Goal: Task Accomplishment & Management: Complete application form

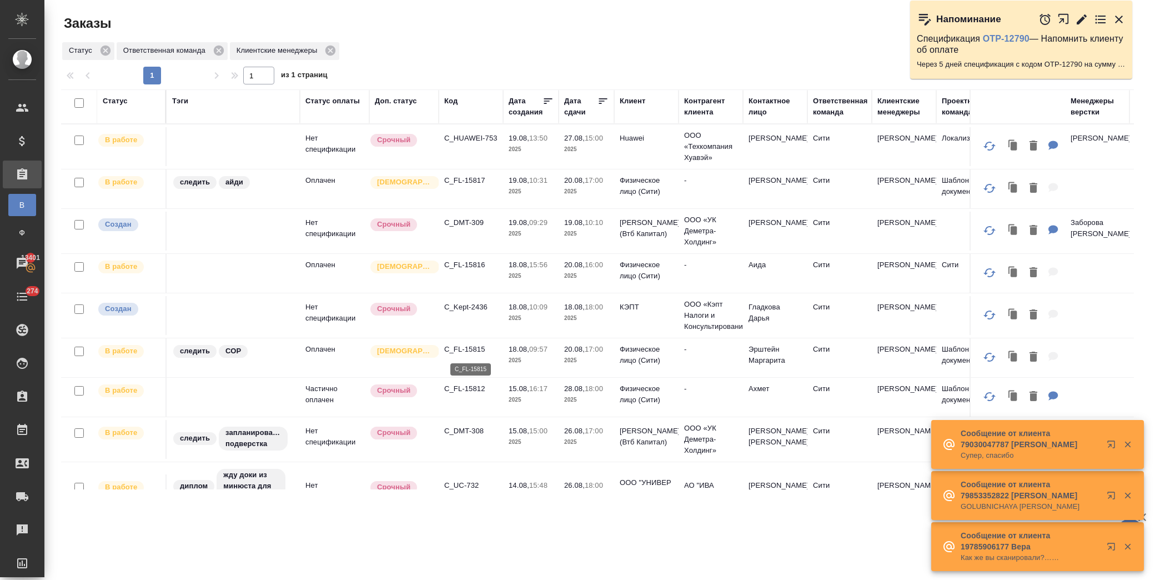
click at [474, 346] on p "C_FL-15815" at bounding box center [470, 349] width 53 height 11
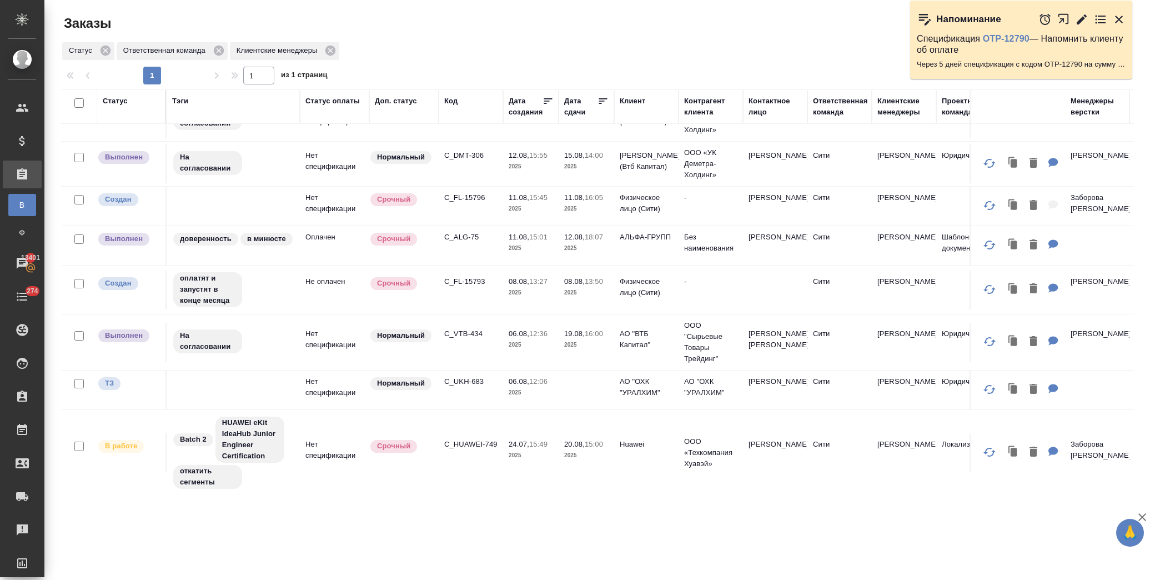
scroll to position [446, 0]
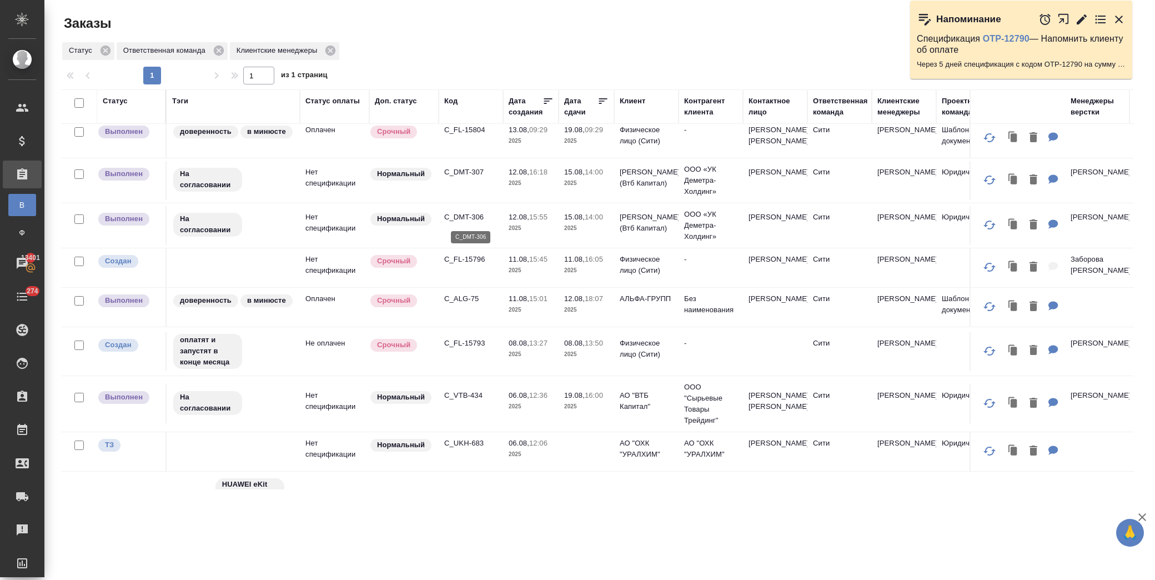
click at [463, 216] on p "C_DMT-306" at bounding box center [470, 217] width 53 height 11
click at [462, 173] on p "C_DMT-307" at bounding box center [470, 172] width 53 height 11
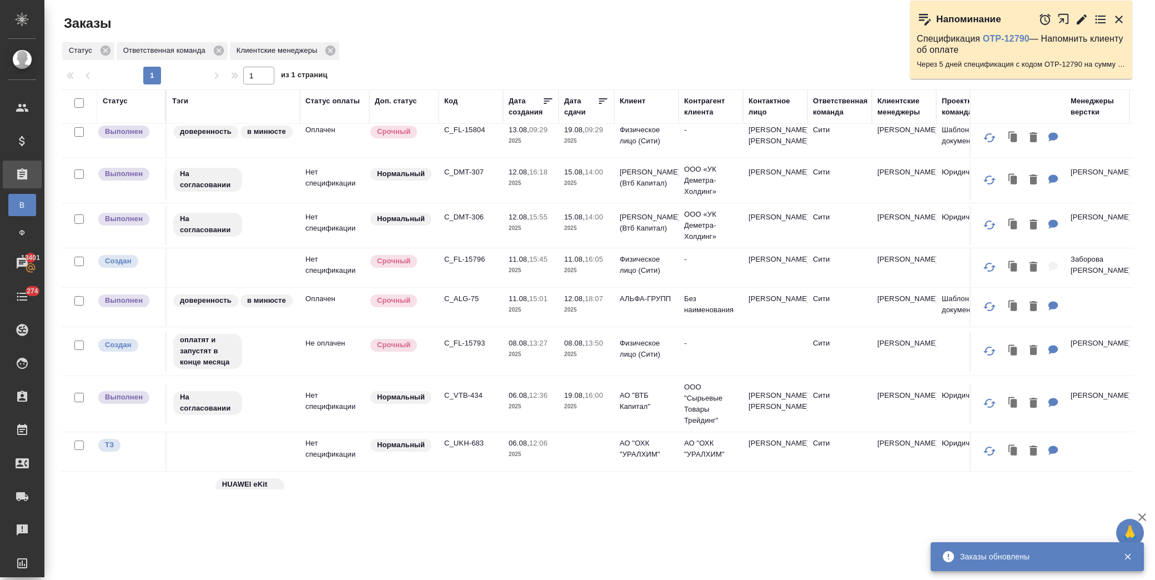
scroll to position [323, 0]
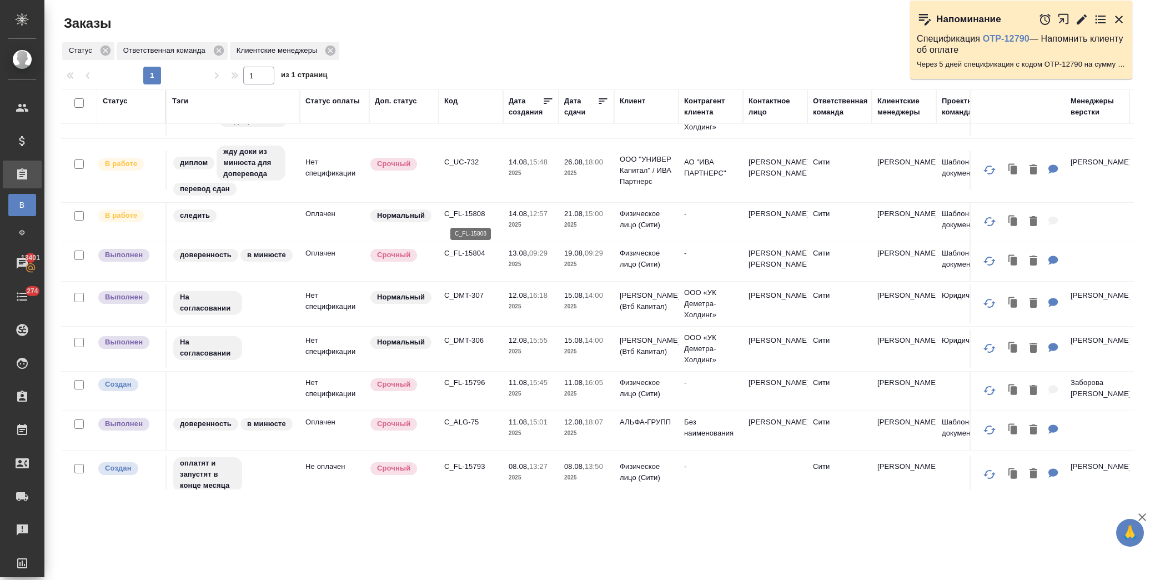
click at [465, 217] on p "C_FL-15808" at bounding box center [470, 213] width 53 height 11
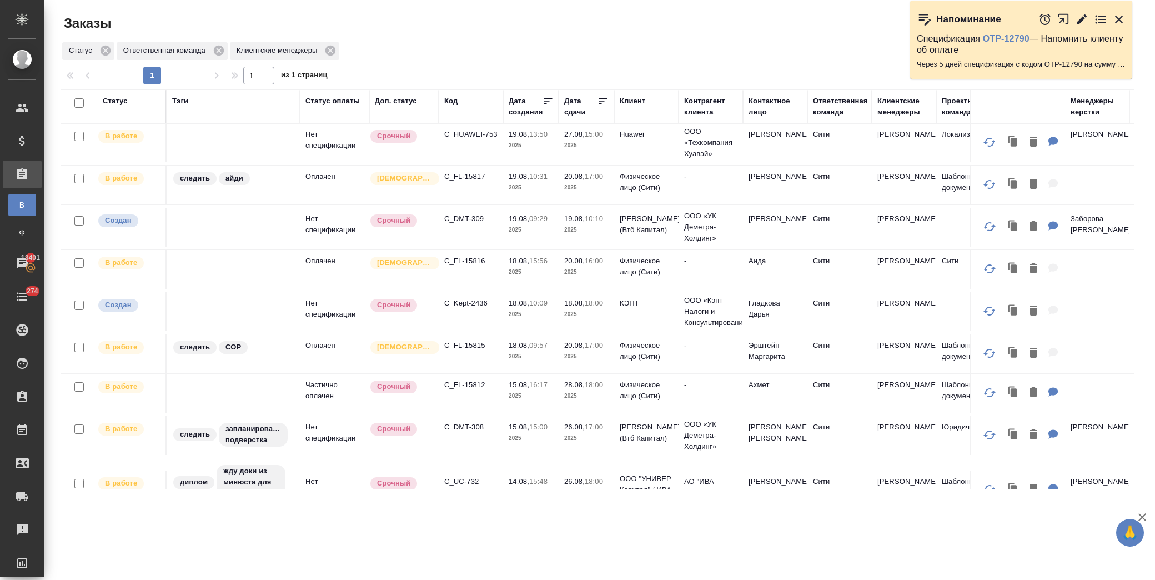
scroll to position [0, 0]
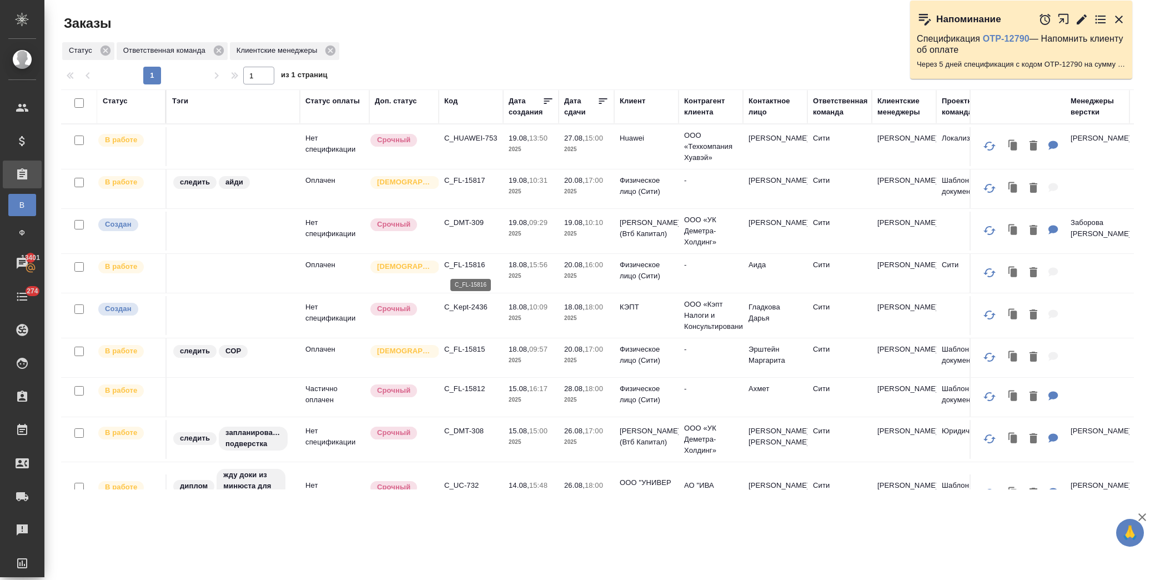
click at [459, 261] on p "C_FL-15816" at bounding box center [470, 264] width 53 height 11
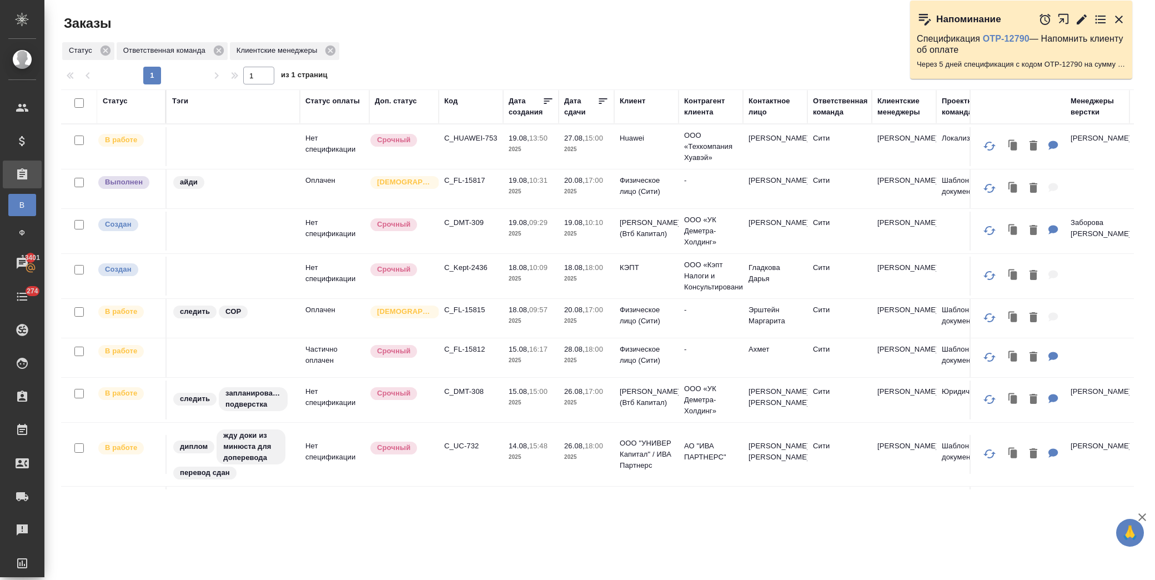
click at [452, 166] on td "C_FL-15817" at bounding box center [471, 146] width 64 height 39
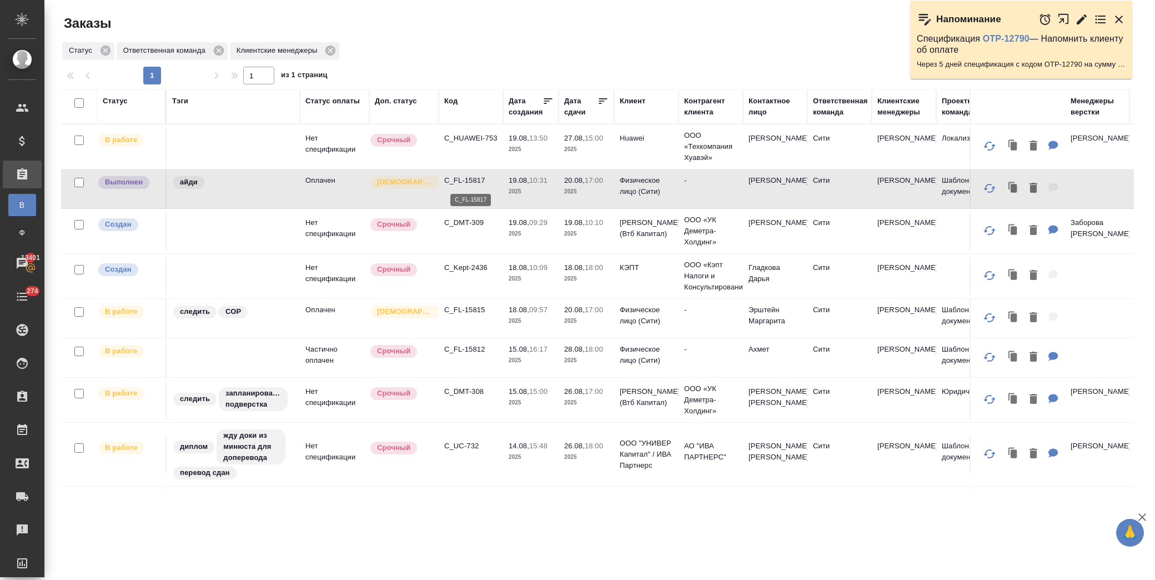
click at [467, 175] on p "C_FL-15817" at bounding box center [470, 180] width 53 height 11
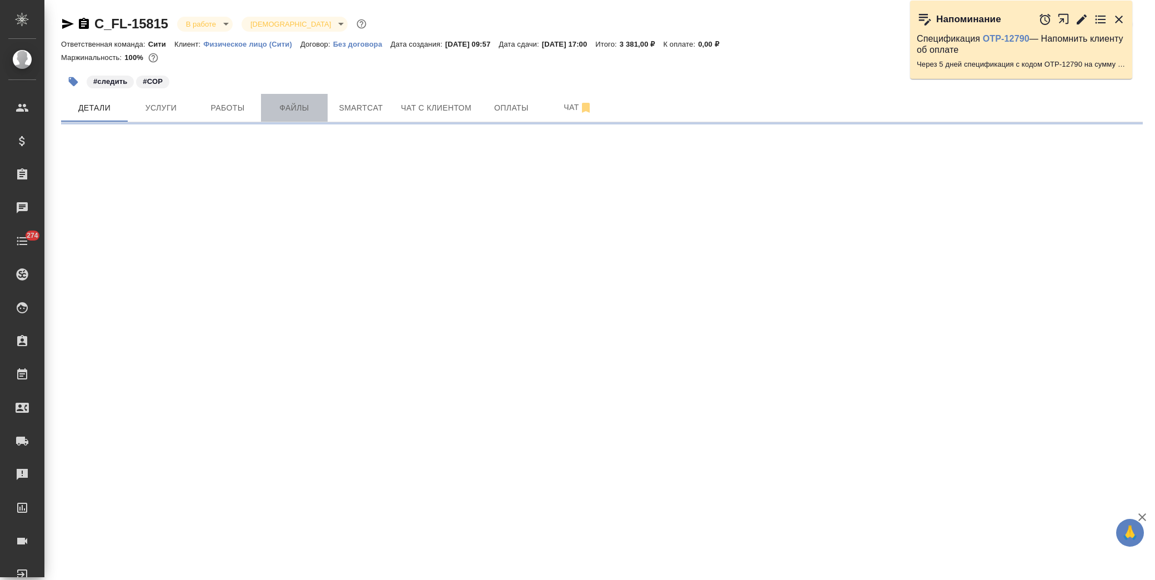
click at [306, 117] on button "Файлы" at bounding box center [294, 108] width 67 height 28
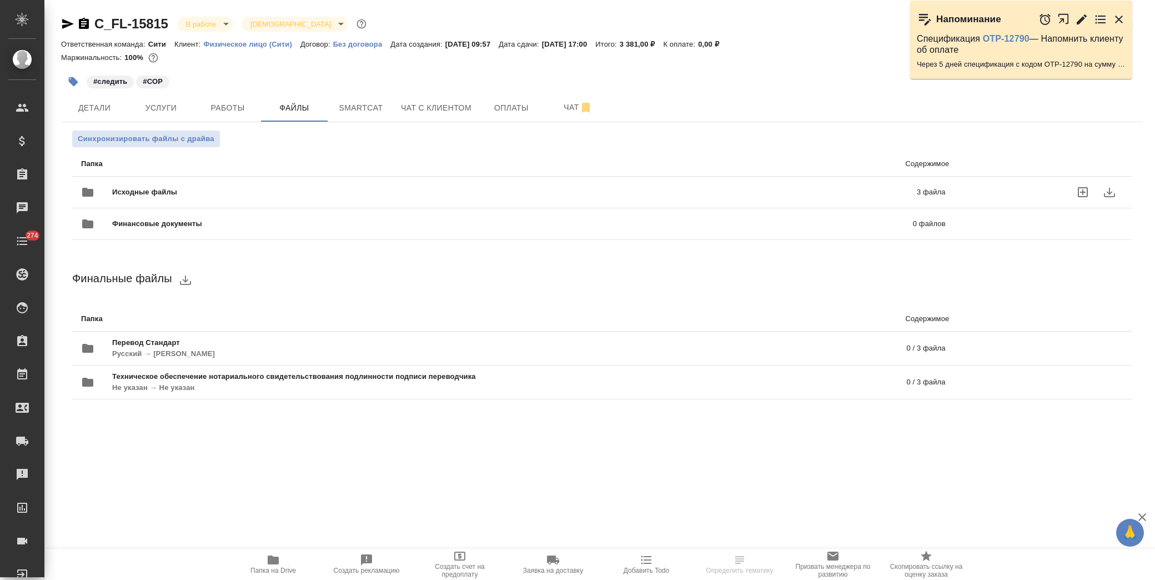
click at [143, 194] on span "Исходные файлы" at bounding box center [329, 192] width 435 height 11
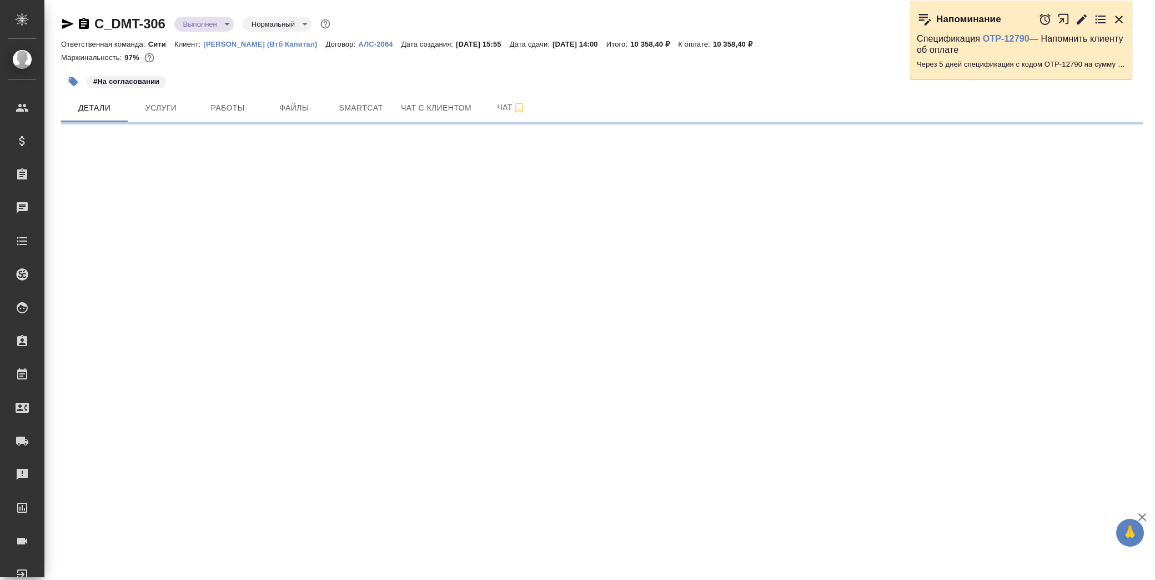
select select "RU"
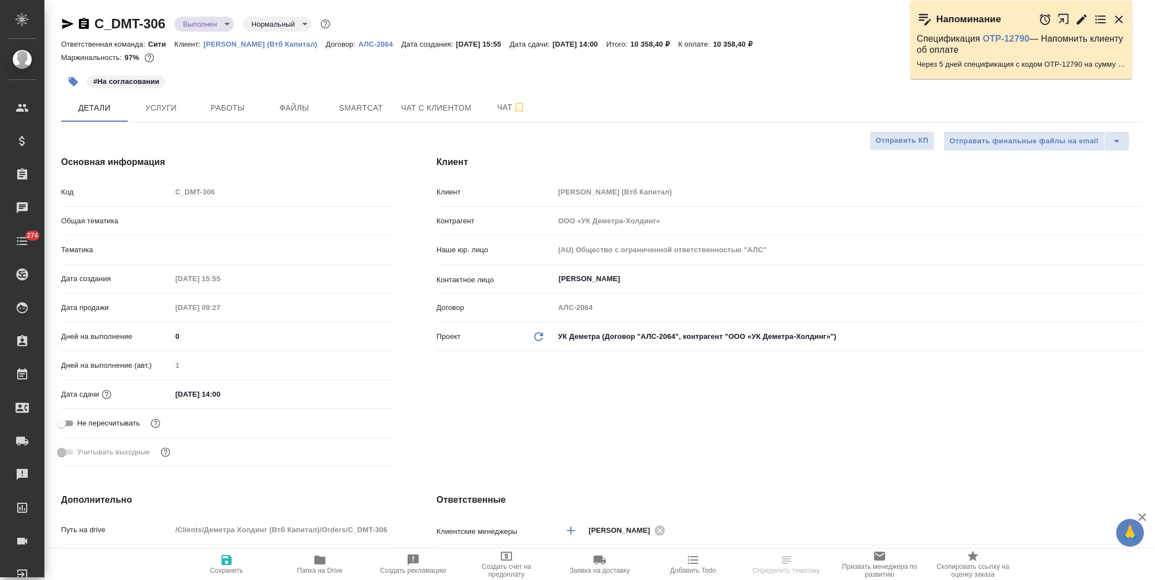
type input "Юридический"
type textarea "x"
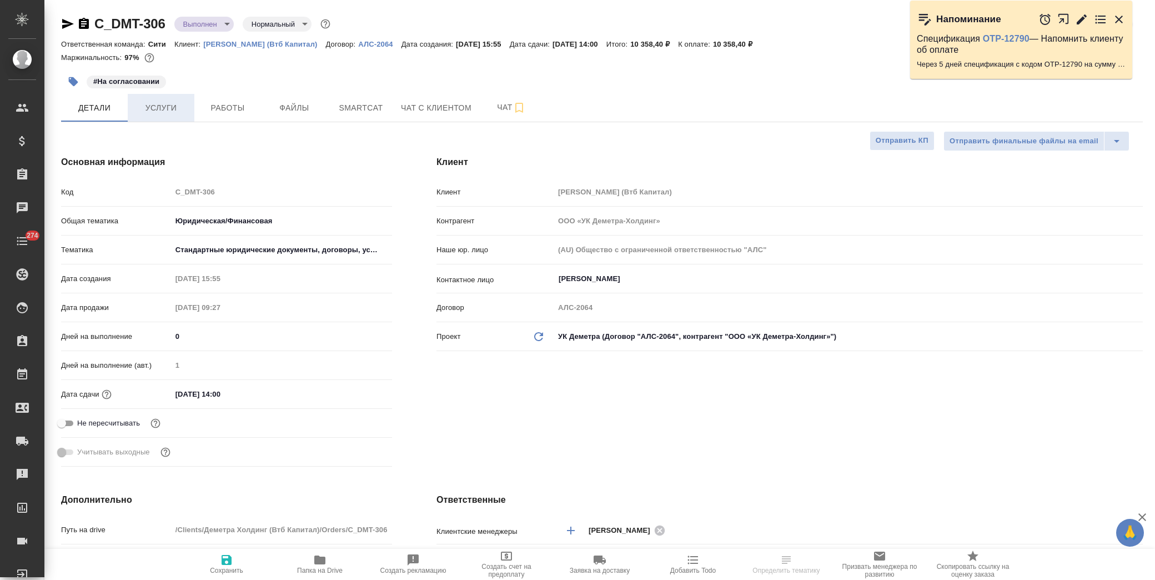
type textarea "x"
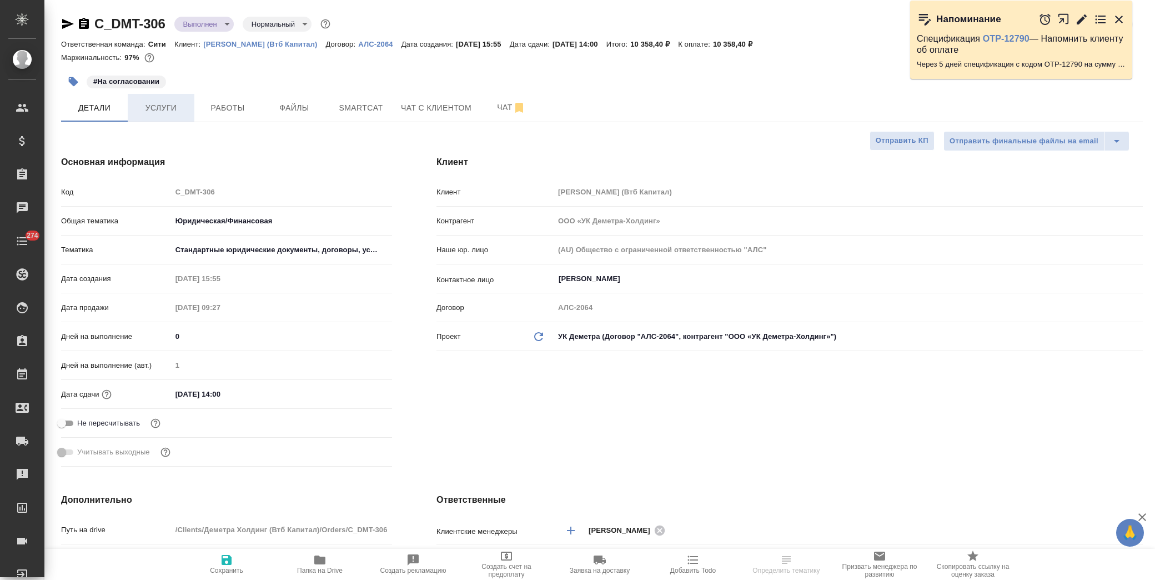
click at [176, 118] on button "Услуги" at bounding box center [161, 108] width 67 height 28
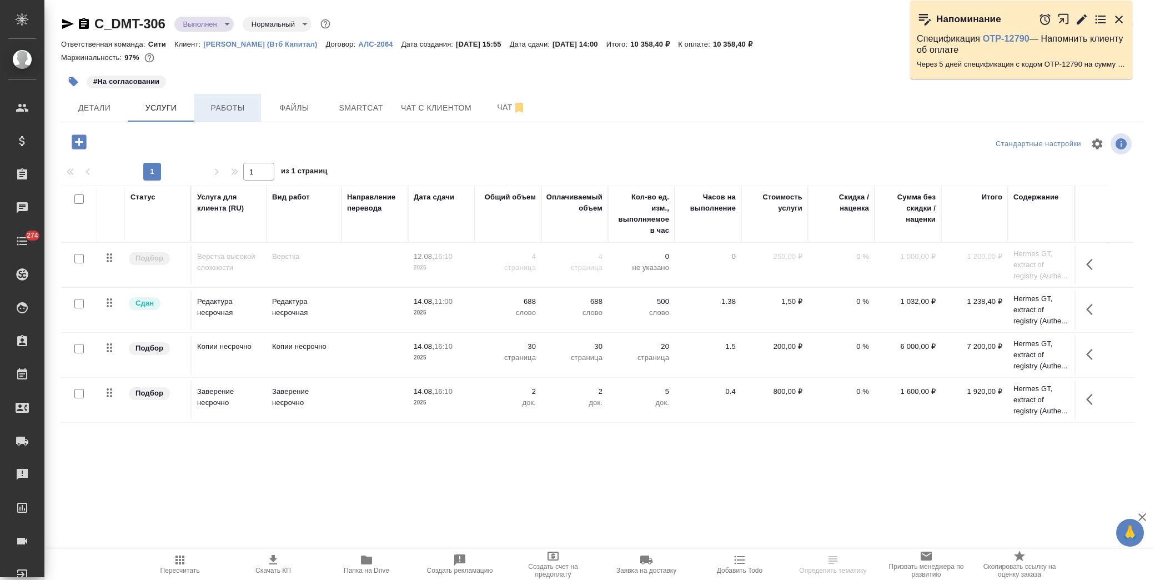
click at [239, 104] on span "Работы" at bounding box center [227, 108] width 53 height 14
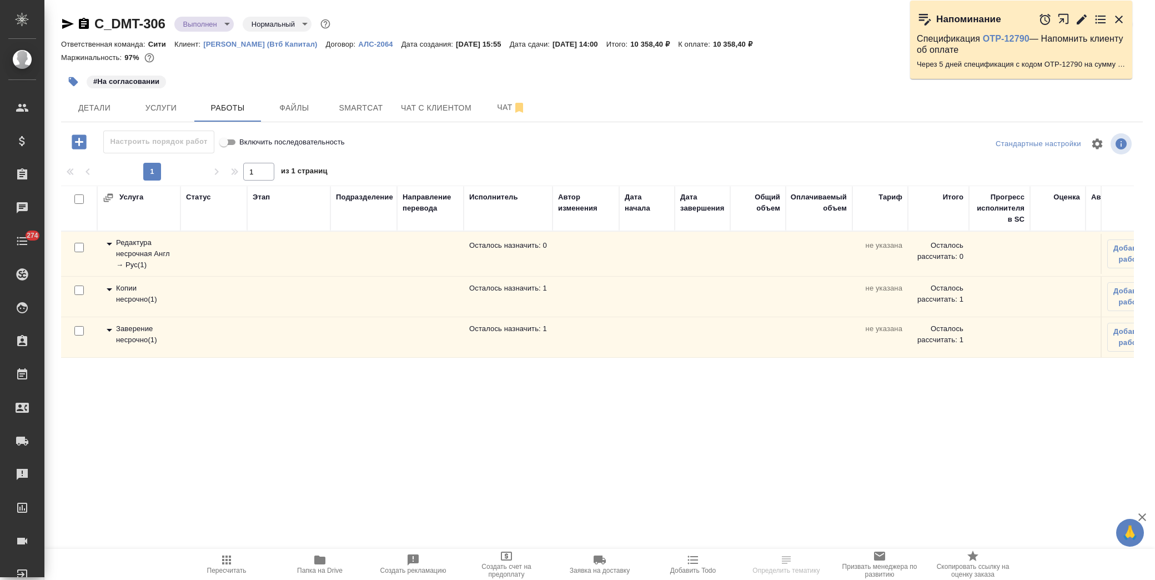
drag, startPoint x: 107, startPoint y: 329, endPoint x: 119, endPoint y: 329, distance: 12.8
click at [108, 329] on icon at bounding box center [109, 329] width 13 height 13
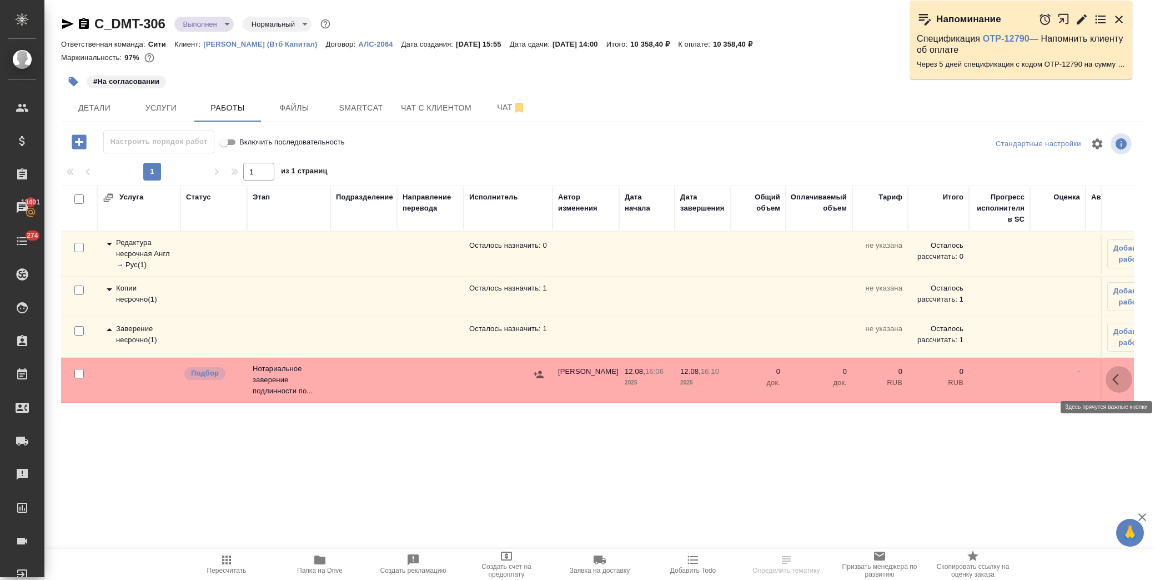
click at [1118, 378] on icon "button" at bounding box center [1118, 378] width 13 height 13
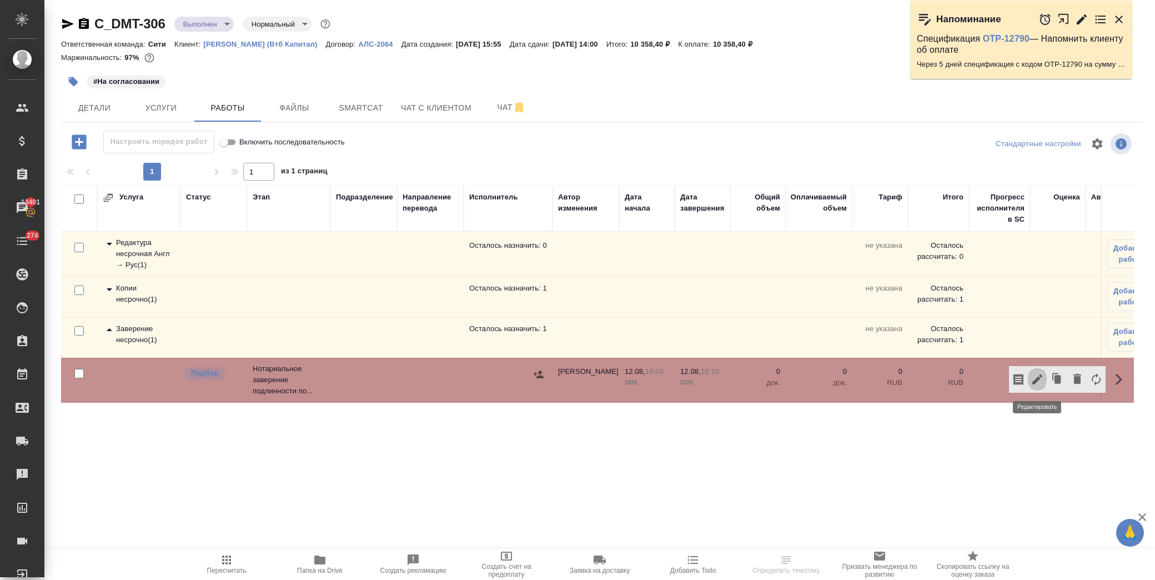
click at [1036, 379] on icon "button" at bounding box center [1037, 379] width 10 height 10
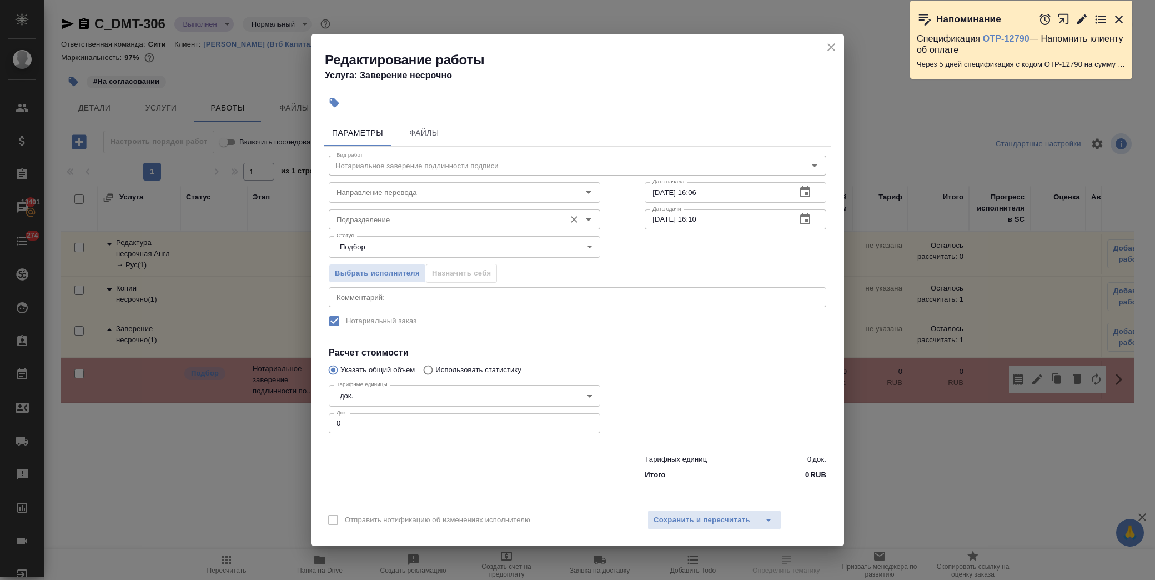
click at [379, 226] on div "Подразделение" at bounding box center [464, 219] width 271 height 20
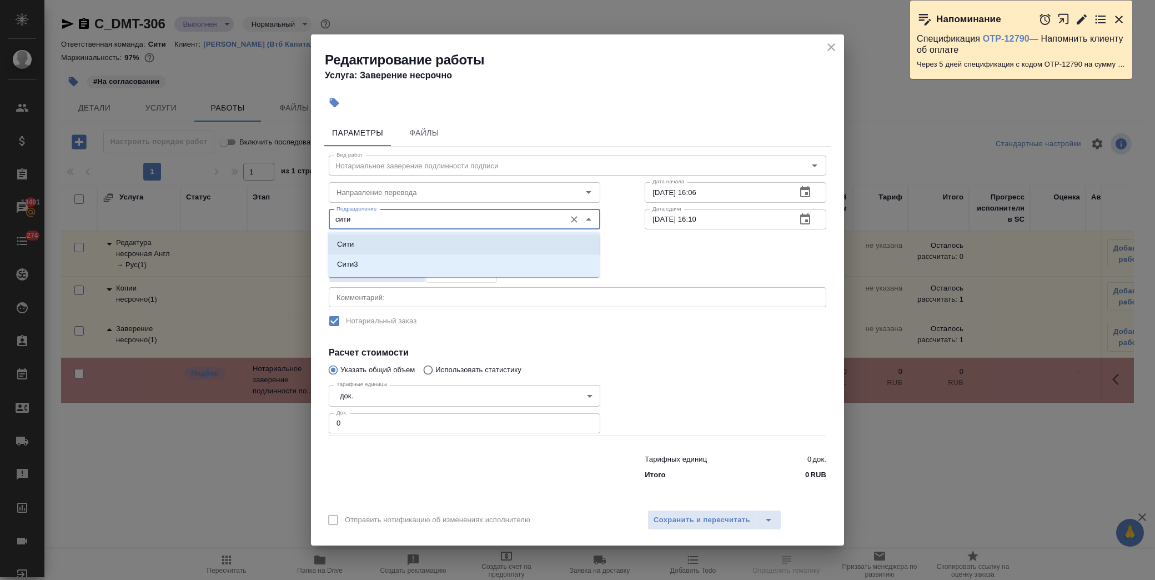
click at [364, 241] on li "Сити" at bounding box center [463, 244] width 271 height 20
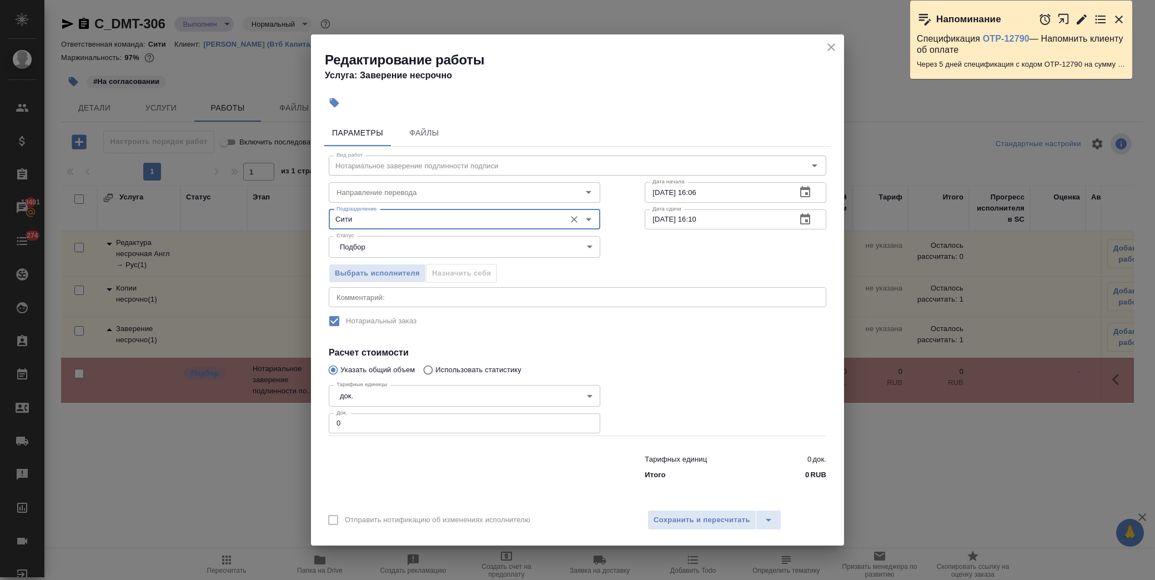
type input "Сити"
drag, startPoint x: 307, startPoint y: 424, endPoint x: 251, endPoint y: 426, distance: 56.1
click at [251, 426] on div "Редактирование работы Услуга: Заверение несрочно Параметры Файлы Вид работ Нота…" at bounding box center [577, 290] width 1155 height 580
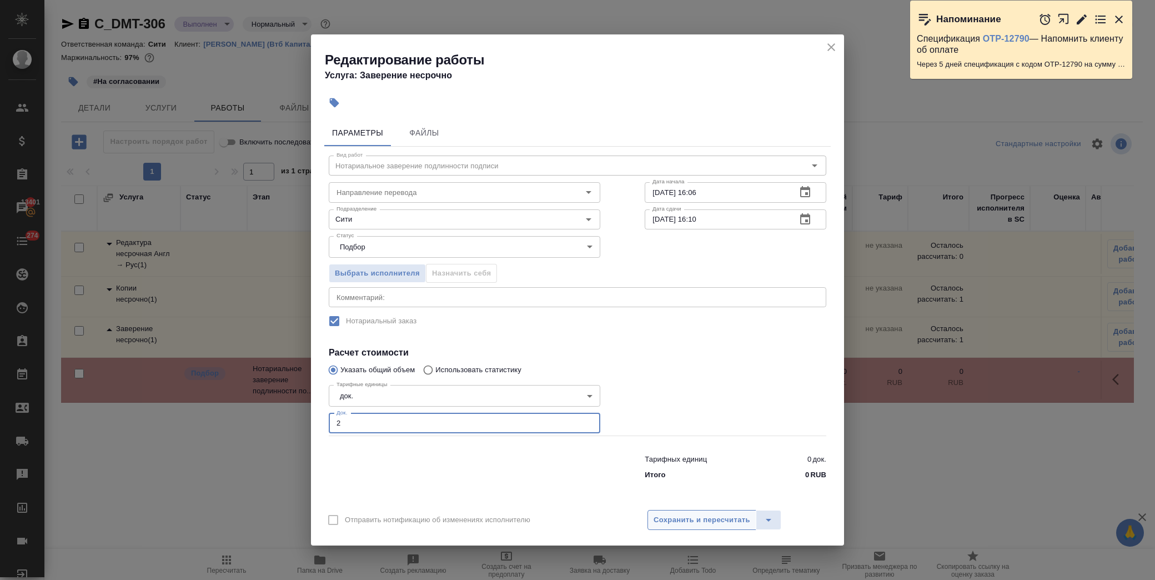
type input "2"
click at [728, 514] on span "Сохранить и пересчитать" at bounding box center [701, 519] width 97 height 13
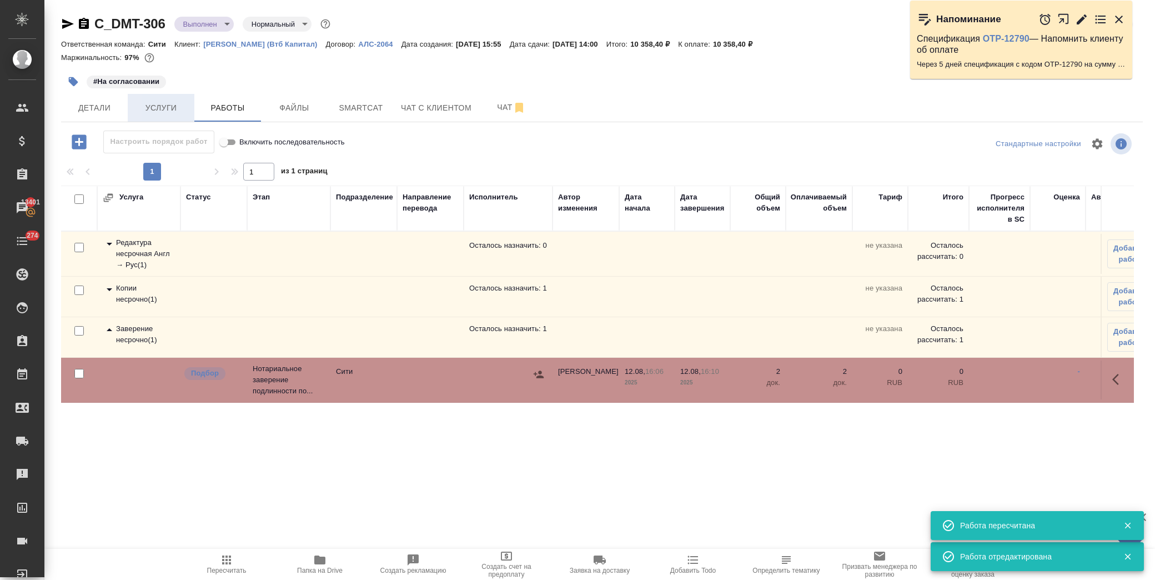
click at [167, 101] on span "Услуги" at bounding box center [160, 108] width 53 height 14
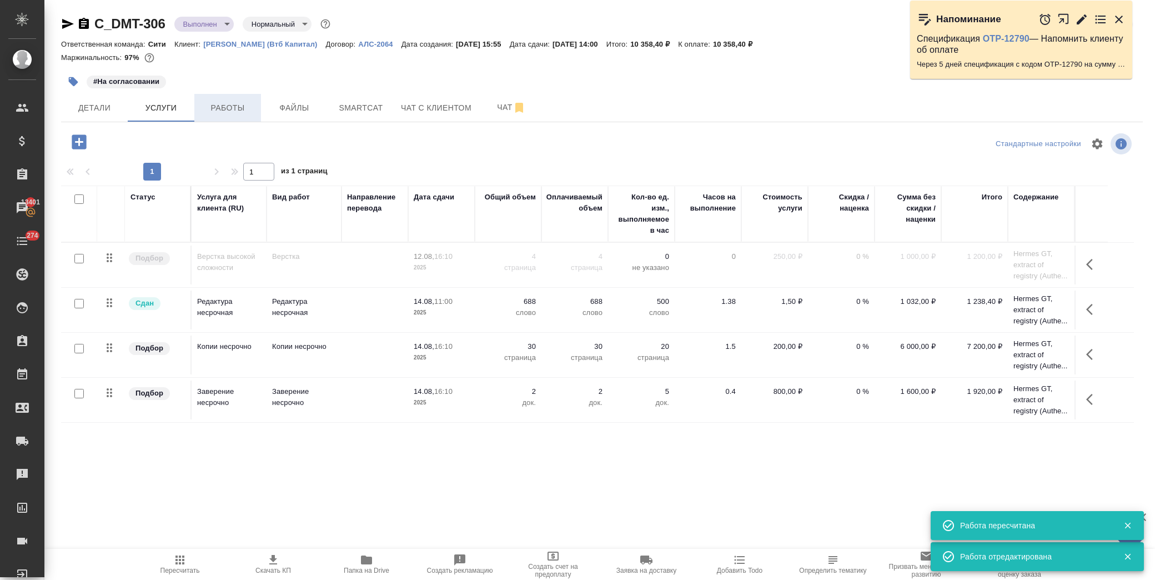
click at [223, 109] on span "Работы" at bounding box center [227, 108] width 53 height 14
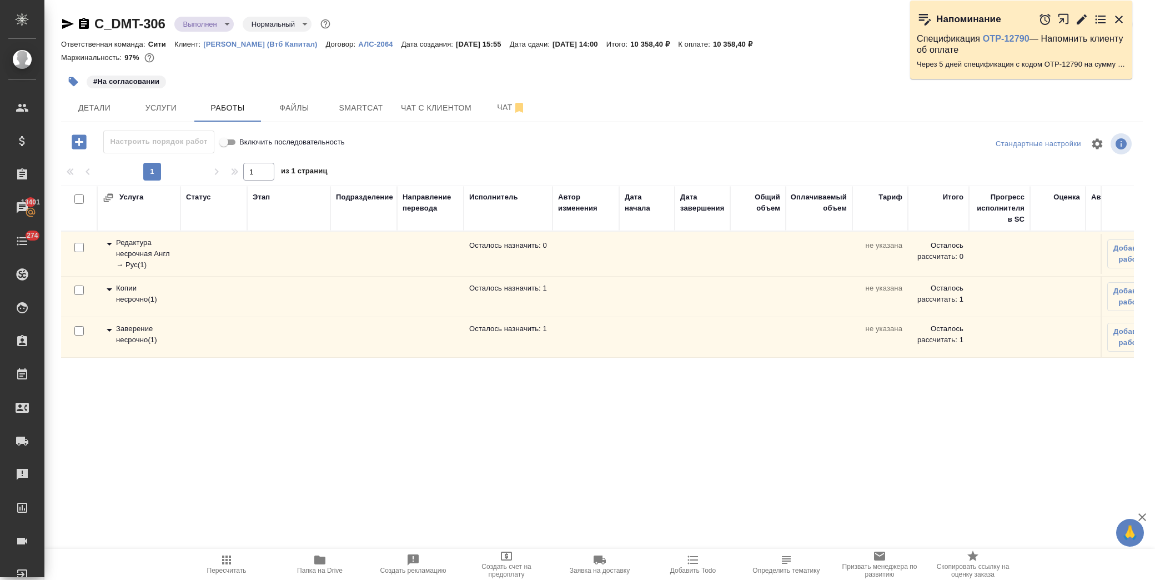
click at [107, 330] on icon at bounding box center [109, 329] width 13 height 13
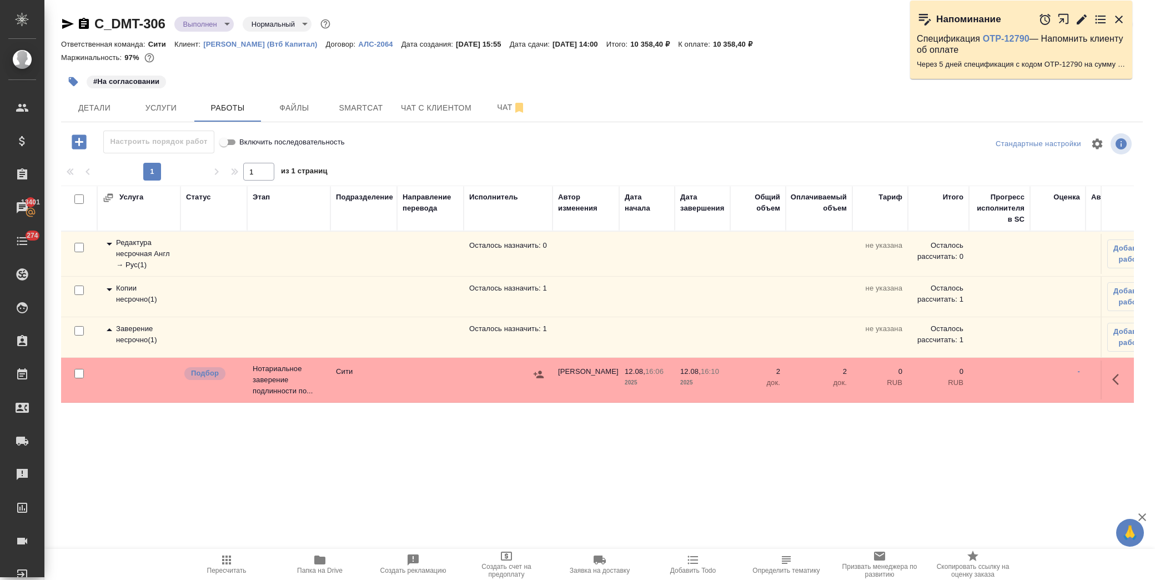
click at [1105, 274] on td at bounding box center [1116, 254] width 33 height 40
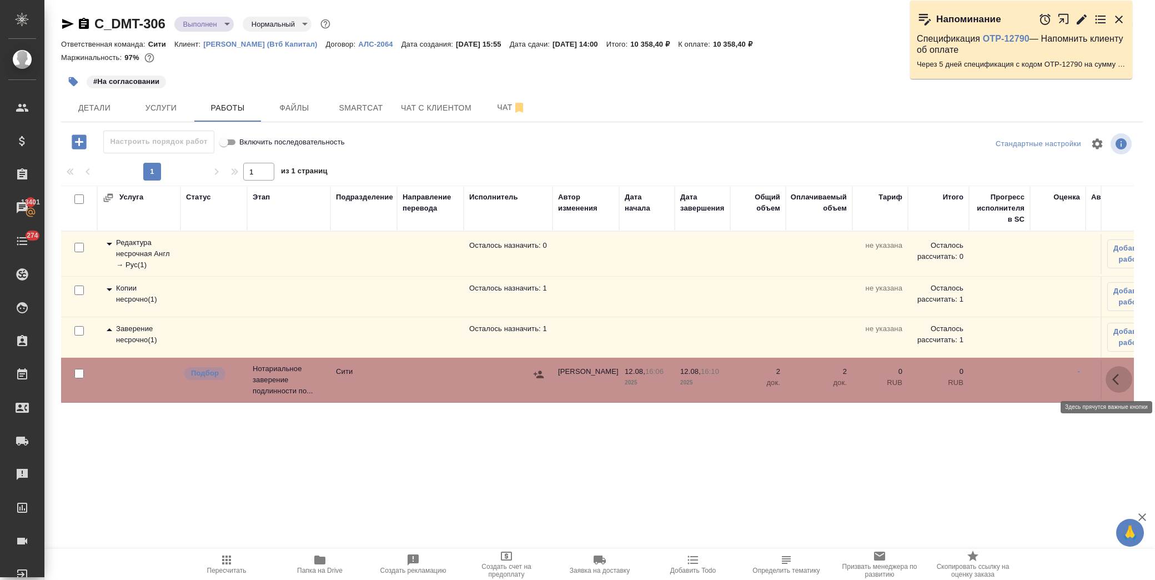
click at [1113, 380] on icon "button" at bounding box center [1115, 379] width 7 height 11
click at [1035, 385] on icon "button" at bounding box center [1036, 378] width 13 height 13
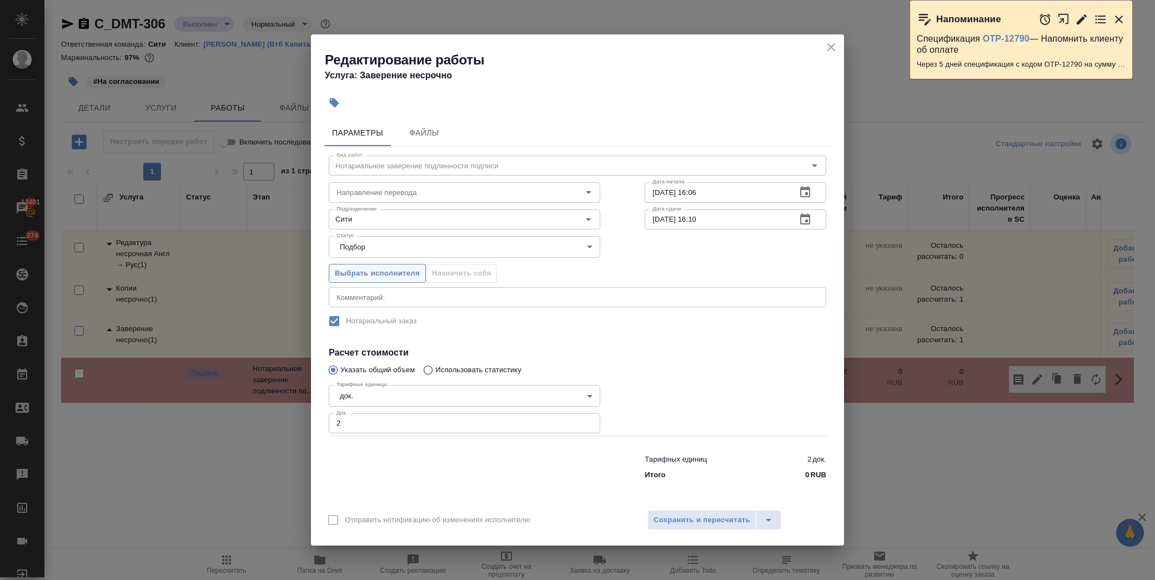
click at [387, 278] on span "Выбрать исполнителя" at bounding box center [377, 273] width 85 height 13
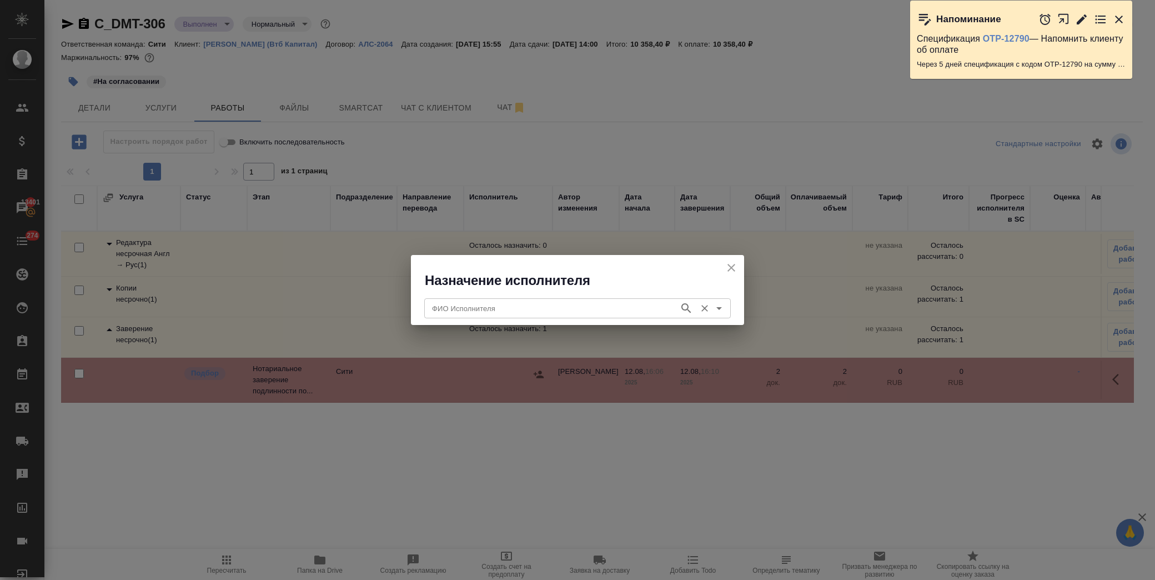
drag, startPoint x: 465, startPoint y: 310, endPoint x: 491, endPoint y: 298, distance: 29.3
click at [466, 310] on input "ФИО Исполнителя" at bounding box center [550, 307] width 246 height 13
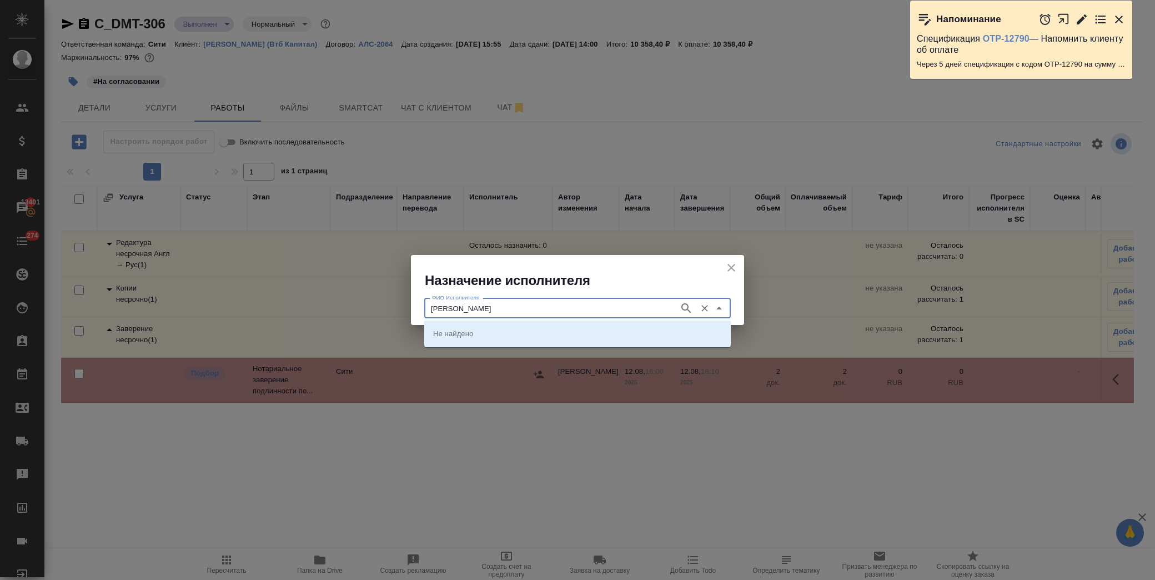
type input "крылова"
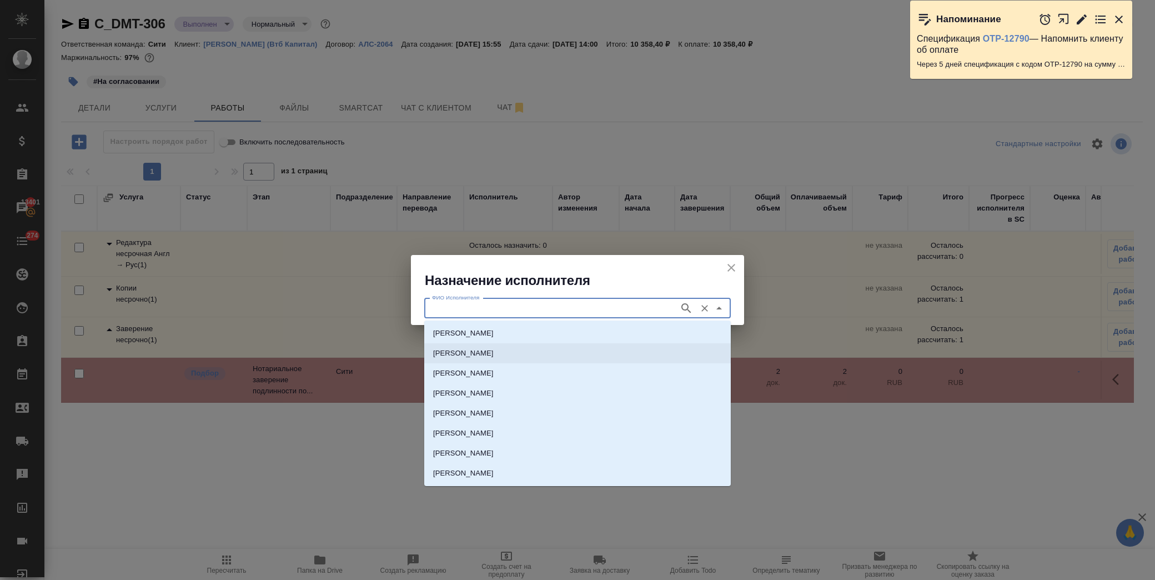
click at [494, 351] on p "[PERSON_NAME]" at bounding box center [463, 353] width 61 height 11
type input "[PERSON_NAME]"
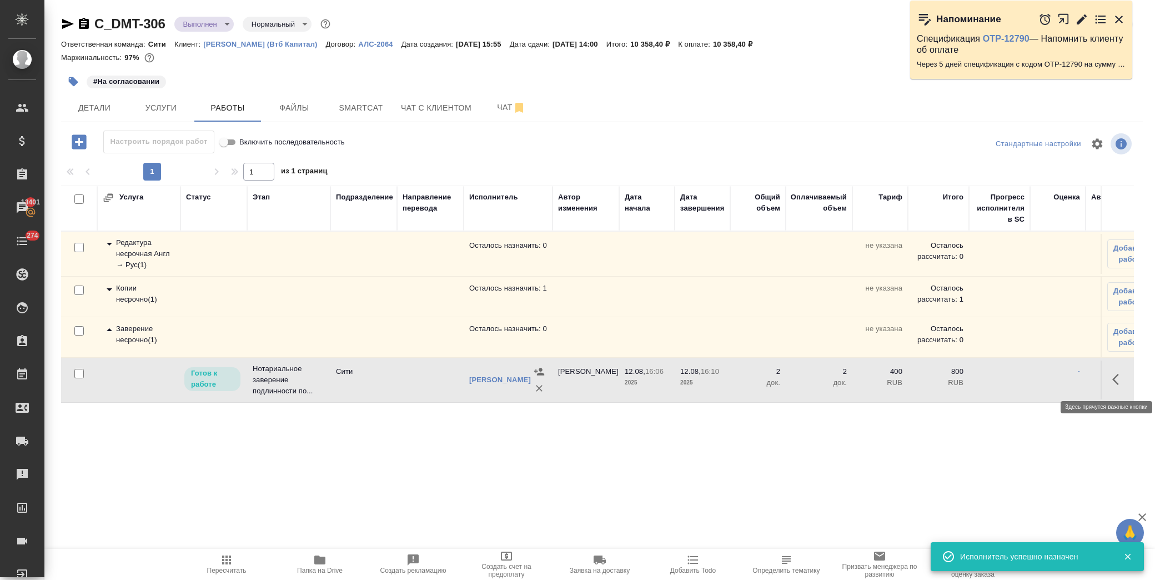
click at [1127, 376] on button "button" at bounding box center [1118, 379] width 27 height 27
click at [1041, 386] on button "button" at bounding box center [1037, 379] width 19 height 27
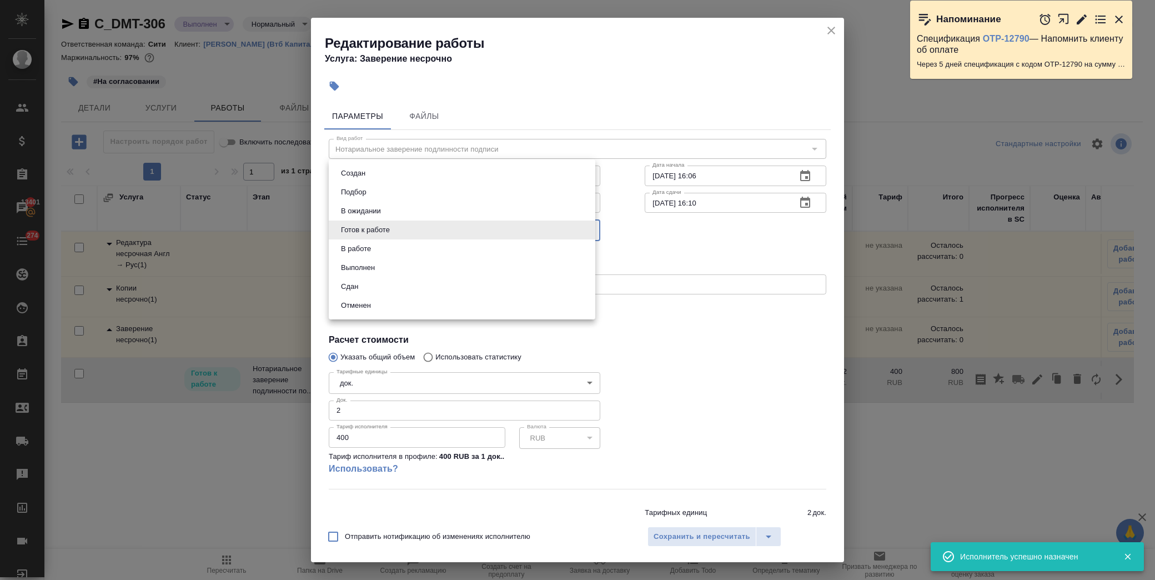
click at [538, 230] on body "🙏 .cls-1 fill:#fff; AWATERA Лофицкая Юлия Владимировна Клиенты Спецификации Зак…" at bounding box center [577, 290] width 1155 height 580
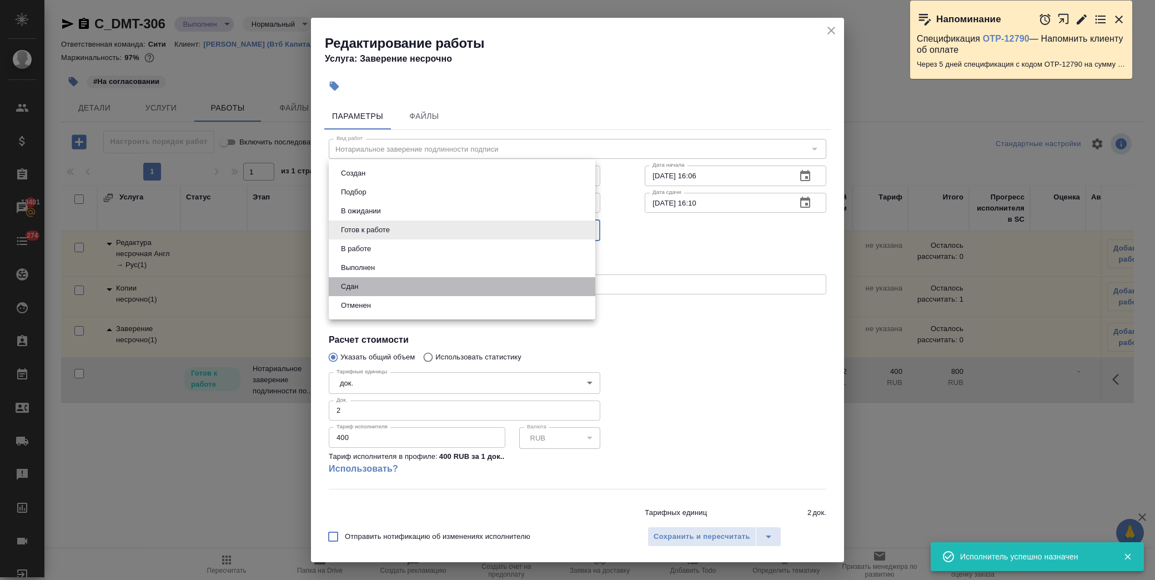
click at [404, 281] on li "Сдан" at bounding box center [462, 286] width 266 height 19
type input "closed"
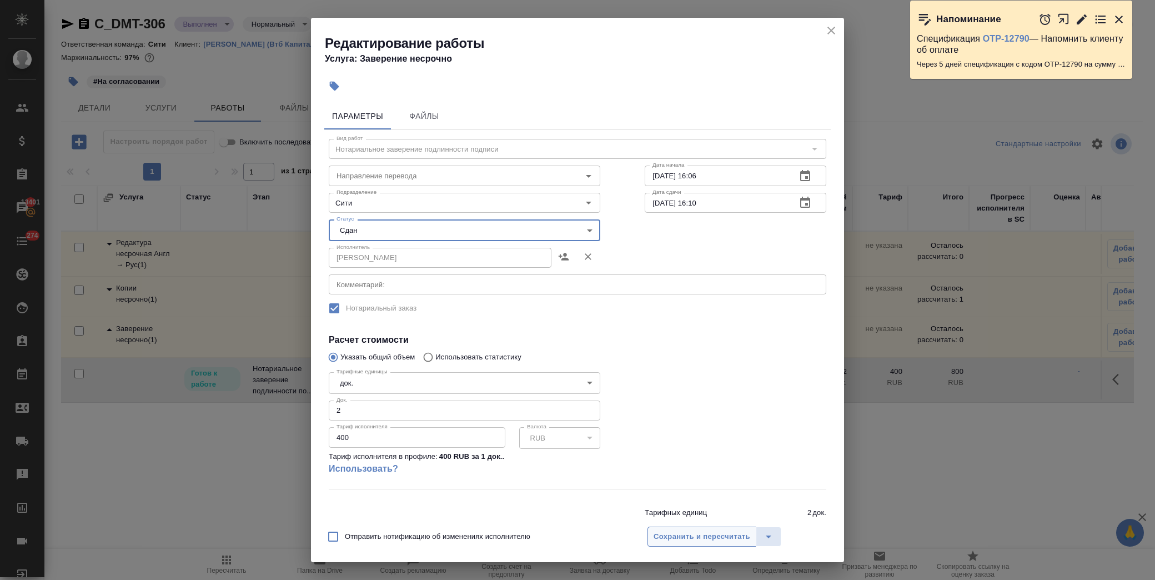
click at [692, 535] on span "Сохранить и пересчитать" at bounding box center [701, 536] width 97 height 13
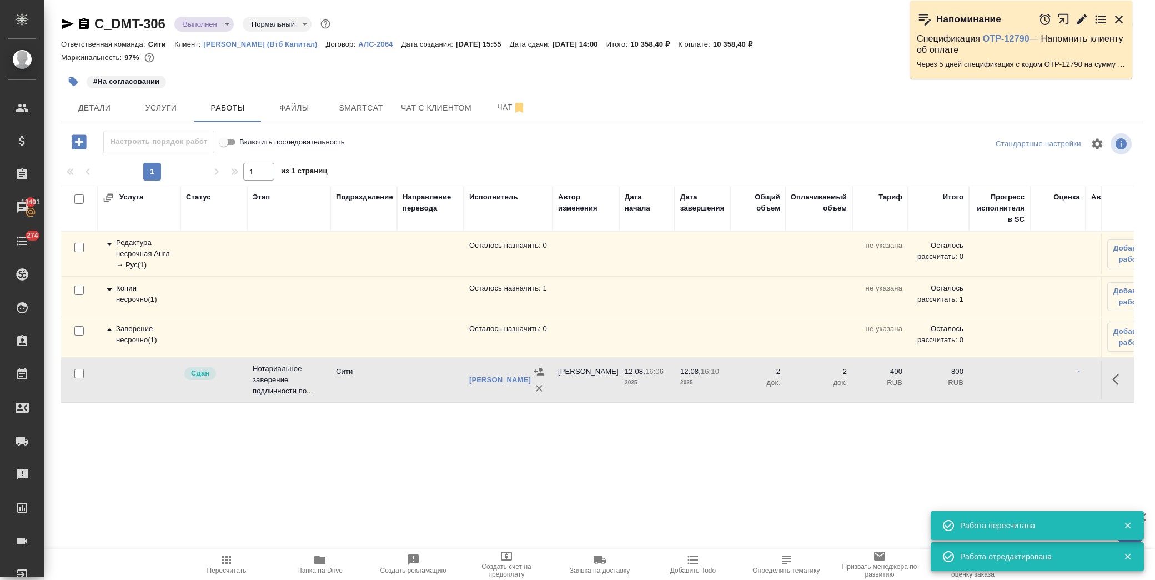
drag, startPoint x: 109, startPoint y: 323, endPoint x: 114, endPoint y: 311, distance: 12.0
click at [109, 276] on td "Заверение несрочно ( 1 )" at bounding box center [138, 253] width 83 height 44
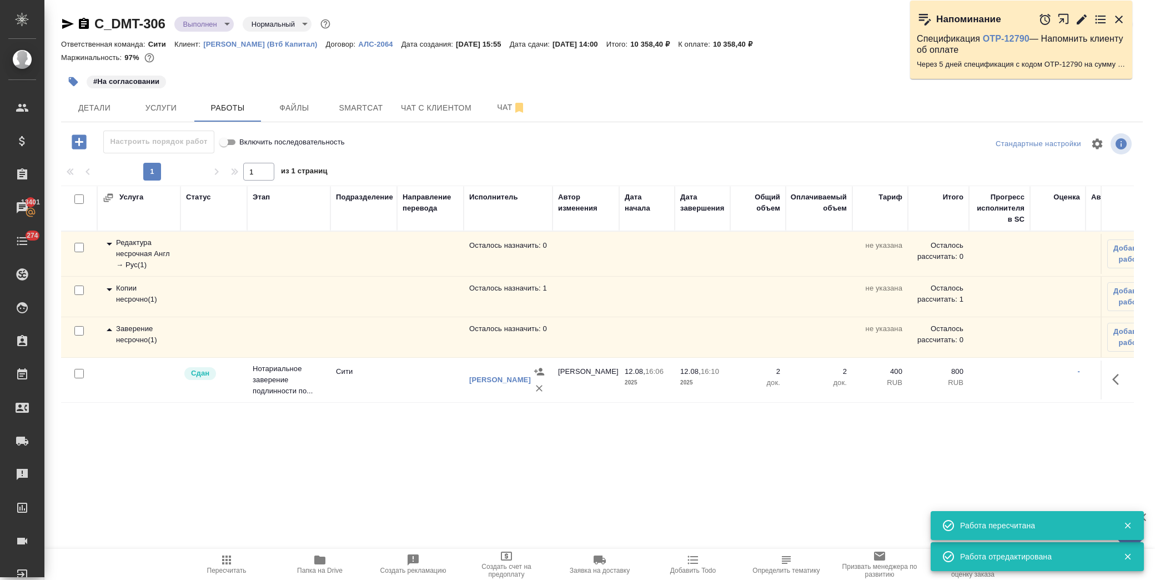
click at [107, 284] on icon at bounding box center [109, 289] width 13 height 13
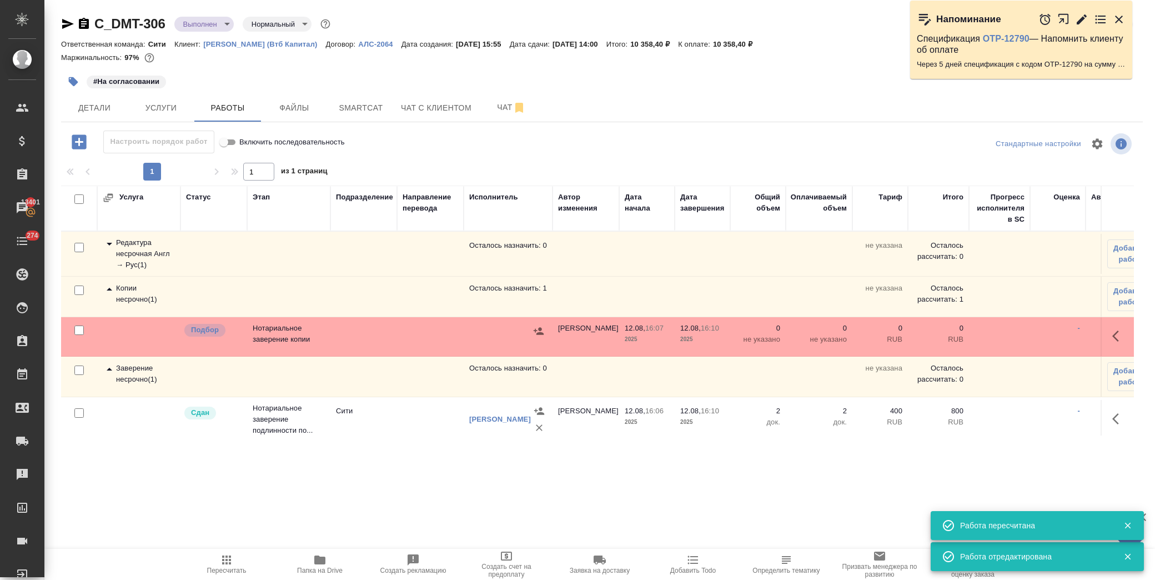
click at [1112, 344] on button "button" at bounding box center [1118, 336] width 27 height 27
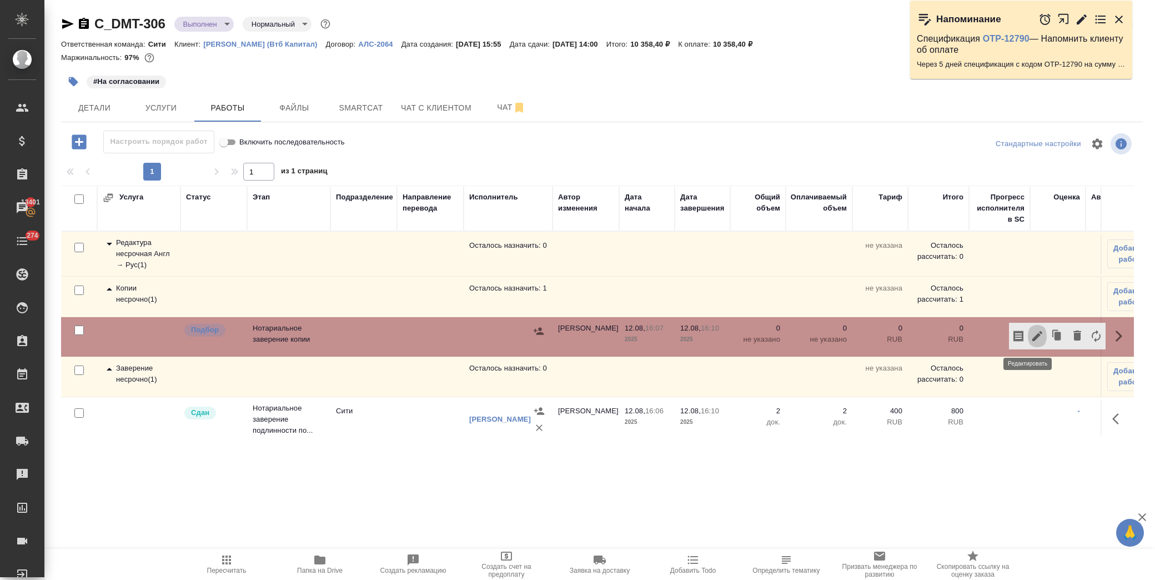
click at [1030, 338] on icon "button" at bounding box center [1036, 335] width 13 height 13
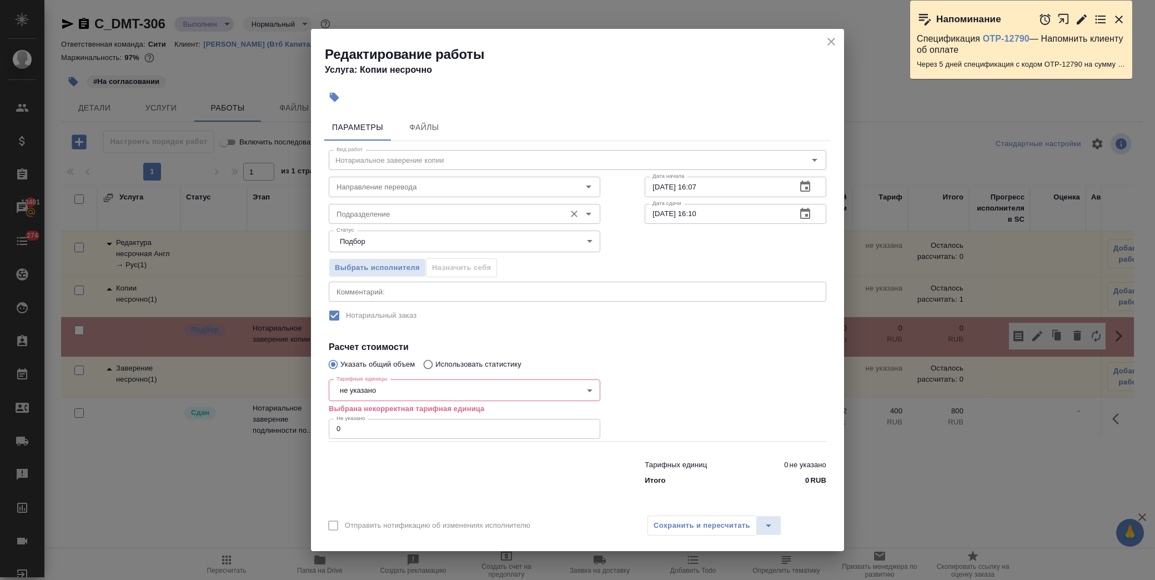
click at [424, 219] on input "Подразделение" at bounding box center [446, 213] width 228 height 13
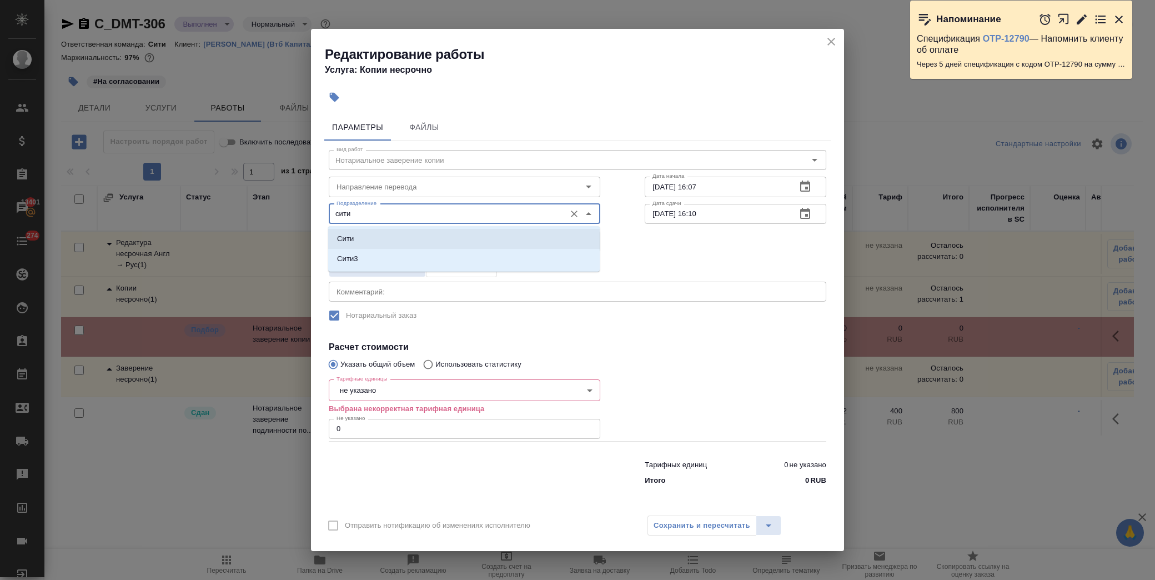
click at [362, 241] on li "Сити" at bounding box center [463, 239] width 271 height 20
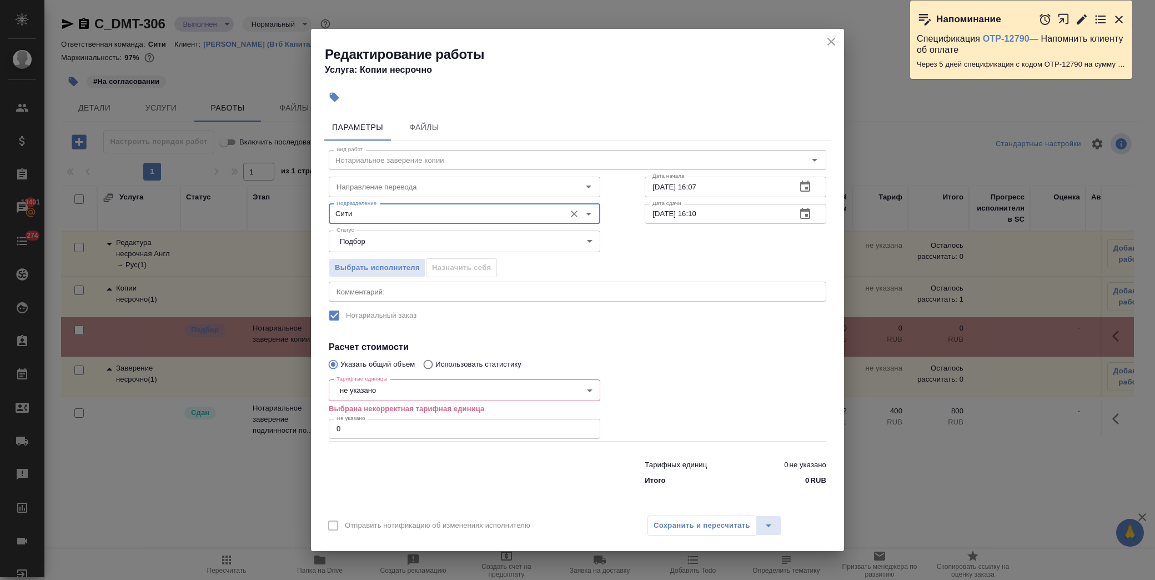
type input "Сити"
click at [370, 390] on body "🙏 .cls-1 fill:#fff; AWATERA Лофицкая Юлия Владимировна Клиенты Спецификации Зак…" at bounding box center [577, 290] width 1155 height 580
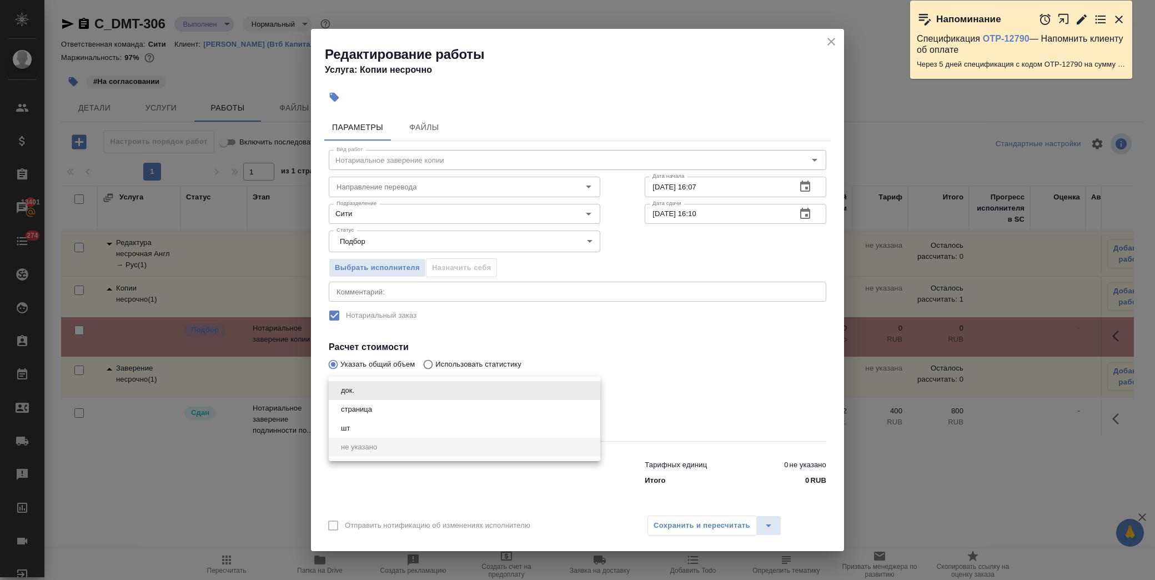
click at [372, 407] on button "страница" at bounding box center [357, 409] width 38 height 12
type input "5a8b1489cc6b4906c91bfdb2"
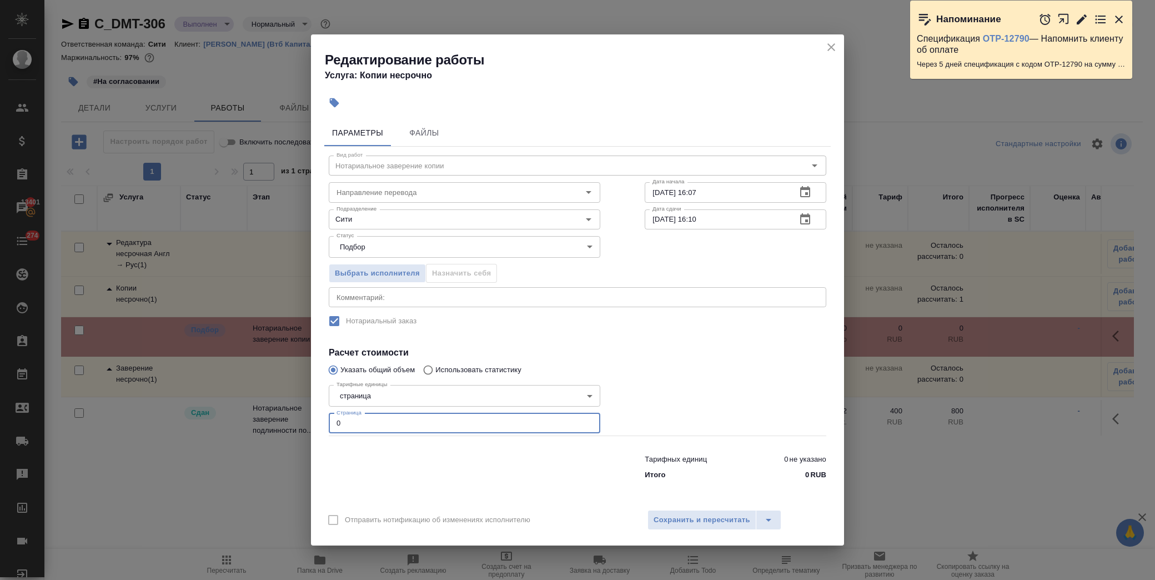
drag, startPoint x: 348, startPoint y: 425, endPoint x: 276, endPoint y: 429, distance: 71.2
click at [276, 429] on div "Редактирование работы Услуга: Копии несрочно Параметры Файлы Вид работ Нотариал…" at bounding box center [577, 290] width 1155 height 580
type input "30"
click at [707, 523] on span "Сохранить и пересчитать" at bounding box center [701, 519] width 97 height 13
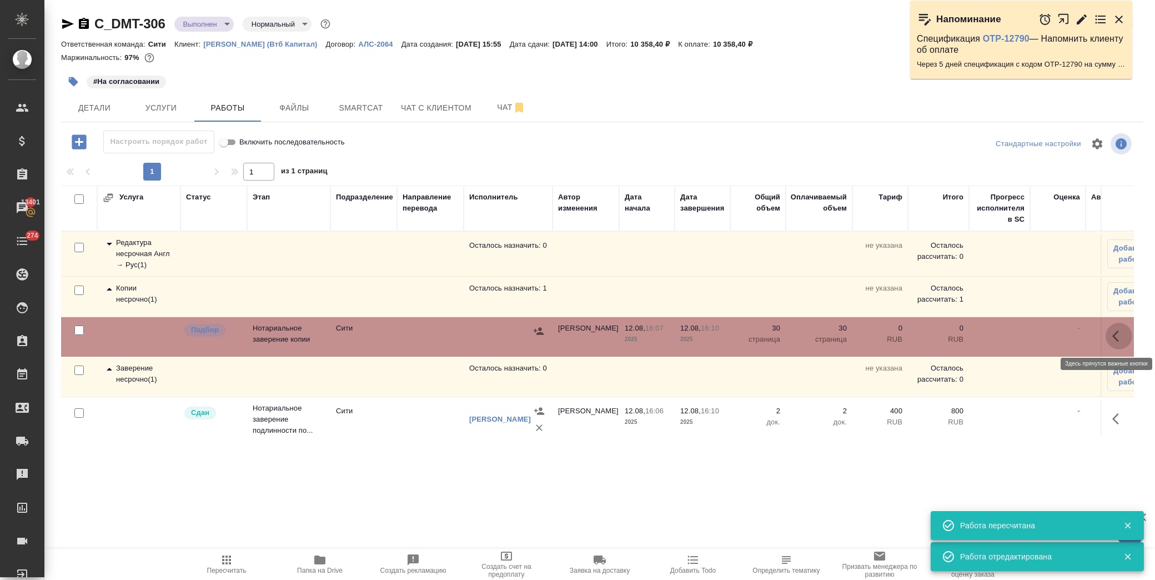
click at [1112, 334] on icon "button" at bounding box center [1115, 335] width 7 height 11
click at [1032, 338] on icon "button" at bounding box center [1037, 336] width 10 height 10
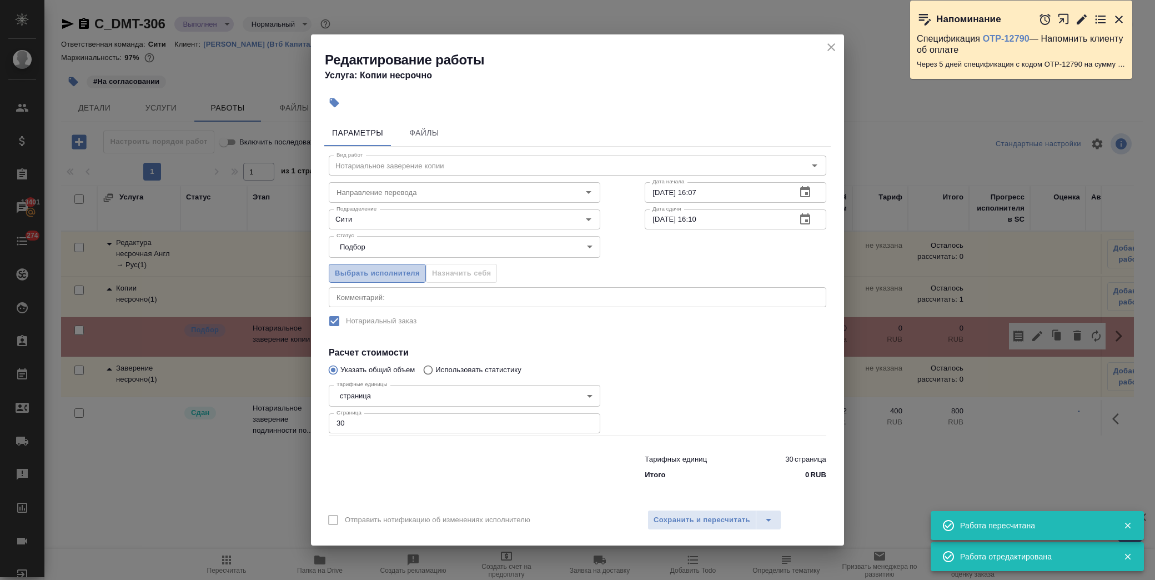
click at [377, 271] on span "Выбрать исполнителя" at bounding box center [377, 273] width 85 height 13
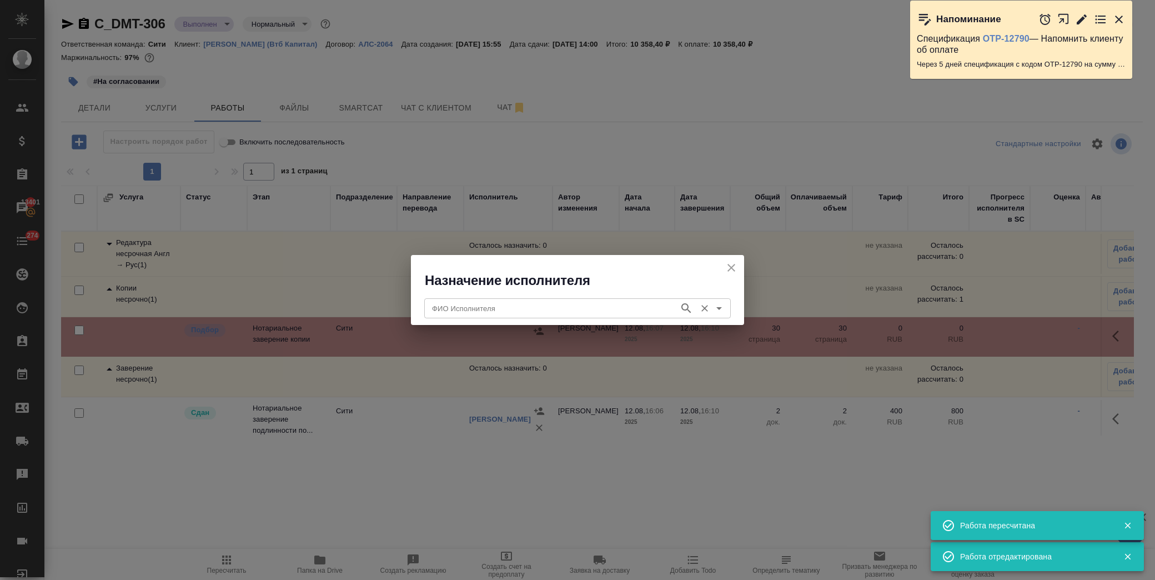
click at [479, 314] on input "ФИО Исполнителя" at bounding box center [550, 307] width 246 height 13
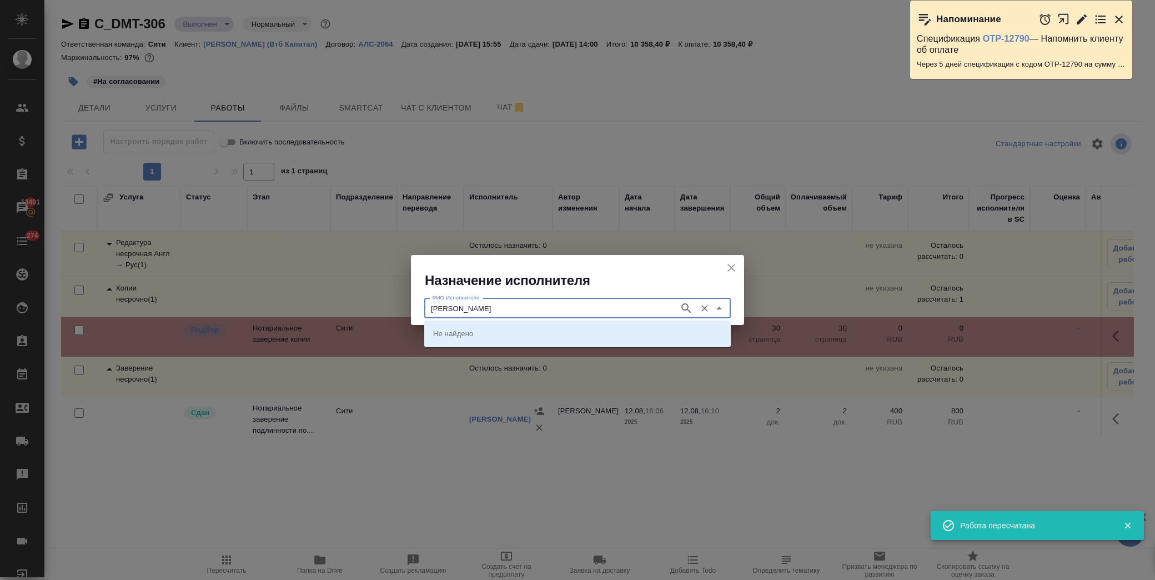
type input "крылова"
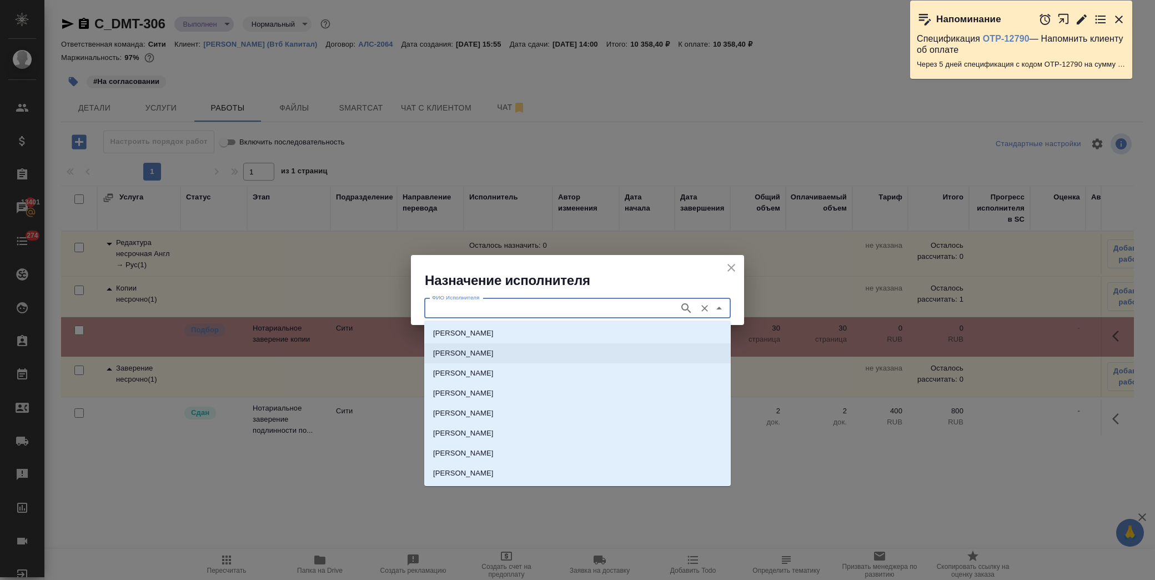
drag, startPoint x: 501, startPoint y: 358, endPoint x: 489, endPoint y: 357, distance: 12.3
click at [494, 358] on p "[PERSON_NAME]" at bounding box center [463, 353] width 61 height 11
type input "[PERSON_NAME]"
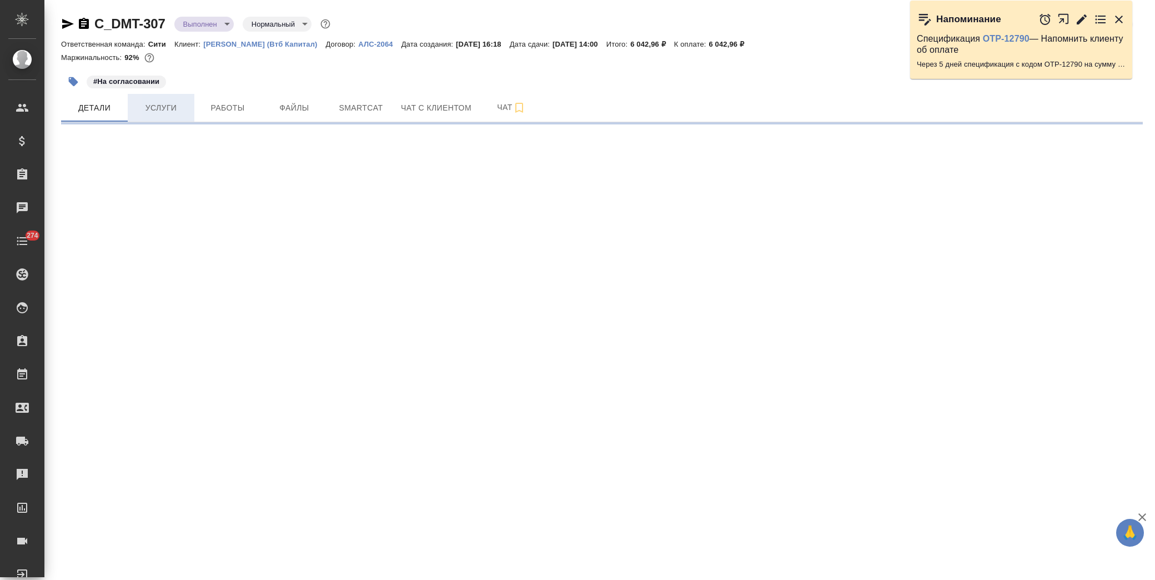
select select "RU"
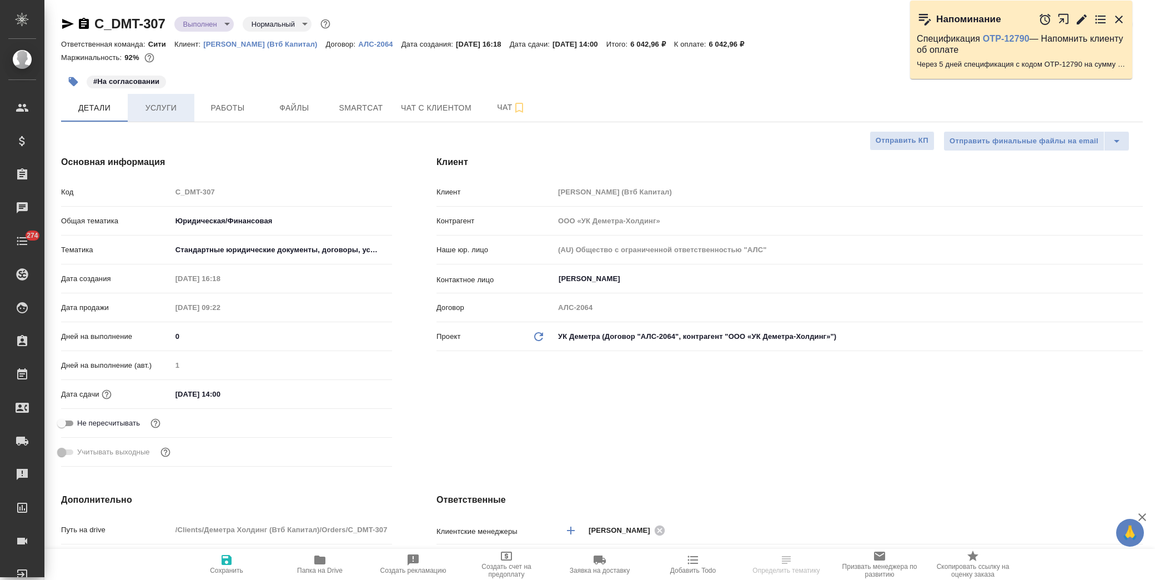
type textarea "x"
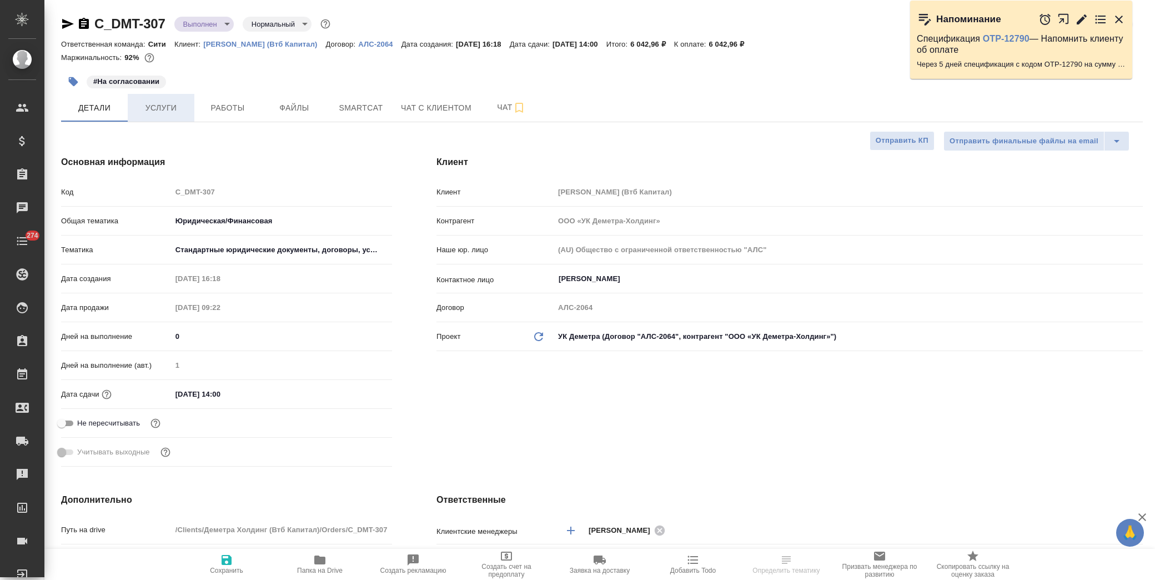
type textarea "x"
click at [217, 105] on span "Работы" at bounding box center [227, 108] width 53 height 14
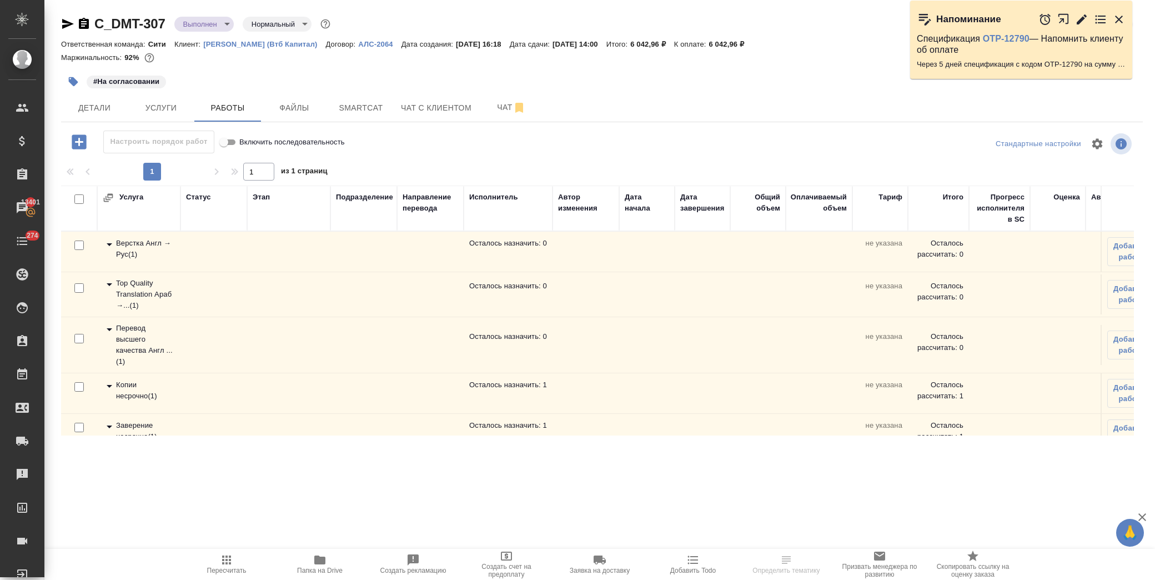
scroll to position [29, 0]
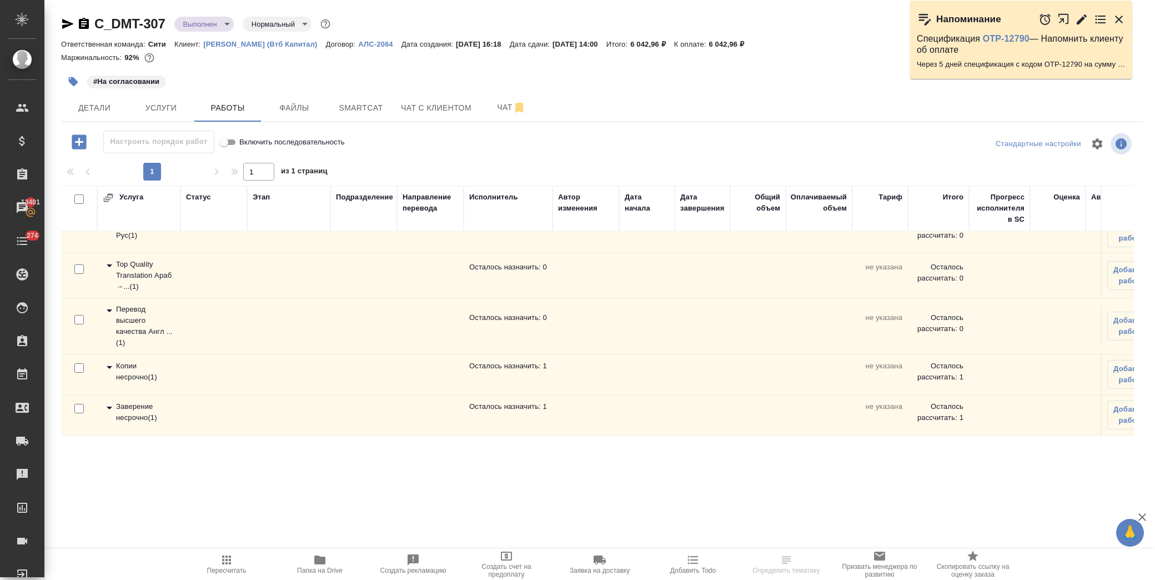
click at [109, 401] on icon at bounding box center [109, 407] width 13 height 13
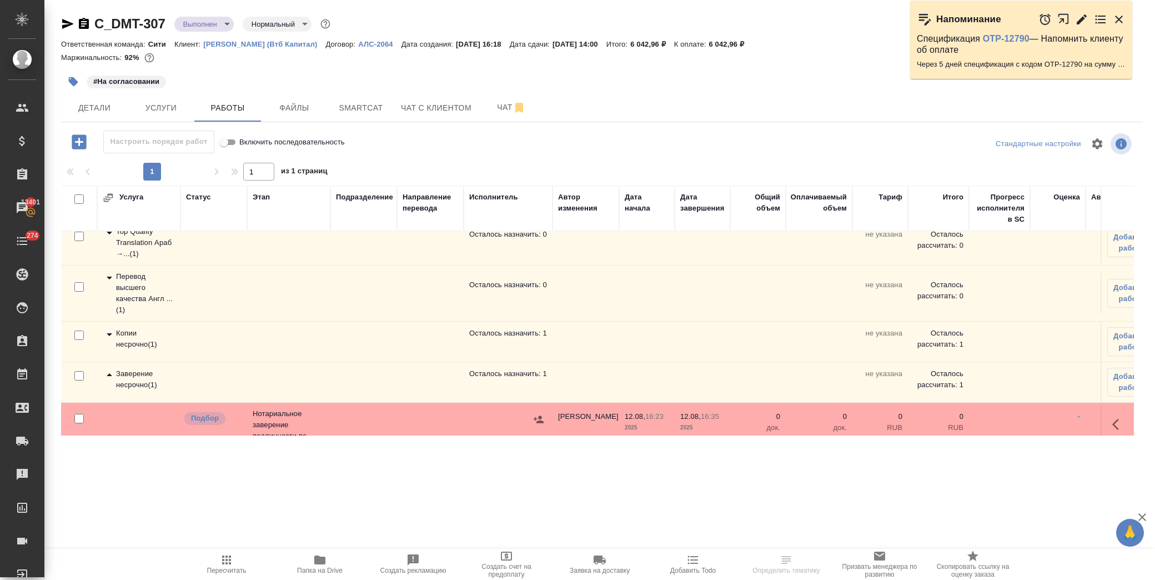
scroll to position [74, 0]
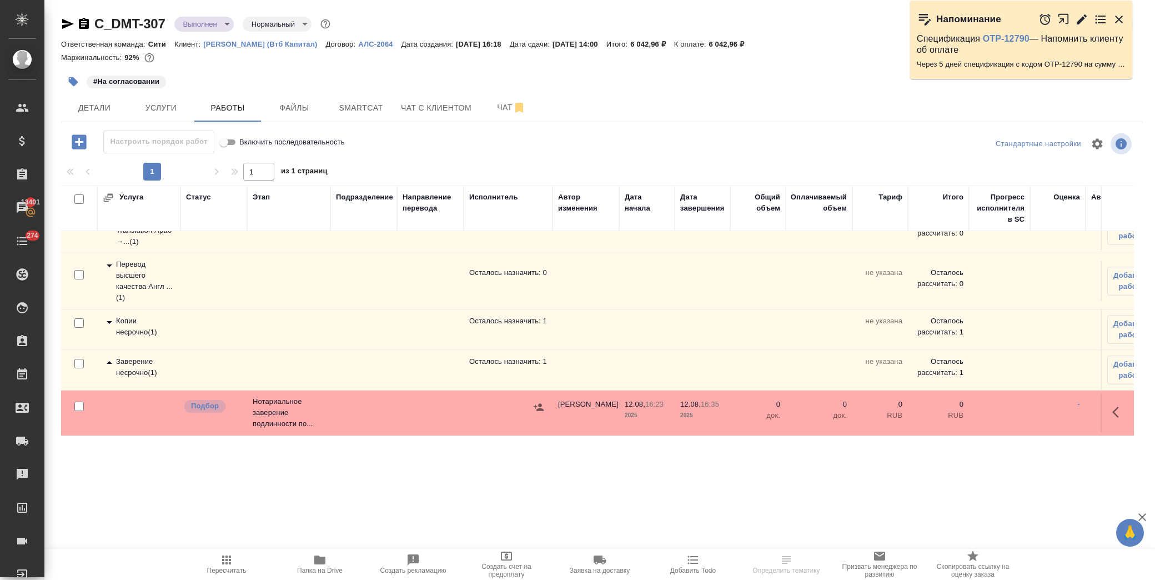
click at [1112, 407] on icon "button" at bounding box center [1118, 411] width 13 height 13
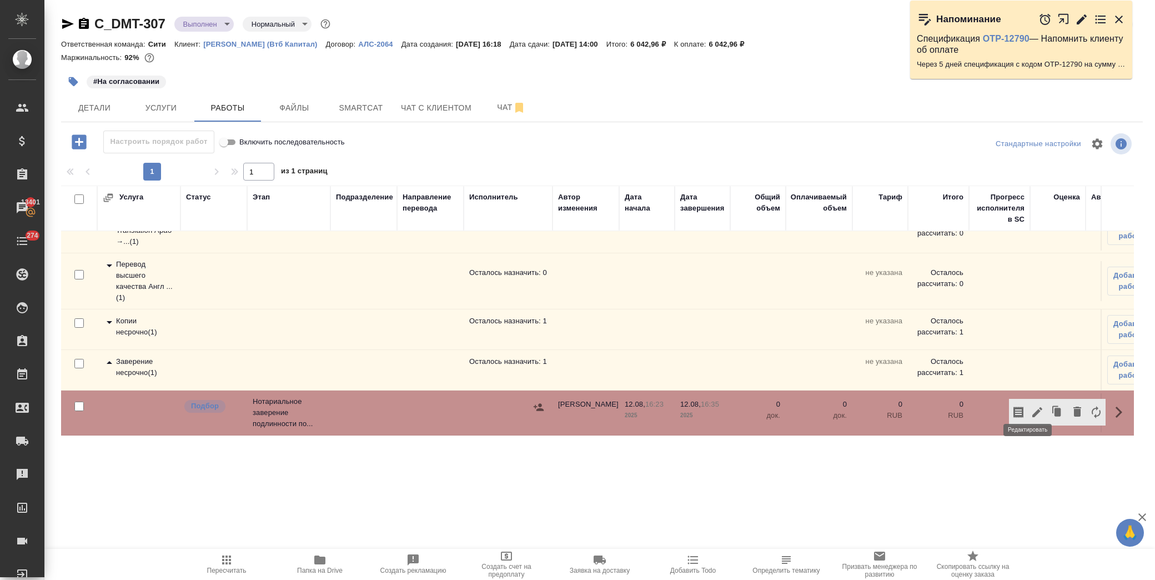
click at [1030, 405] on icon "button" at bounding box center [1036, 411] width 13 height 13
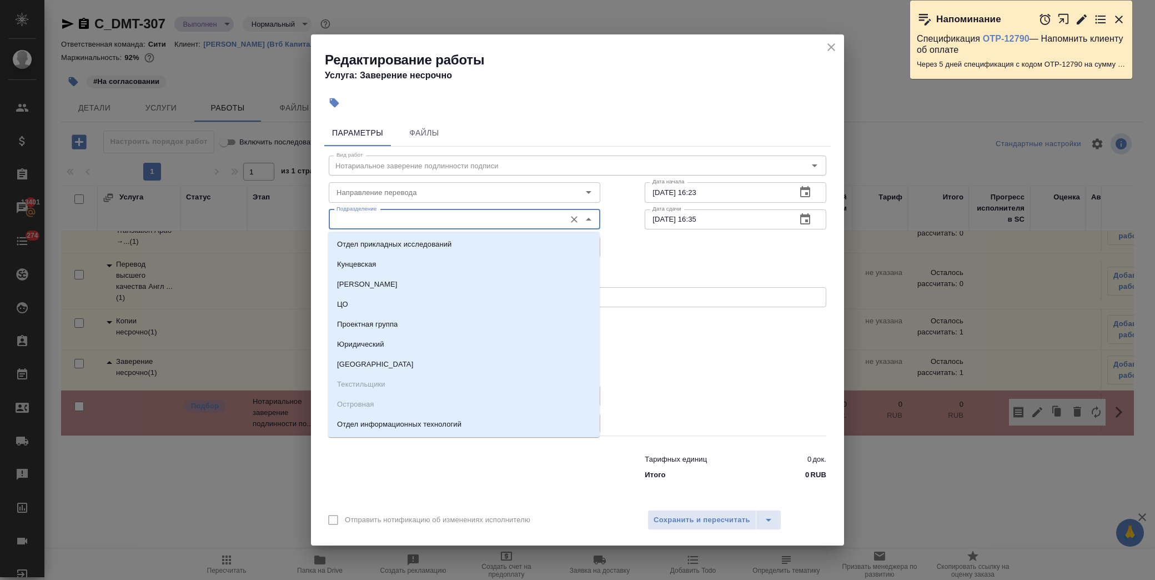
click at [385, 216] on input "Подразделение" at bounding box center [446, 219] width 228 height 13
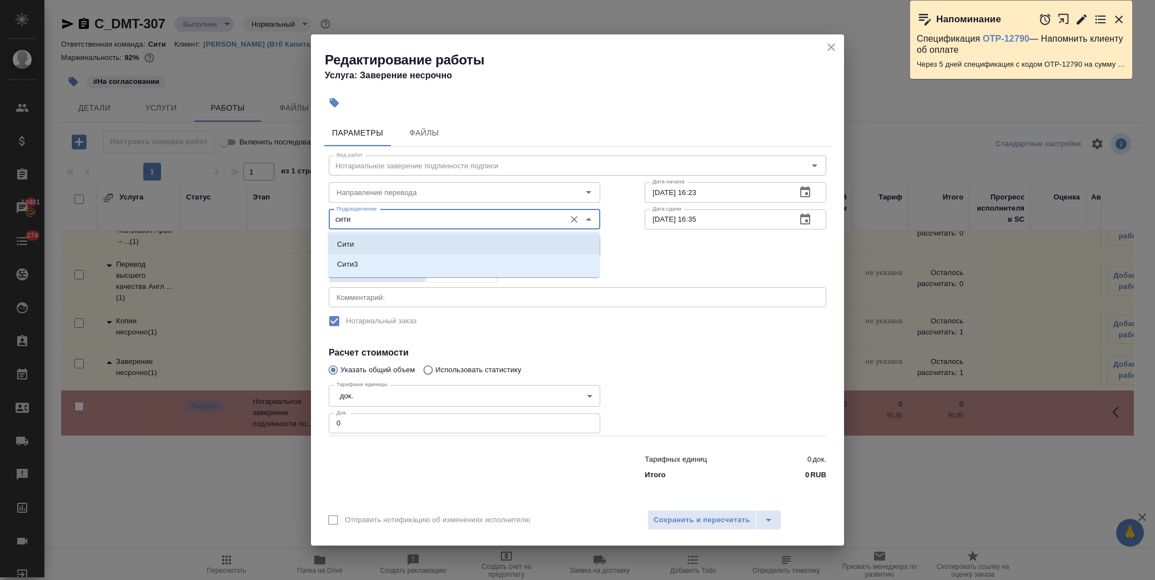
click at [362, 242] on li "Сити" at bounding box center [463, 244] width 271 height 20
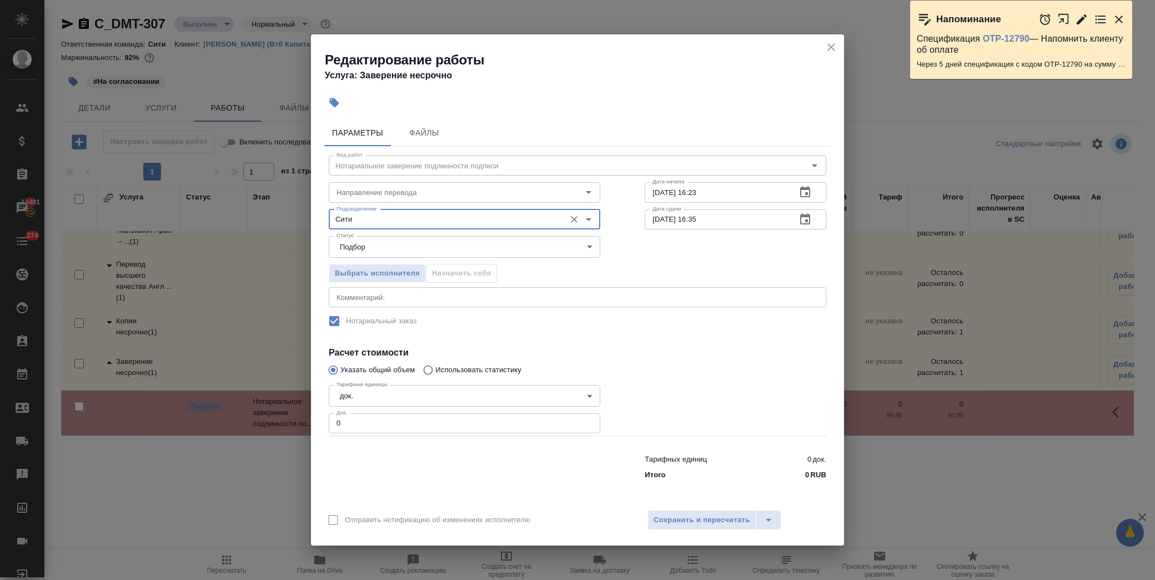
type input "Сити"
drag, startPoint x: 365, startPoint y: 435, endPoint x: 273, endPoint y: 437, distance: 92.2
click at [273, 437] on div "Редактирование работы Услуга: Заверение несрочно Параметры Файлы Вид работ Нота…" at bounding box center [577, 290] width 1155 height 580
drag, startPoint x: 356, startPoint y: 420, endPoint x: 285, endPoint y: 420, distance: 71.1
click at [285, 420] on div "Редактирование работы Услуга: Заверение несрочно Параметры Файлы Вид работ Нота…" at bounding box center [577, 290] width 1155 height 580
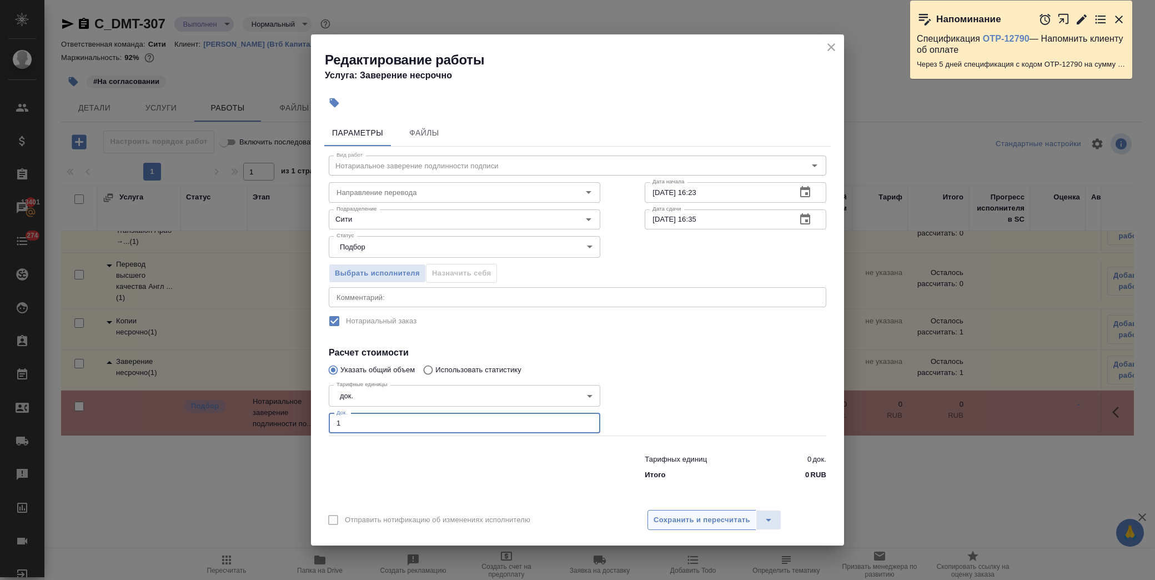
type input "1"
click at [679, 522] on span "Сохранить и пересчитать" at bounding box center [701, 519] width 97 height 13
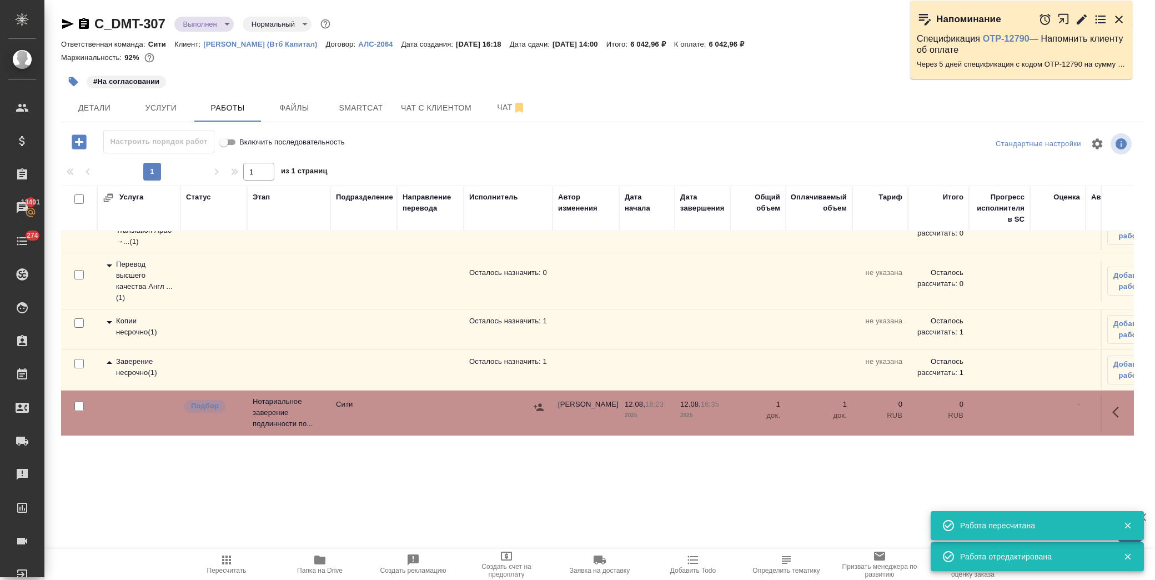
click at [1105, 402] on button "button" at bounding box center [1118, 412] width 27 height 27
click at [1031, 405] on icon "button" at bounding box center [1036, 411] width 13 height 13
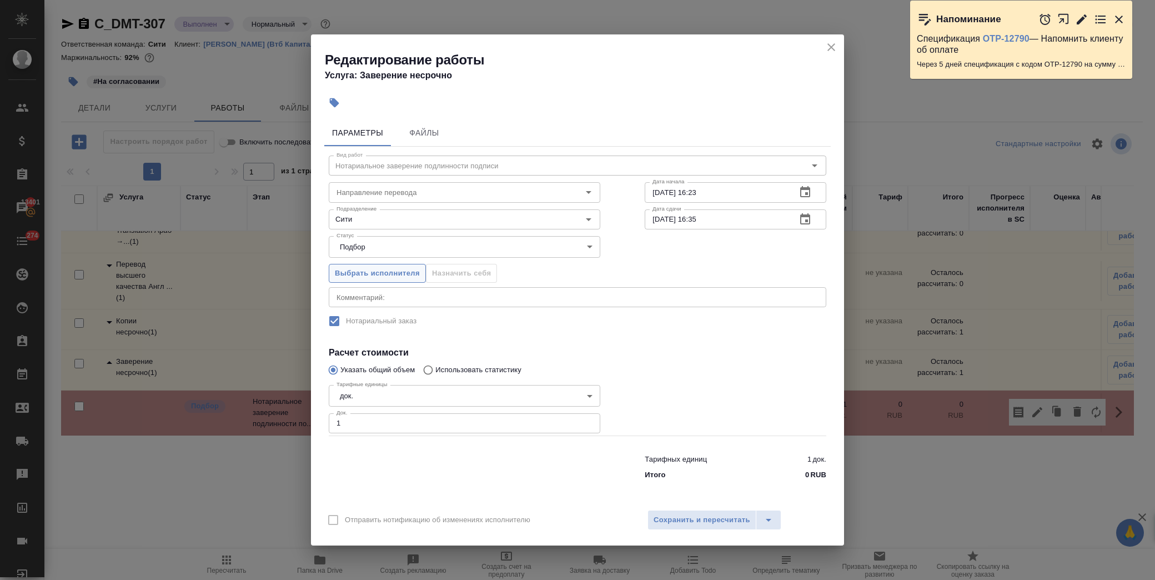
click at [373, 273] on span "Выбрать исполнителя" at bounding box center [377, 273] width 85 height 13
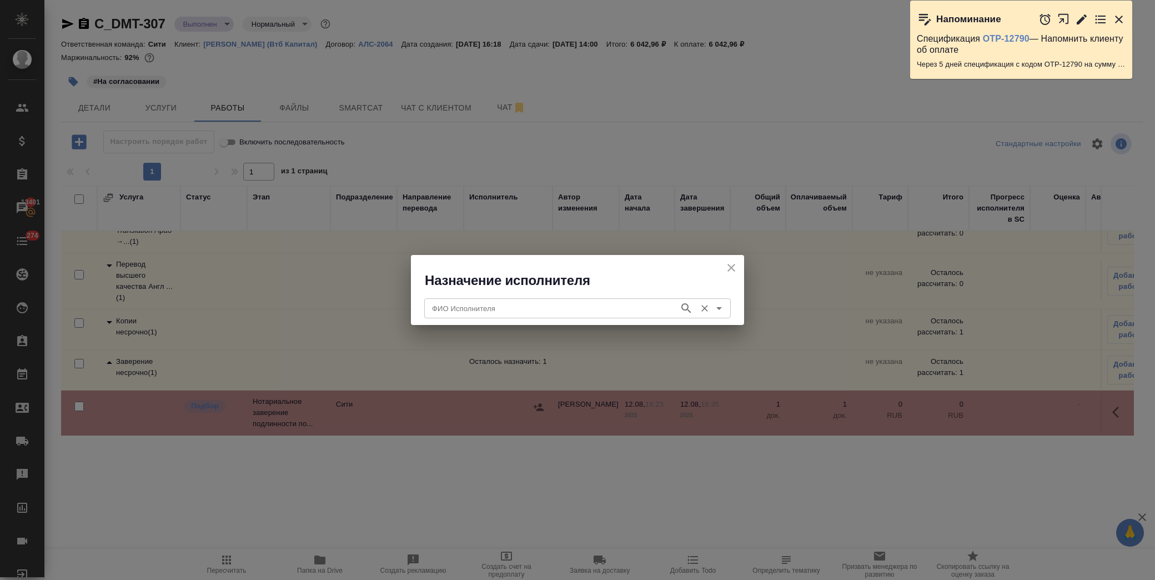
click at [485, 304] on input "ФИО Исполнителя" at bounding box center [550, 307] width 246 height 13
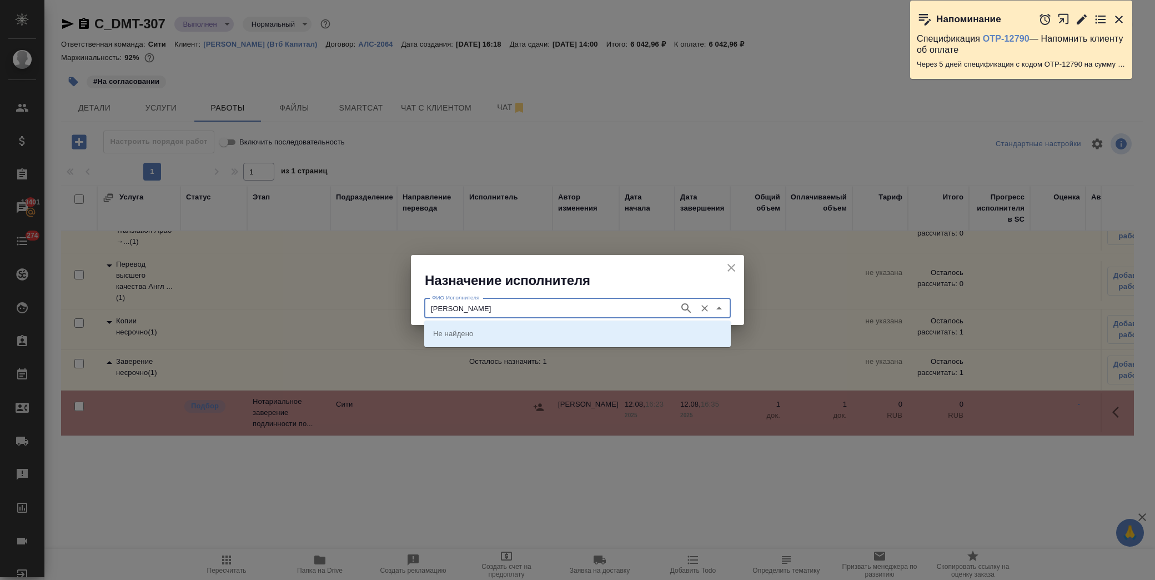
type input "крылова"
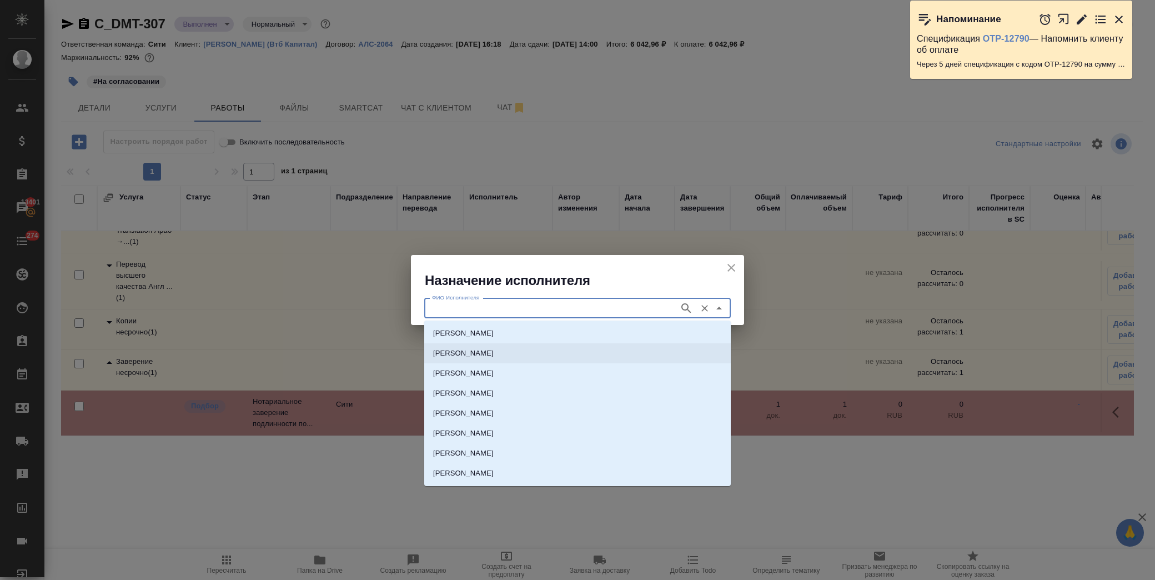
click at [491, 354] on p "[PERSON_NAME]" at bounding box center [463, 353] width 61 height 11
type input "[PERSON_NAME]"
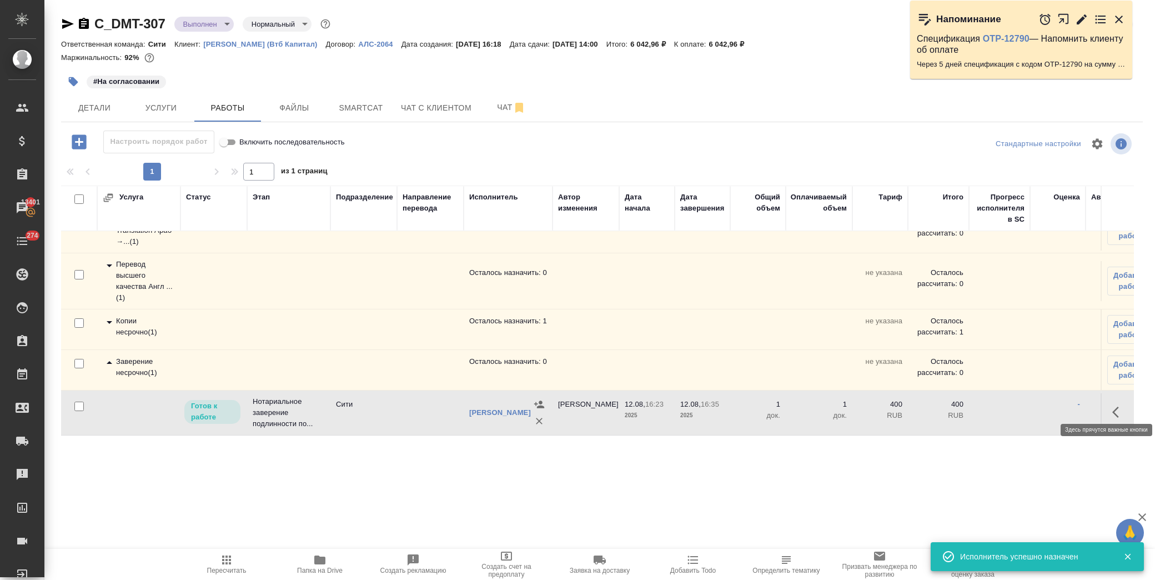
click at [1112, 406] on icon "button" at bounding box center [1118, 411] width 13 height 13
click at [1030, 405] on icon "button" at bounding box center [1036, 411] width 13 height 13
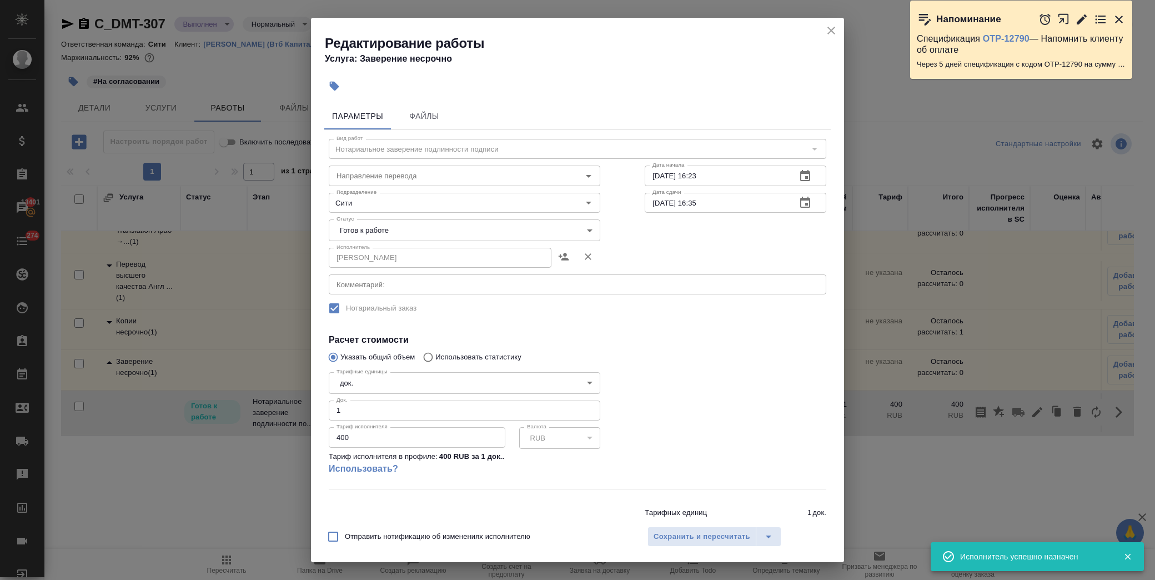
click at [422, 230] on body "🙏 .cls-1 fill:#fff; AWATERA Лофицкая Юлия Владимировна Клиенты Спецификации Зак…" at bounding box center [577, 290] width 1155 height 580
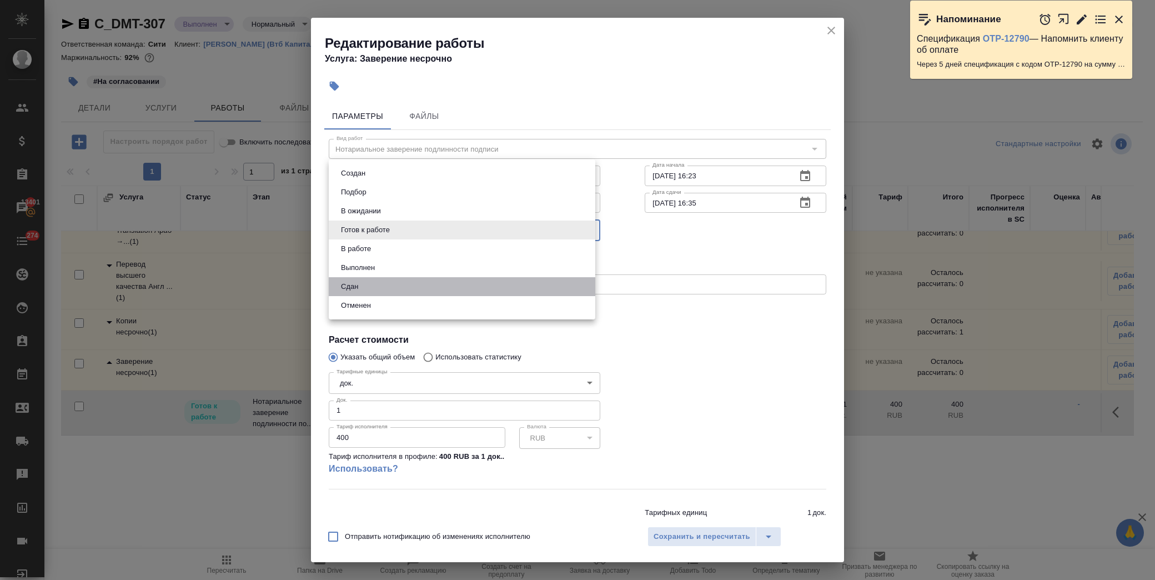
click at [398, 292] on li "Сдан" at bounding box center [462, 286] width 266 height 19
type input "closed"
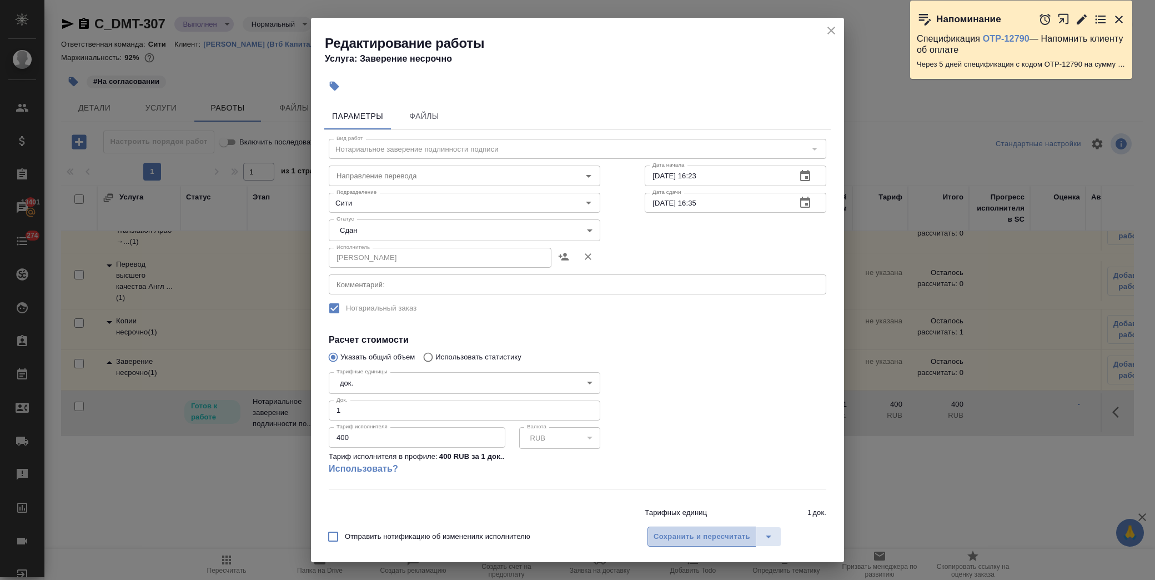
click at [684, 537] on span "Сохранить и пересчитать" at bounding box center [701, 536] width 97 height 13
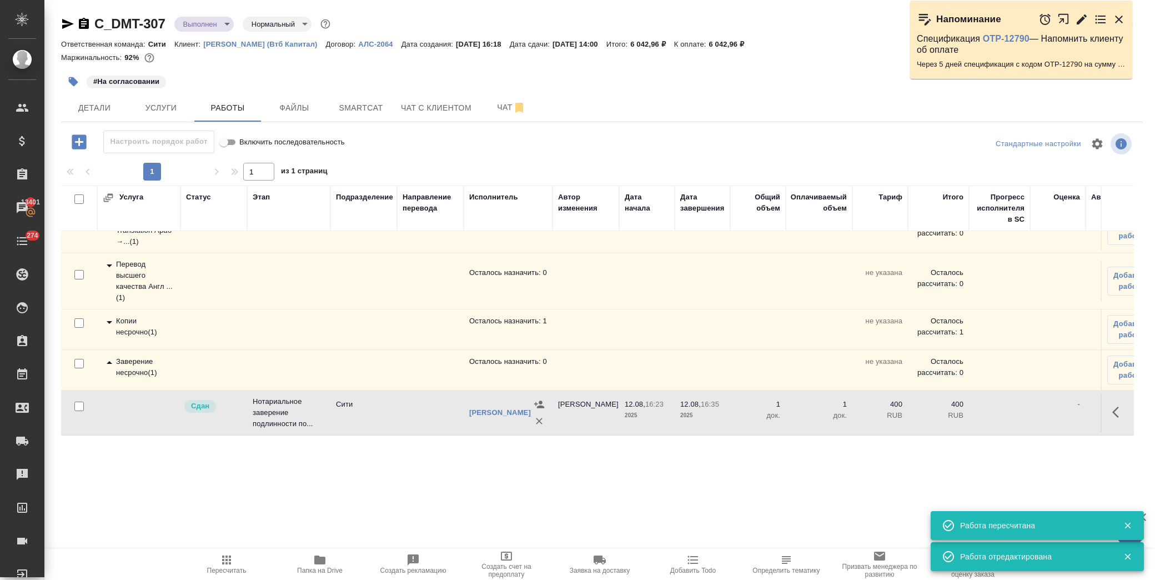
click at [108, 321] on icon at bounding box center [110, 322] width 6 height 3
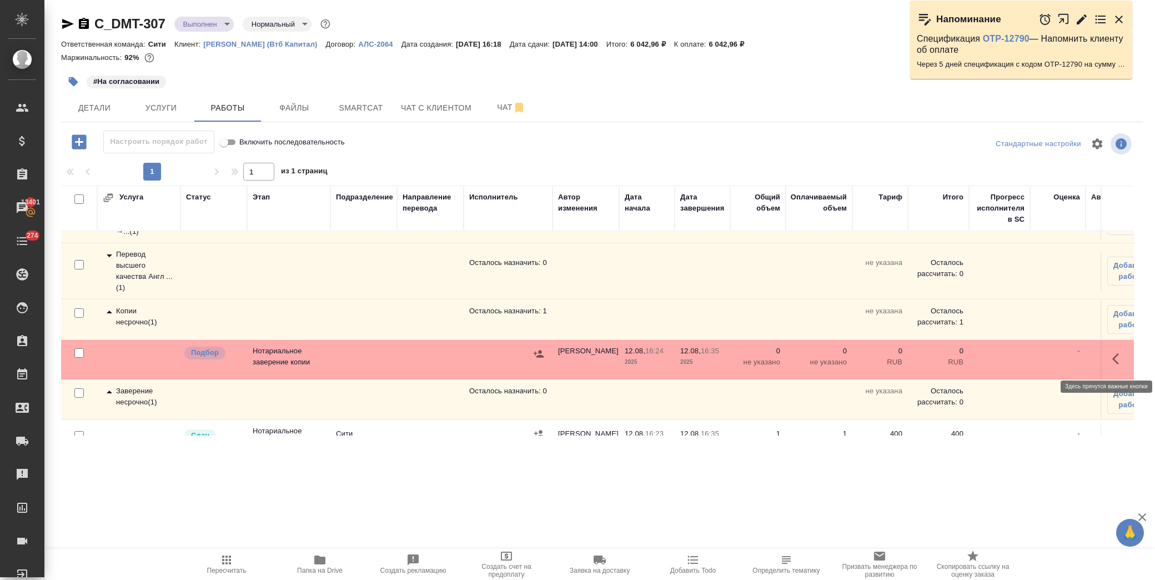
click at [1105, 353] on button "button" at bounding box center [1118, 358] width 27 height 27
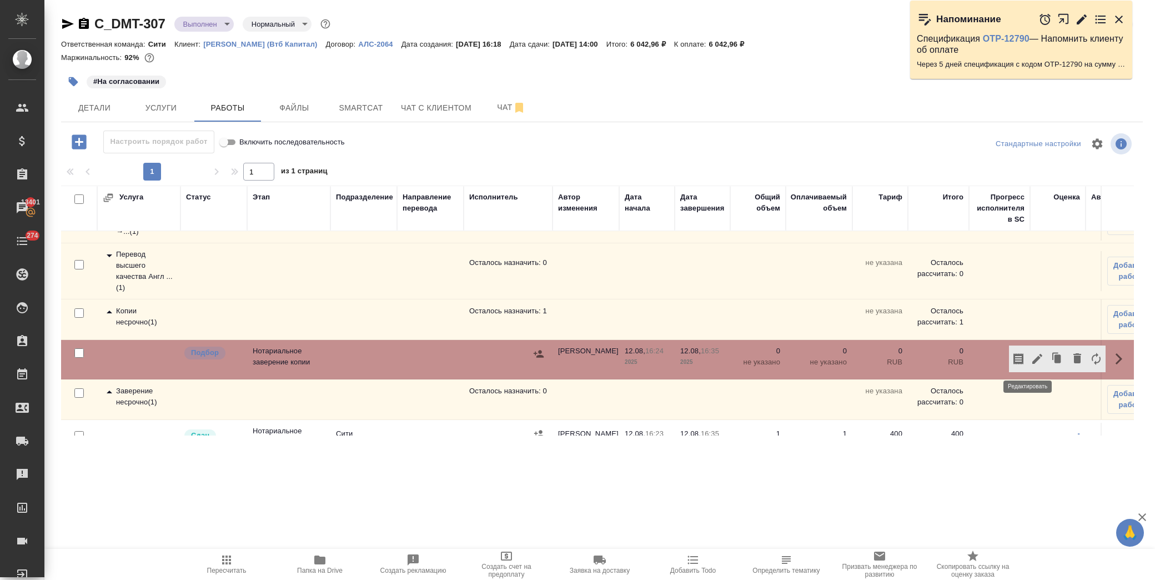
click at [1030, 359] on icon "button" at bounding box center [1036, 358] width 13 height 13
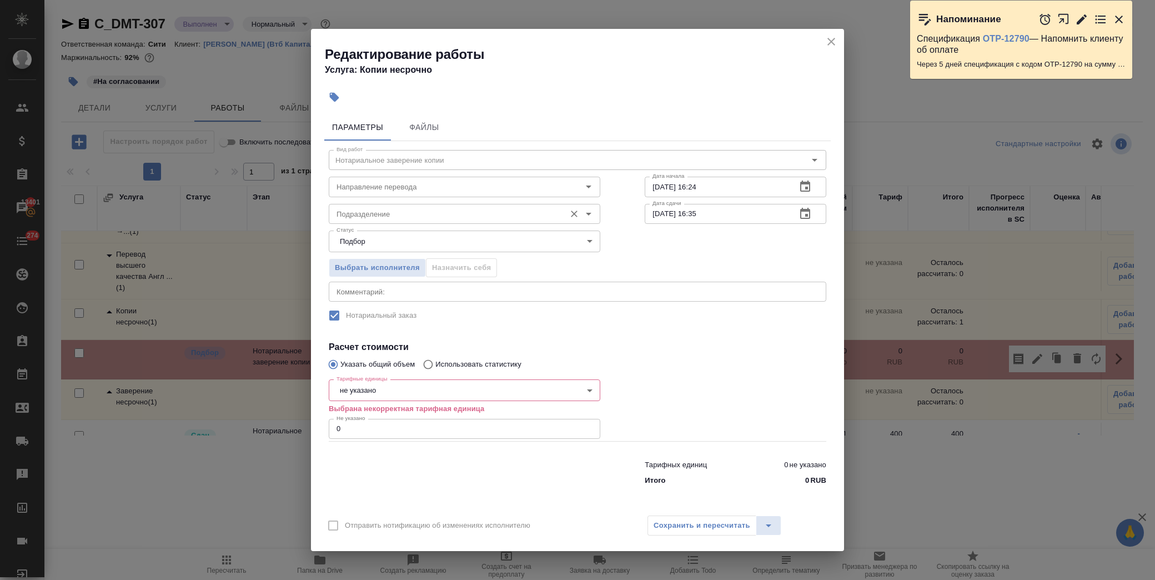
click at [362, 218] on input "Подразделение" at bounding box center [446, 213] width 228 height 13
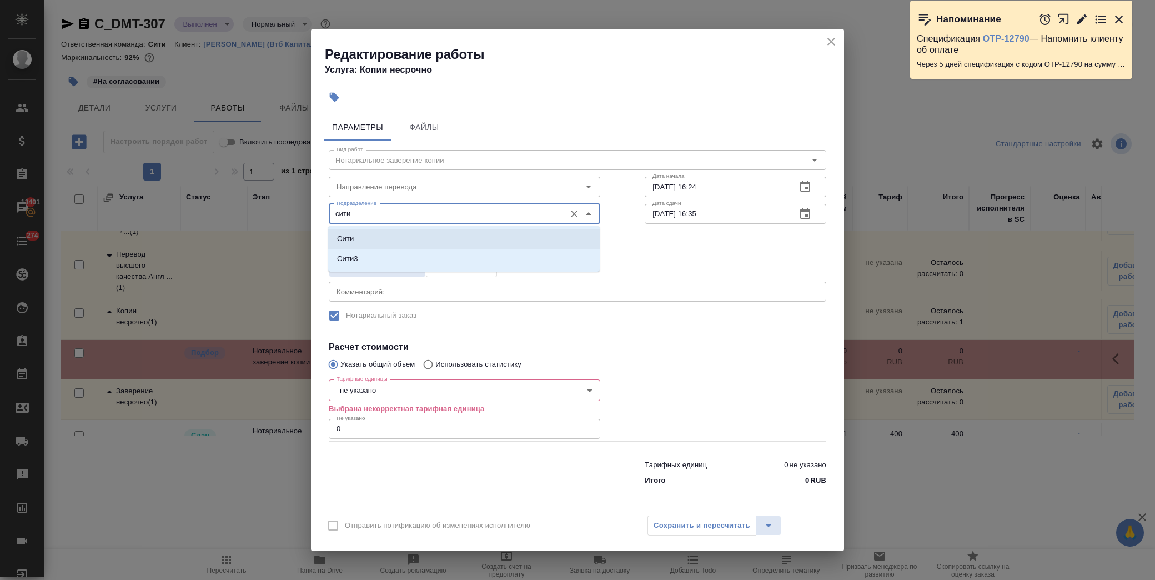
click at [367, 236] on li "Сити" at bounding box center [463, 239] width 271 height 20
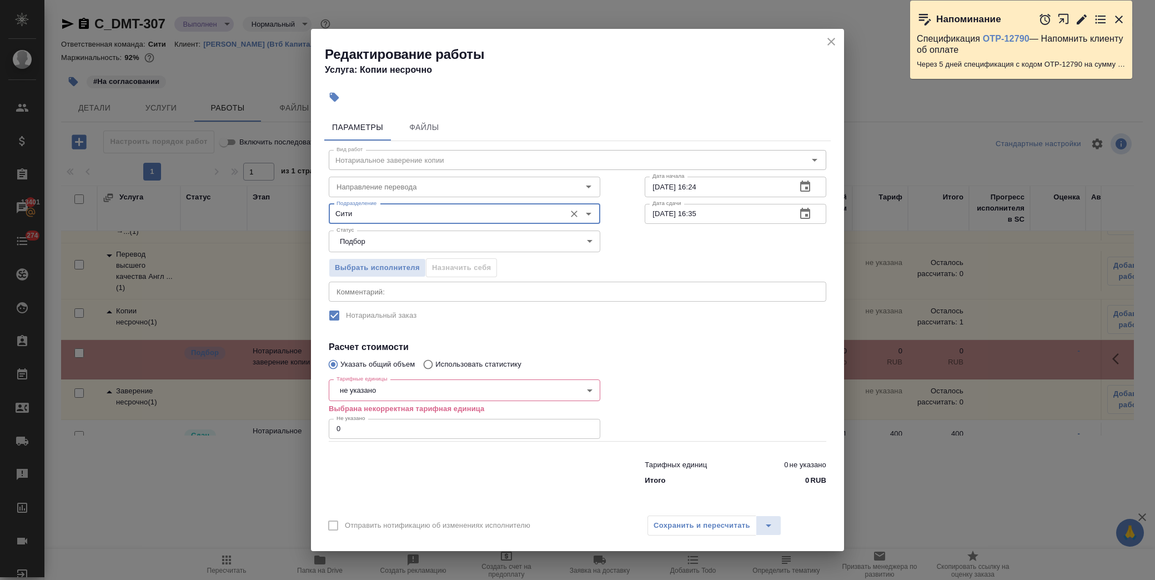
type input "Сити"
click at [406, 394] on body "🙏 .cls-1 fill:#fff; AWATERA Лофицкая Юлия Владимировна Клиенты Спецификации Зак…" at bounding box center [577, 290] width 1155 height 580
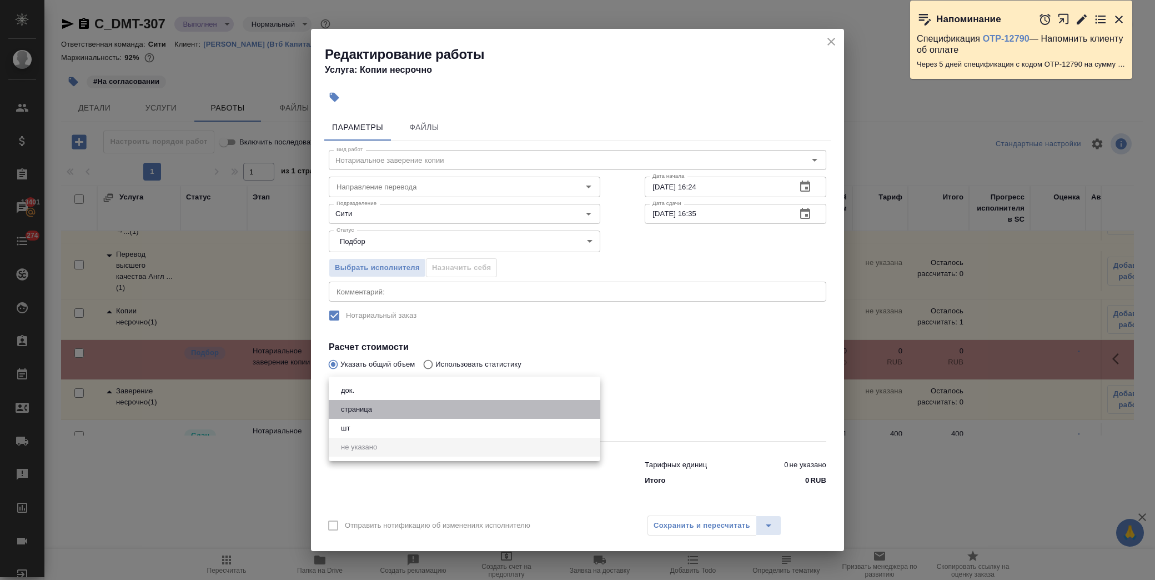
click at [414, 404] on li "страница" at bounding box center [464, 409] width 271 height 19
type input "5a8b1489cc6b4906c91bfdb2"
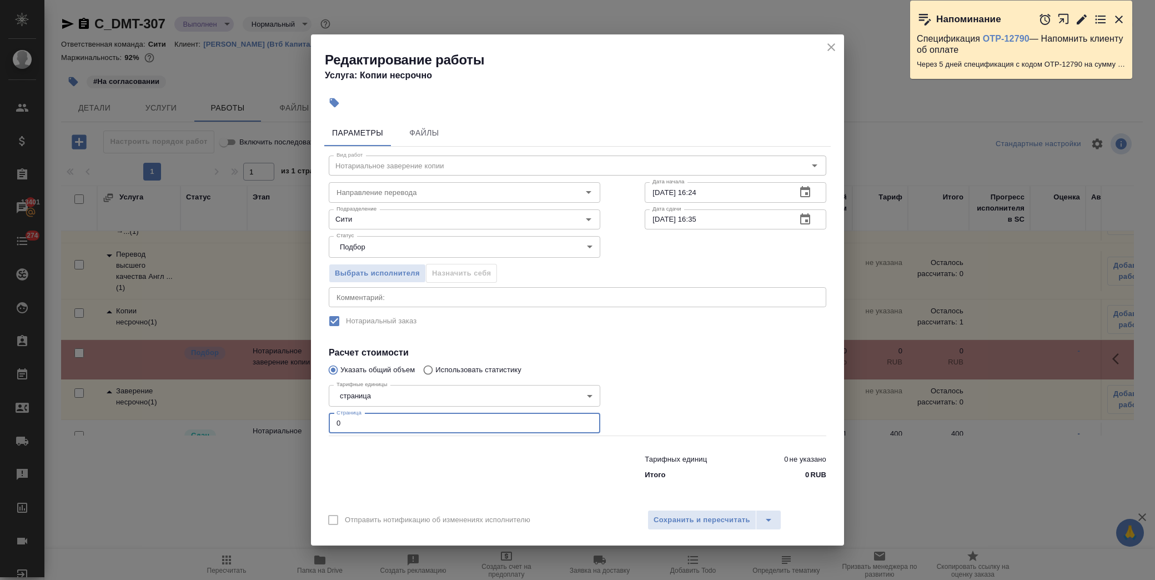
drag, startPoint x: 362, startPoint y: 426, endPoint x: 280, endPoint y: 420, distance: 81.9
click at [280, 420] on div "Редактирование работы Услуга: Копии несрочно Параметры Файлы Вид работ Нотариал…" at bounding box center [577, 290] width 1155 height 580
type input "10"
click at [709, 520] on span "Сохранить и пересчитать" at bounding box center [701, 519] width 97 height 13
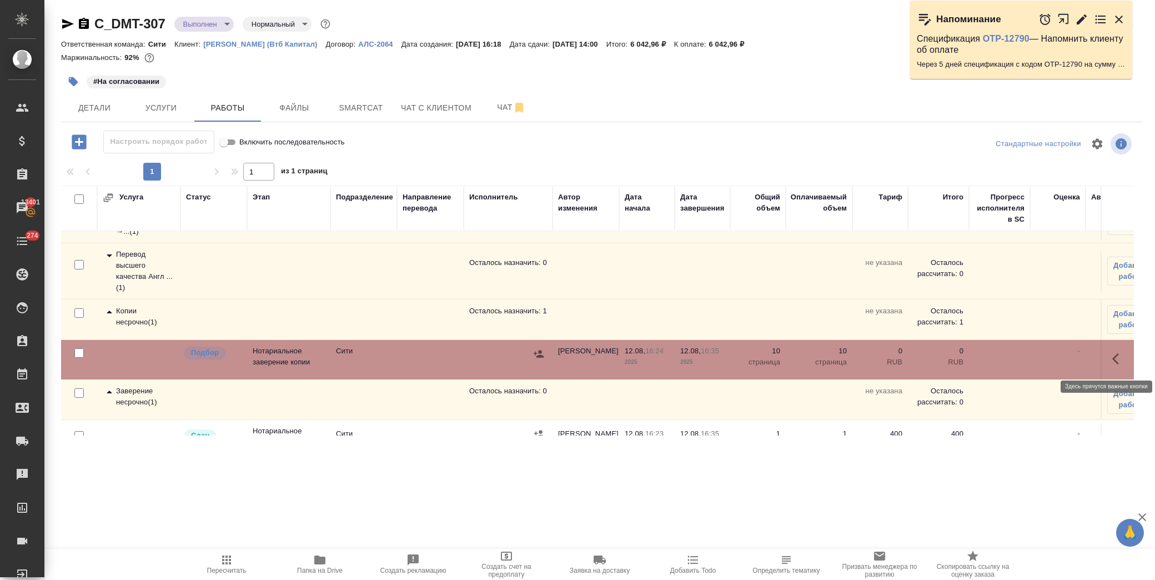
click at [1114, 357] on icon "button" at bounding box center [1118, 358] width 13 height 13
click at [1033, 362] on icon "button" at bounding box center [1036, 358] width 13 height 13
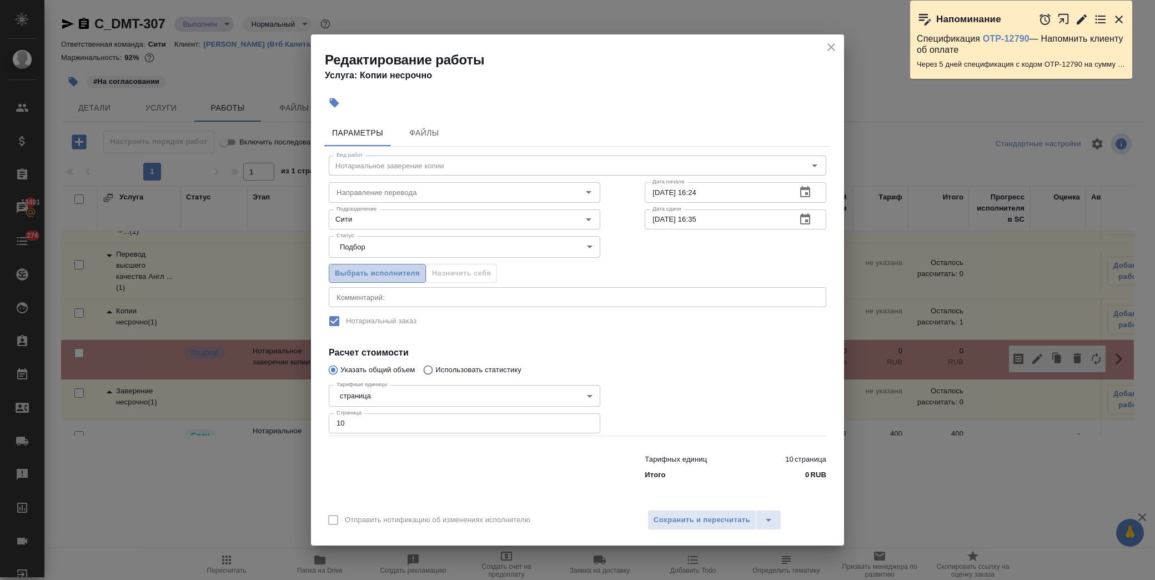
click at [380, 269] on span "Выбрать исполнителя" at bounding box center [377, 273] width 85 height 13
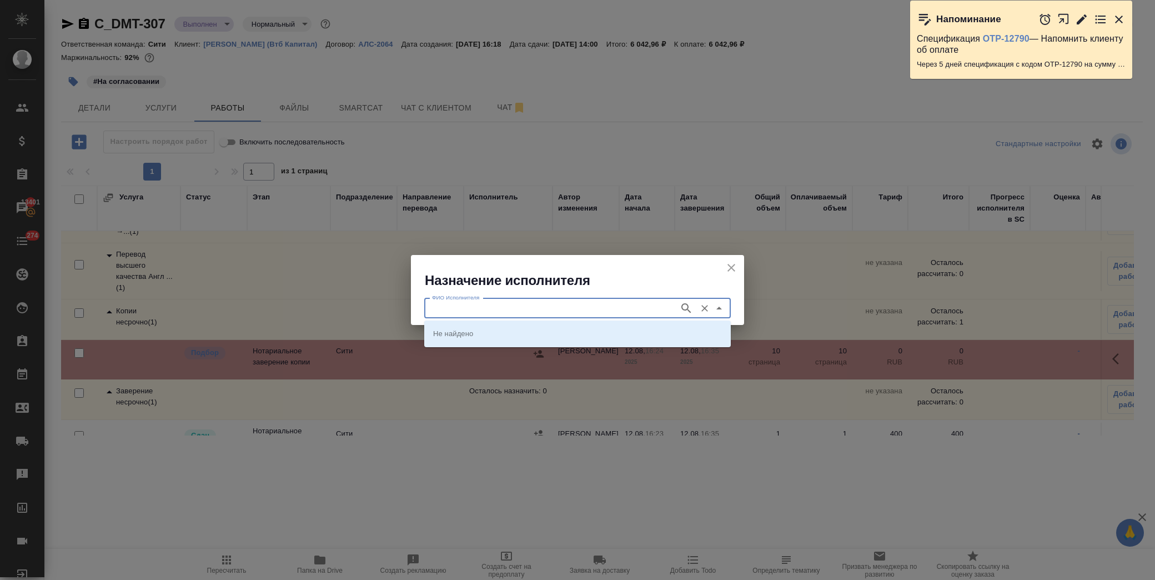
drag, startPoint x: 489, startPoint y: 307, endPoint x: 524, endPoint y: 325, distance: 39.5
click at [492, 308] on input "ФИО Исполнителя" at bounding box center [550, 307] width 246 height 13
type input "[PERSON_NAME]"
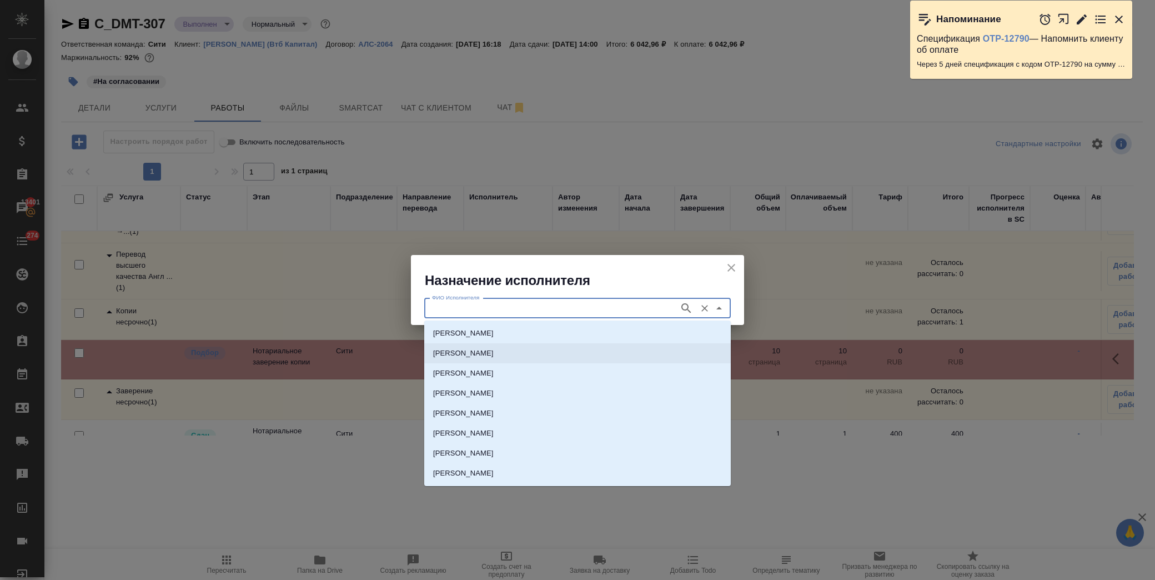
click at [494, 357] on p "[PERSON_NAME]" at bounding box center [463, 353] width 61 height 11
type input "[PERSON_NAME]"
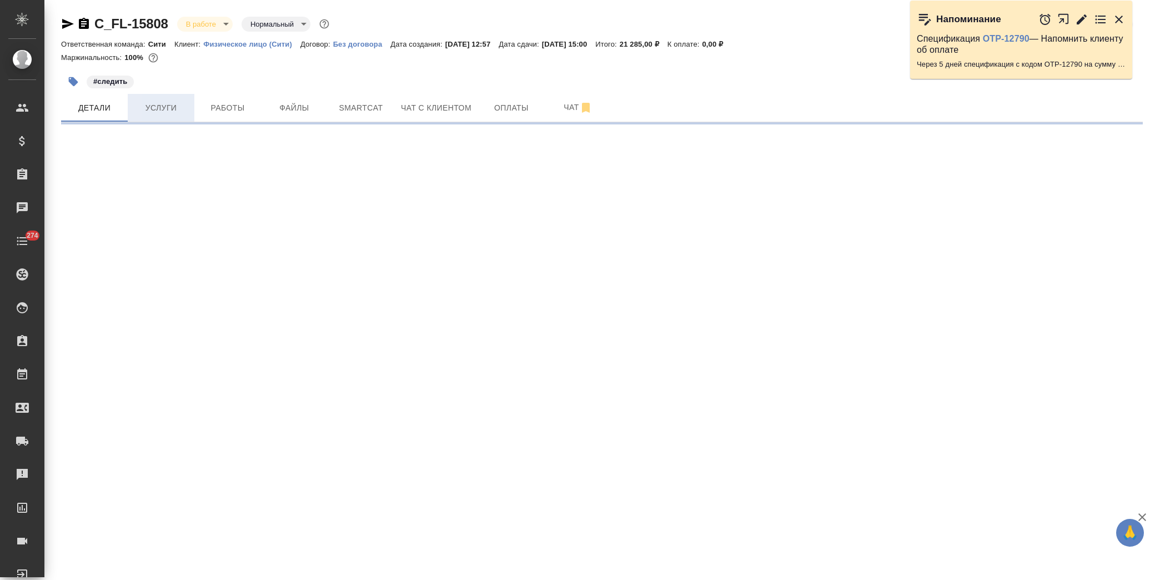
select select "RU"
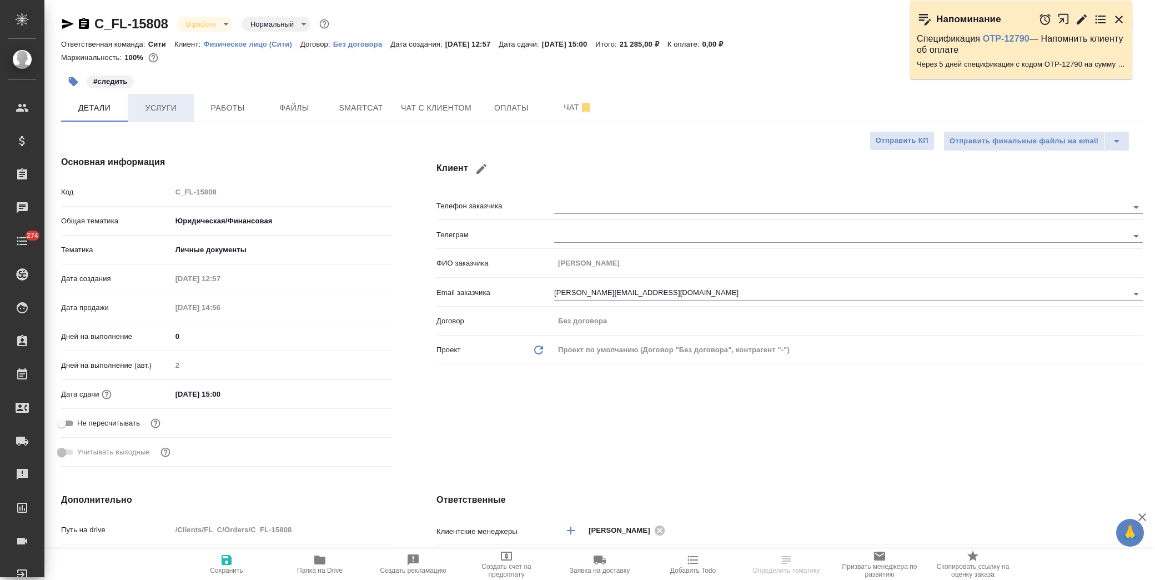
type textarea "x"
click at [152, 110] on span "Услуги" at bounding box center [160, 108] width 53 height 14
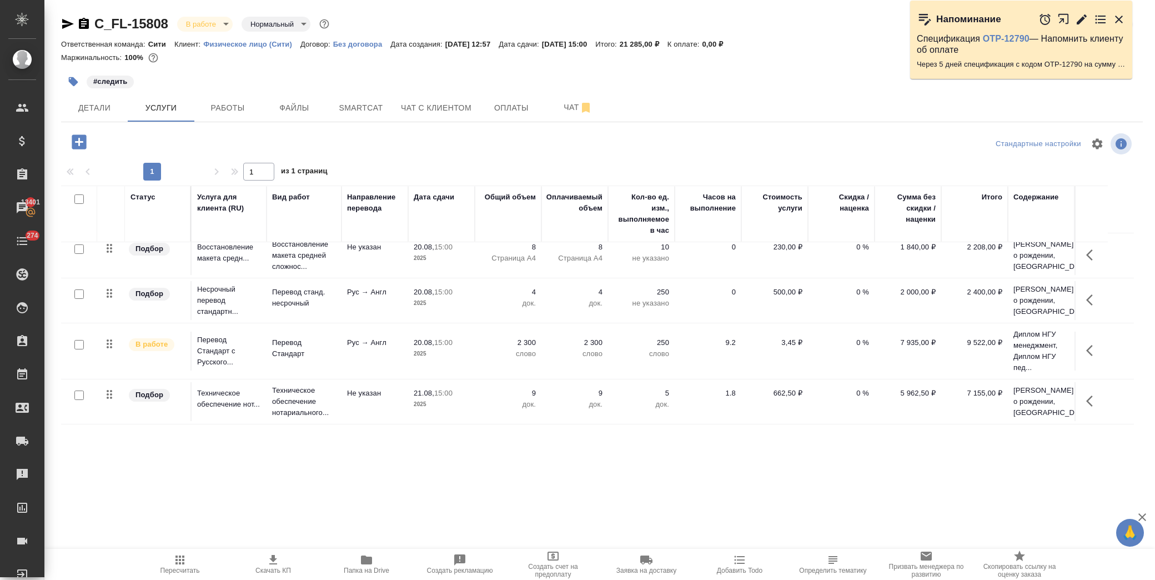
scroll to position [43, 0]
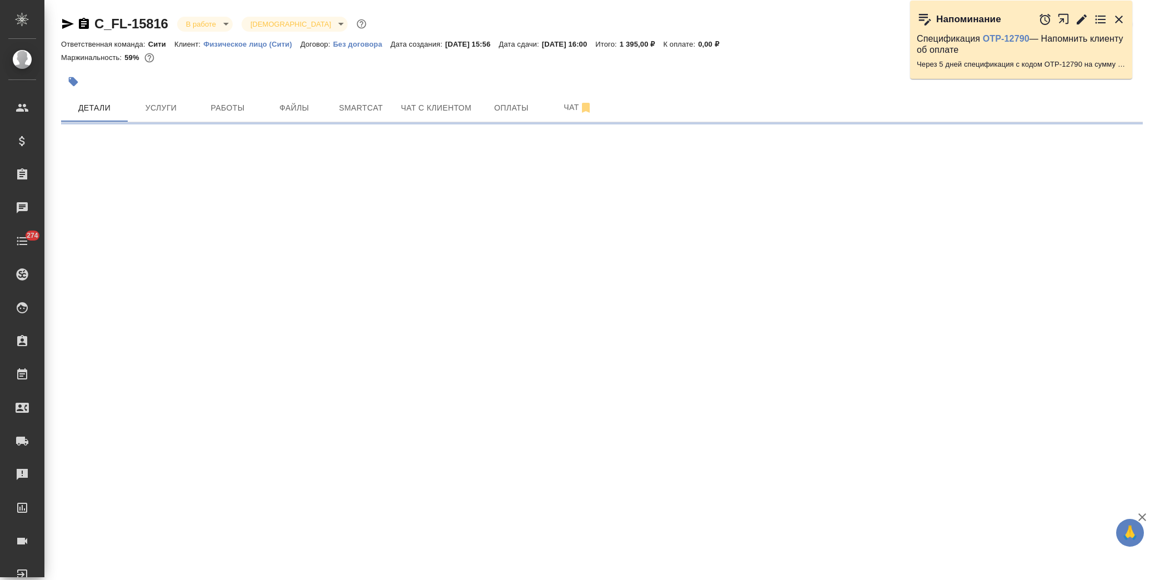
click at [219, 121] on div "C_FL-15816 В работе inProgress Святая троица holyTrinity Кратко детали заказа О…" at bounding box center [602, 65] width 1094 height 130
select select "RU"
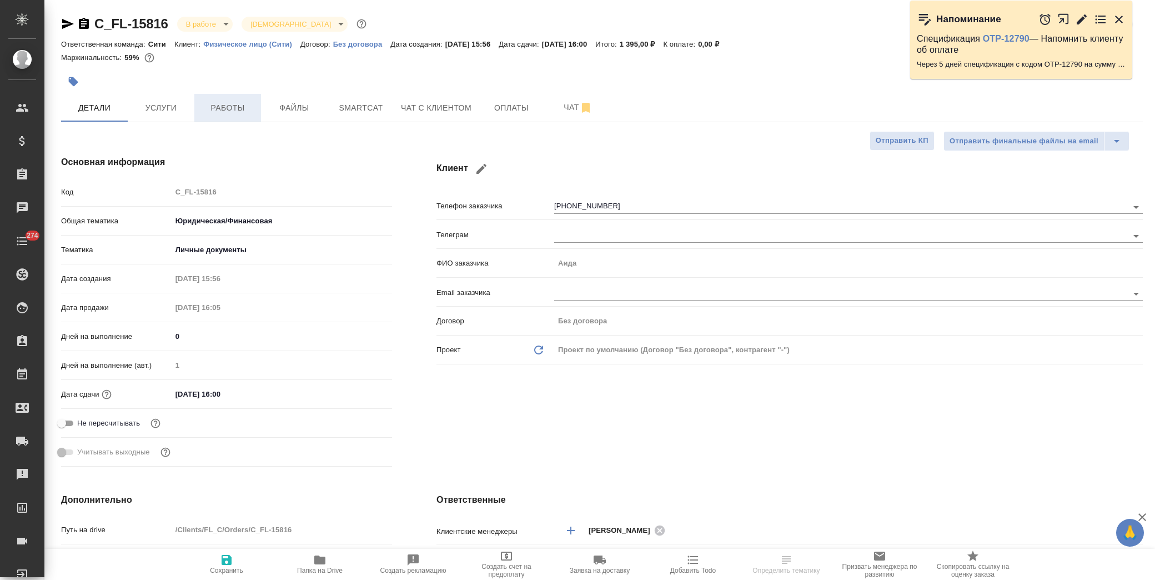
type textarea "x"
click at [240, 108] on span "Работы" at bounding box center [227, 108] width 53 height 14
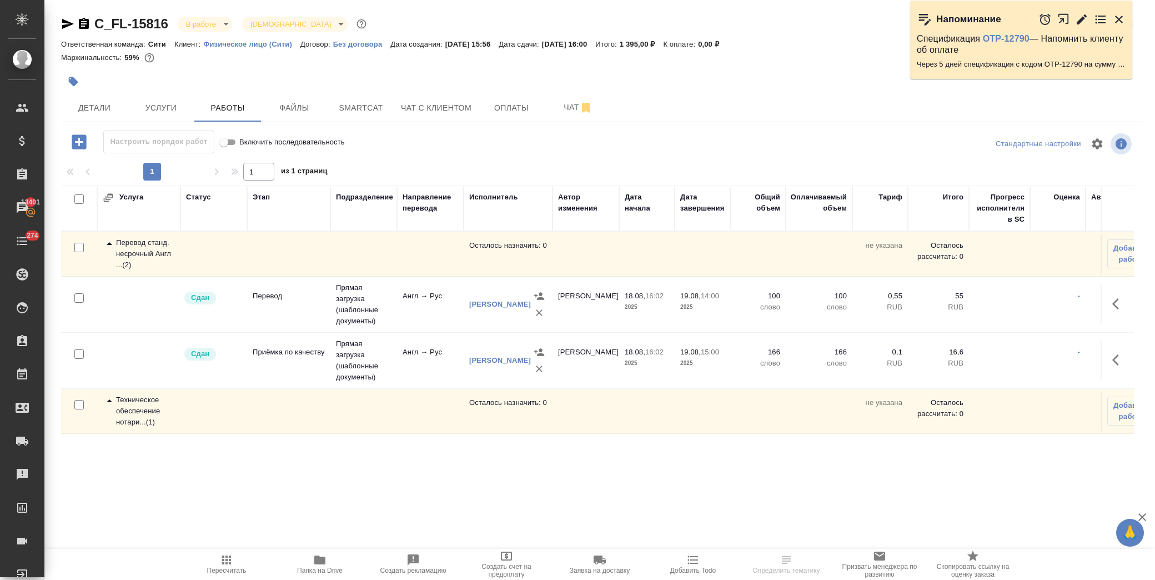
click at [119, 246] on div "Перевод станд. несрочный Англ ... ( 2 )" at bounding box center [139, 253] width 72 height 33
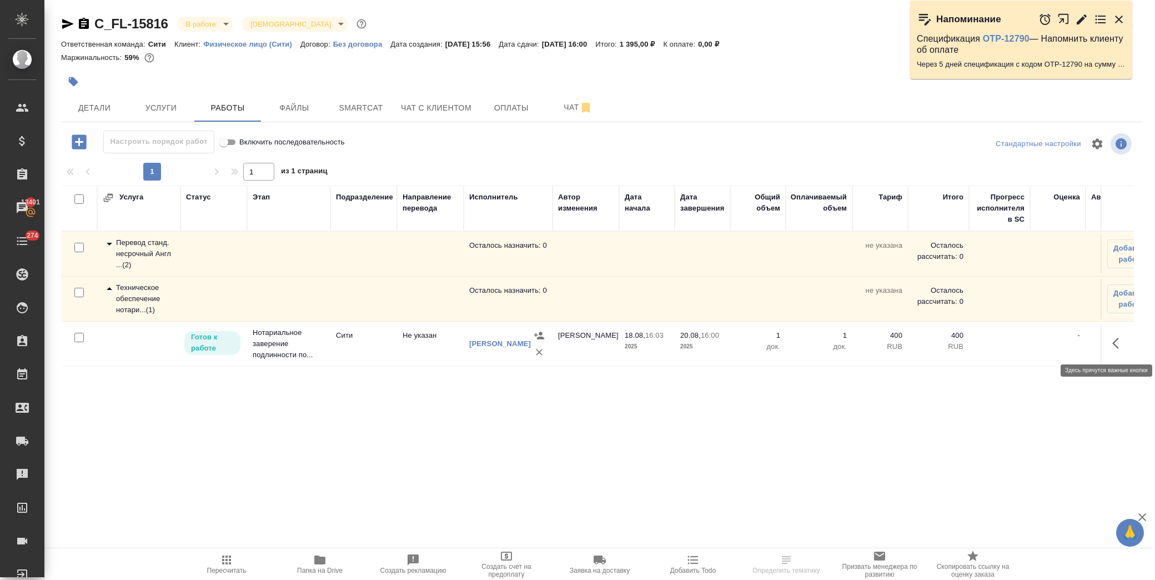
click at [1119, 340] on icon "button" at bounding box center [1118, 342] width 13 height 13
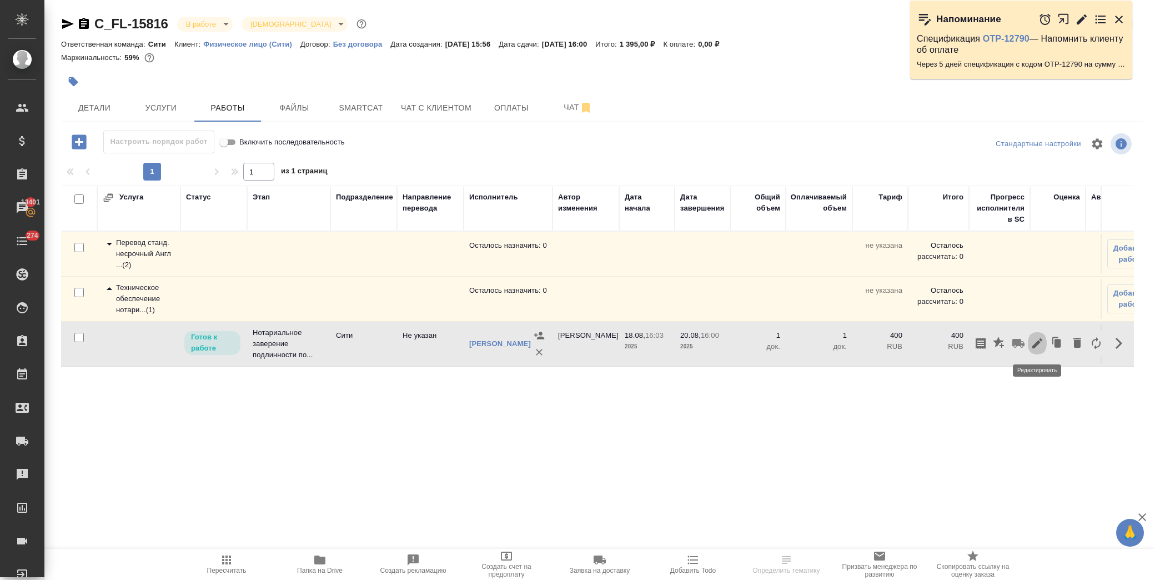
click at [1039, 344] on icon "button" at bounding box center [1036, 342] width 13 height 13
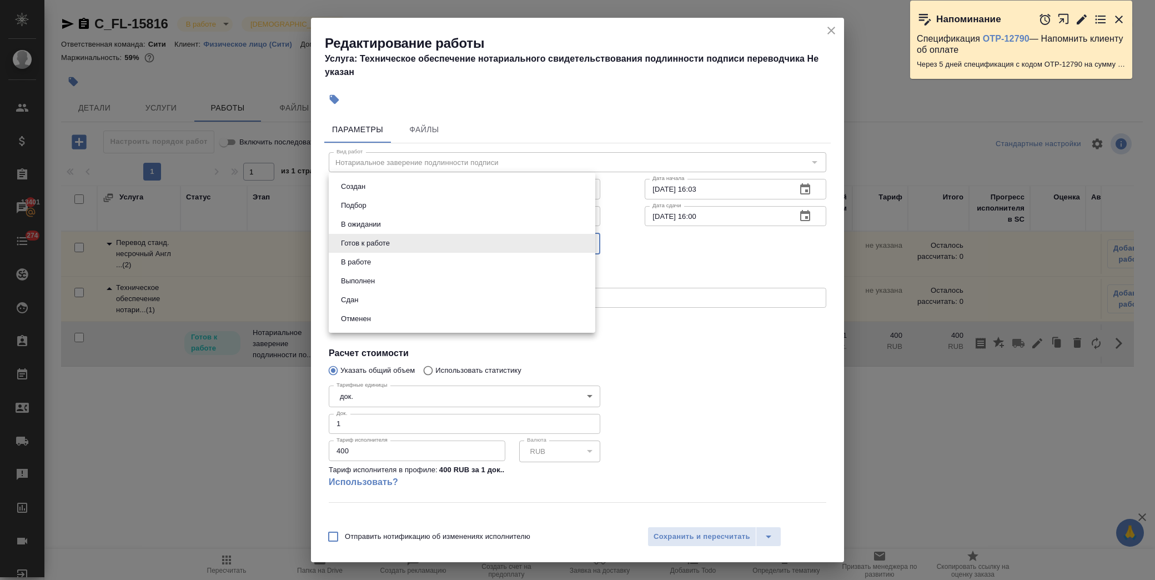
click at [568, 245] on body "🙏 .cls-1 fill:#fff; AWATERA Лофицкая Юлия Владимировна Клиенты Спецификации Зак…" at bounding box center [577, 290] width 1155 height 580
drag, startPoint x: 457, startPoint y: 296, endPoint x: 470, endPoint y: 301, distance: 13.9
click at [458, 296] on li "Сдан" at bounding box center [462, 299] width 266 height 19
type input "closed"
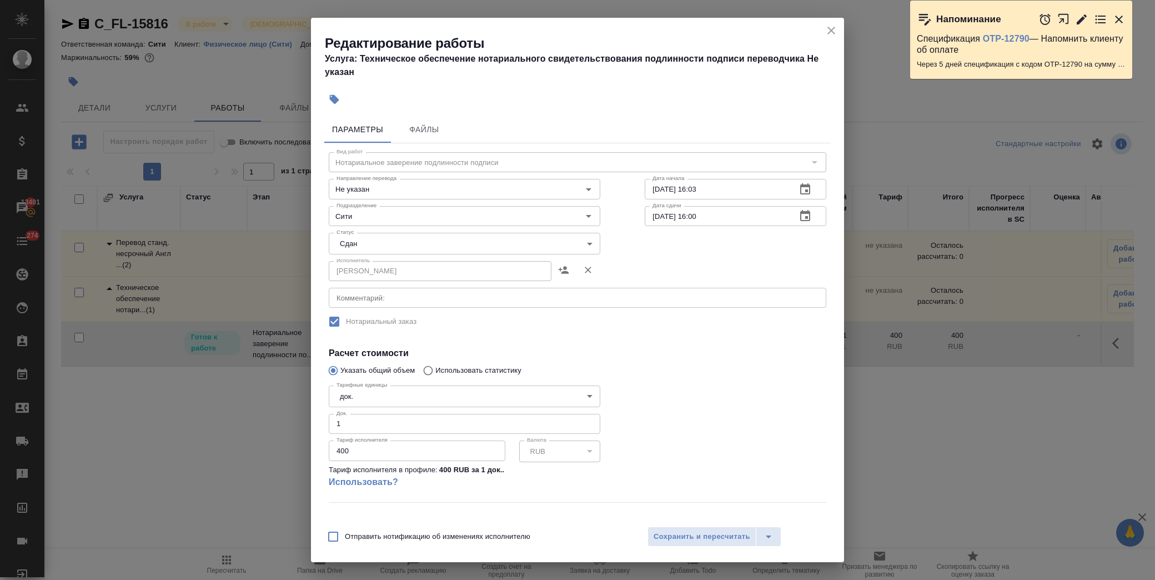
drag, startPoint x: 684, startPoint y: 552, endPoint x: 684, endPoint y: 540, distance: 12.8
click at [684, 552] on div "Отправить нотификацию об изменениях исполнителю Сохранить и пересчитать" at bounding box center [577, 540] width 533 height 43
click at [685, 538] on span "Сохранить и пересчитать" at bounding box center [701, 536] width 97 height 13
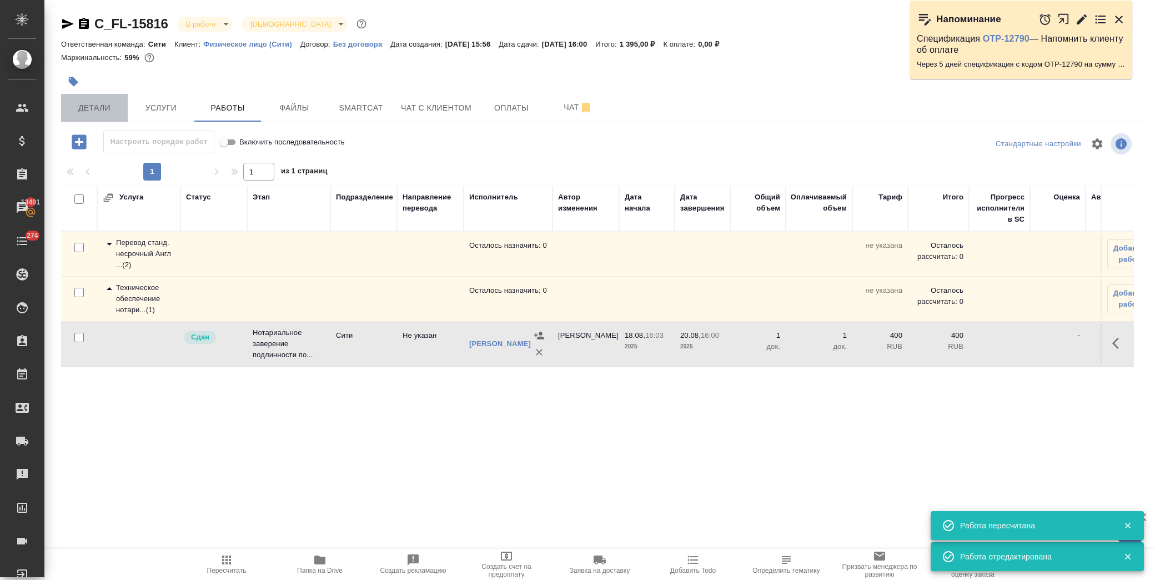
click at [99, 107] on span "Детали" at bounding box center [94, 108] width 53 height 14
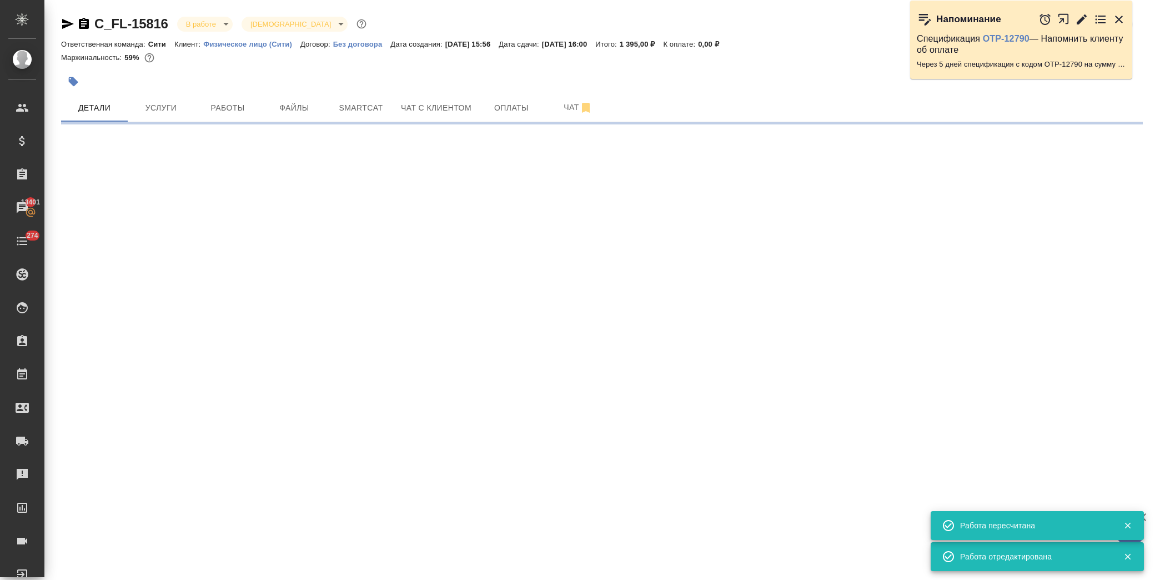
select select "RU"
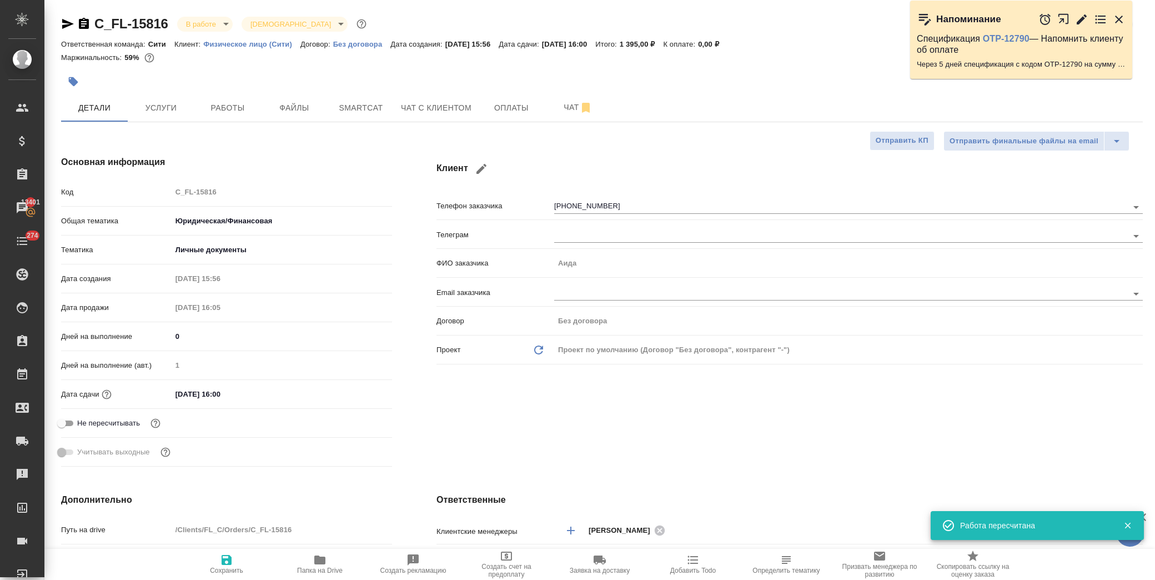
type textarea "x"
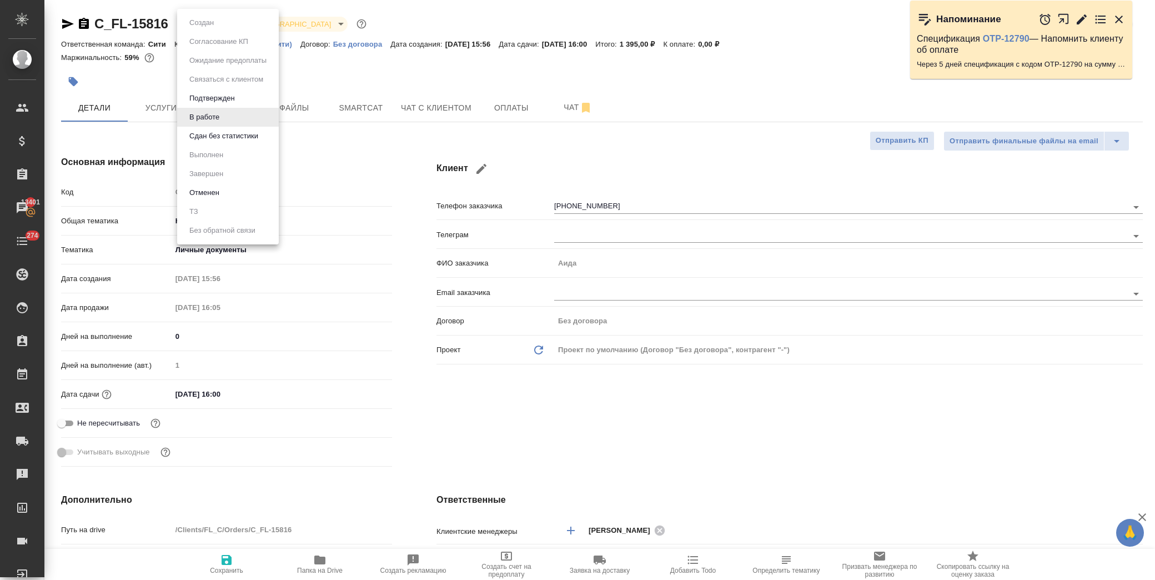
click at [213, 24] on body "🙏 .cls-1 fill:#fff; AWATERA Лофицкая Юлия Владимировна Клиенты Спецификации Зак…" at bounding box center [577, 290] width 1155 height 580
click at [209, 140] on button "Сдан без статистики" at bounding box center [223, 136] width 75 height 12
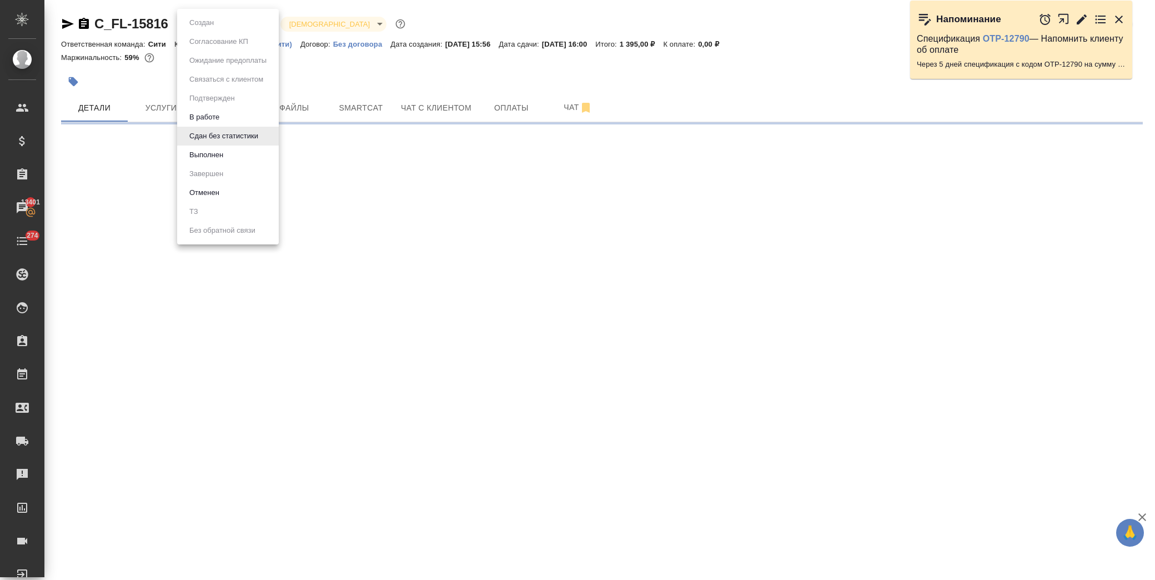
click at [205, 27] on body "🙏 .cls-1 fill:#fff; AWATERA Лофицкая Юлия Владимировна Клиенты Спецификации Зак…" at bounding box center [577, 290] width 1155 height 580
click at [228, 155] on li "Выполнен" at bounding box center [228, 154] width 102 height 19
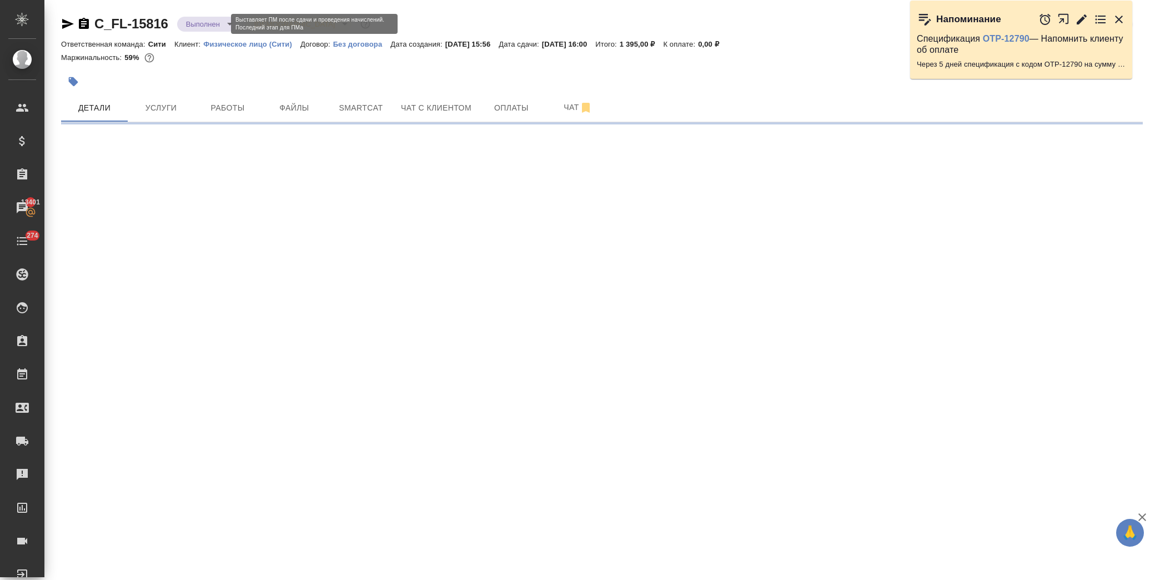
click at [192, 25] on body "🙏 .cls-1 fill:#fff; AWATERA Лофицкая Юлия Владимировна Клиенты Спецификации Зак…" at bounding box center [577, 290] width 1155 height 580
select select "RU"
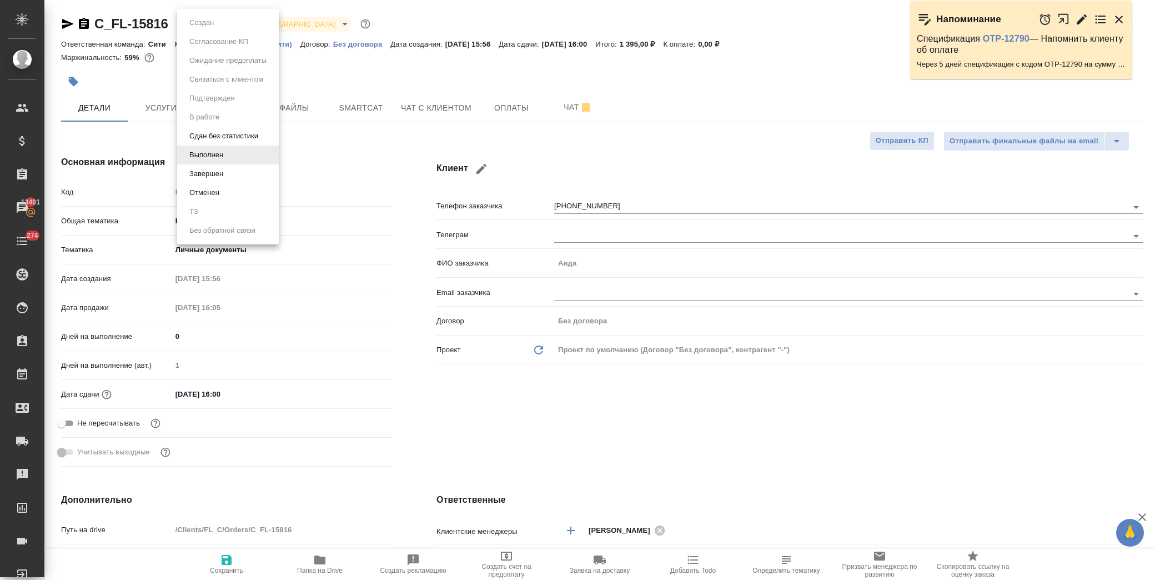
type textarea "x"
click at [239, 168] on li "Завершен" at bounding box center [228, 173] width 102 height 19
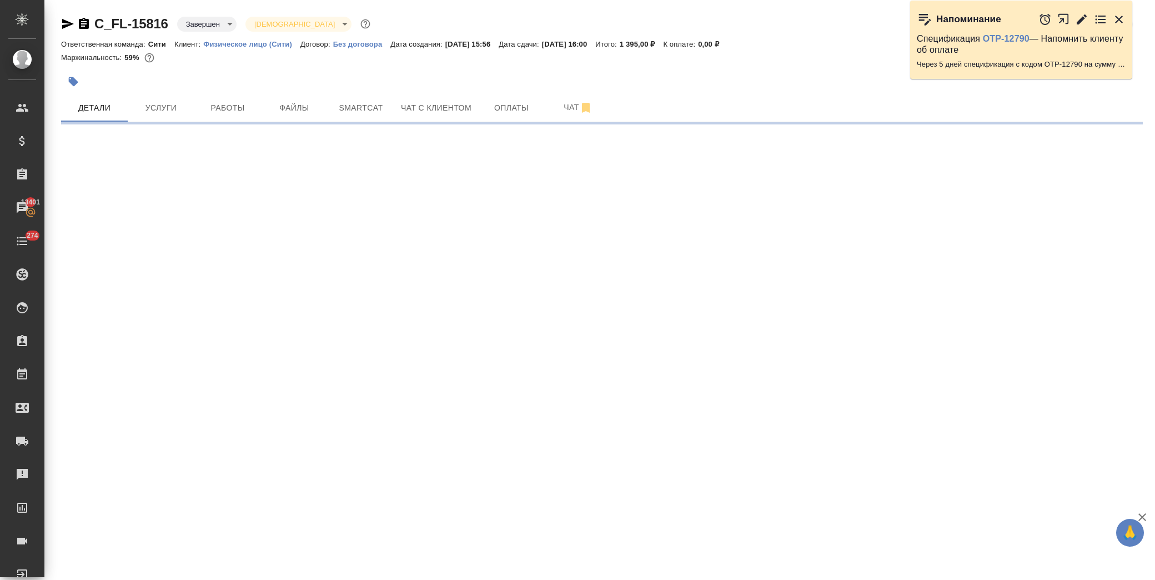
select select "RU"
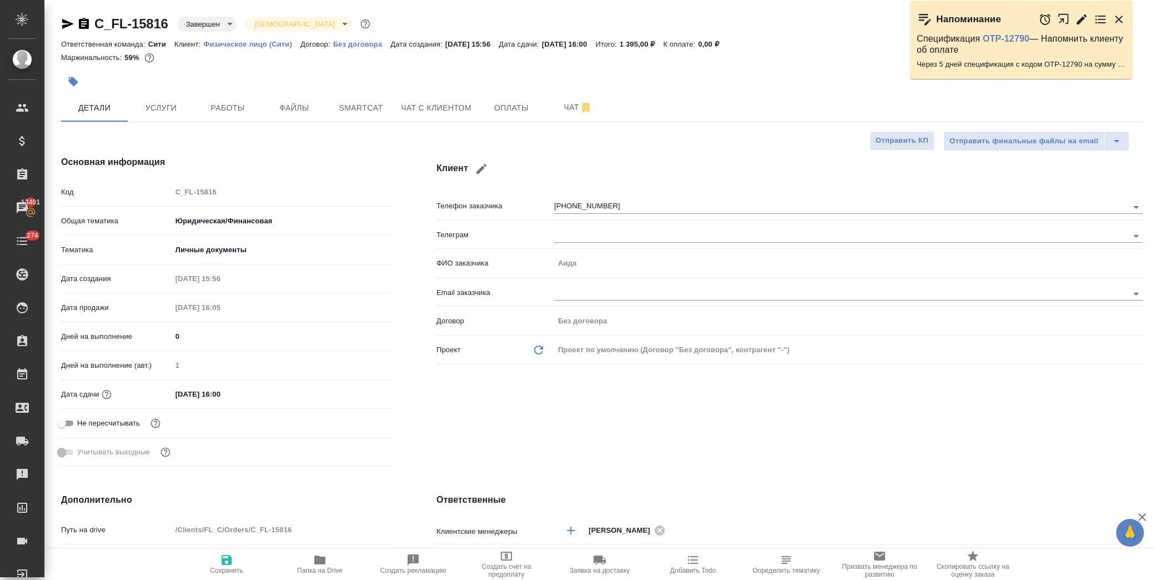
type textarea "x"
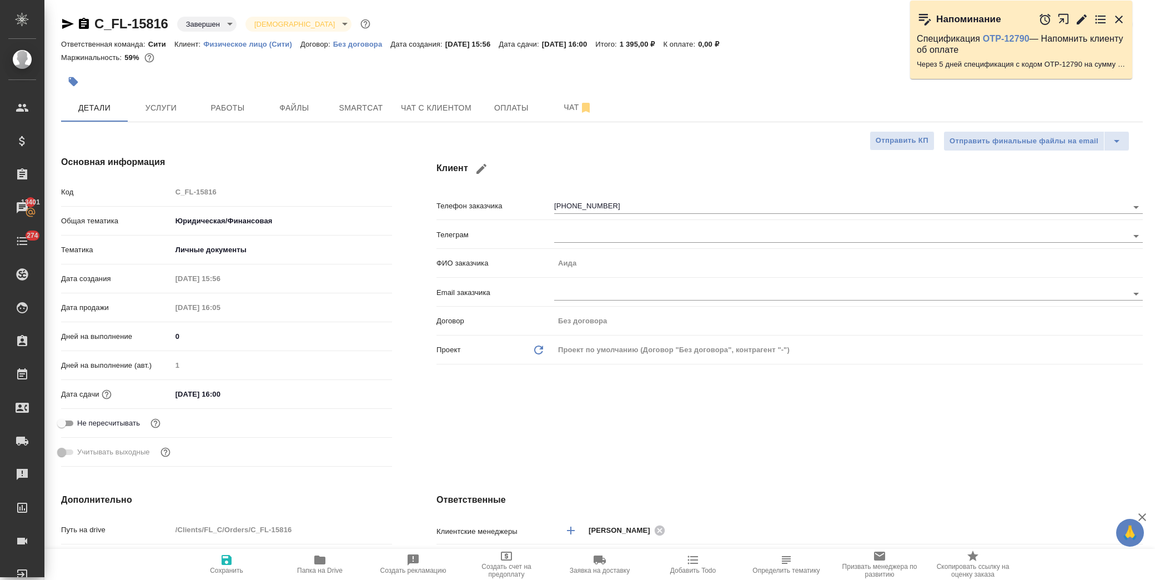
type textarea "x"
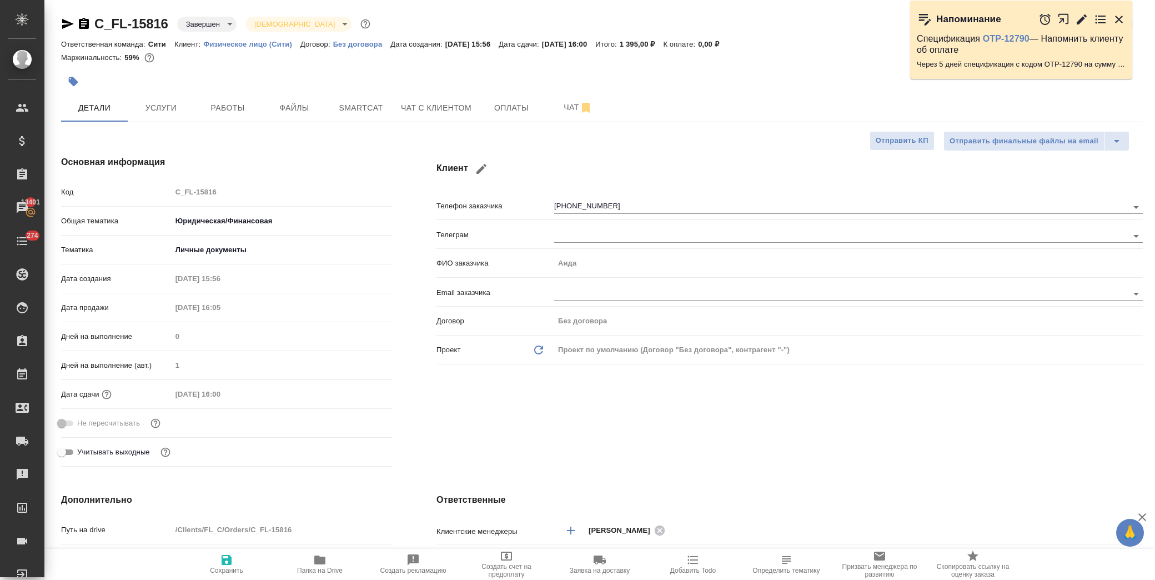
type textarea "x"
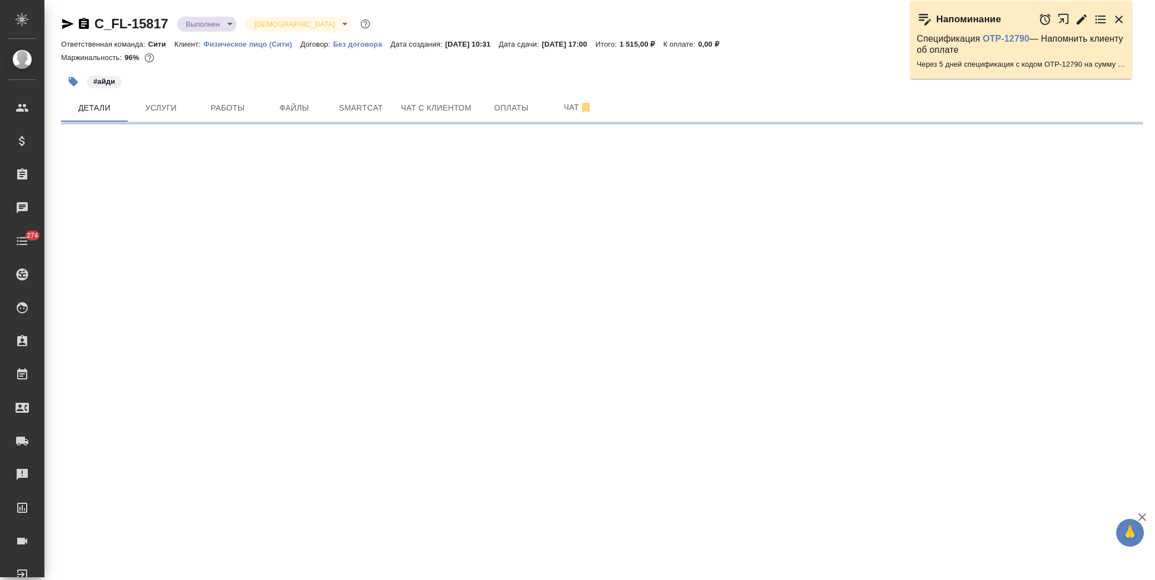
select select "RU"
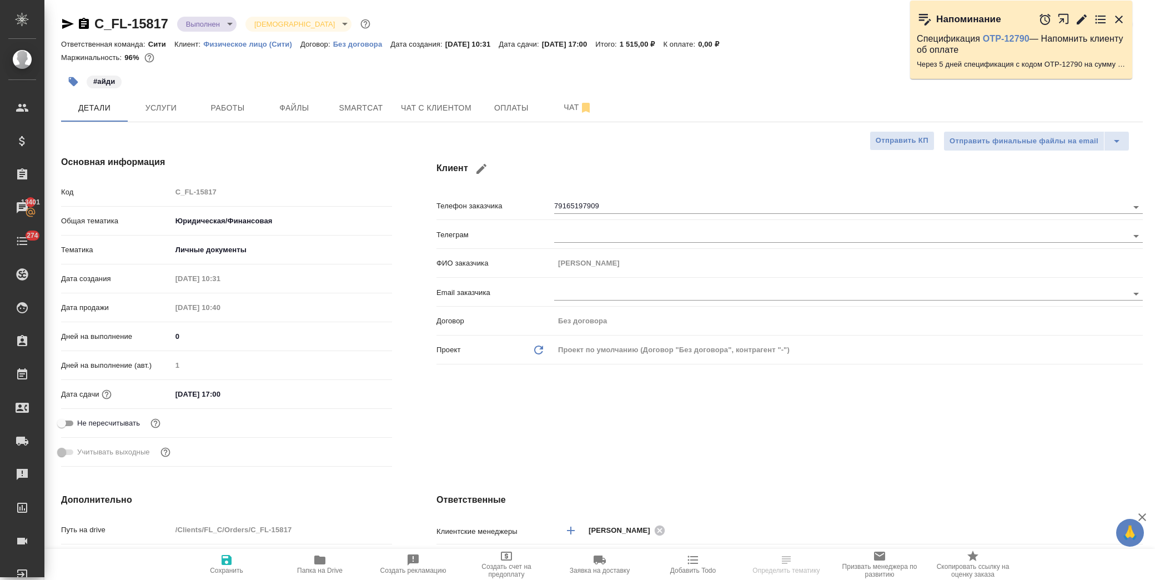
type textarea "x"
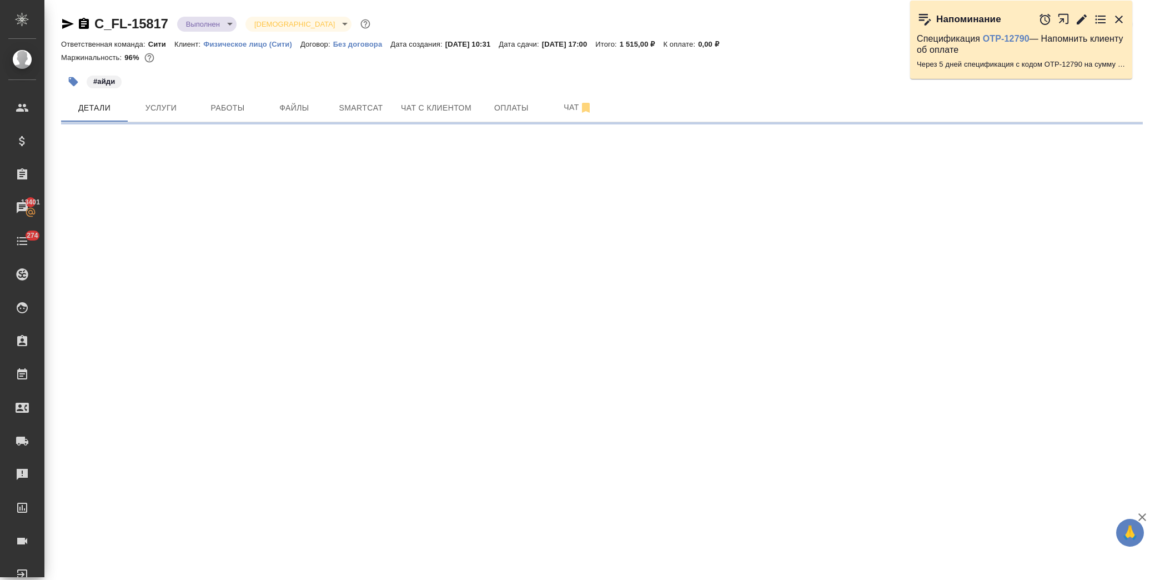
select select "RU"
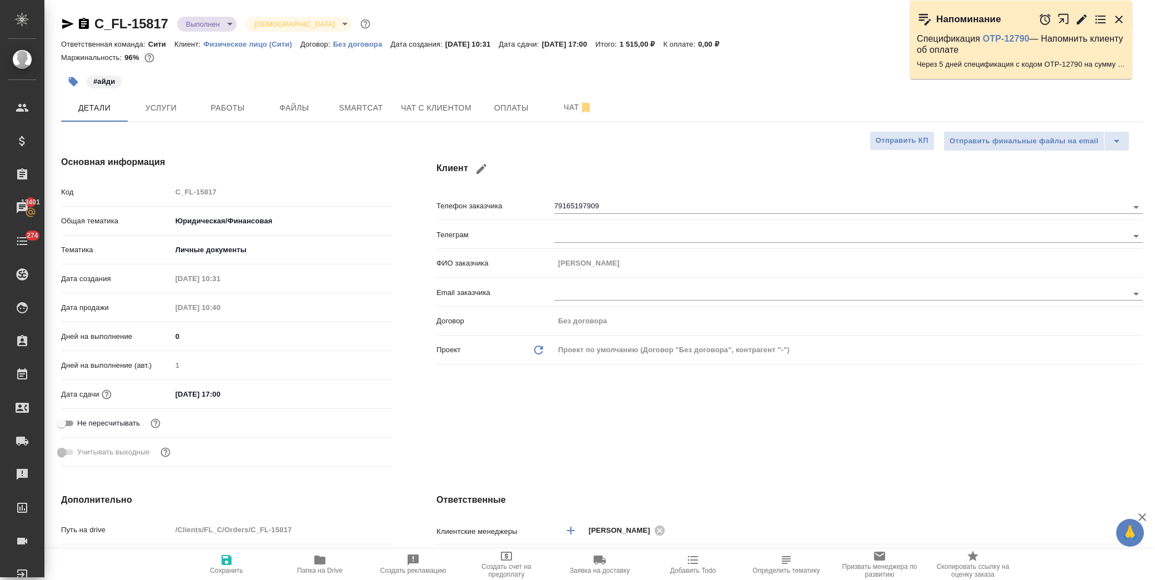
type textarea "x"
click at [330, 567] on span "Папка на Drive" at bounding box center [320, 570] width 46 height 8
type textarea "x"
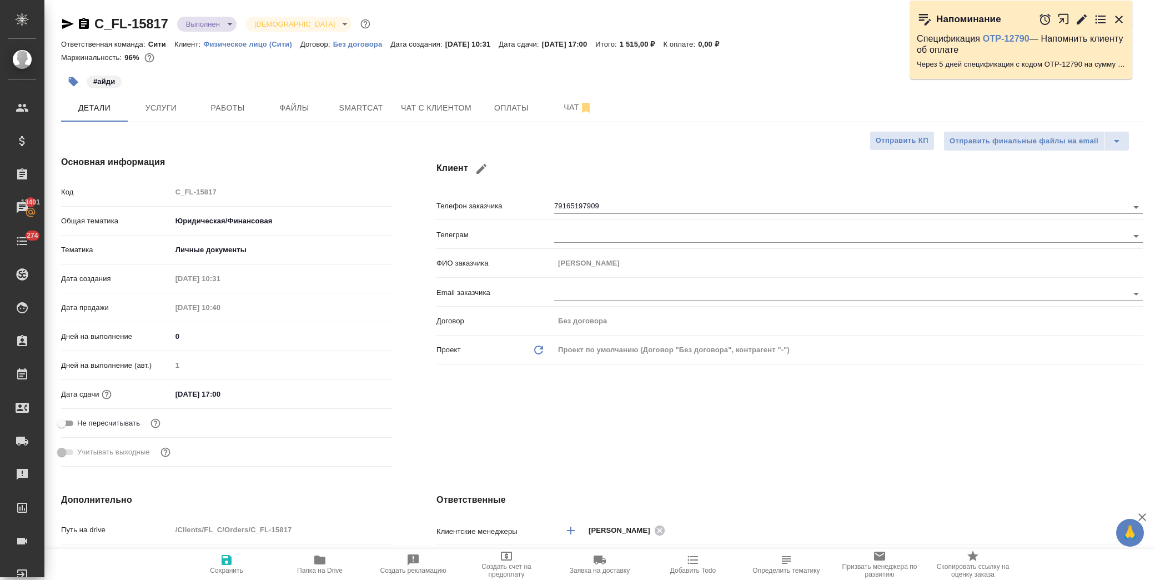
type textarea "x"
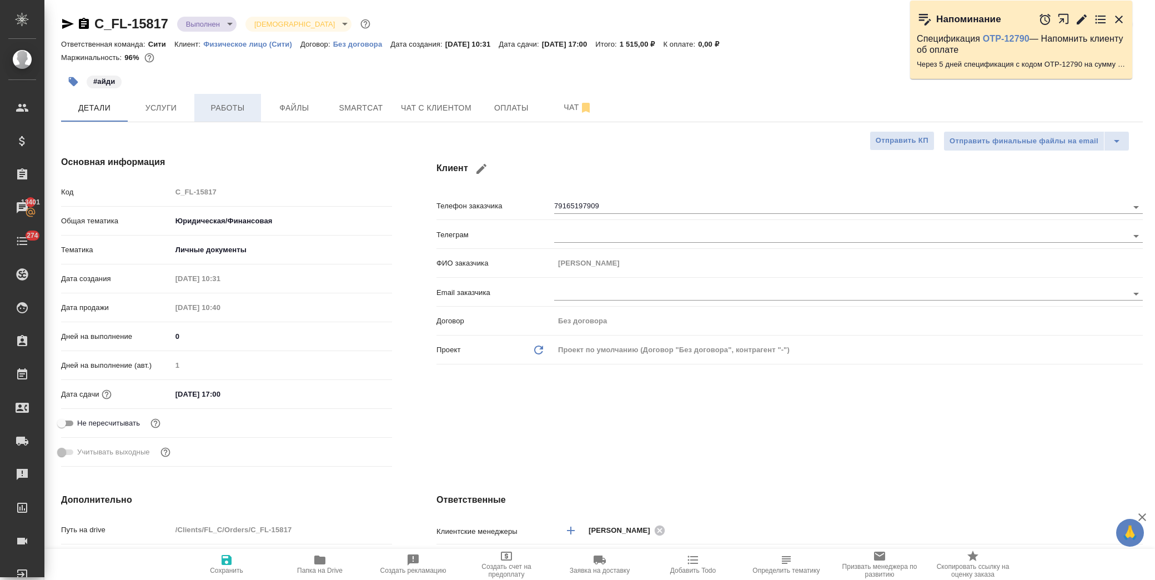
click at [244, 110] on span "Работы" at bounding box center [227, 108] width 53 height 14
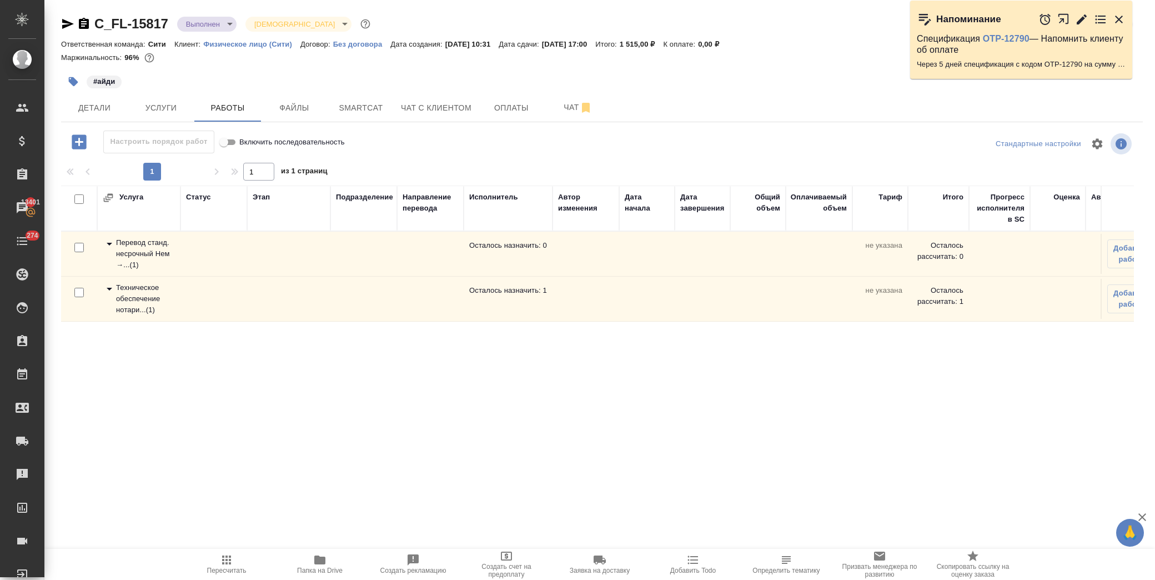
click at [105, 287] on icon at bounding box center [109, 288] width 13 height 13
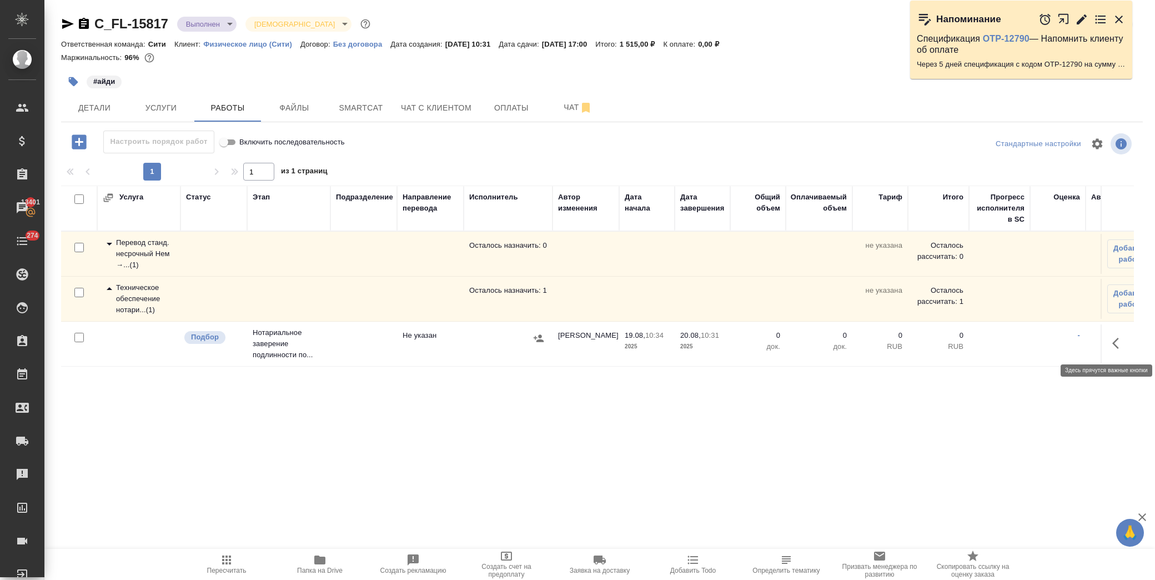
click at [1121, 340] on icon "button" at bounding box center [1118, 342] width 13 height 13
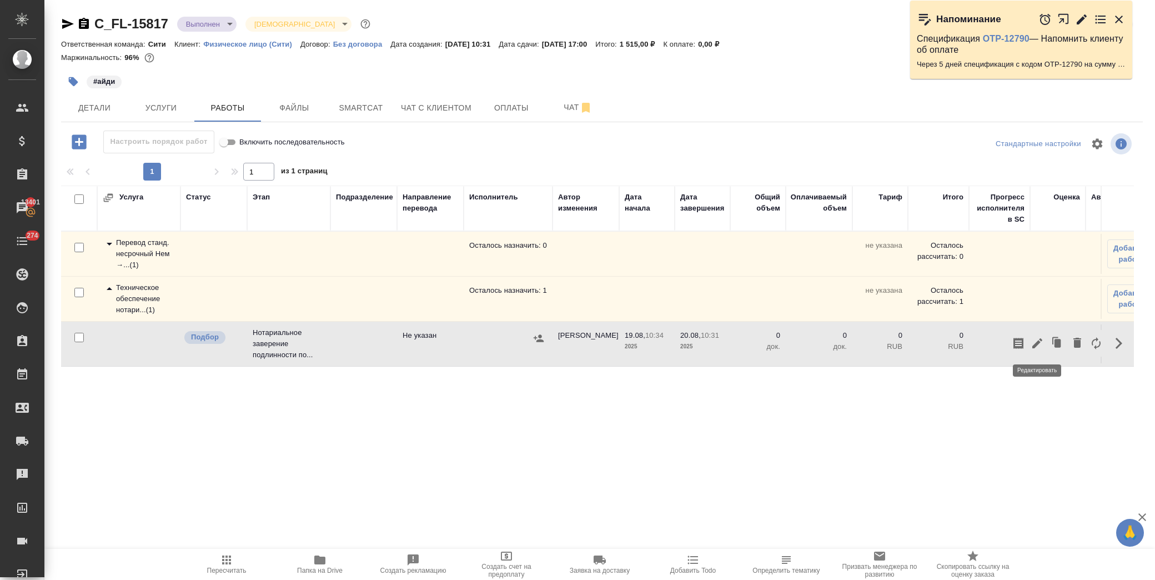
click at [1041, 346] on icon "button" at bounding box center [1036, 342] width 13 height 13
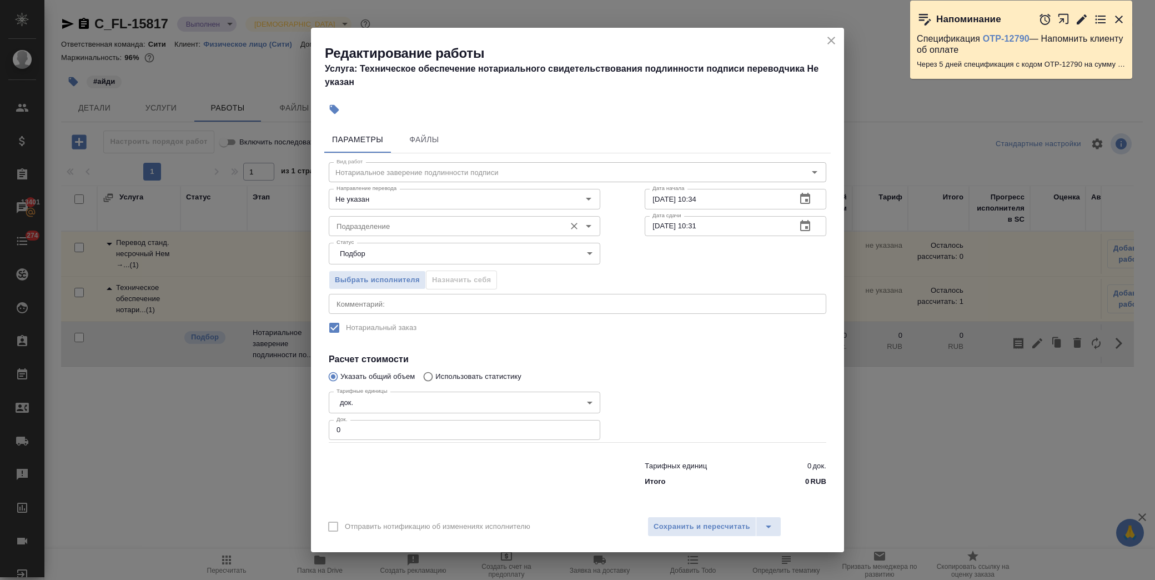
click at [414, 226] on input "Подразделение" at bounding box center [446, 225] width 228 height 13
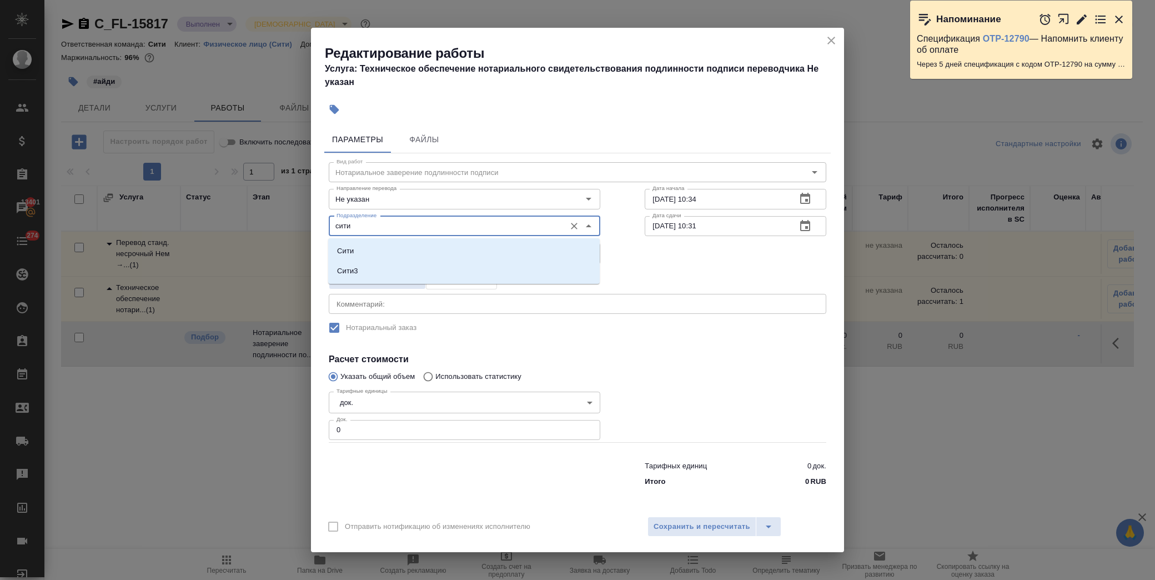
drag, startPoint x: 370, startPoint y: 248, endPoint x: 375, endPoint y: 257, distance: 10.2
click at [371, 250] on li "Сити" at bounding box center [463, 251] width 271 height 20
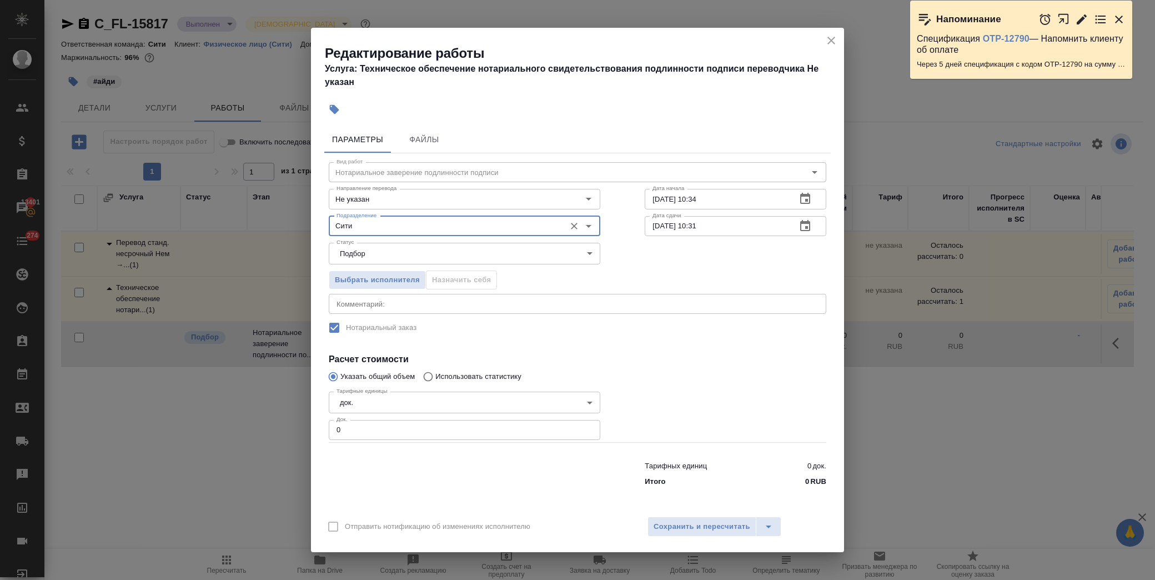
type input "Сити"
drag, startPoint x: 381, startPoint y: 430, endPoint x: 334, endPoint y: 445, distance: 49.3
click at [334, 445] on div "Вид работ Нотариальное заверение подлинности подписи Вид работ Направление пере…" at bounding box center [577, 322] width 506 height 338
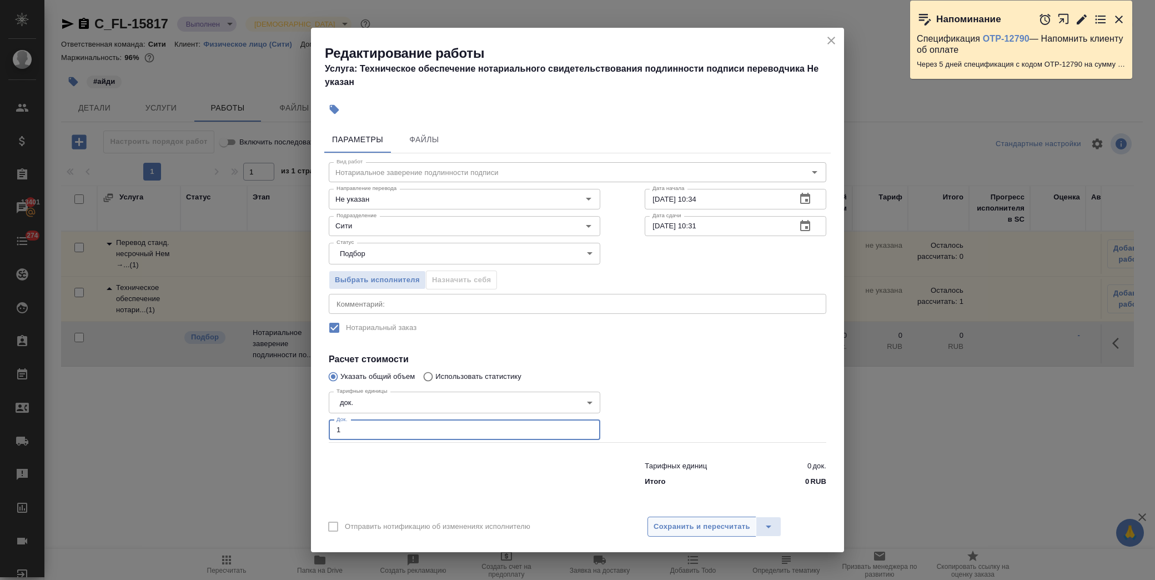
type input "1"
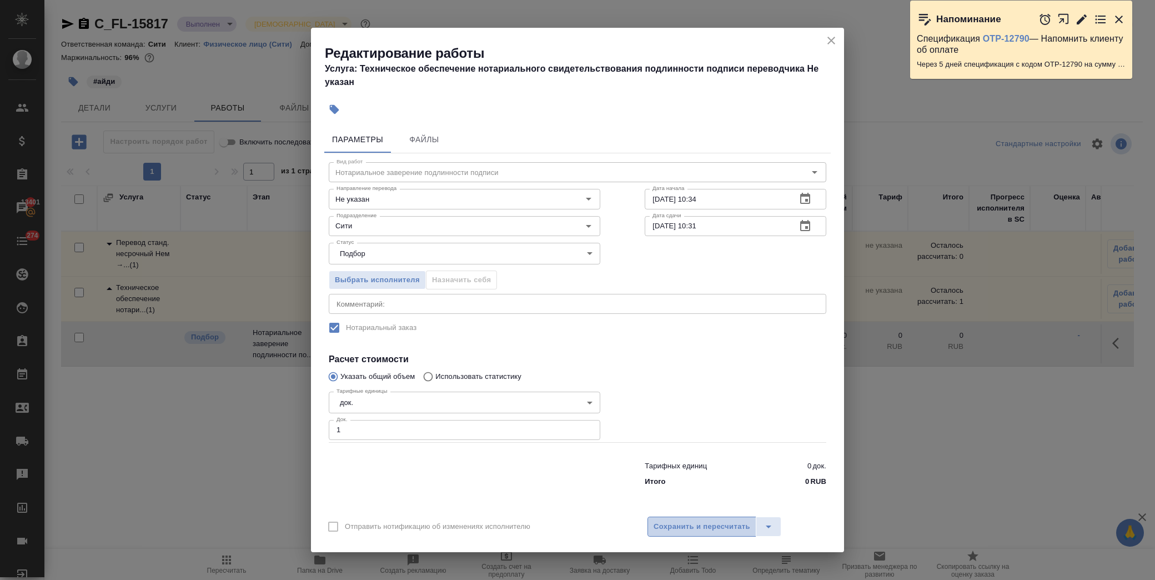
click at [737, 523] on span "Сохранить и пересчитать" at bounding box center [701, 526] width 97 height 13
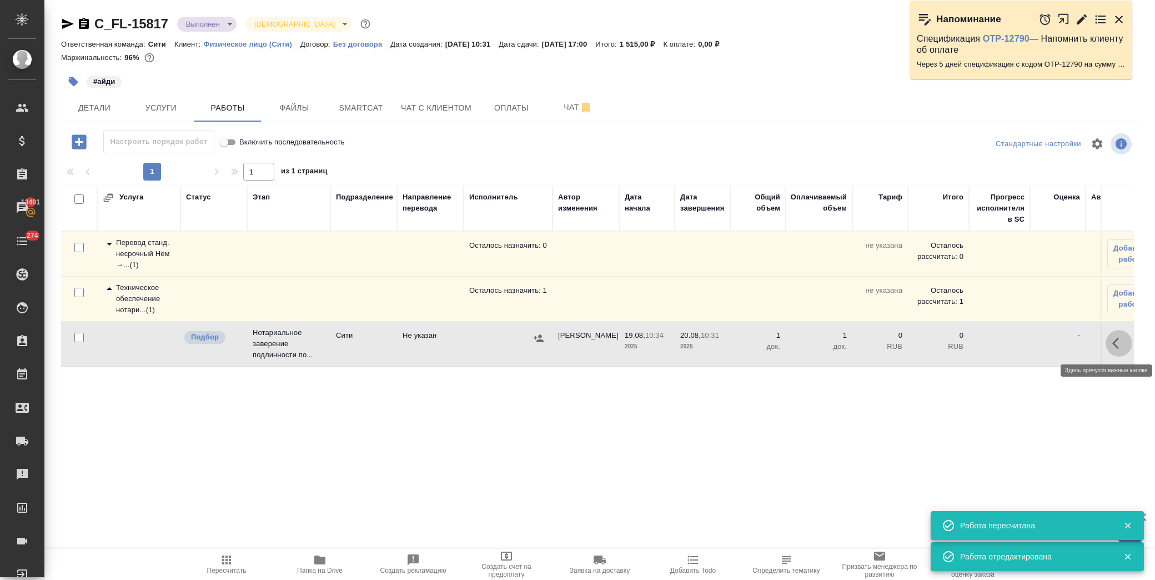
click at [1120, 343] on icon "button" at bounding box center [1118, 342] width 13 height 13
click at [1036, 344] on icon "button" at bounding box center [1037, 343] width 10 height 10
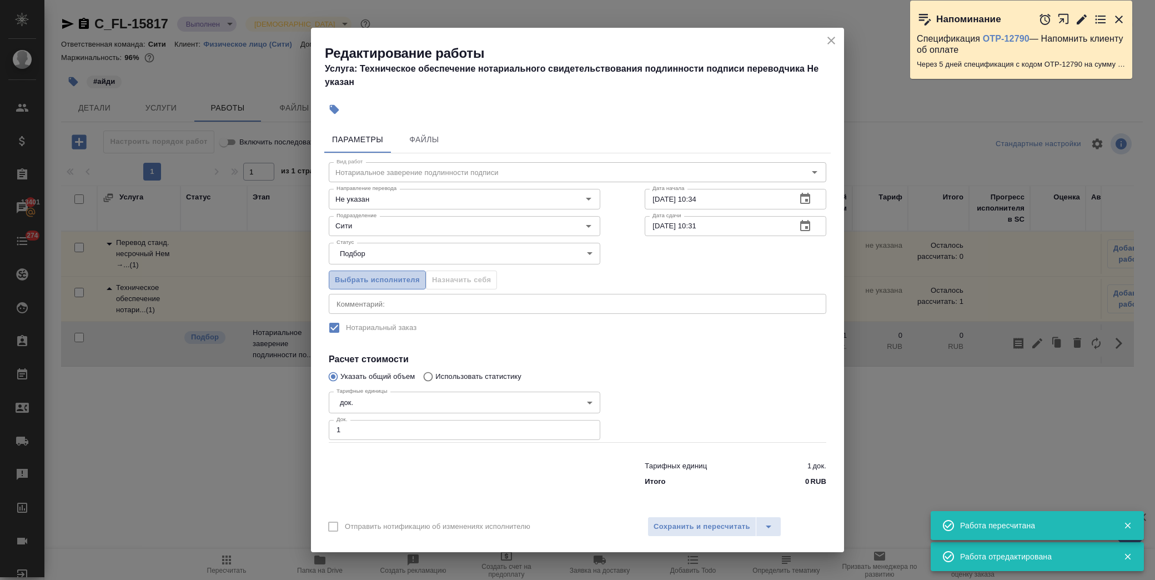
click at [399, 274] on span "Выбрать исполнителя" at bounding box center [377, 280] width 85 height 13
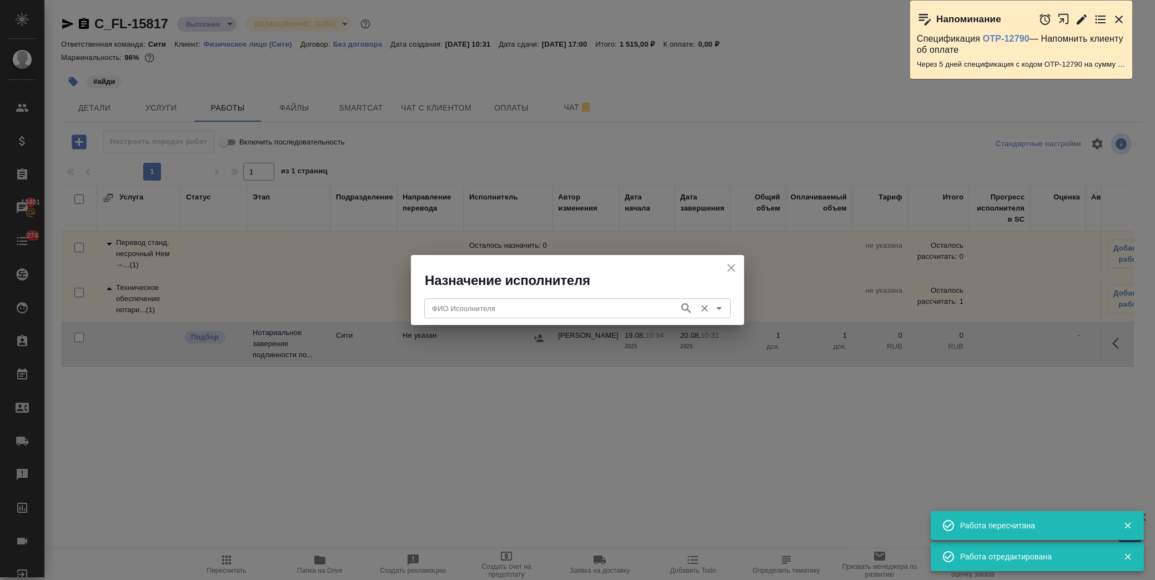
click at [452, 313] on input "ФИО Исполнителя" at bounding box center [550, 307] width 246 height 13
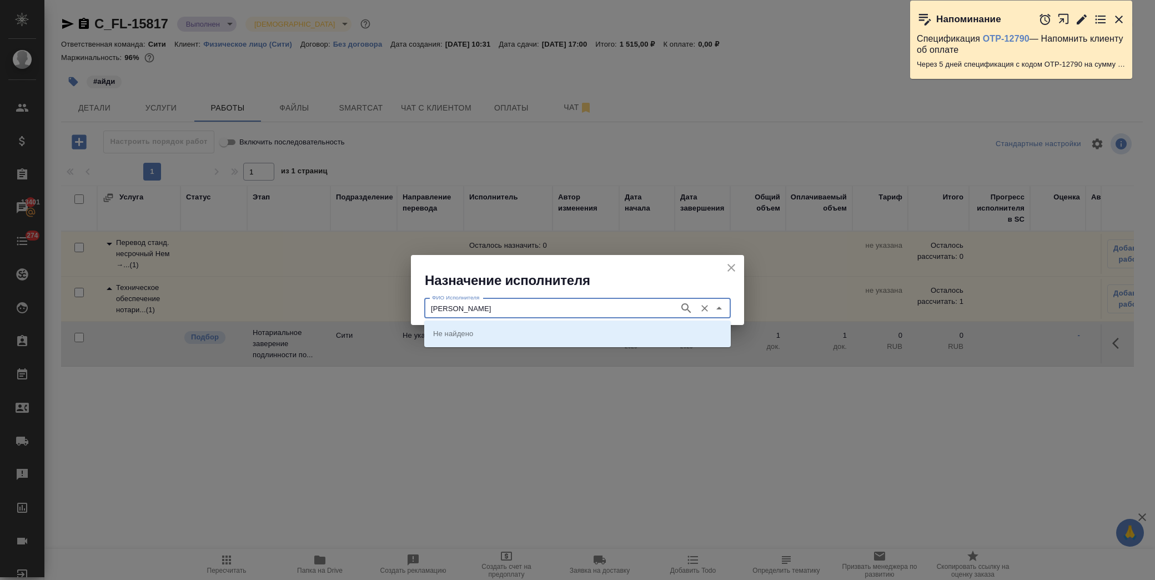
type input "крылова"
click at [697, 305] on div at bounding box center [711, 308] width 29 height 16
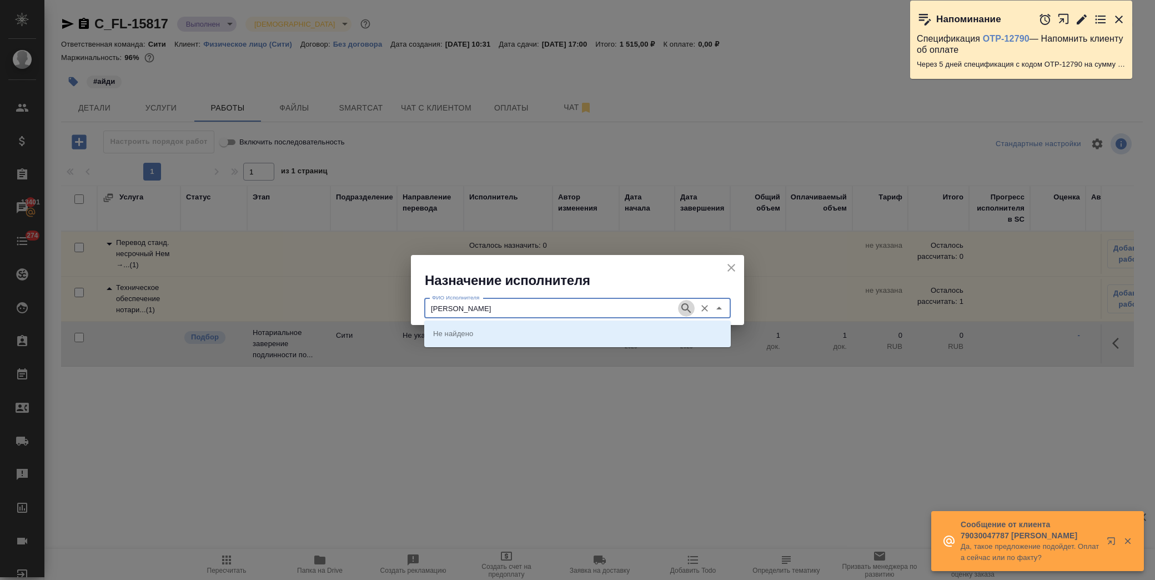
click at [692, 305] on icon "button" at bounding box center [685, 307] width 13 height 13
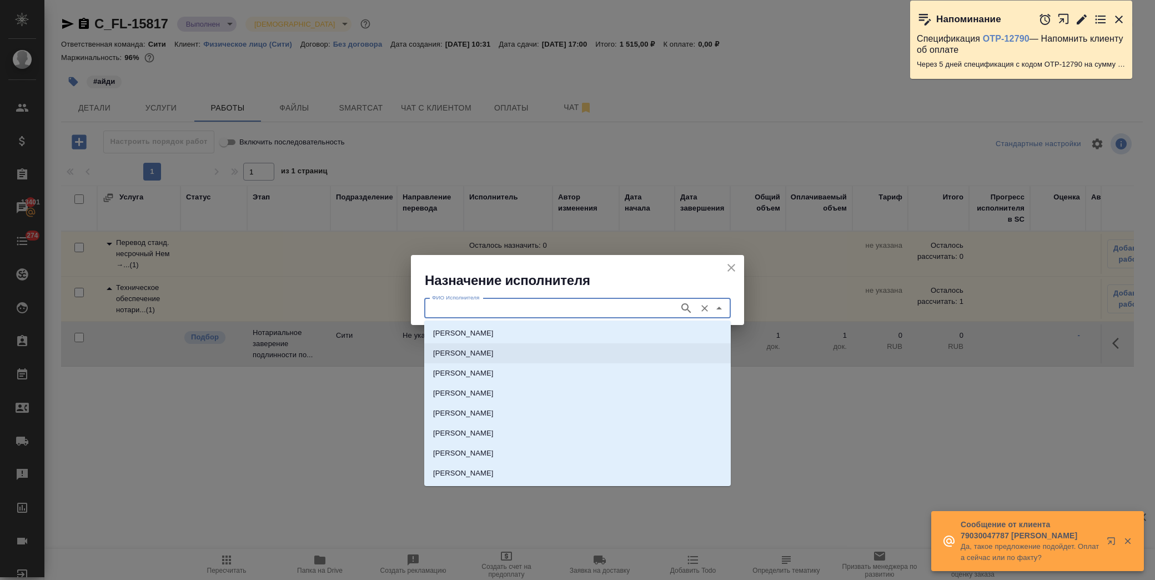
drag, startPoint x: 473, startPoint y: 355, endPoint x: 602, endPoint y: 355, distance: 128.8
click at [476, 355] on p "НОТАРИУС Крылова Юлия Владимировна" at bounding box center [463, 353] width 61 height 11
type input "НОТАРИУС Крылова Юлия Владимировна"
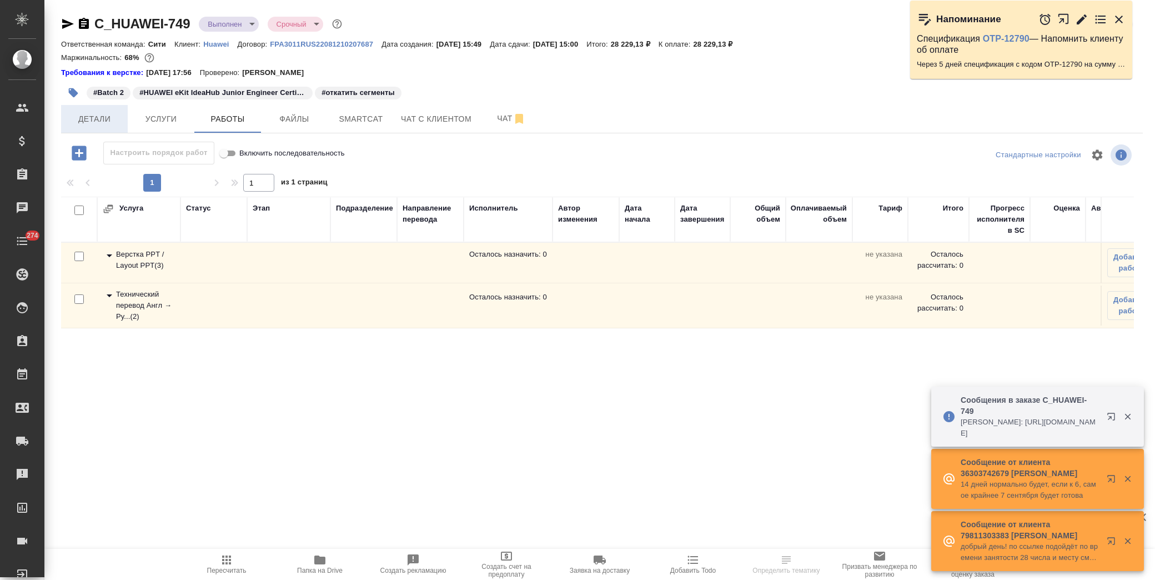
click at [98, 115] on span "Детали" at bounding box center [94, 119] width 53 height 14
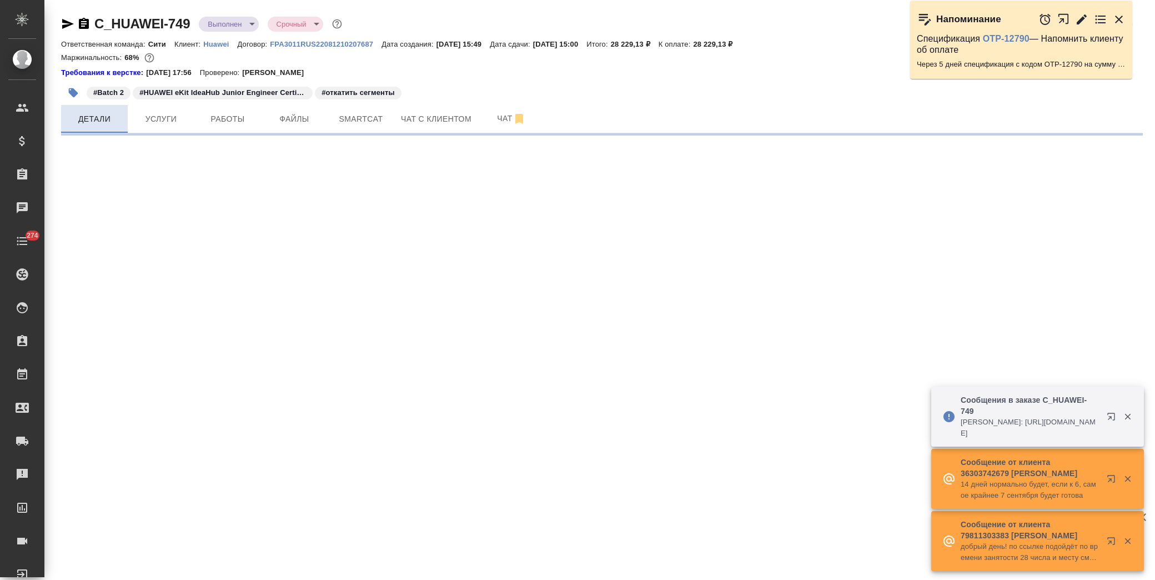
select select "RU"
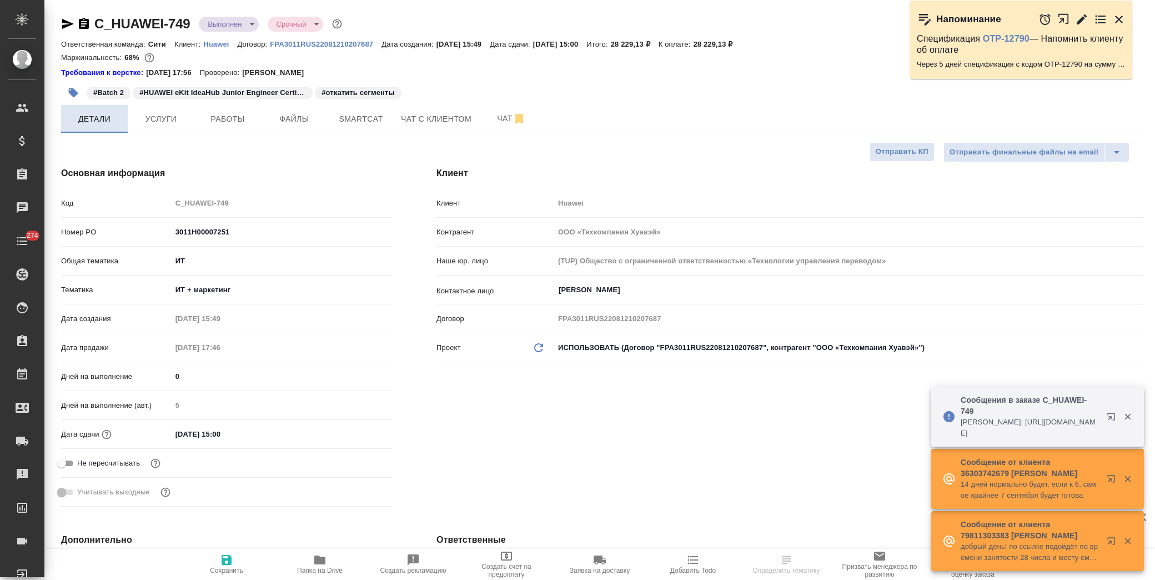
type textarea "x"
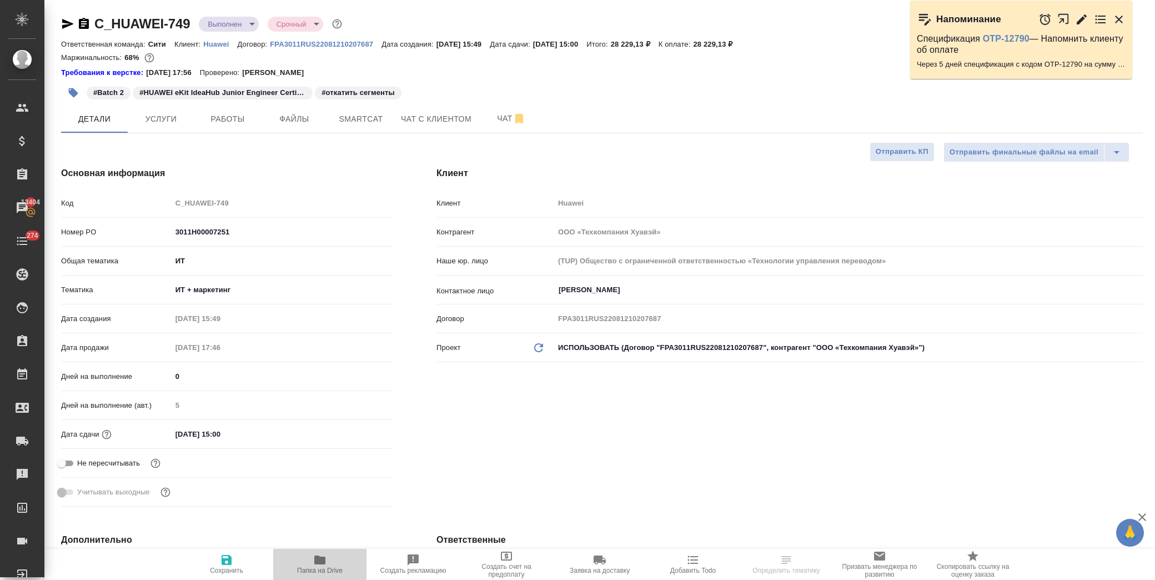
click at [324, 563] on icon "button" at bounding box center [319, 559] width 11 height 9
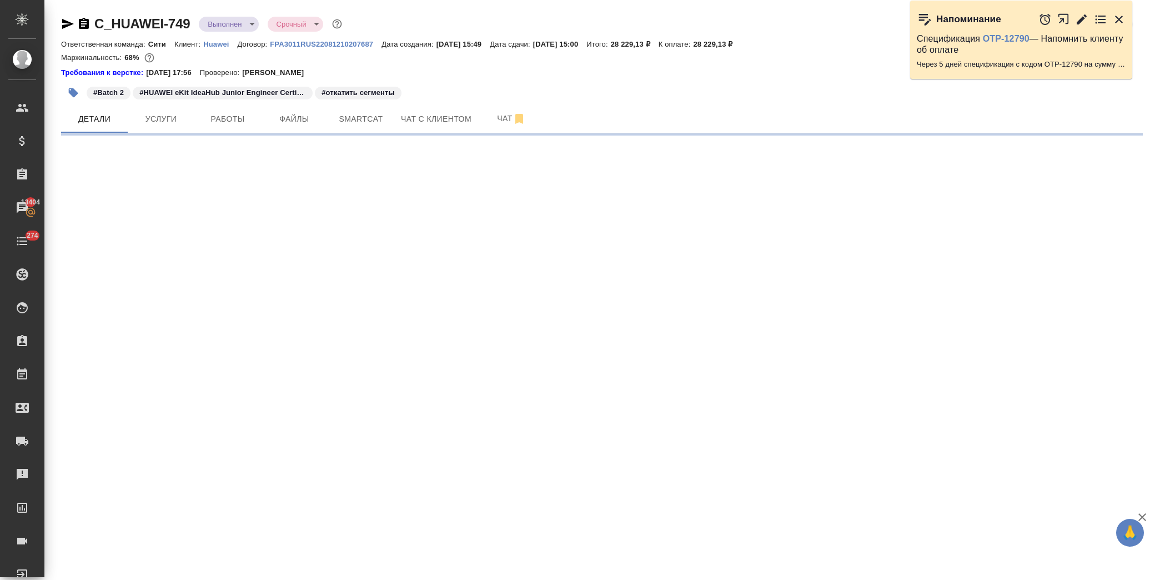
select select "RU"
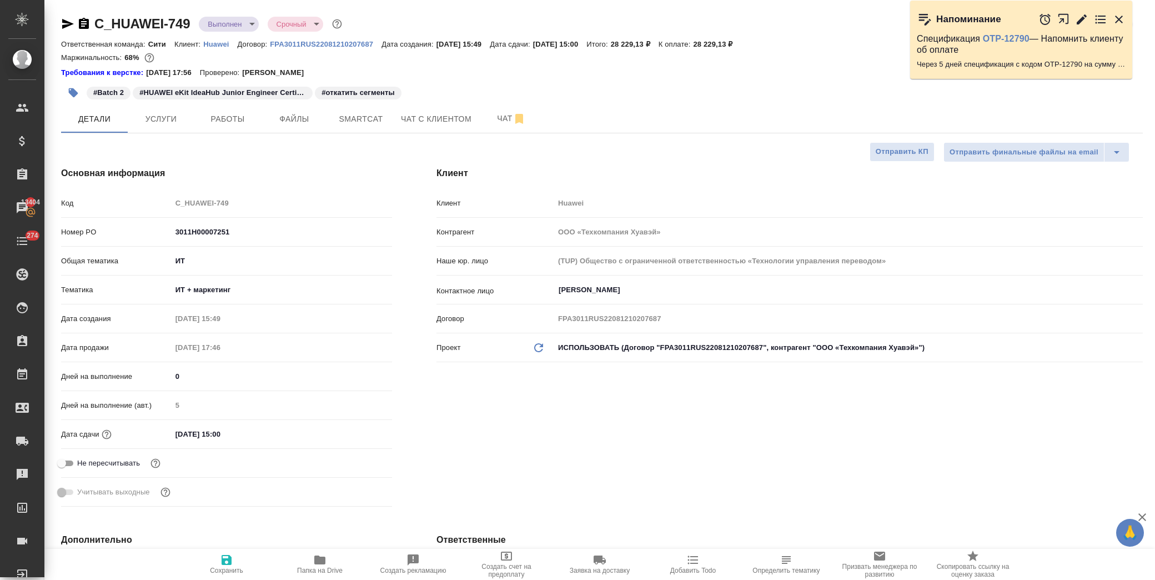
type textarea "x"
drag, startPoint x: 192, startPoint y: 29, endPoint x: 87, endPoint y: 24, distance: 105.0
click at [87, 24] on div "C_HUAWEI-749 Выполнен completed Срочный urgent" at bounding box center [202, 24] width 283 height 18
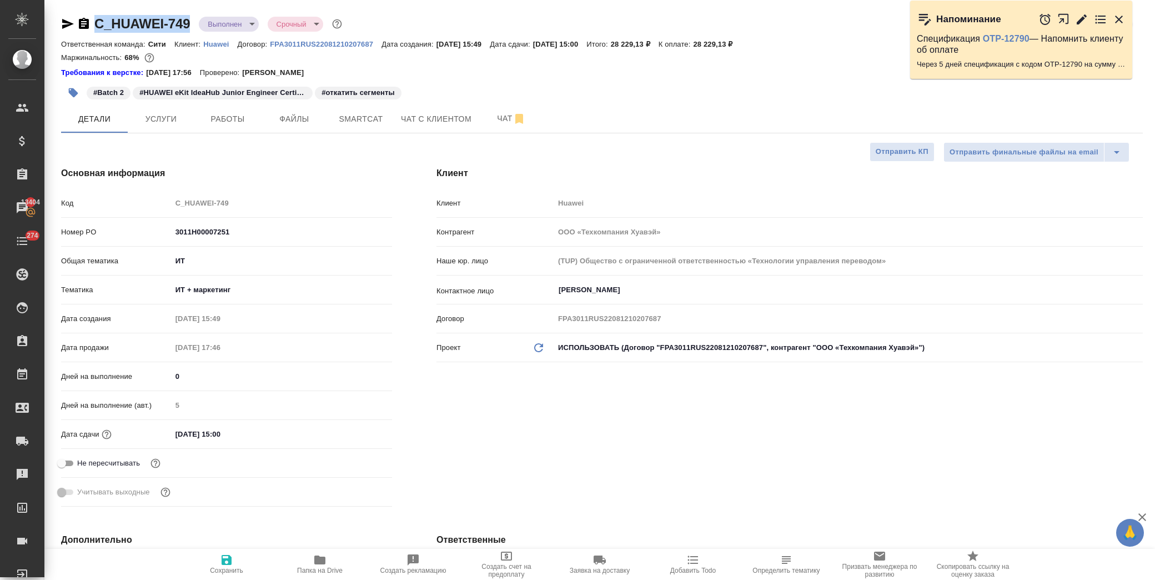
copy link "C_HUAWEI-749"
type textarea "x"
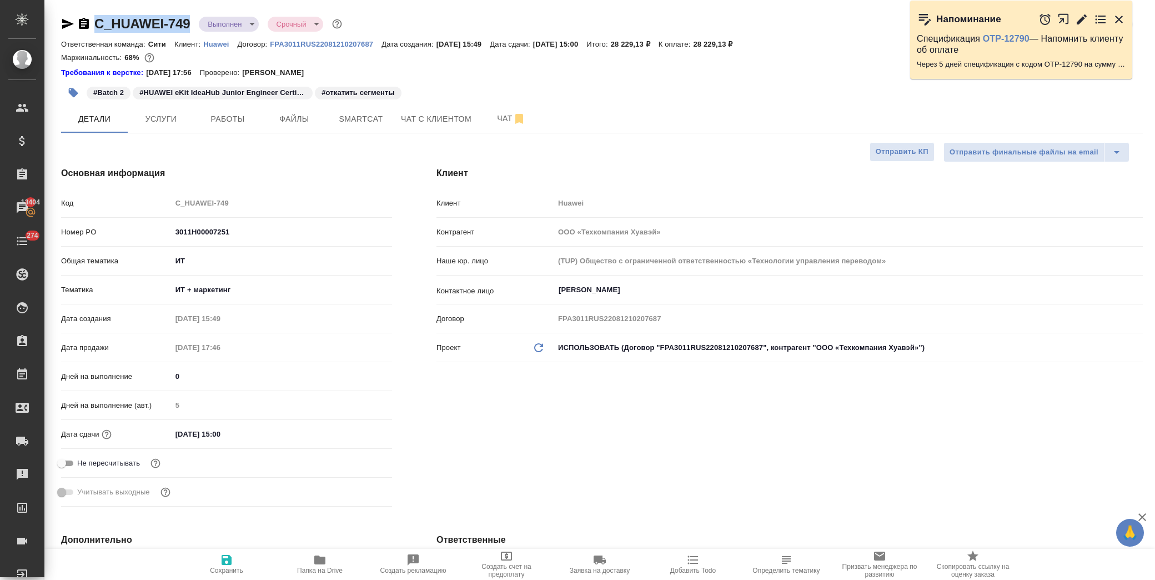
type textarea "x"
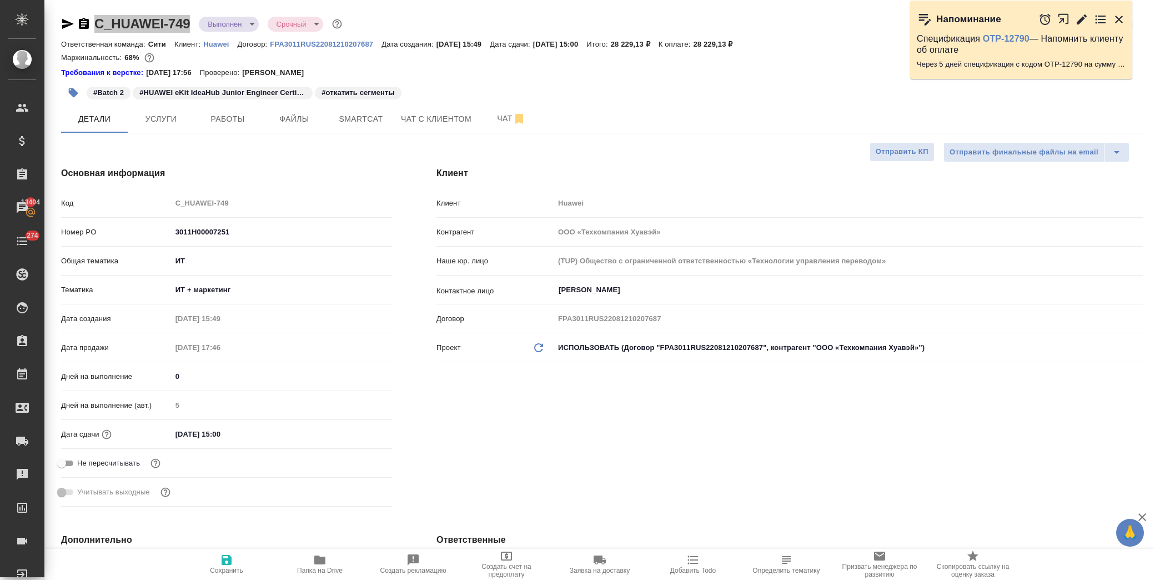
type textarea "x"
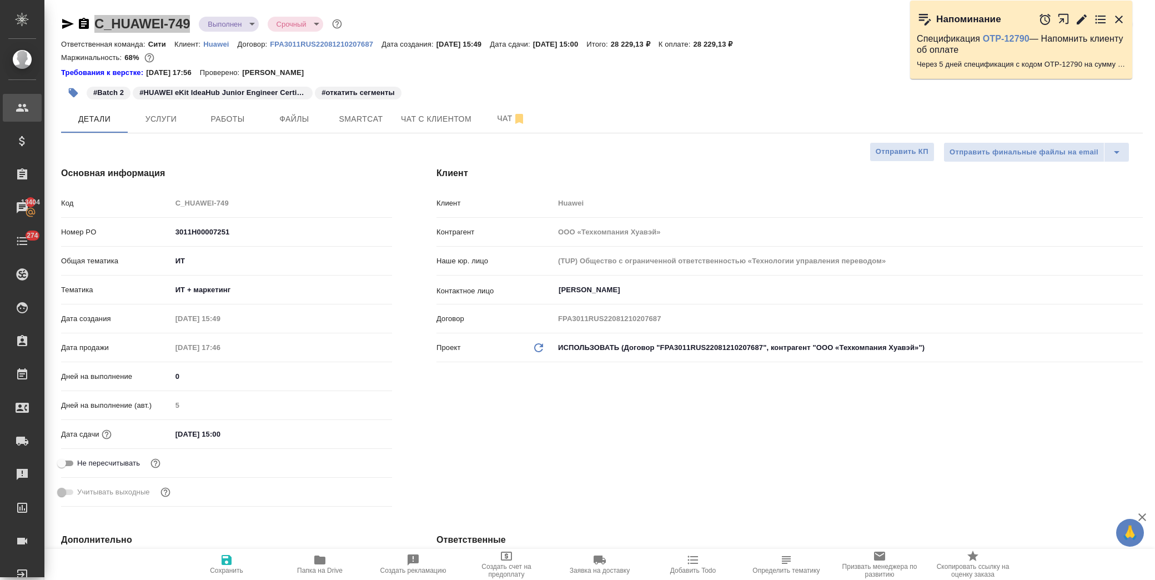
type textarea "x"
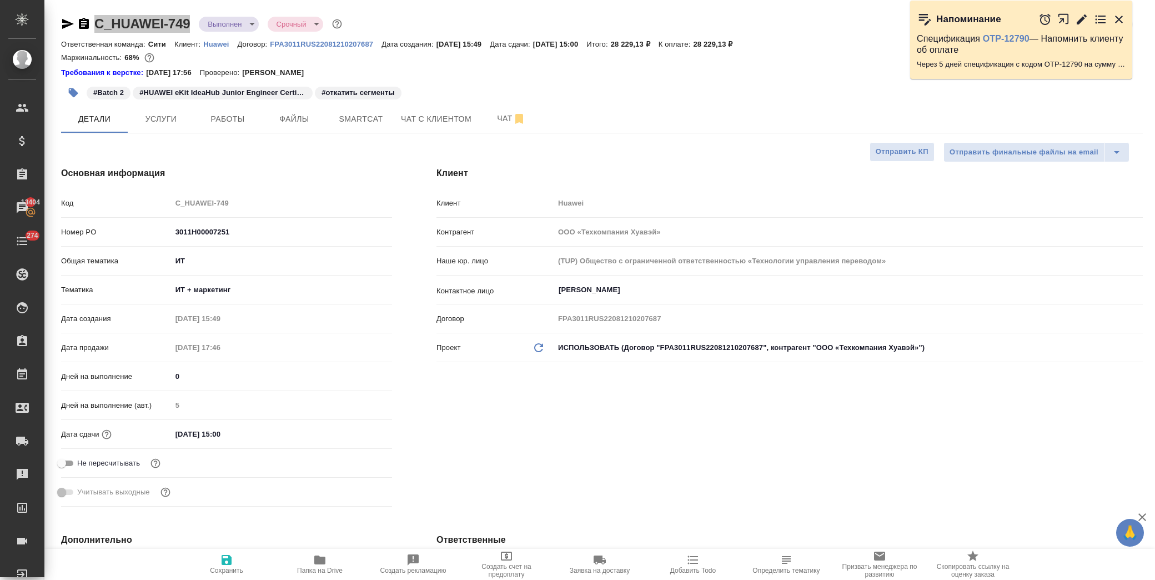
type textarea "x"
drag, startPoint x: 249, startPoint y: 233, endPoint x: 163, endPoint y: 237, distance: 85.6
click at [163, 237] on div "Номер PO 3011H00007251" at bounding box center [226, 231] width 331 height 19
type textarea "x"
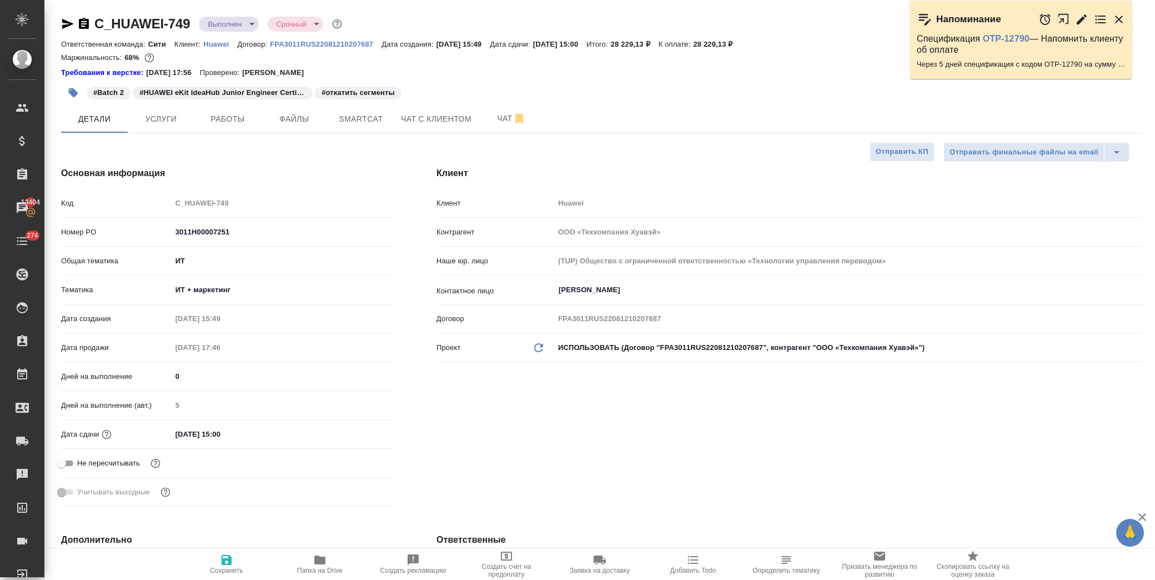
type textarea "x"
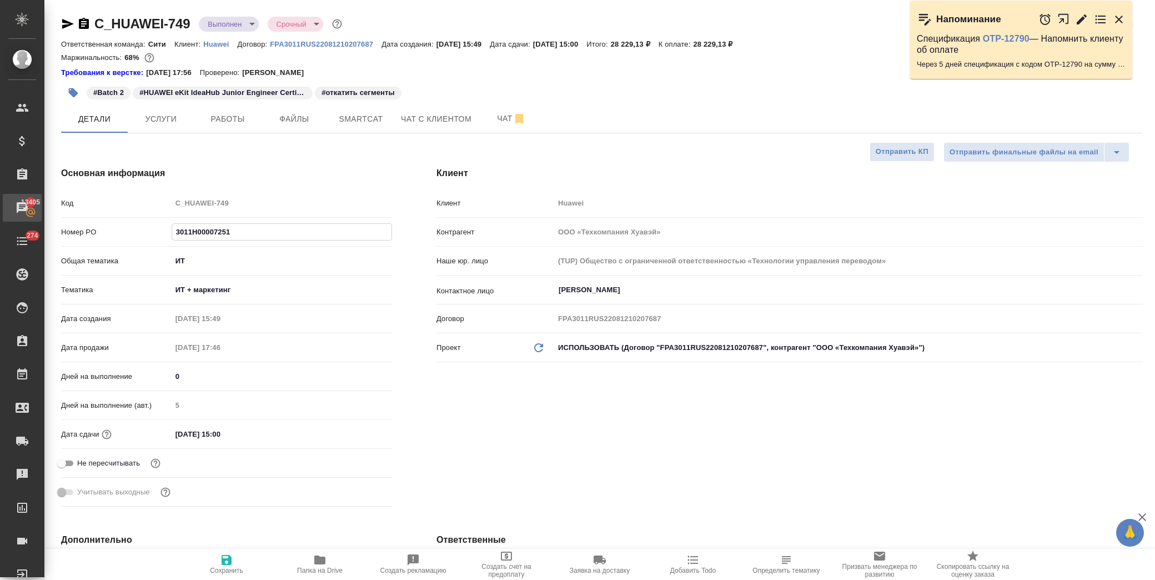
type textarea "x"
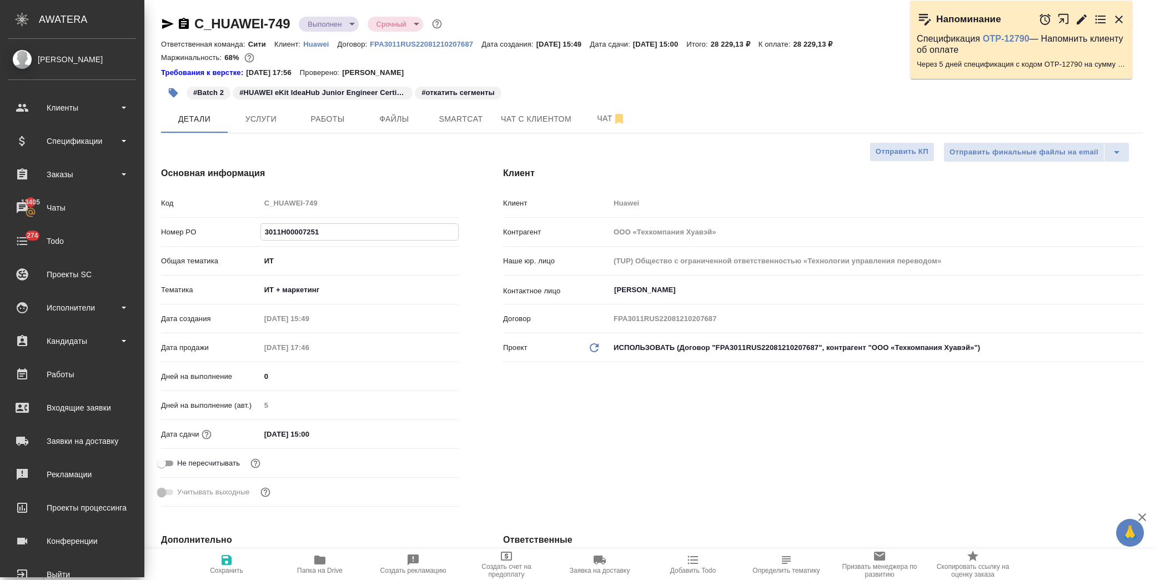
type textarea "x"
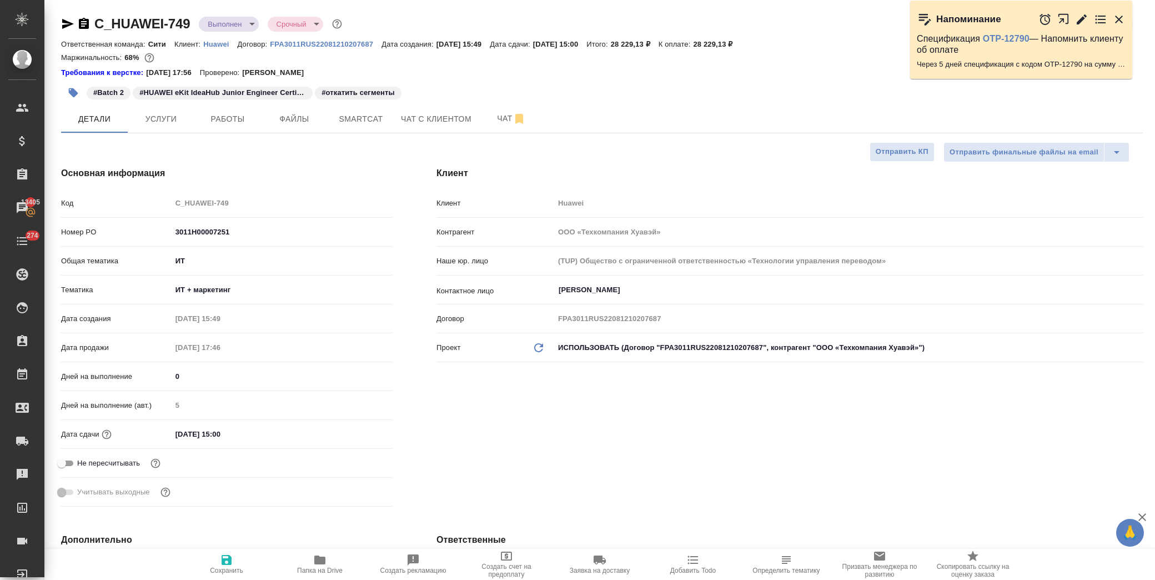
type textarea "x"
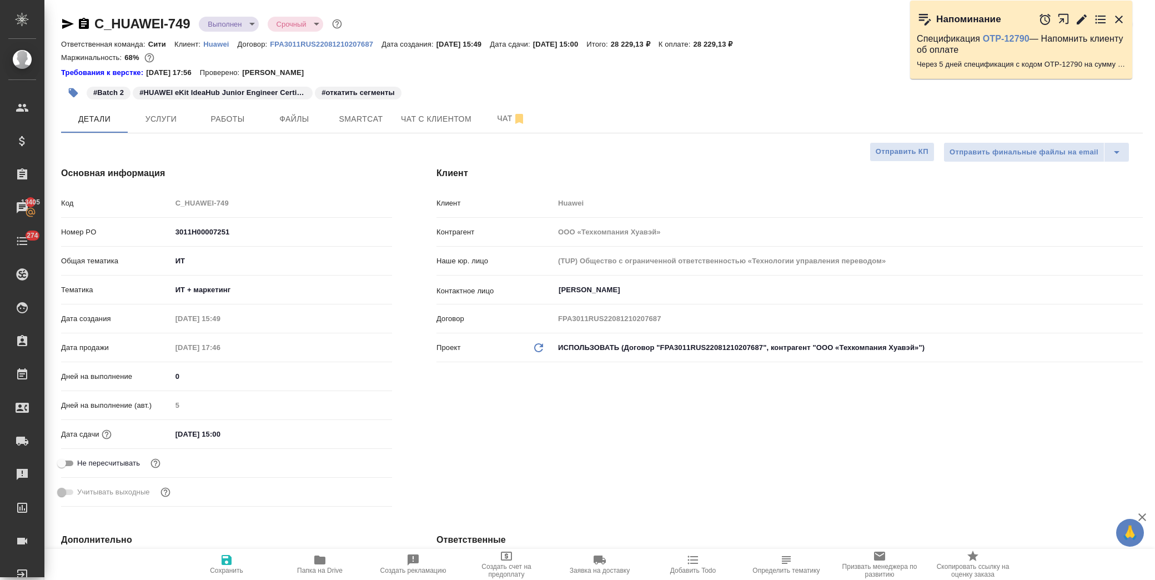
type textarea "x"
drag, startPoint x: 194, startPoint y: 25, endPoint x: 93, endPoint y: 24, distance: 101.6
click at [93, 24] on div "C_HUAWEI-749 Выполнен completed Срочный urgent" at bounding box center [202, 24] width 283 height 18
copy link "C_HUAWEI-749"
type textarea "x"
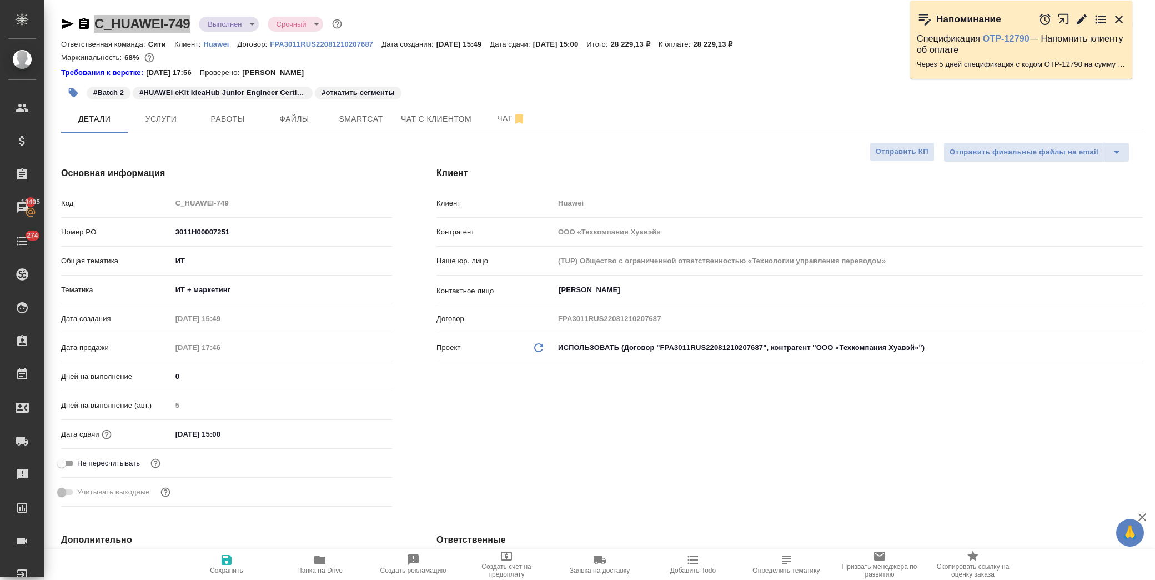
type textarea "x"
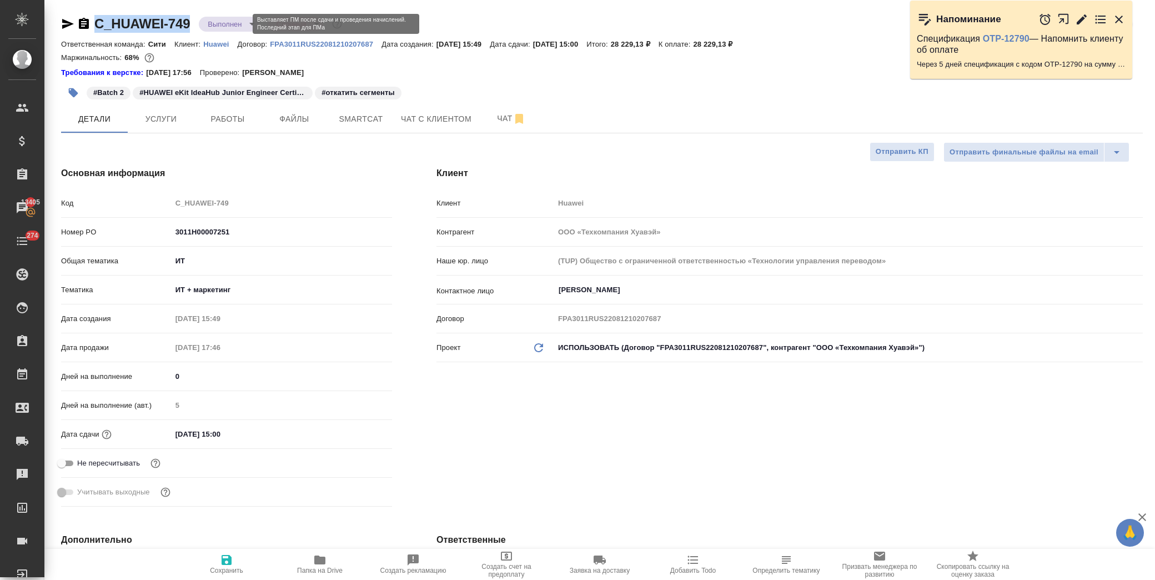
click at [239, 26] on body "🙏 .cls-1 fill:#fff; AWATERA Лофицкая Юлия Владимировна Клиенты Спецификации Зак…" at bounding box center [577, 290] width 1155 height 580
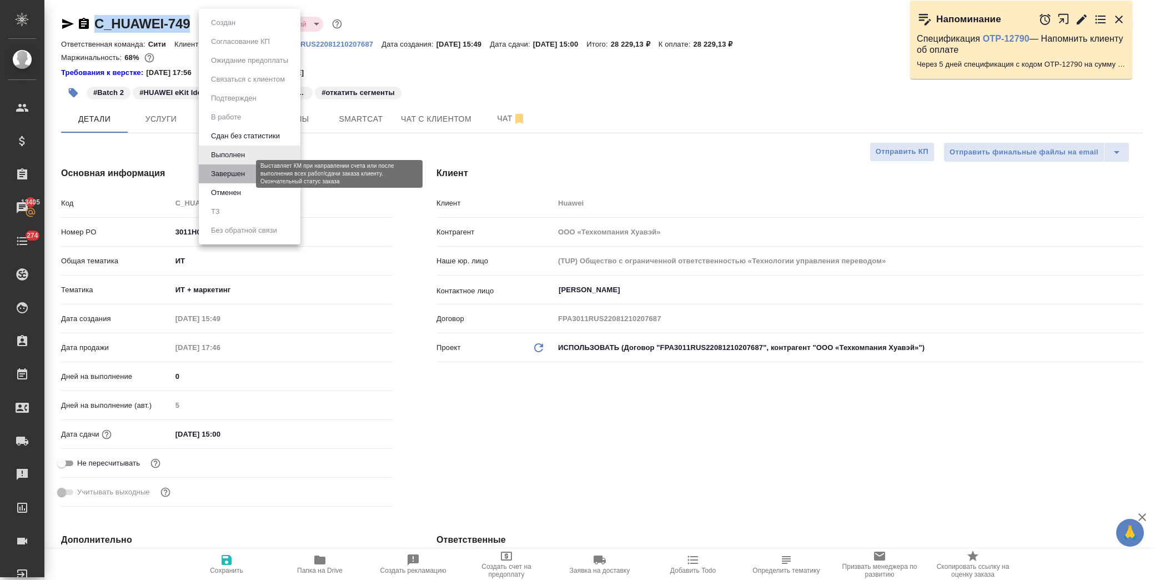
click at [220, 174] on button "Завершен" at bounding box center [228, 174] width 41 height 12
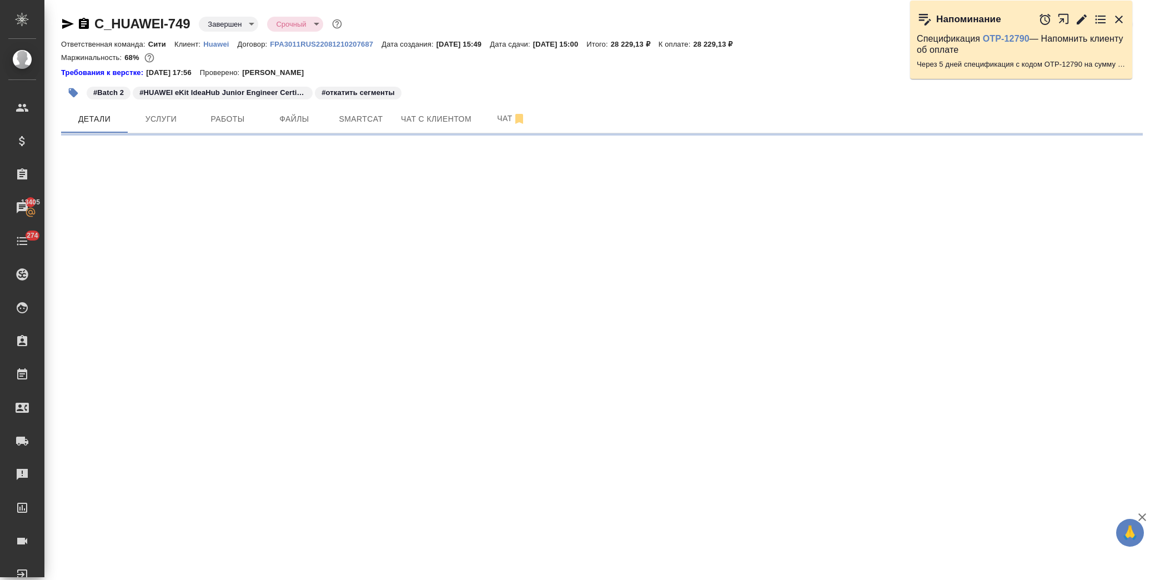
select select "RU"
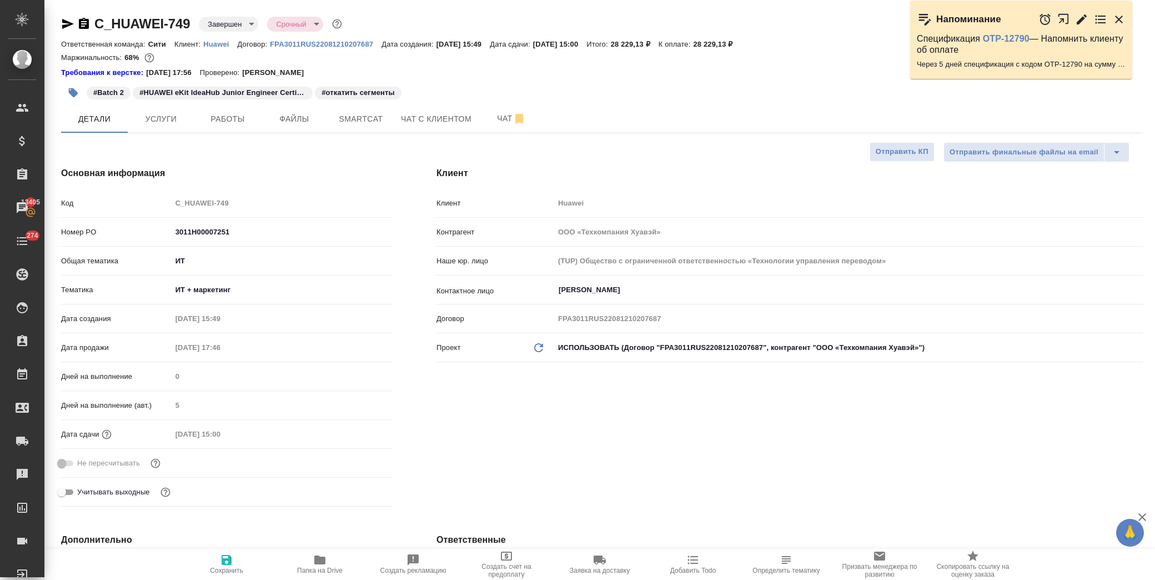
type textarea "x"
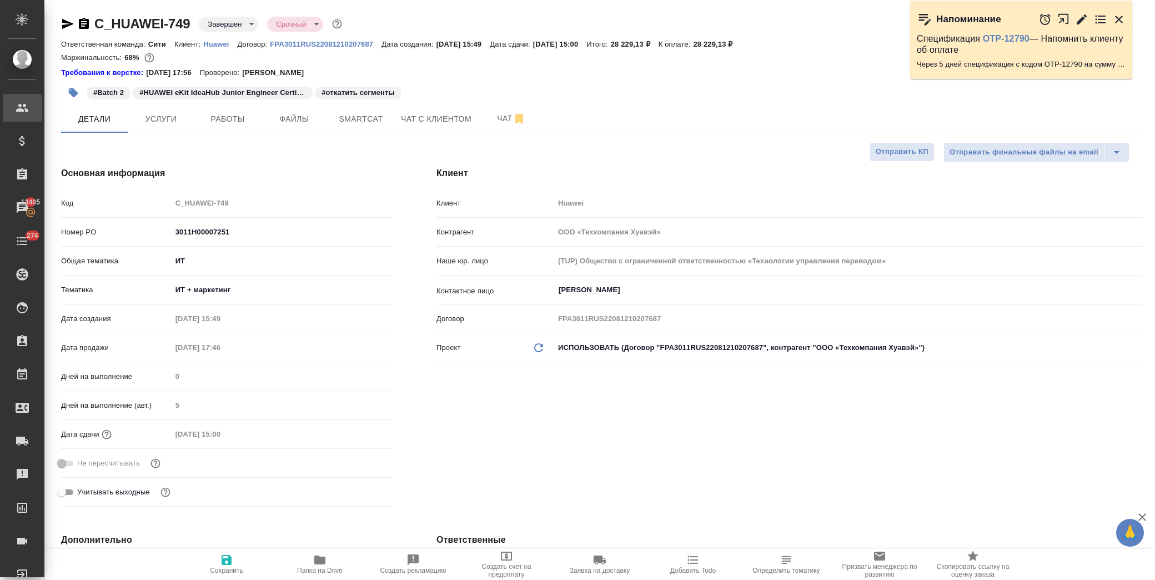
type textarea "x"
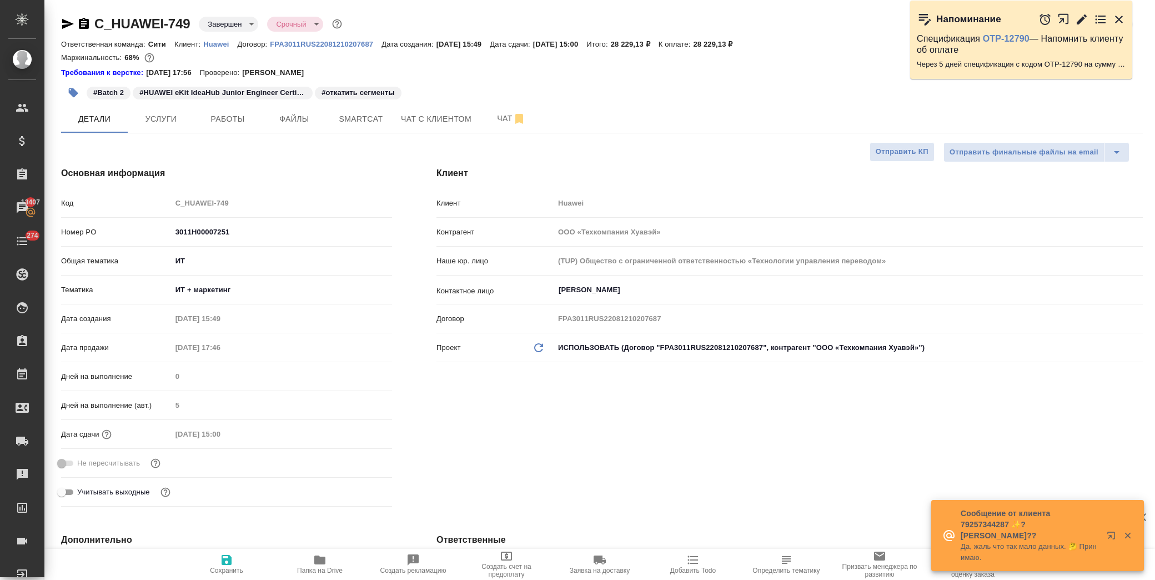
type textarea "x"
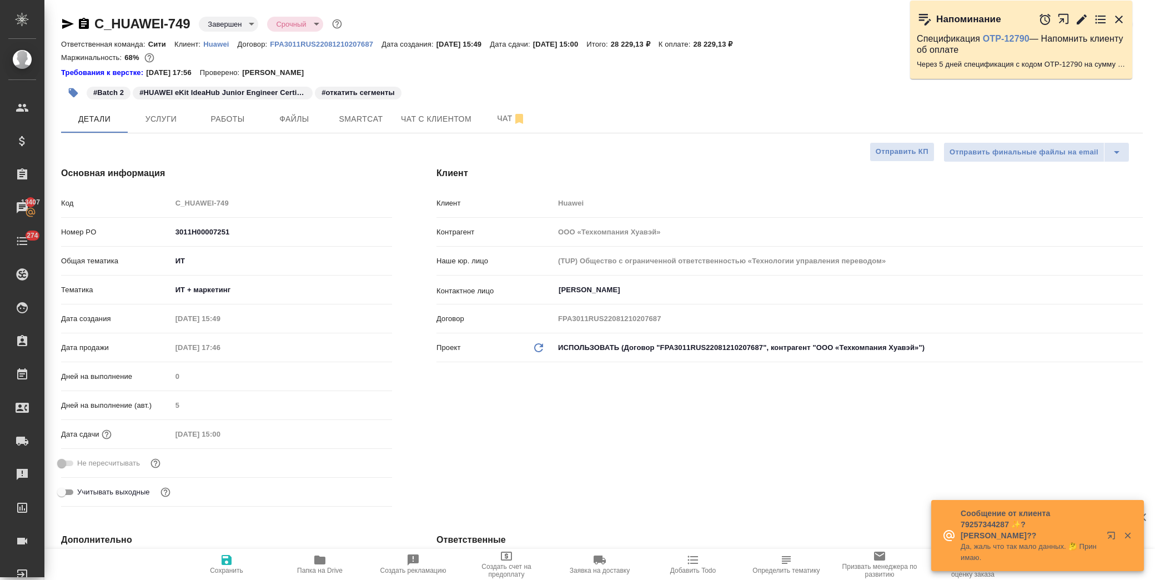
type textarea "x"
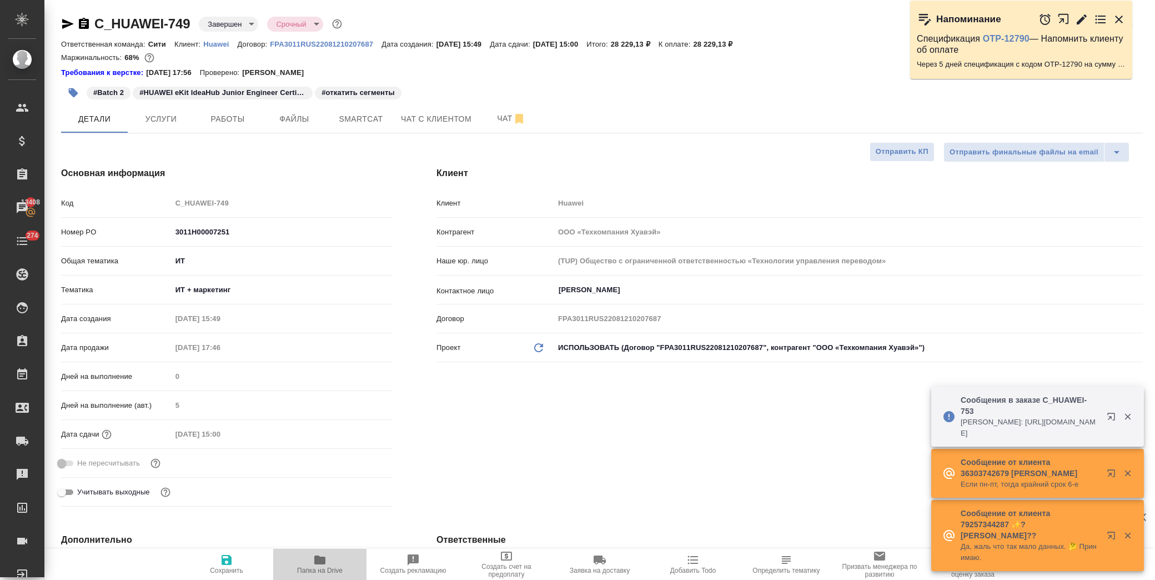
click at [331, 561] on span "Папка на Drive" at bounding box center [320, 563] width 80 height 21
type textarea "x"
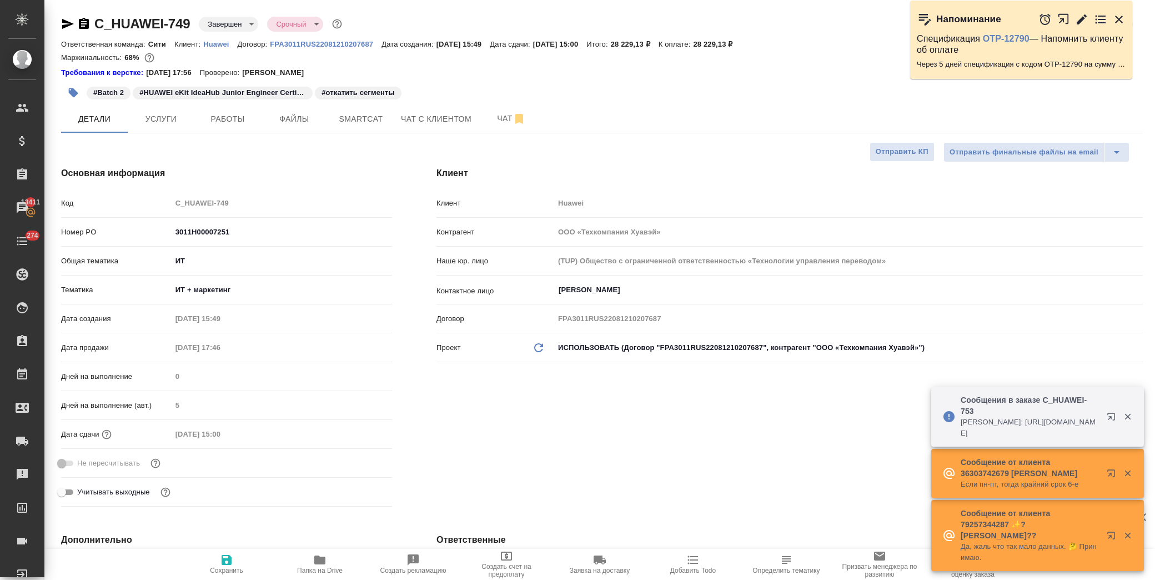
type textarea "x"
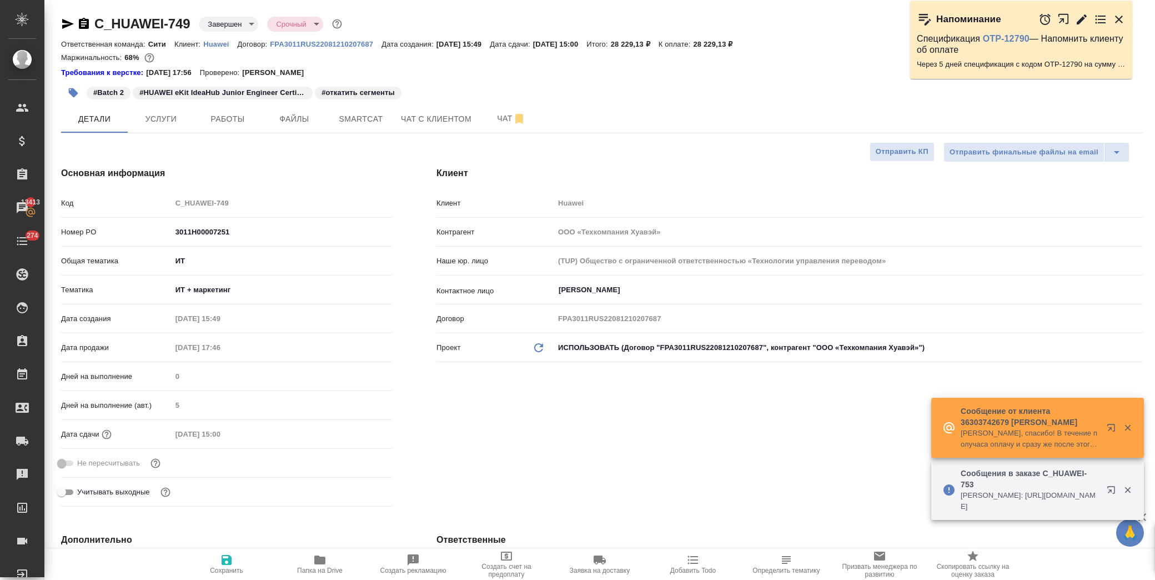
type textarea "x"
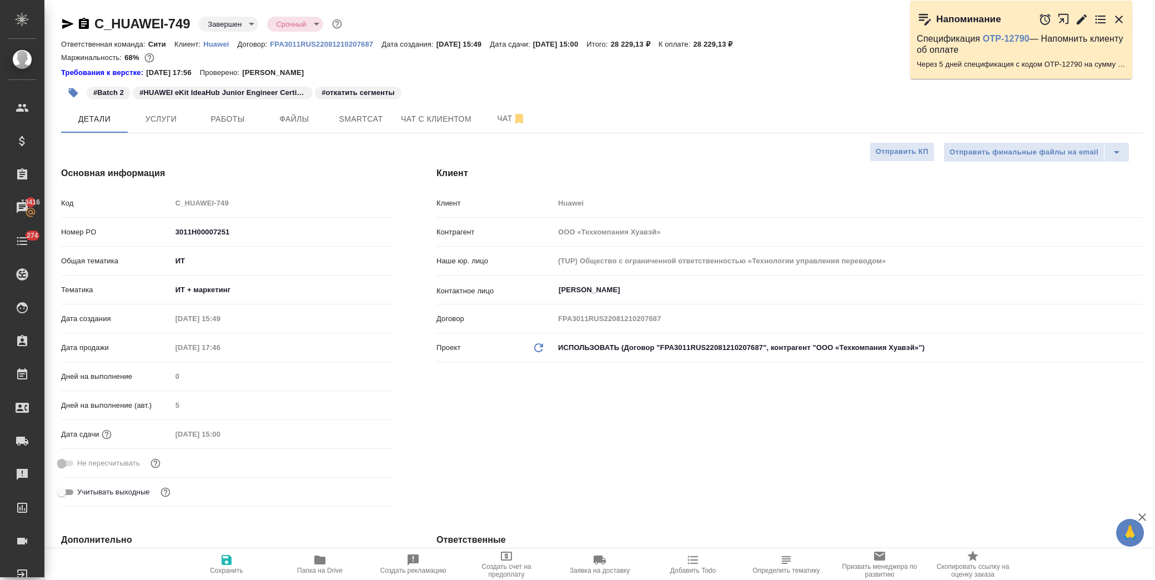
type textarea "x"
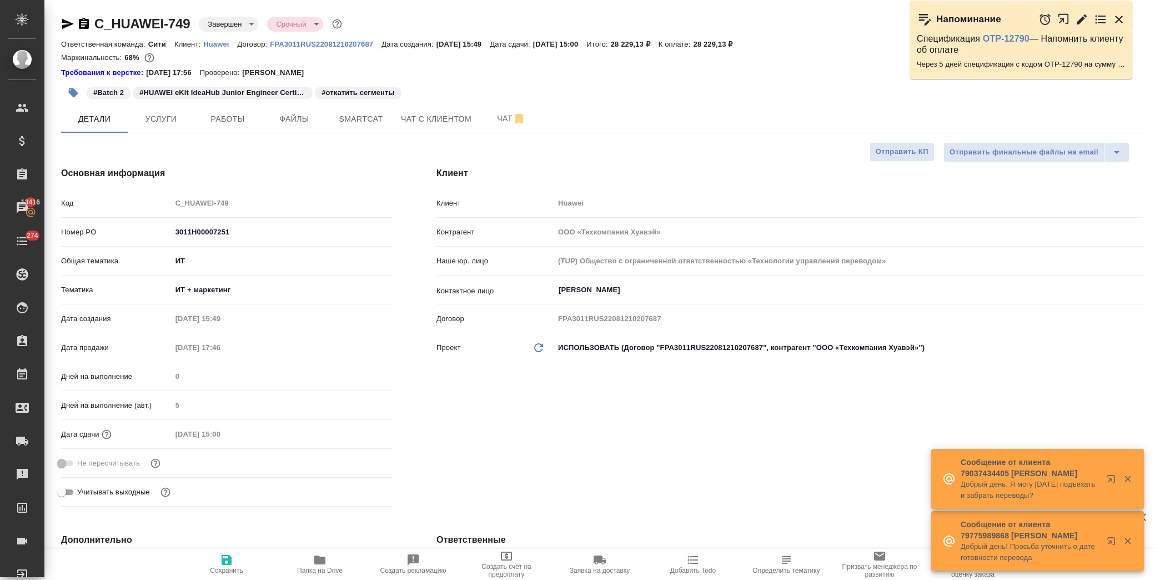
type textarea "x"
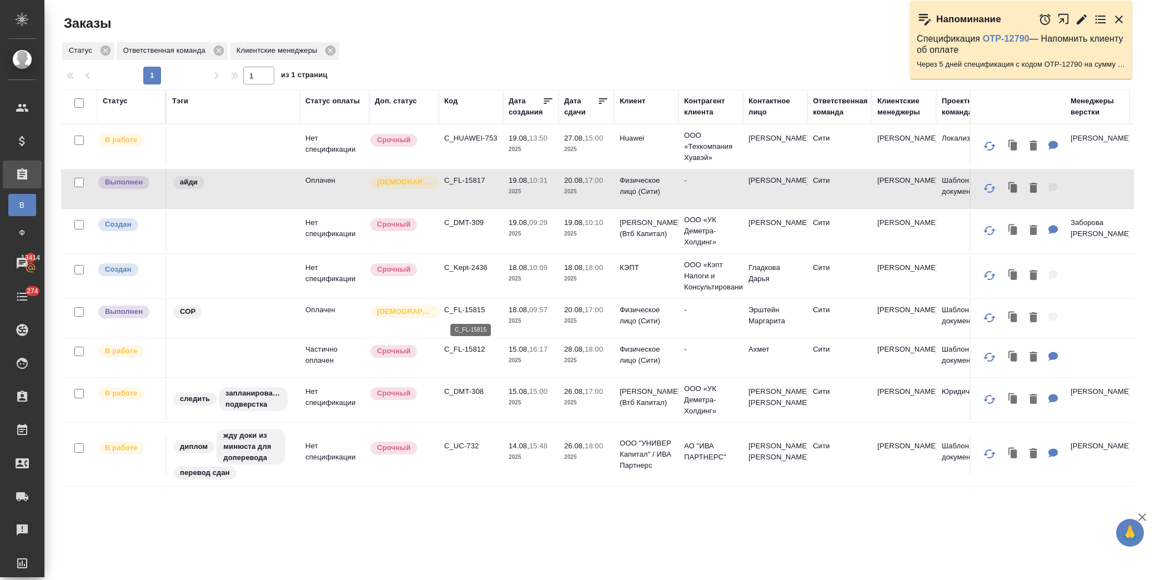
click at [458, 304] on p "C_FL-15815" at bounding box center [470, 309] width 53 height 11
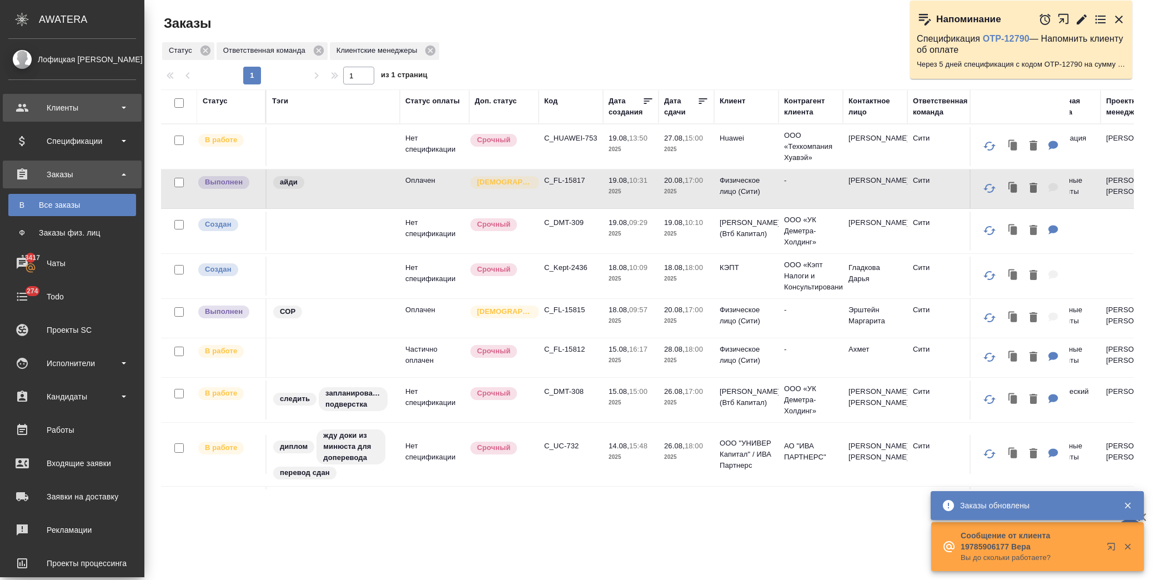
click at [75, 104] on div "Клиенты" at bounding box center [72, 107] width 128 height 17
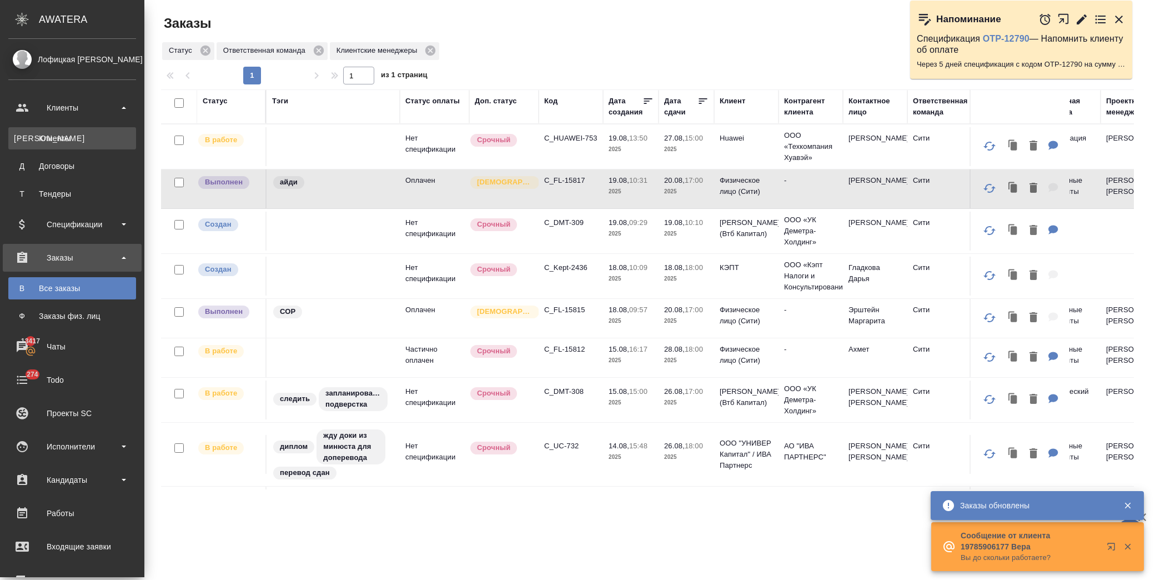
click at [75, 135] on div "Клиенты" at bounding box center [72, 138] width 117 height 11
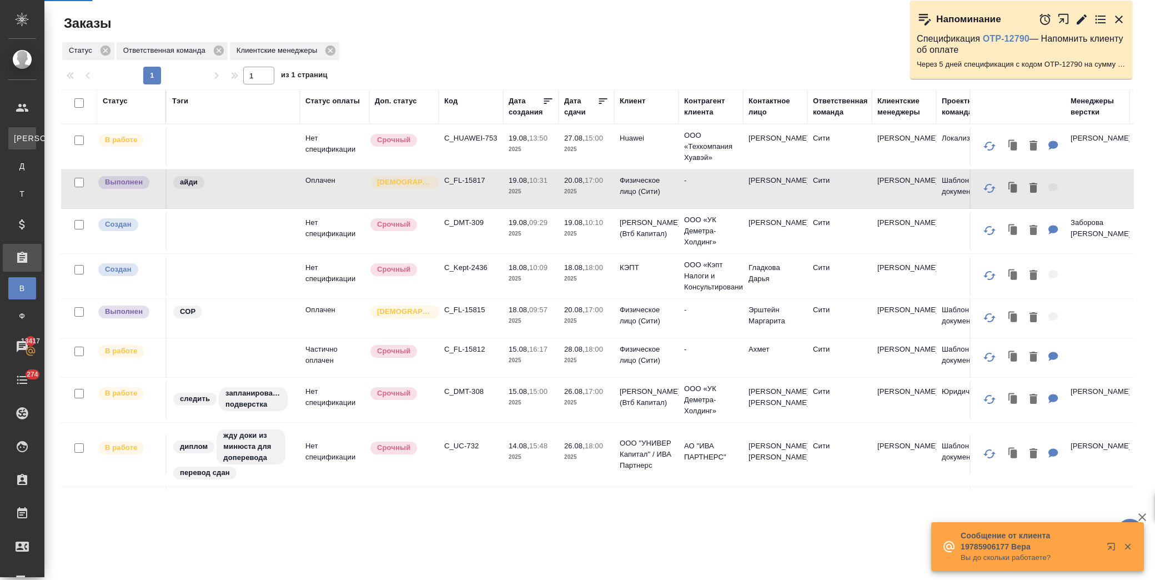
select select "RU"
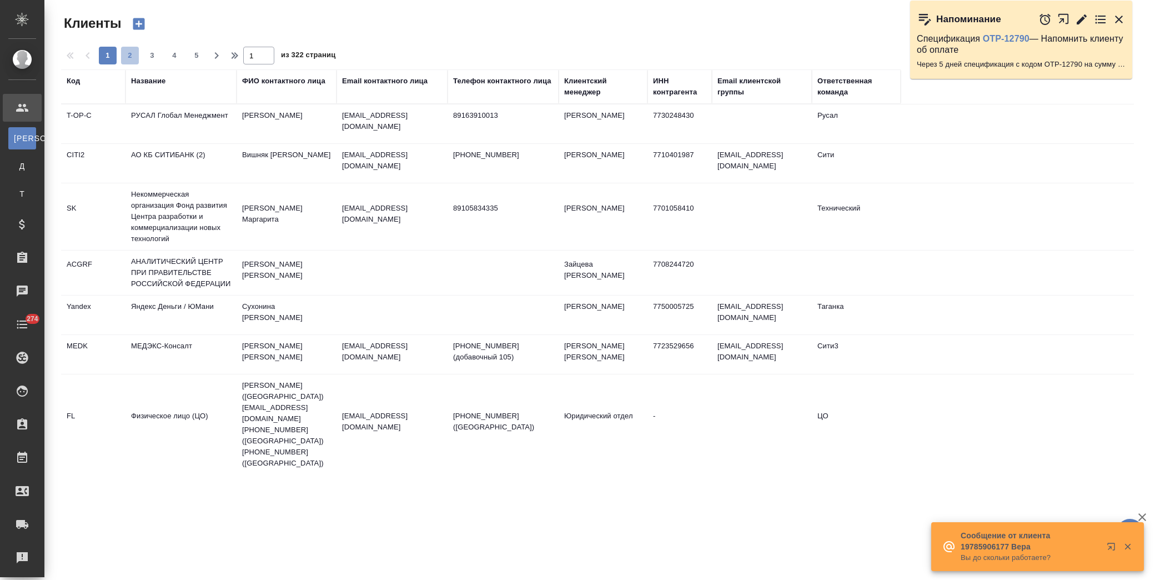
click at [132, 53] on span "2" at bounding box center [130, 55] width 18 height 11
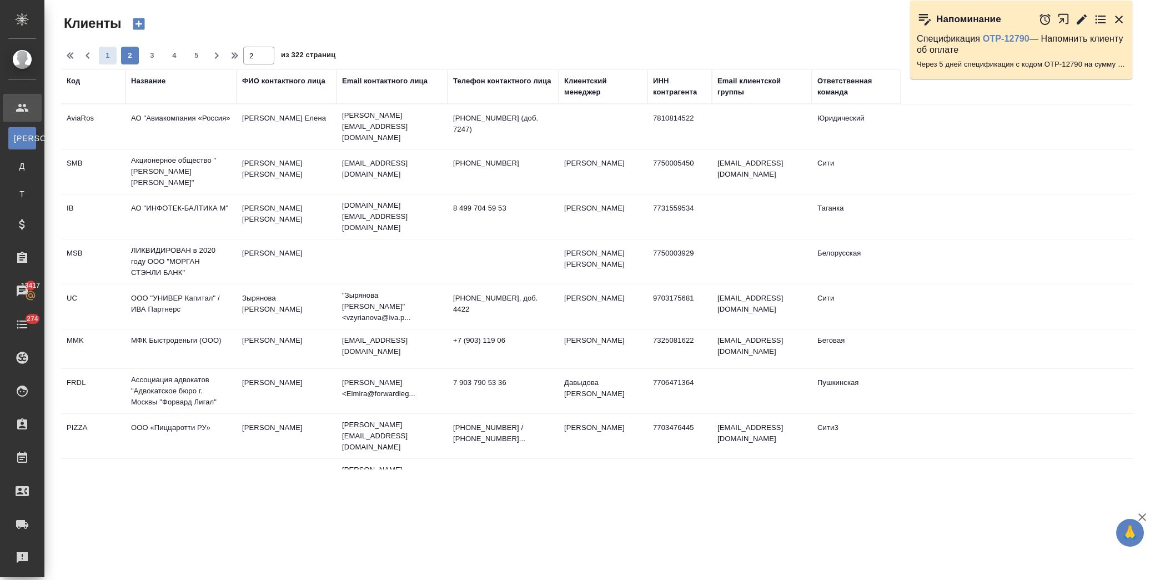
click at [108, 54] on span "1" at bounding box center [108, 55] width 18 height 11
type input "1"
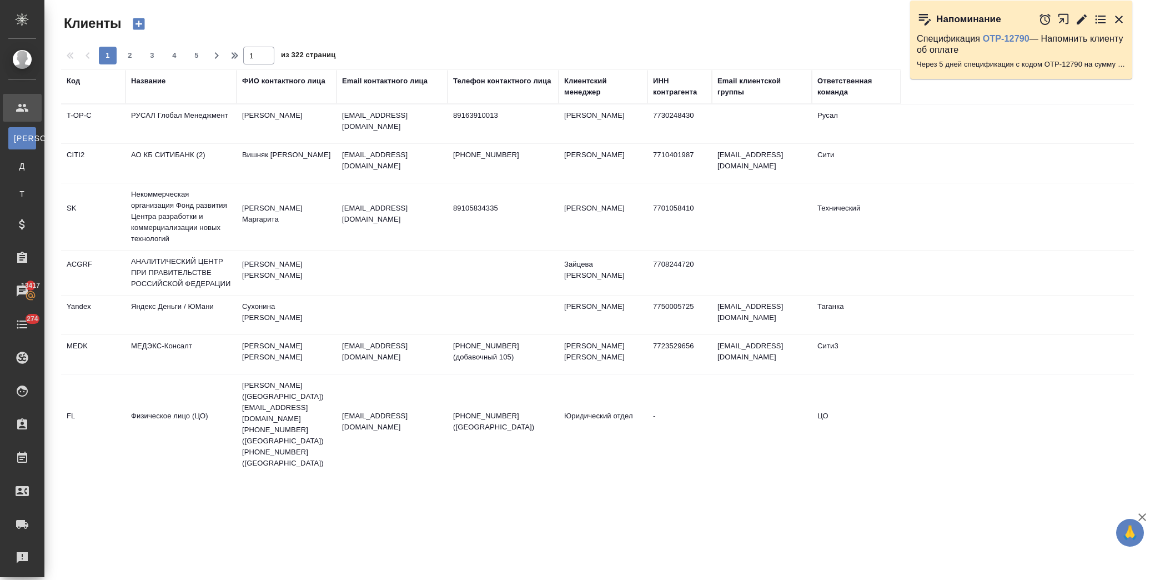
click at [160, 81] on div "Название" at bounding box center [148, 80] width 34 height 11
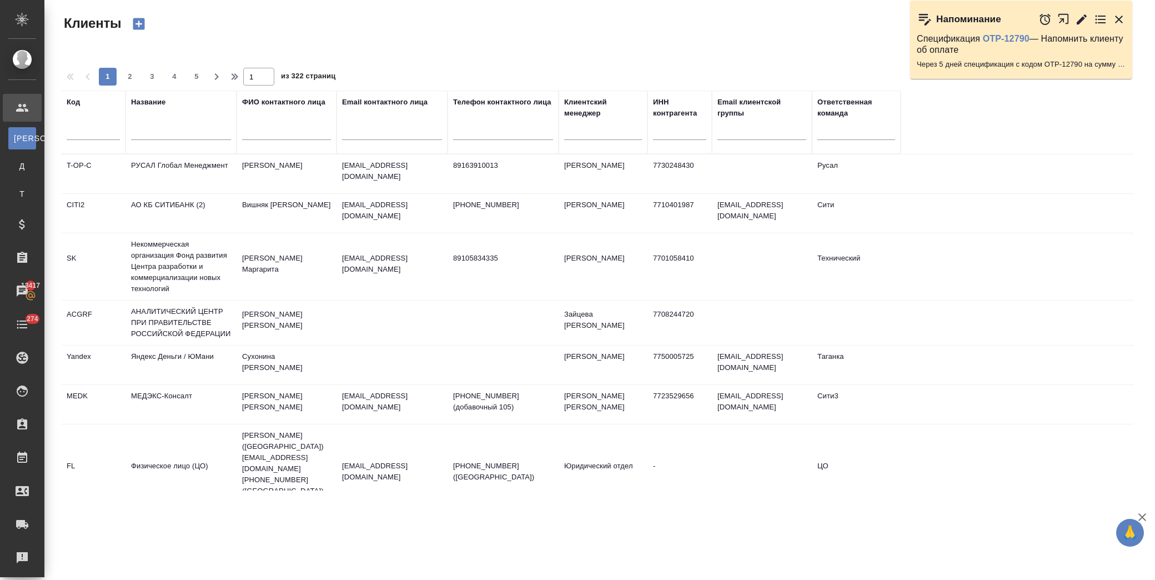
click at [174, 122] on div at bounding box center [181, 133] width 100 height 27
click at [176, 129] on input "text" at bounding box center [181, 133] width 100 height 14
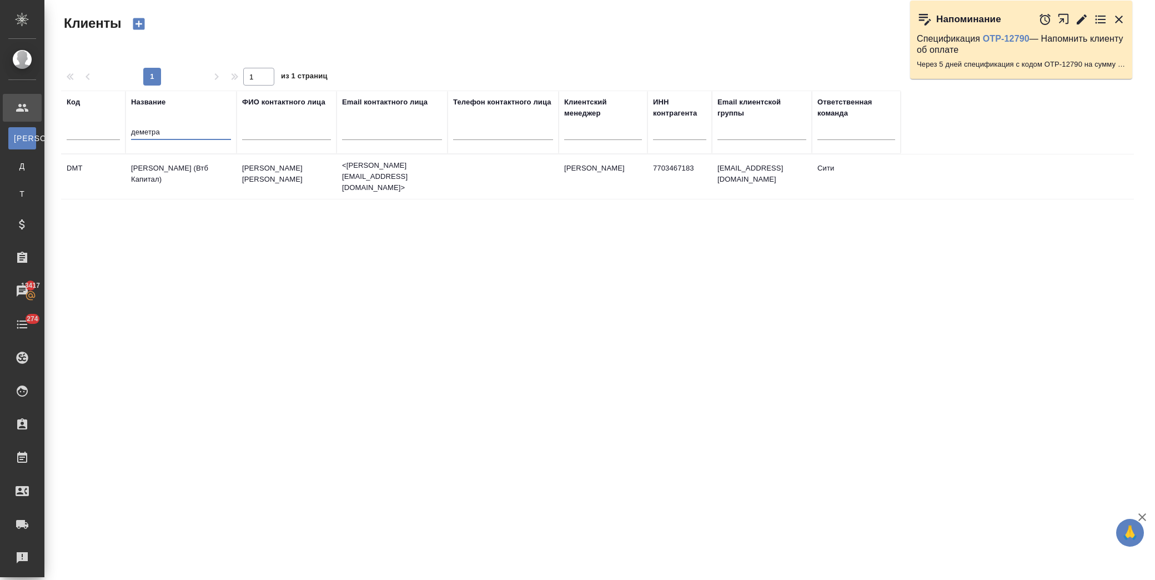
type input "деметра"
click at [207, 159] on td "[PERSON_NAME] (Втб Капитал)" at bounding box center [180, 176] width 111 height 39
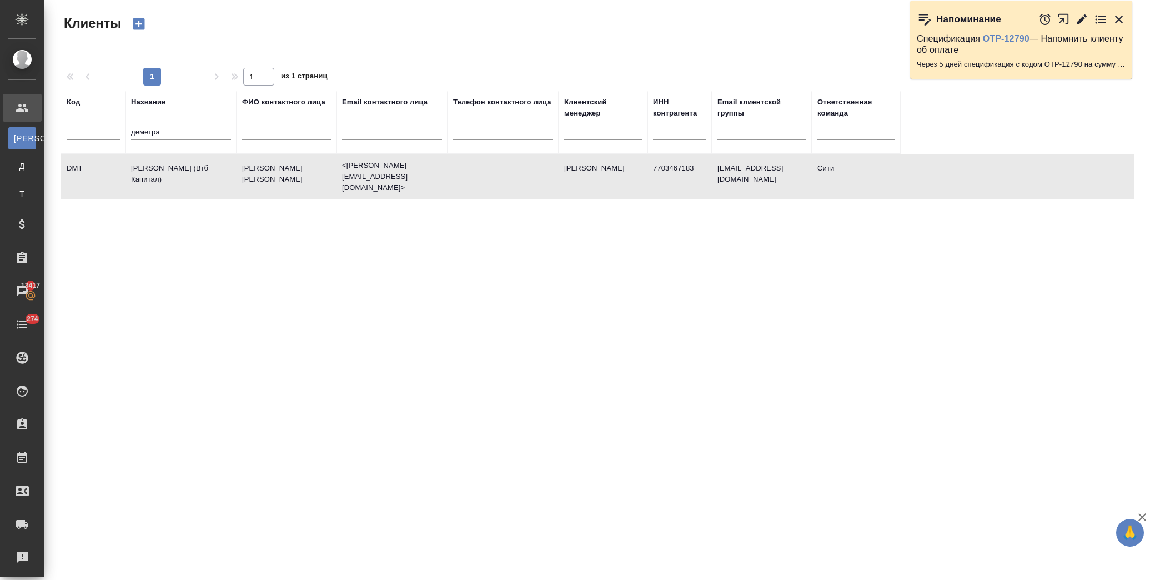
click at [207, 159] on td "[PERSON_NAME] (Втб Капитал)" at bounding box center [180, 176] width 111 height 39
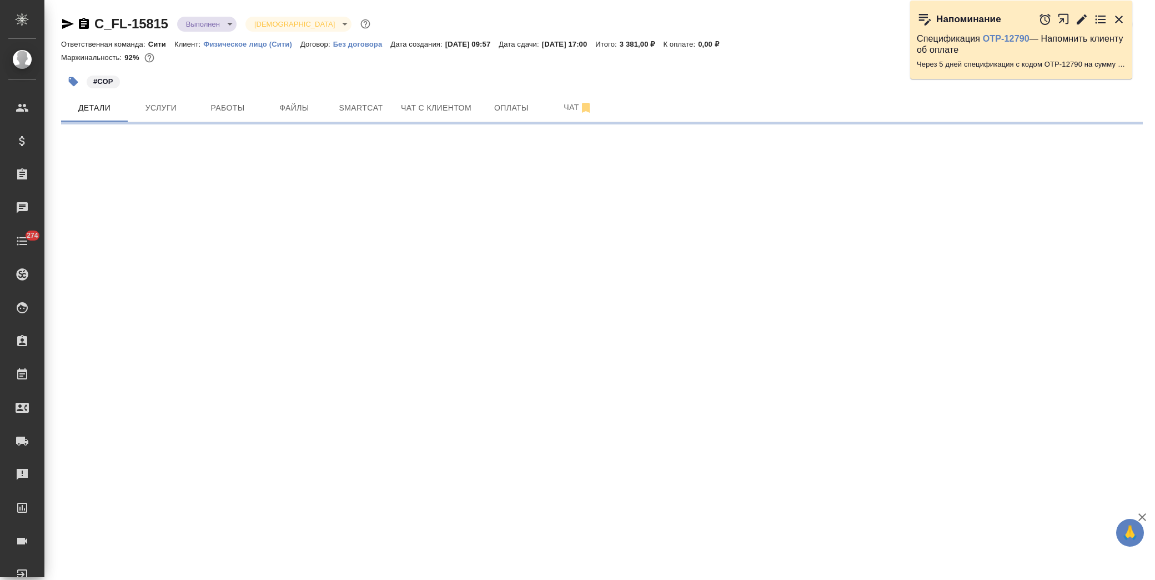
select select "RU"
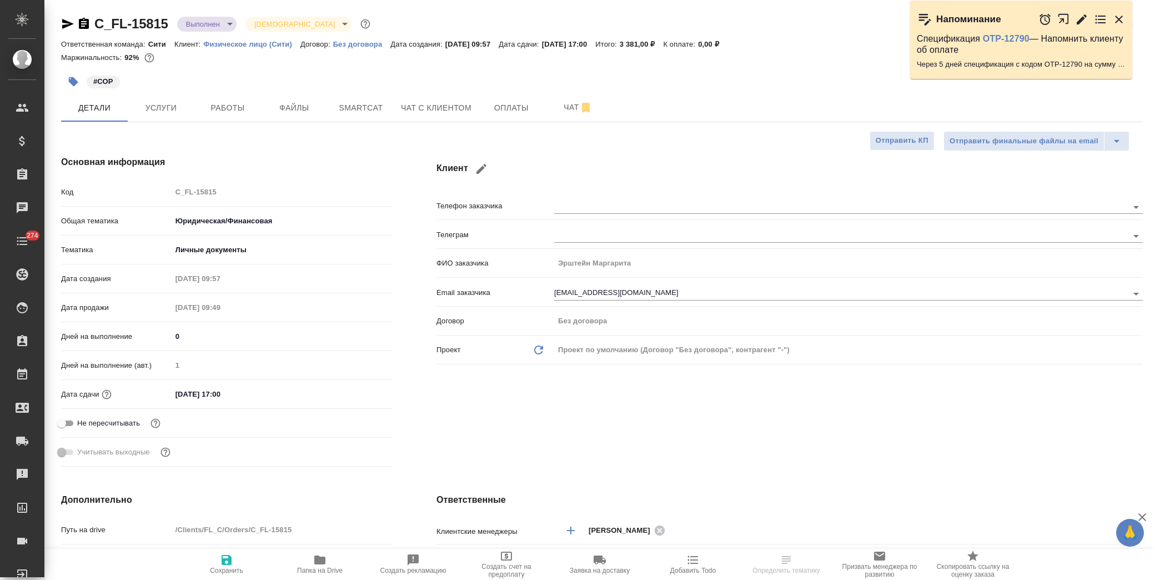
type textarea "x"
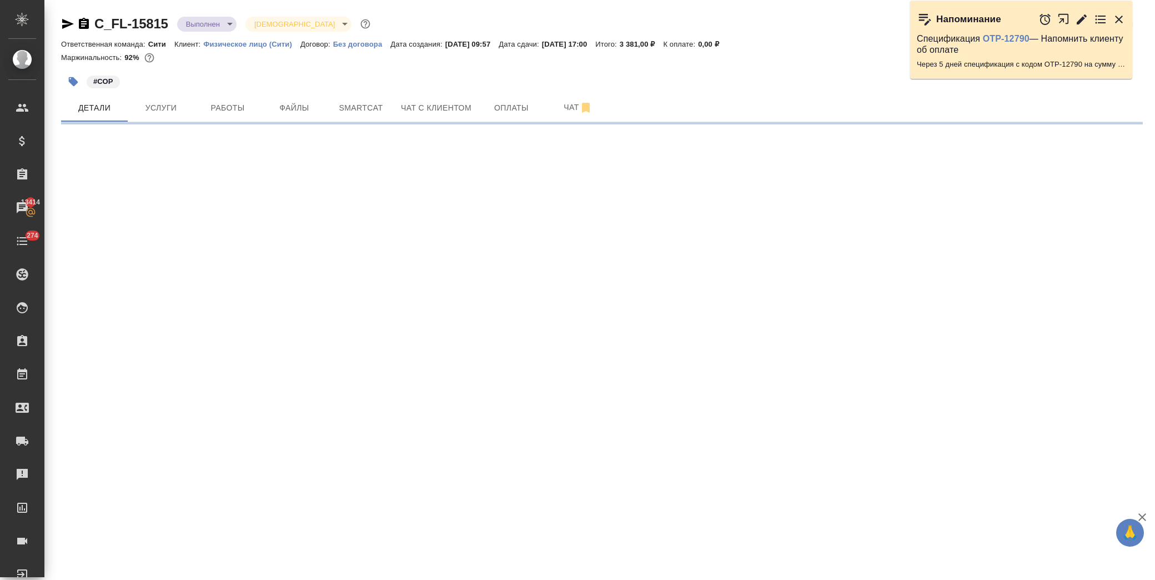
select select "RU"
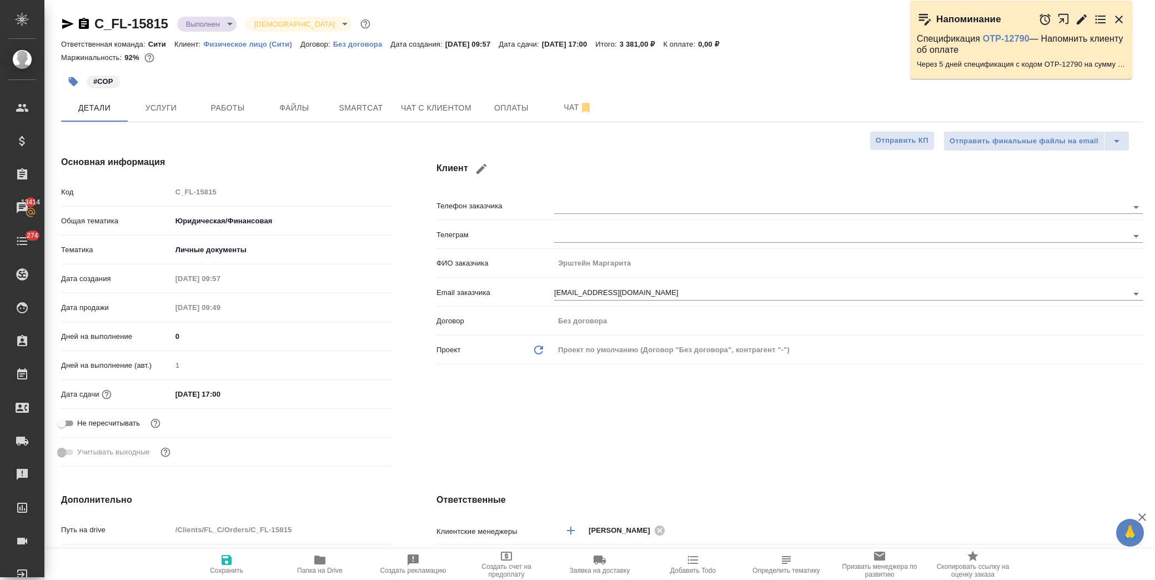
type textarea "x"
click at [324, 568] on span "Папка на Drive" at bounding box center [320, 570] width 46 height 8
type textarea "x"
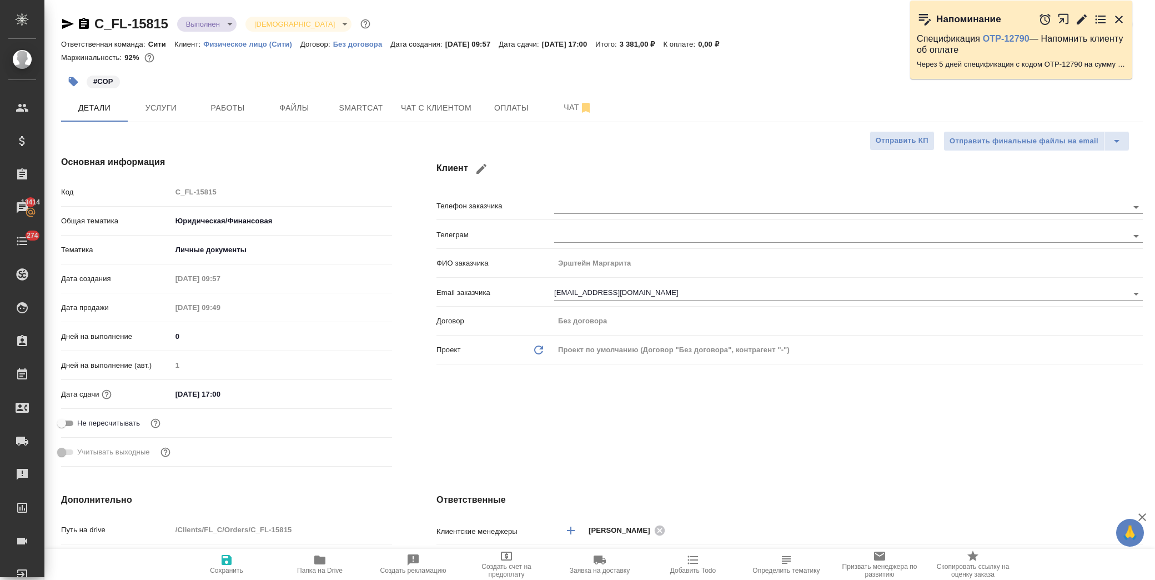
type textarea "x"
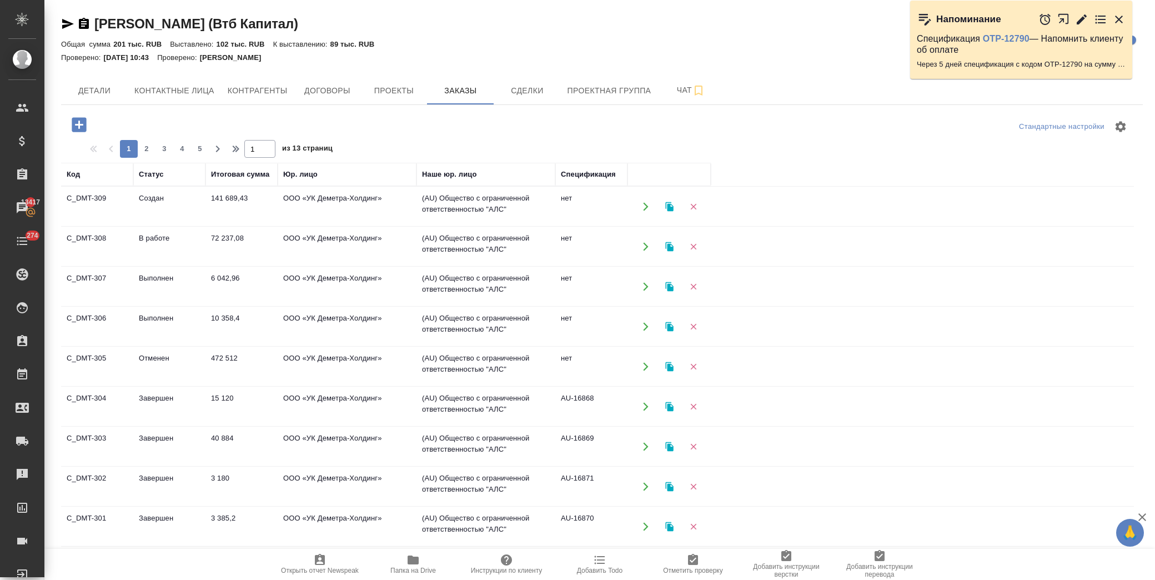
click at [84, 124] on icon "button" at bounding box center [79, 124] width 14 height 14
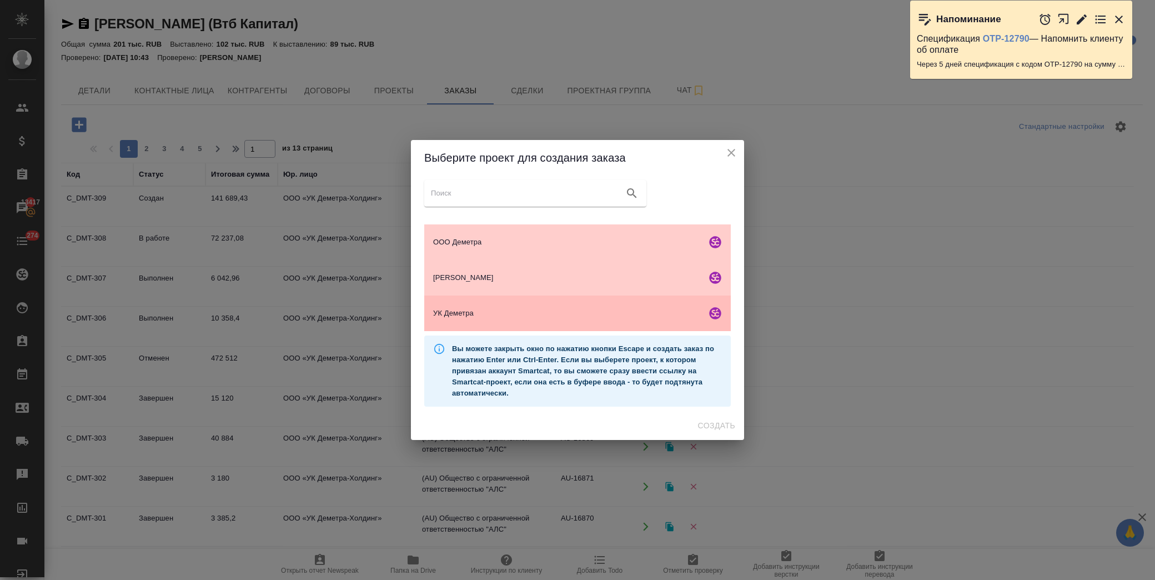
click at [474, 314] on span "УК Деметра" at bounding box center [567, 313] width 269 height 11
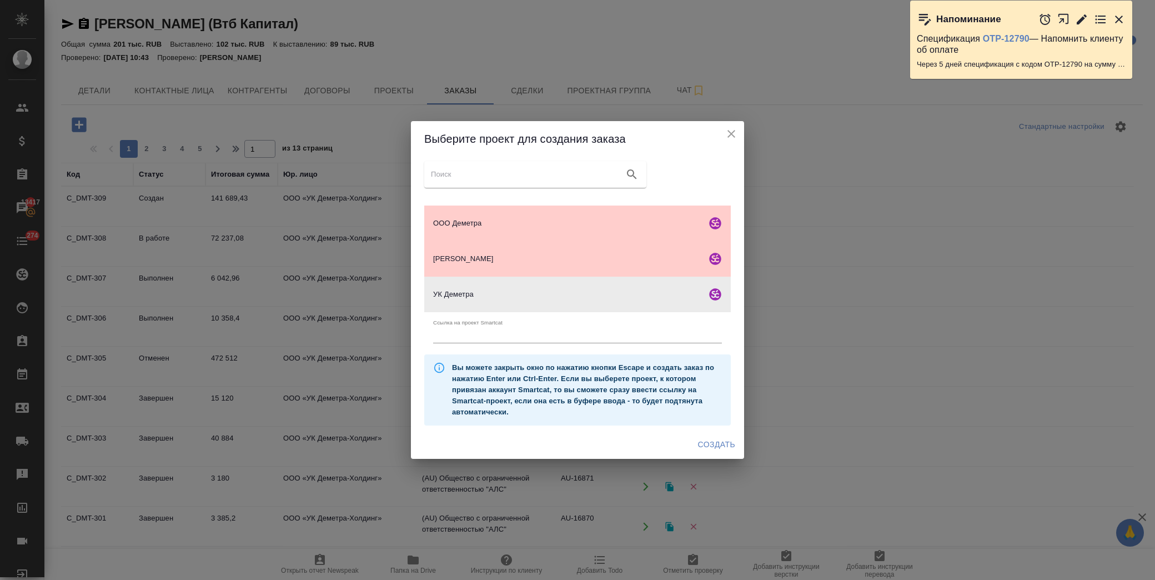
click at [726, 445] on span "Создать" at bounding box center [716, 444] width 37 height 14
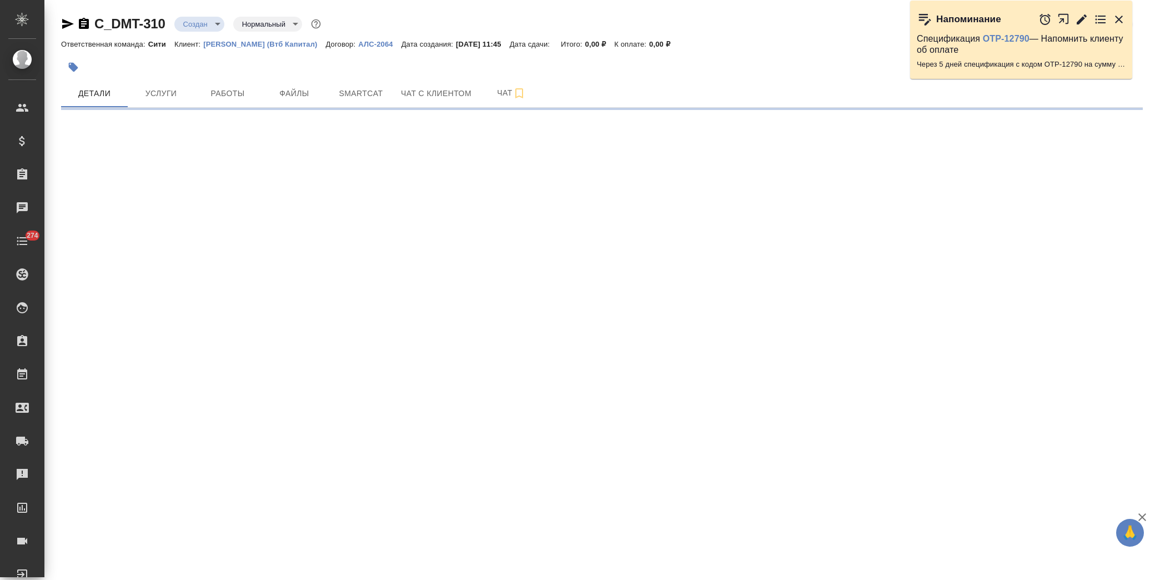
select select "RU"
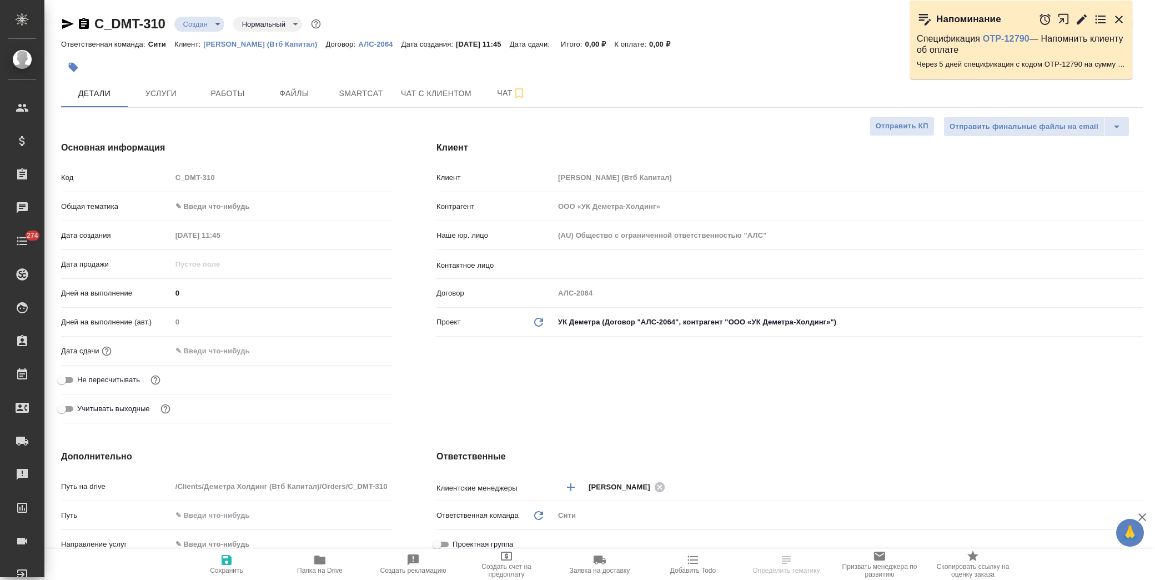
type textarea "x"
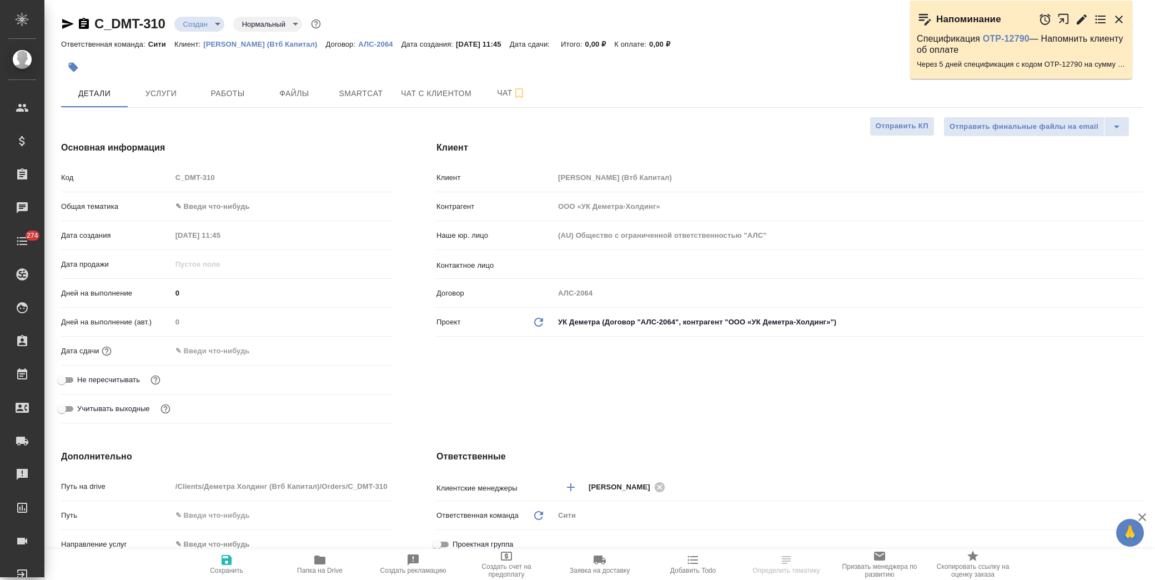
type textarea "x"
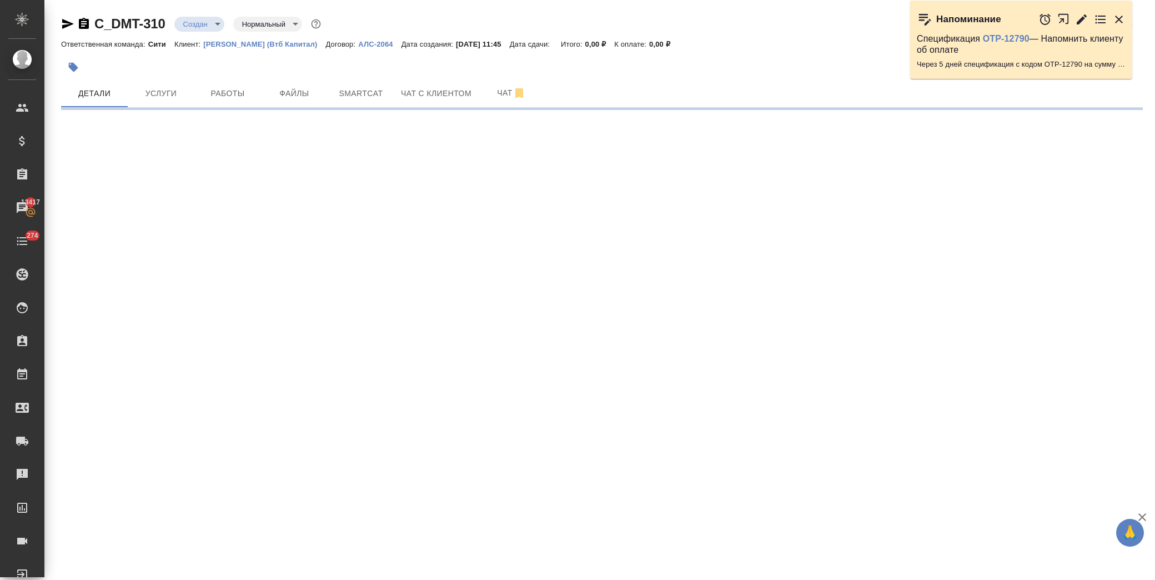
select select "RU"
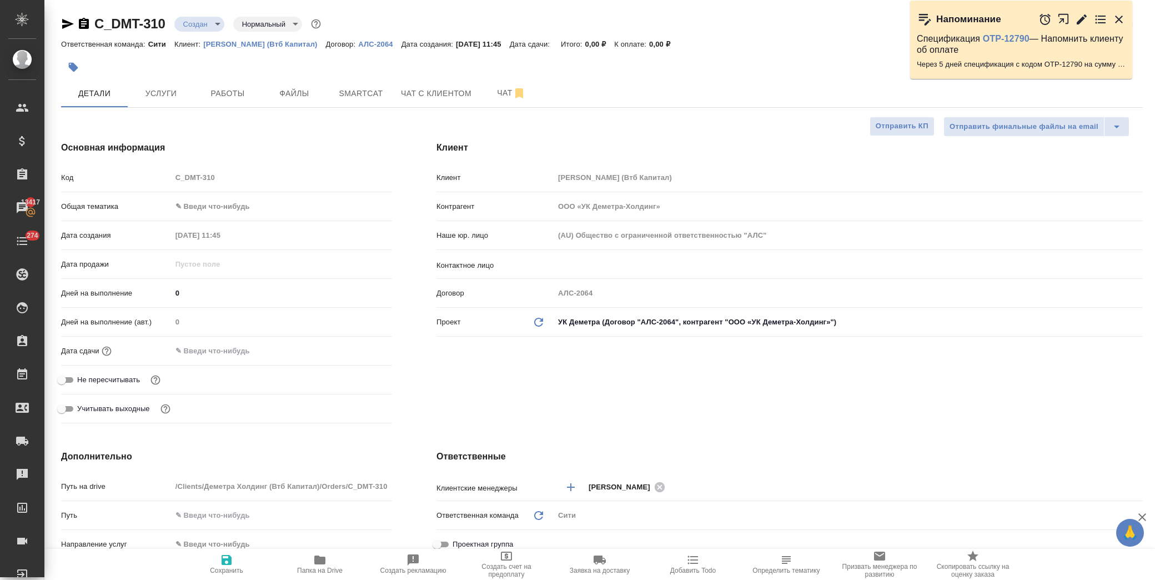
type textarea "x"
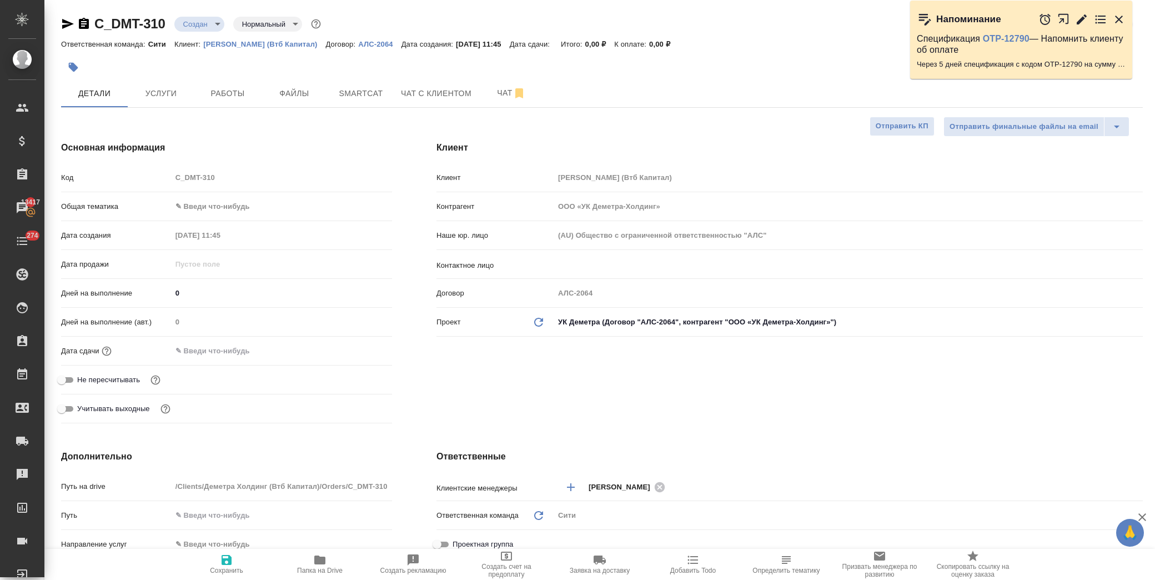
type textarea "x"
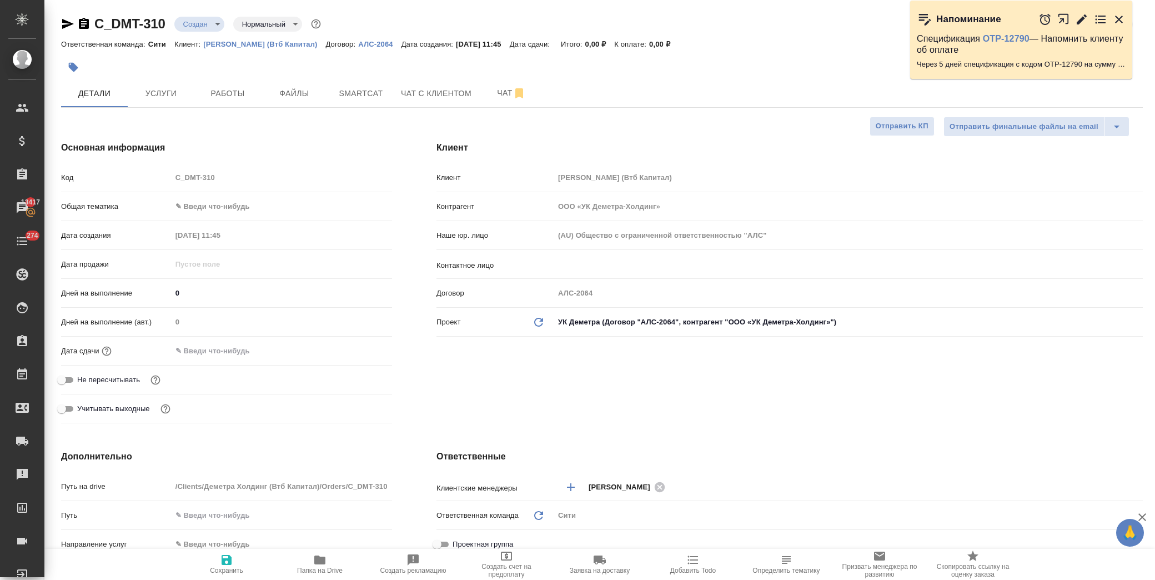
type textarea "x"
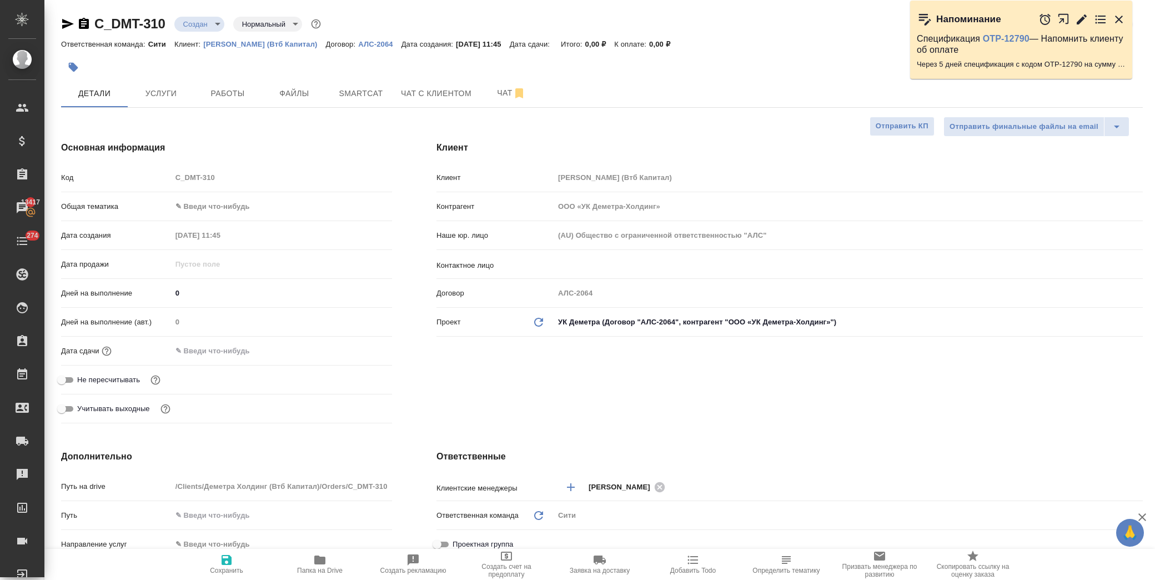
click at [230, 197] on body "🙏 .cls-1 fill:#fff; AWATERA [PERSON_NAME] Спецификации Заказы 13417 Чаты 274 To…" at bounding box center [577, 290] width 1155 height 580
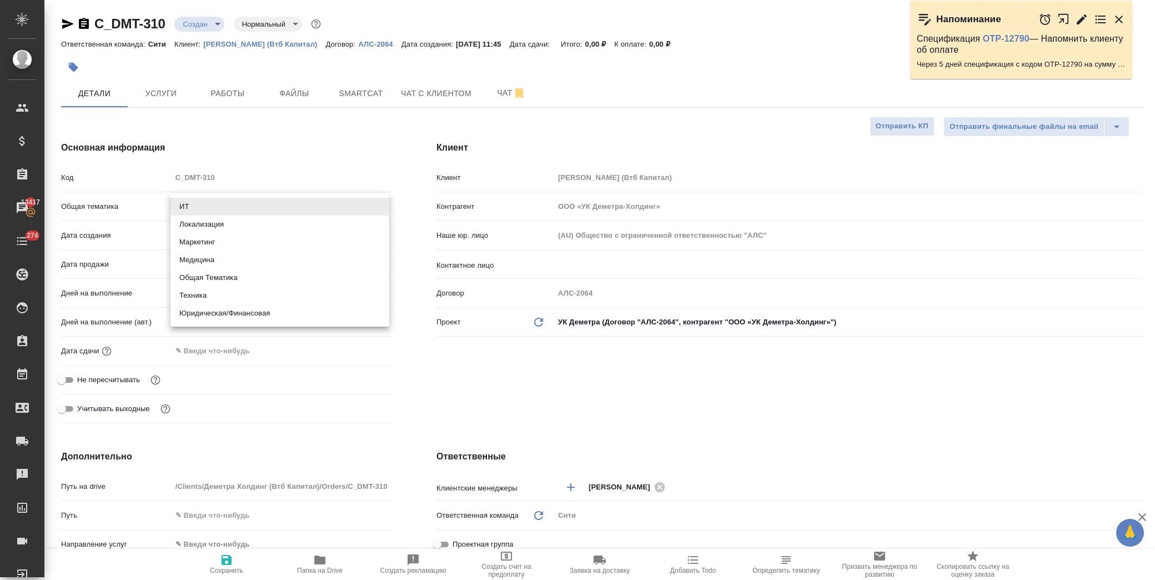
click at [240, 312] on li "Юридическая/Финансовая" at bounding box center [279, 313] width 219 height 18
type input "yr-fn"
type textarea "x"
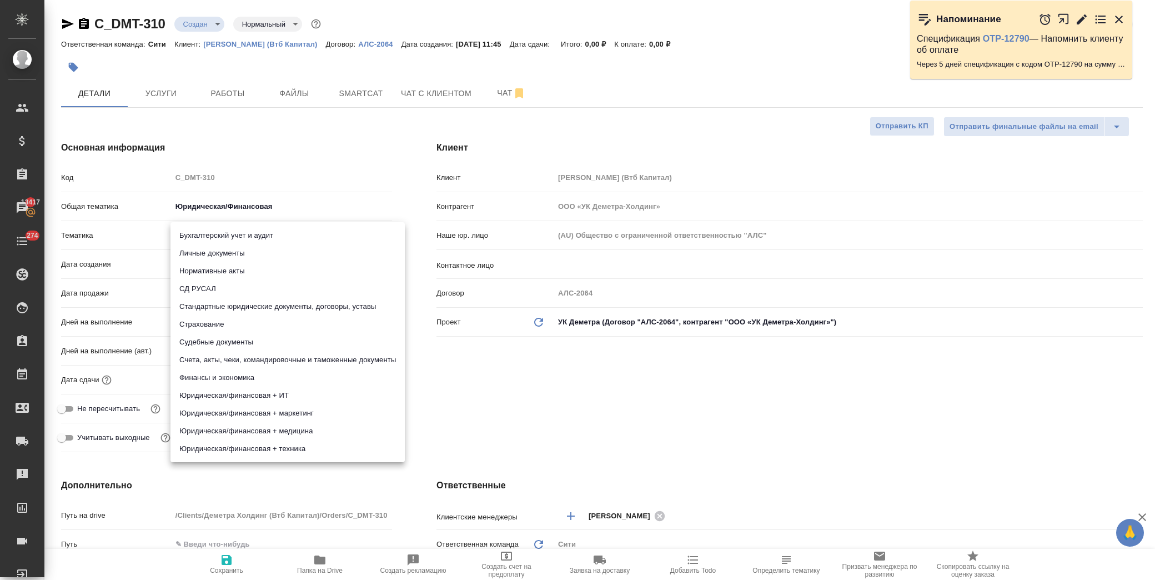
click at [234, 233] on body "🙏 .cls-1 fill:#fff; AWATERA [PERSON_NAME] Спецификации Заказы 13417 Чаты 274 To…" at bounding box center [577, 290] width 1155 height 580
click at [253, 253] on li "Личные документы" at bounding box center [287, 253] width 234 height 18
type textarea "x"
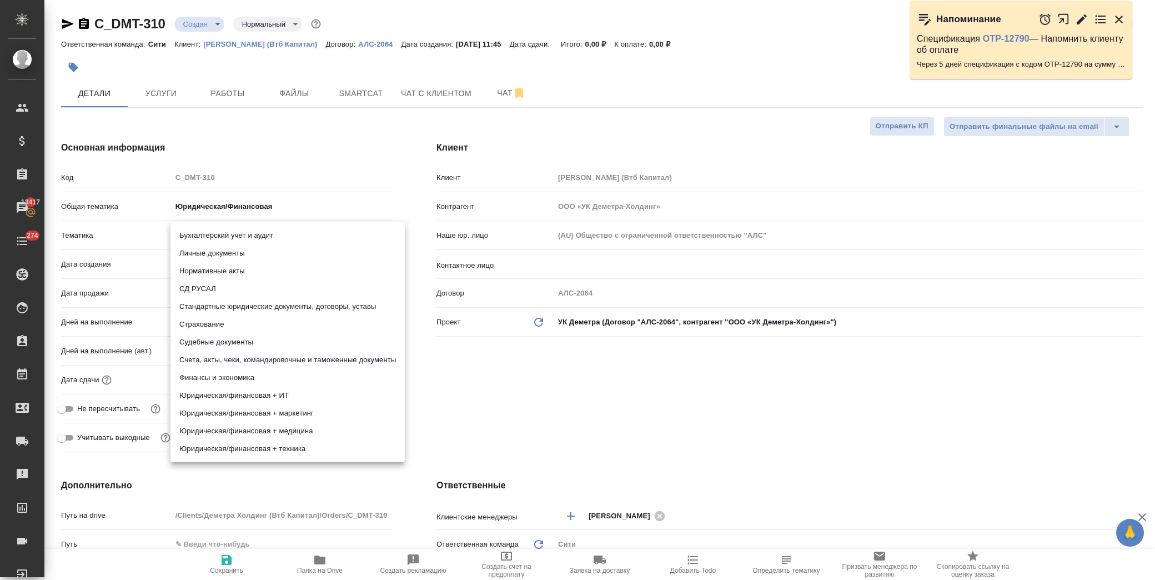
type input "5a8b8b956a9677013d343cfe"
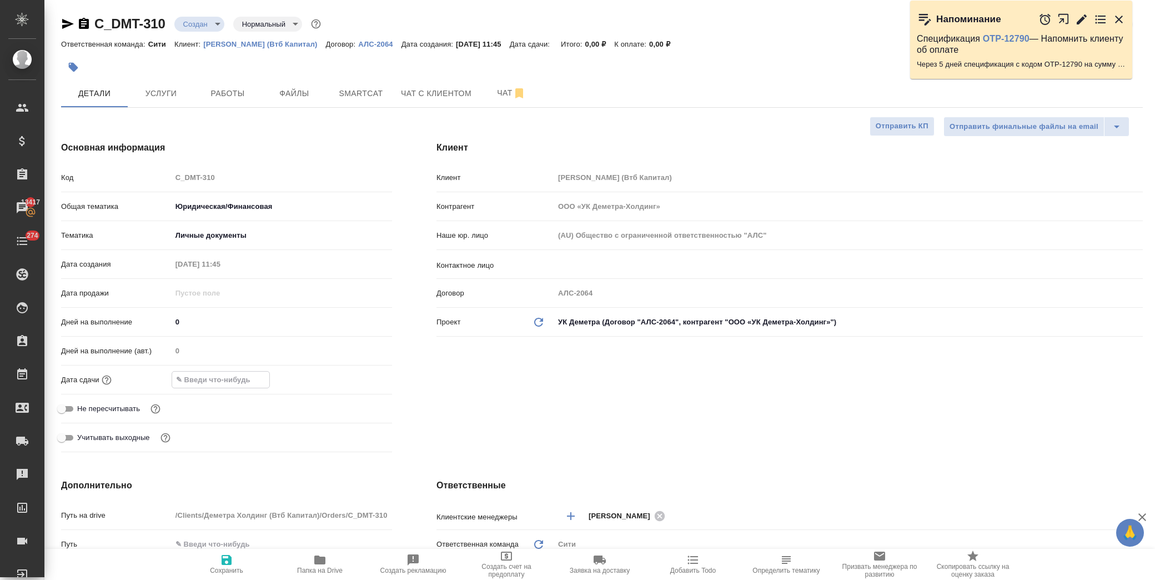
click at [225, 376] on input "text" at bounding box center [220, 379] width 97 height 16
click at [353, 384] on icon "button" at bounding box center [359, 378] width 13 height 13
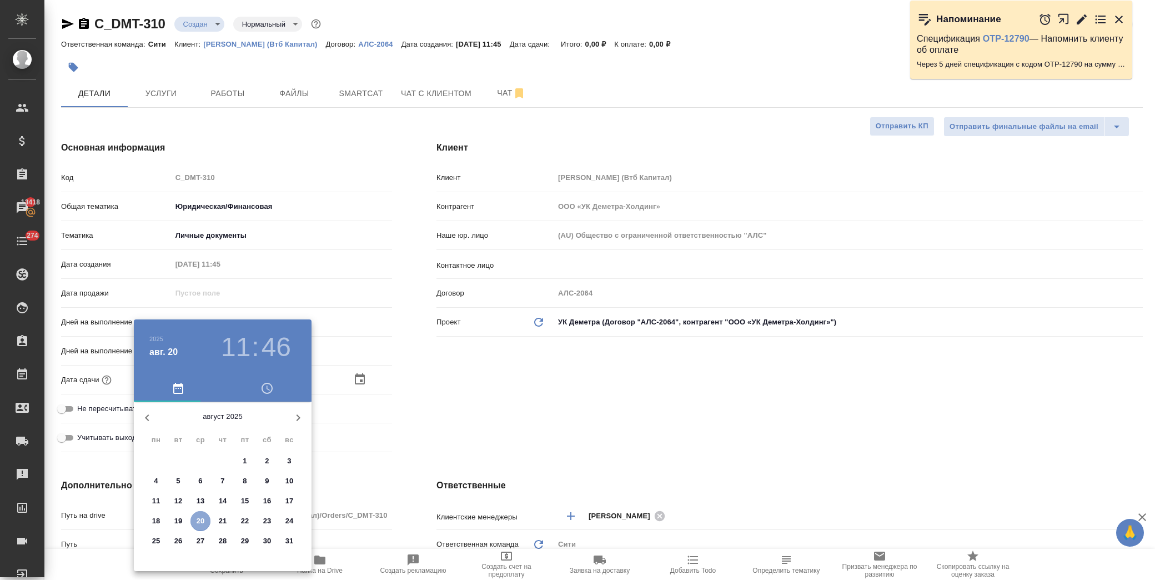
click at [204, 518] on span "20" at bounding box center [200, 520] width 20 height 11
type input "[DATE] 11:46"
type textarea "x"
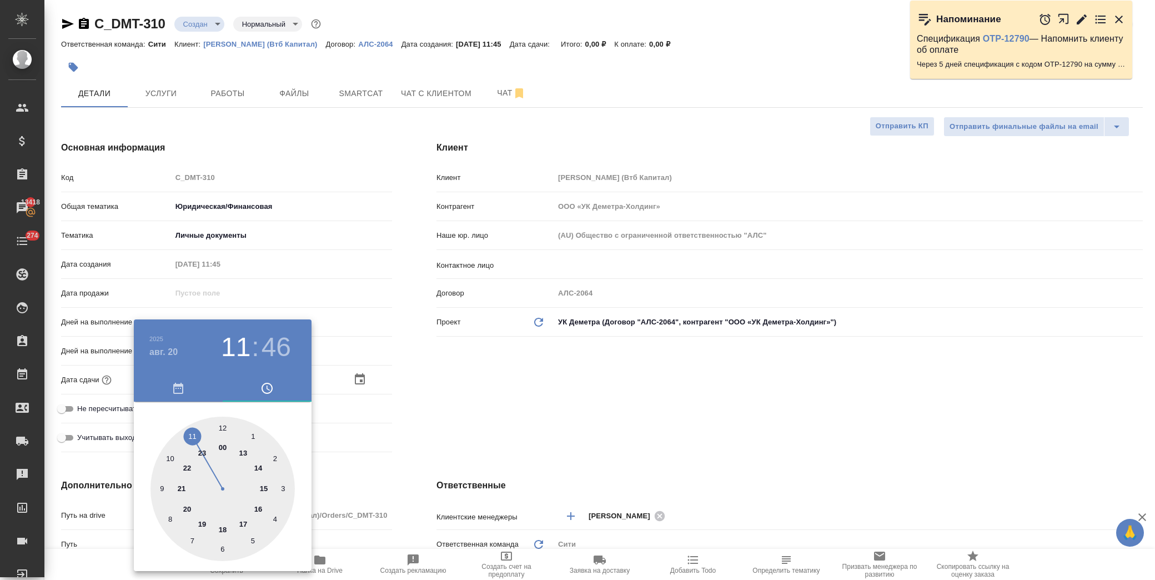
click at [524, 404] on div at bounding box center [577, 290] width 1155 height 580
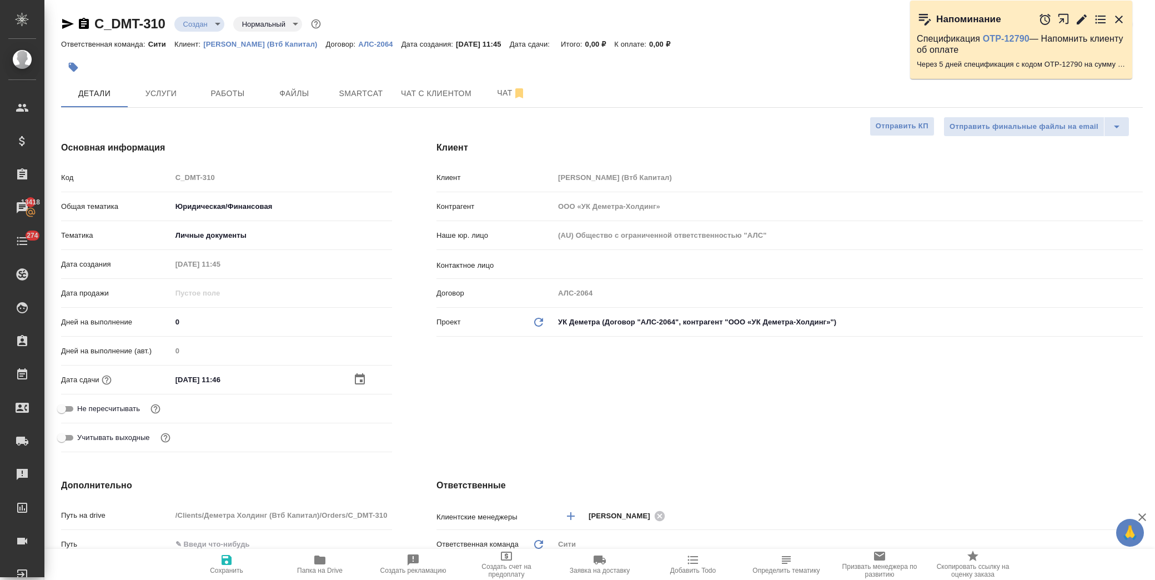
click at [226, 563] on icon "button" at bounding box center [226, 559] width 13 height 13
type textarea "x"
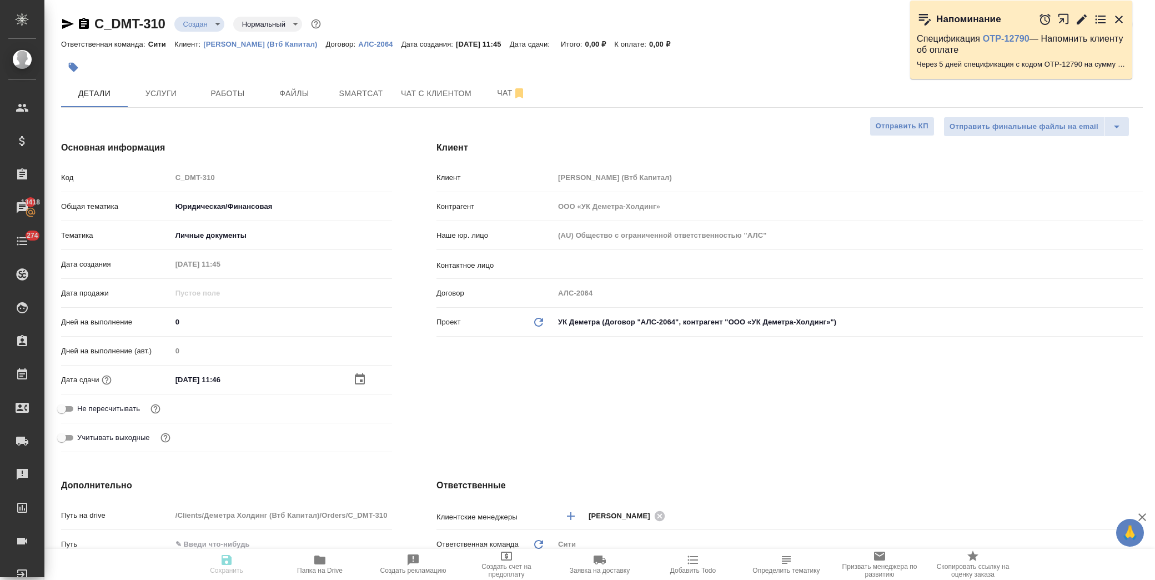
type textarea "x"
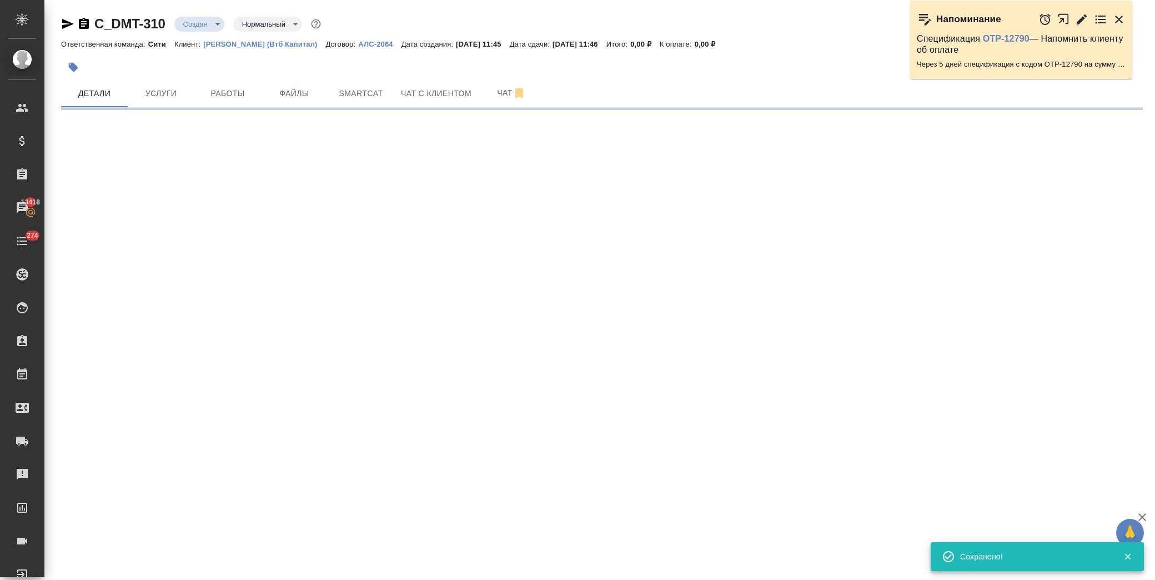
select select "RU"
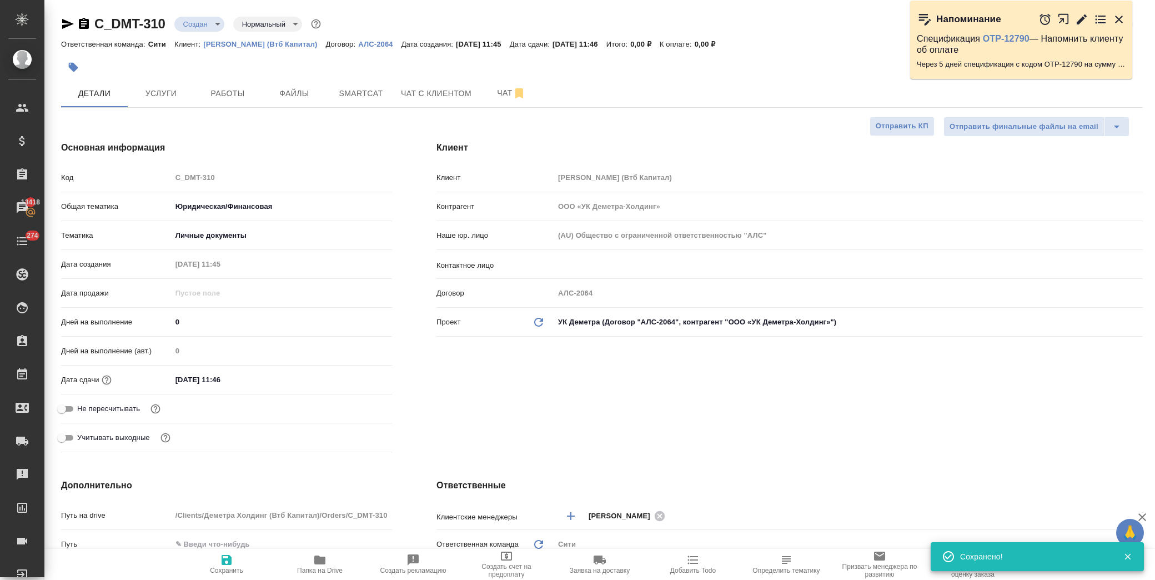
type textarea "x"
click at [265, 374] on input "[DATE] 11:46" at bounding box center [220, 379] width 97 height 16
click at [356, 385] on div "[DATE] 11:46" at bounding box center [282, 379] width 220 height 17
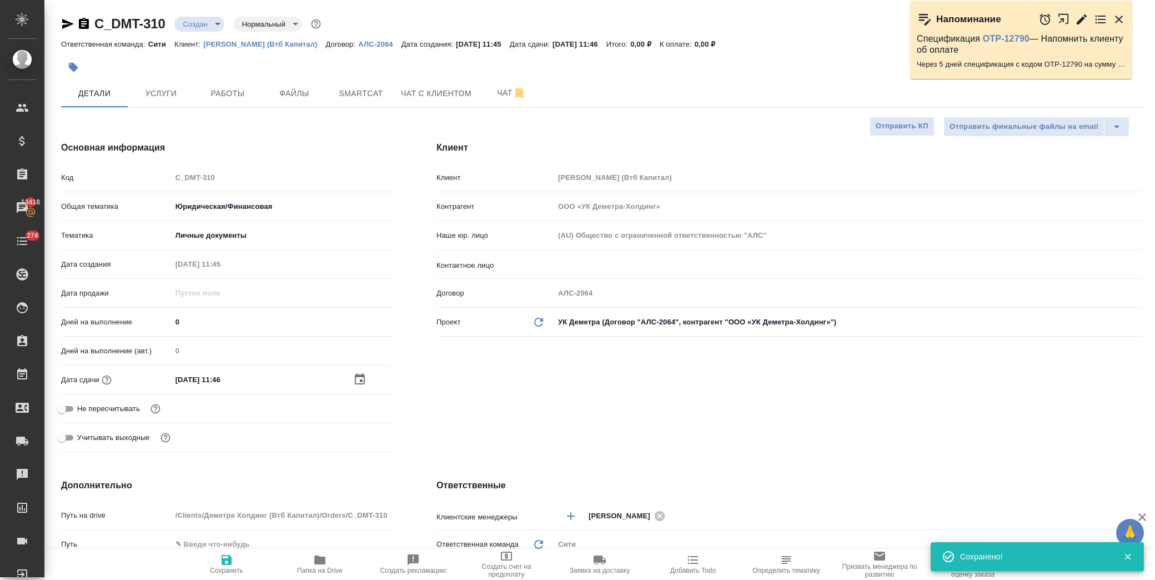
click at [353, 385] on icon "button" at bounding box center [359, 378] width 13 height 13
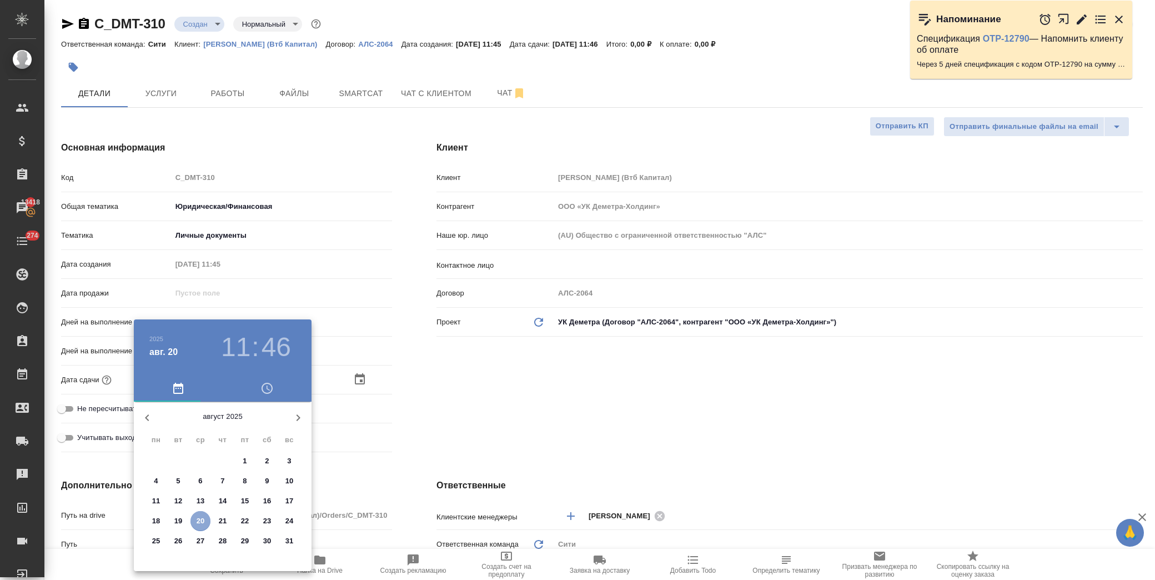
click at [200, 515] on p "20" at bounding box center [201, 520] width 8 height 11
type textarea "x"
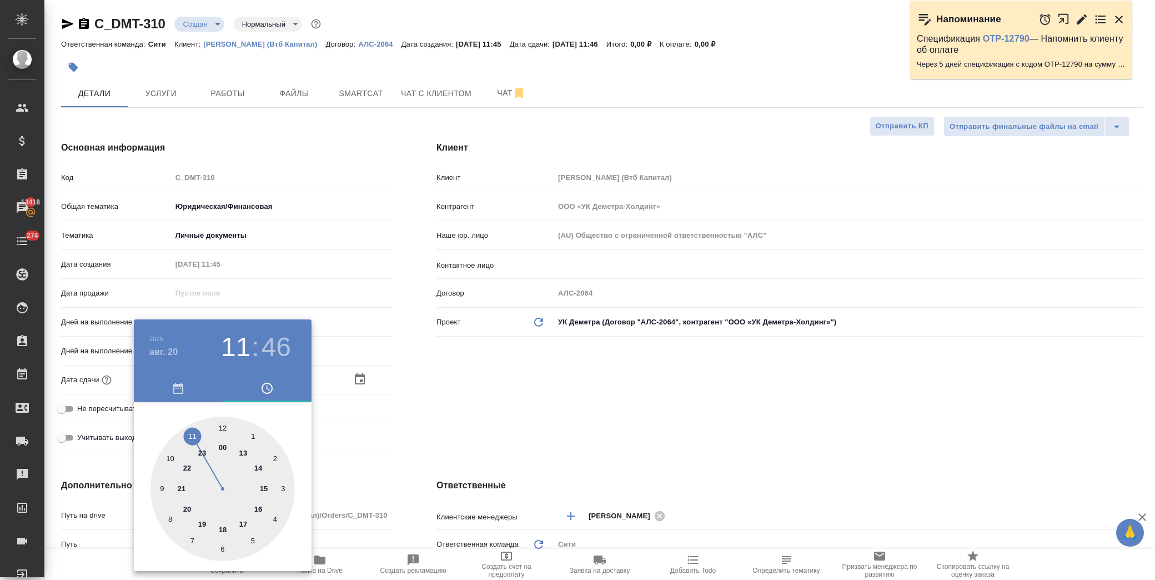
click at [222, 528] on div at bounding box center [222, 488] width 144 height 144
type input "[DATE] 18:46"
type textarea "x"
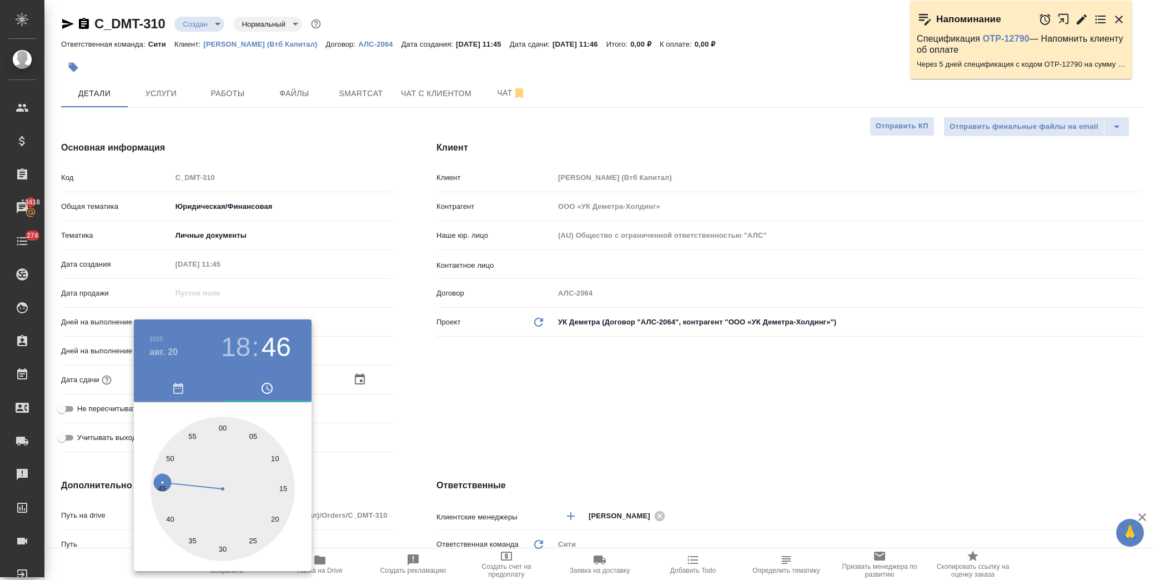
click at [367, 417] on div at bounding box center [577, 290] width 1155 height 580
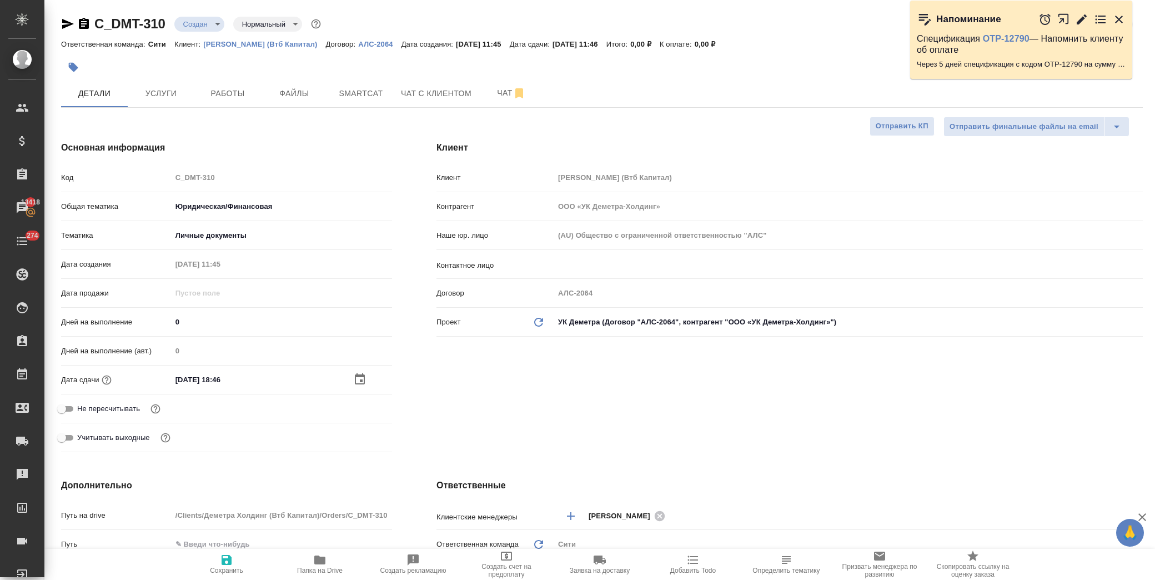
click at [239, 565] on span "Сохранить" at bounding box center [227, 563] width 80 height 21
type textarea "x"
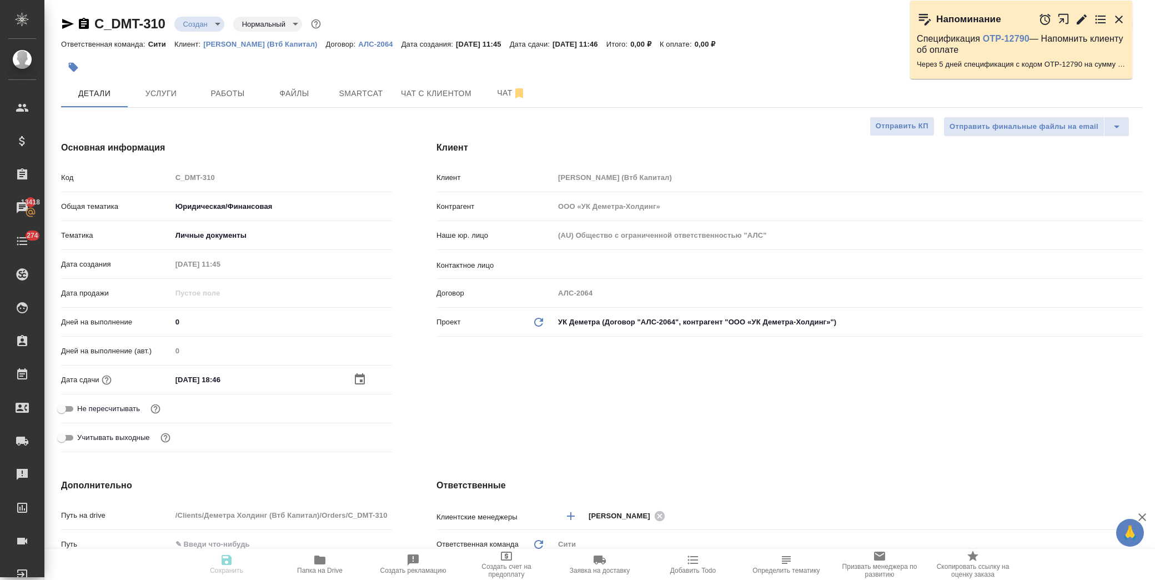
type textarea "x"
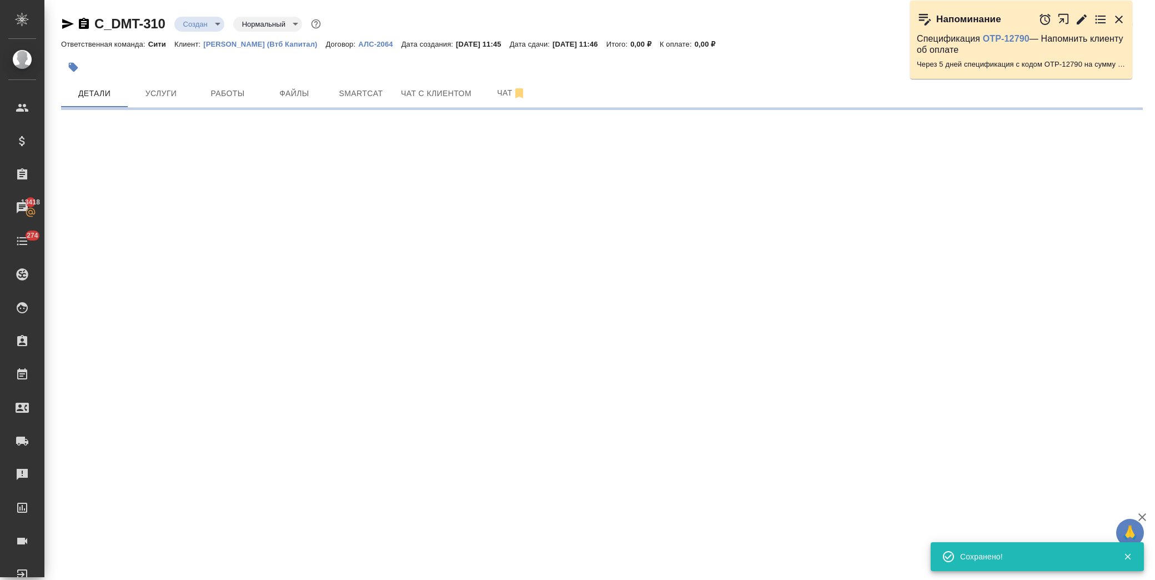
select select "RU"
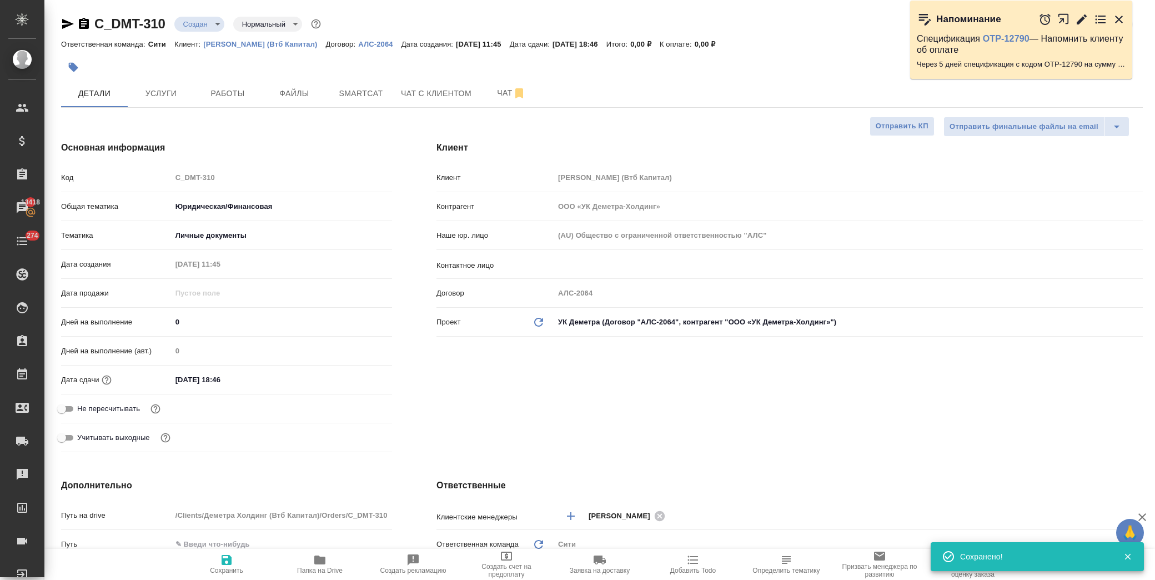
type textarea "x"
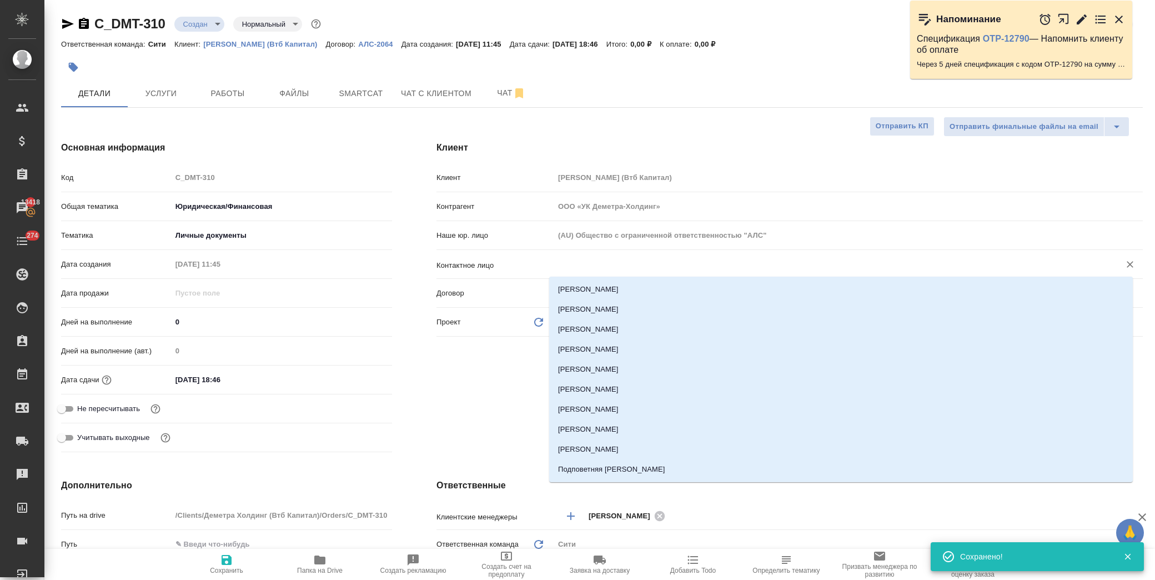
click at [617, 264] on input "text" at bounding box center [829, 264] width 545 height 13
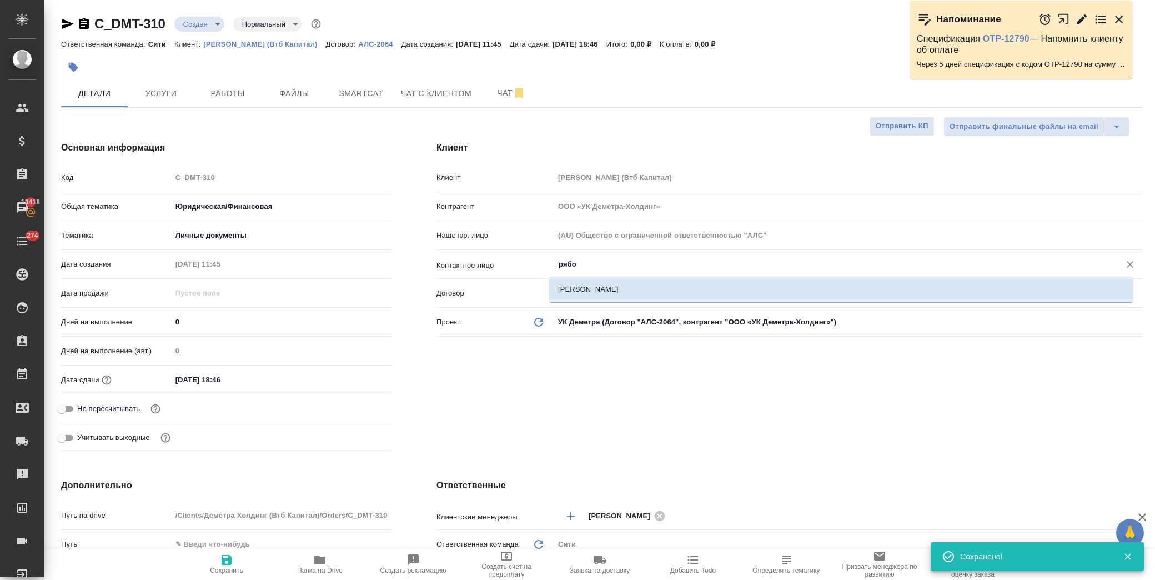
click at [605, 295] on li "[PERSON_NAME]" at bounding box center [840, 289] width 583 height 20
type input "[PERSON_NAME]"
type textarea "x"
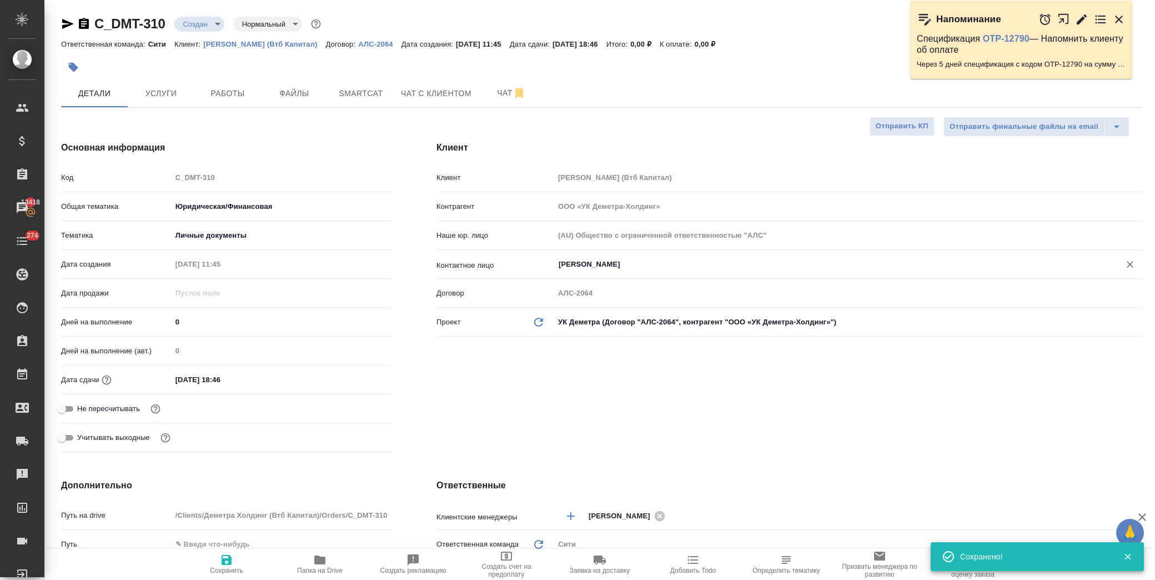
type input "[PERSON_NAME]"
drag, startPoint x: 231, startPoint y: 565, endPoint x: 240, endPoint y: 539, distance: 27.7
click at [232, 565] on icon "button" at bounding box center [226, 559] width 13 height 13
type textarea "x"
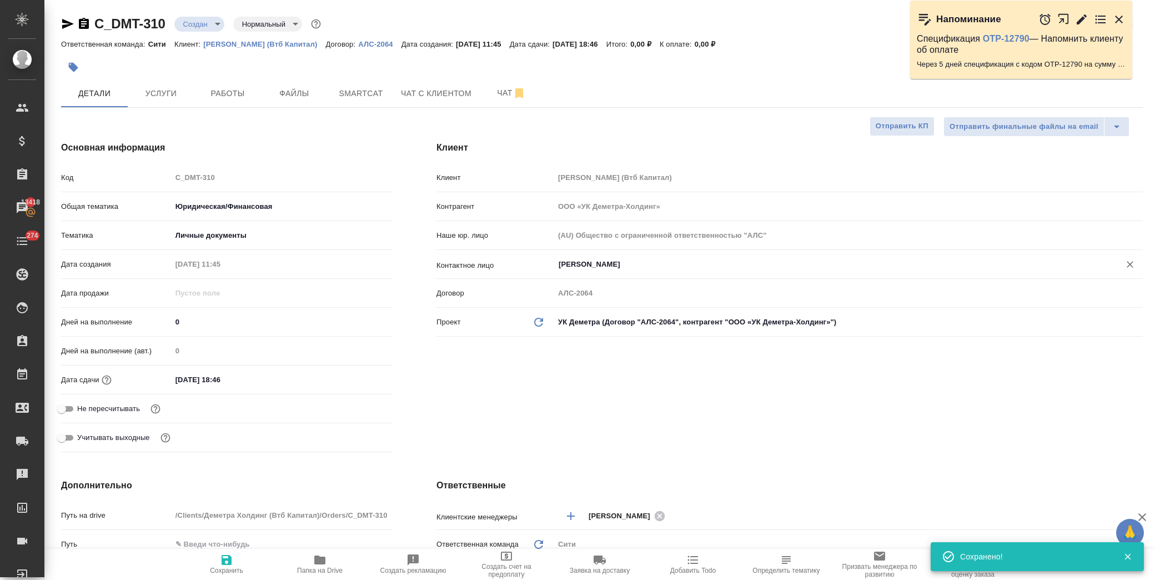
type textarea "x"
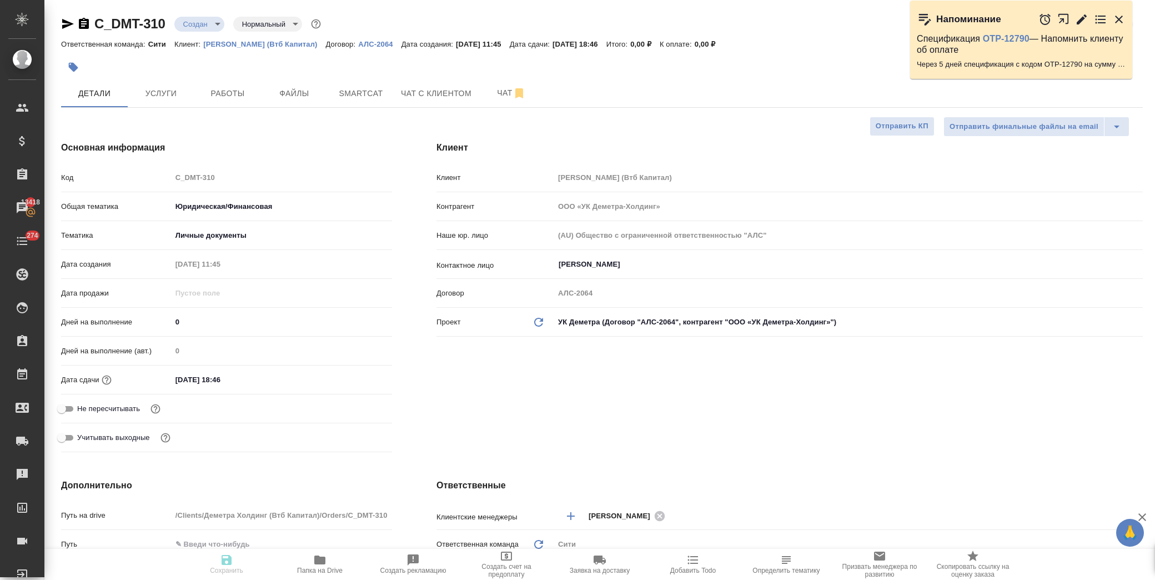
type textarea "x"
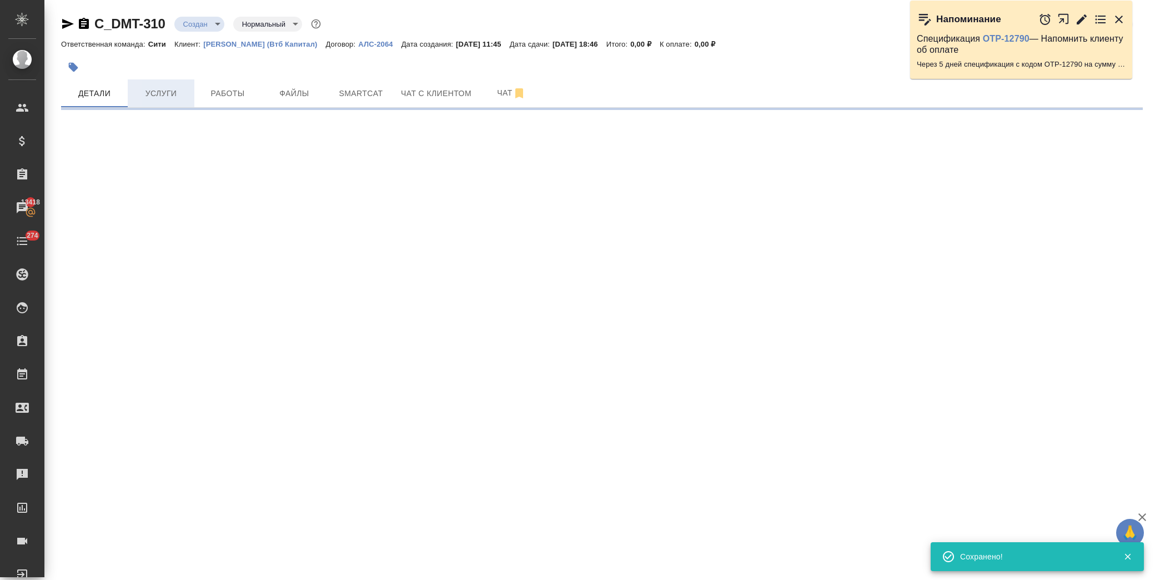
select select "RU"
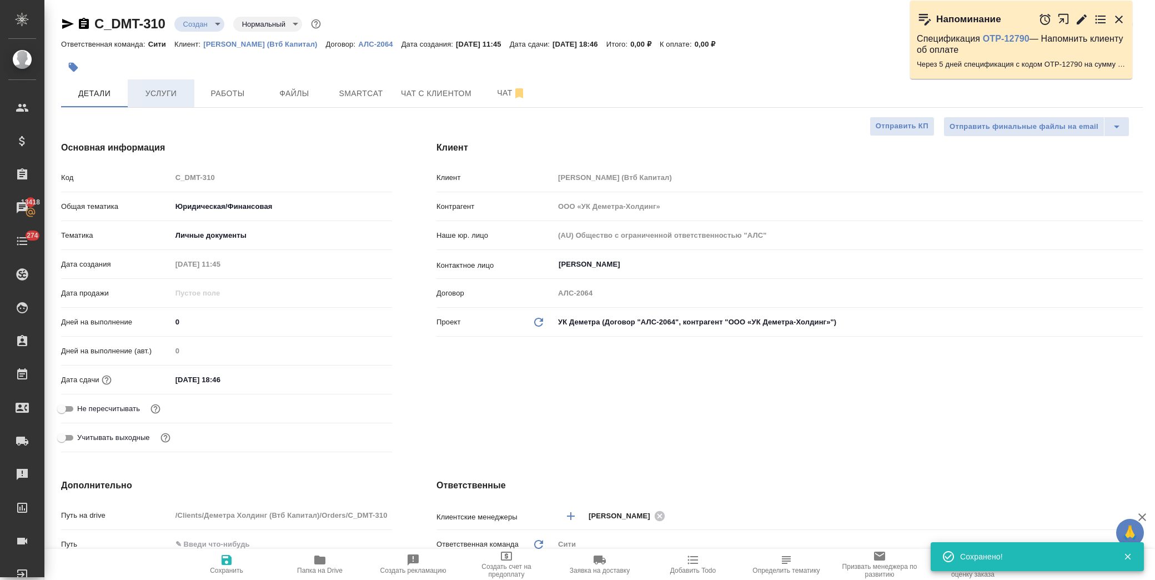
type textarea "x"
click at [161, 92] on span "Услуги" at bounding box center [160, 94] width 53 height 14
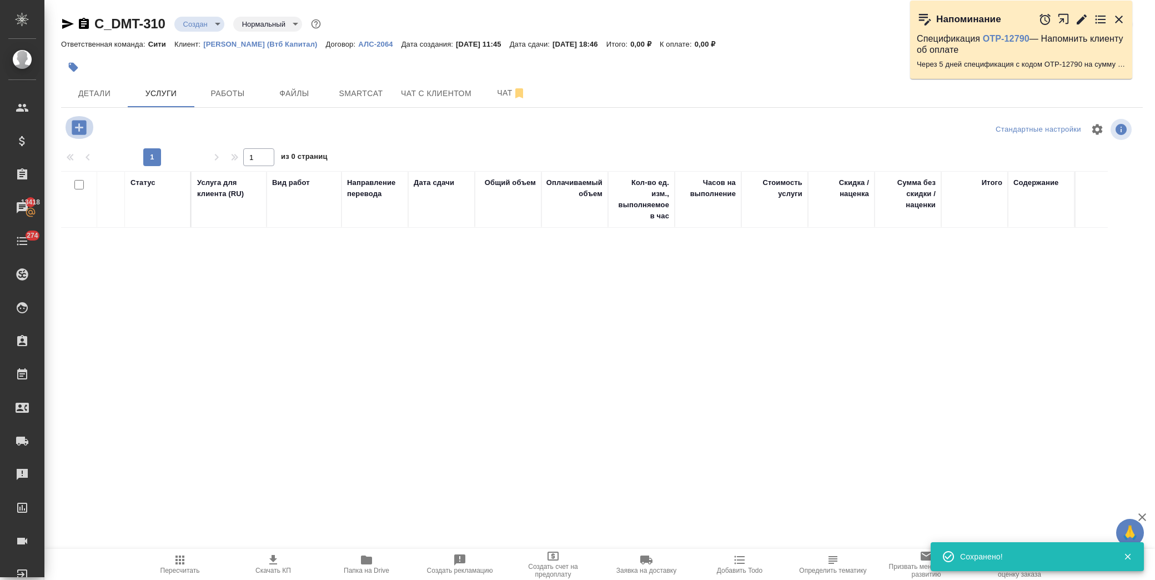
click at [84, 120] on icon "button" at bounding box center [79, 127] width 14 height 14
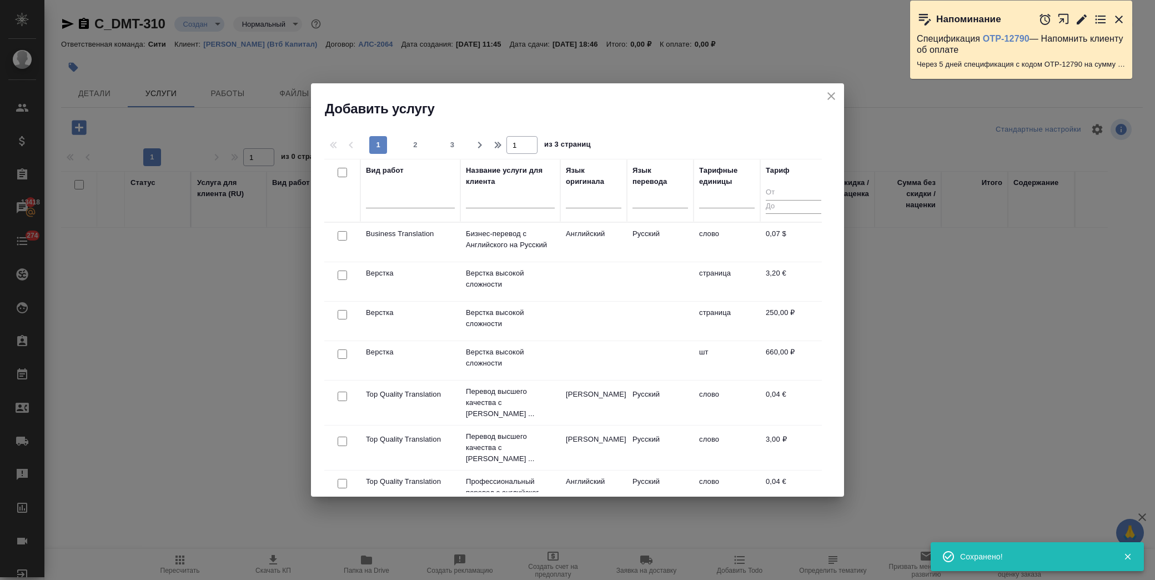
click at [499, 200] on input "text" at bounding box center [510, 201] width 89 height 14
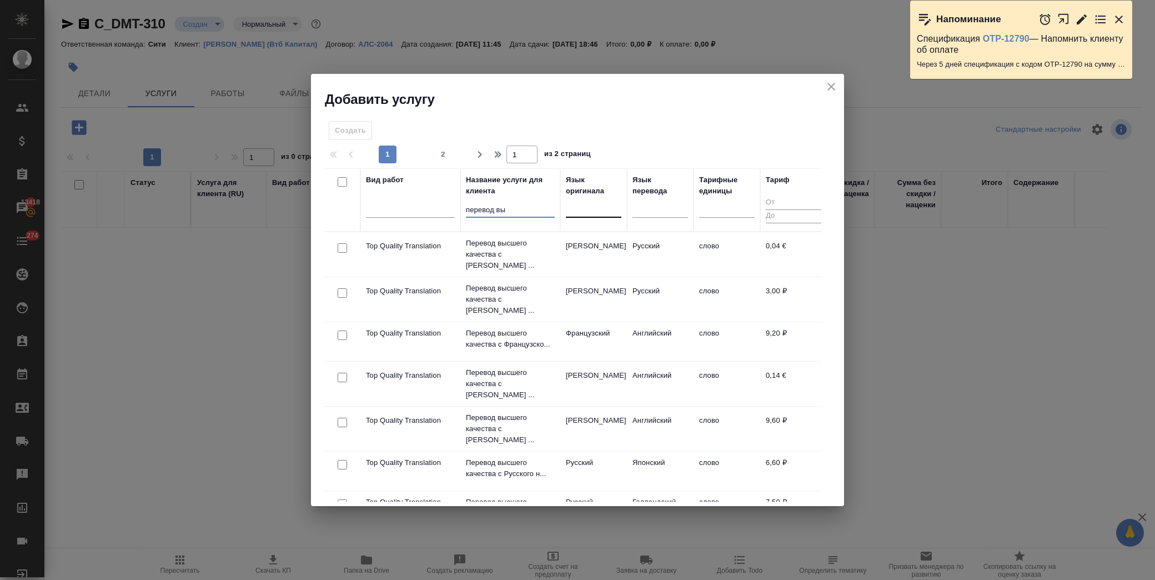
type input "перевод вы"
click at [605, 212] on div at bounding box center [594, 207] width 56 height 16
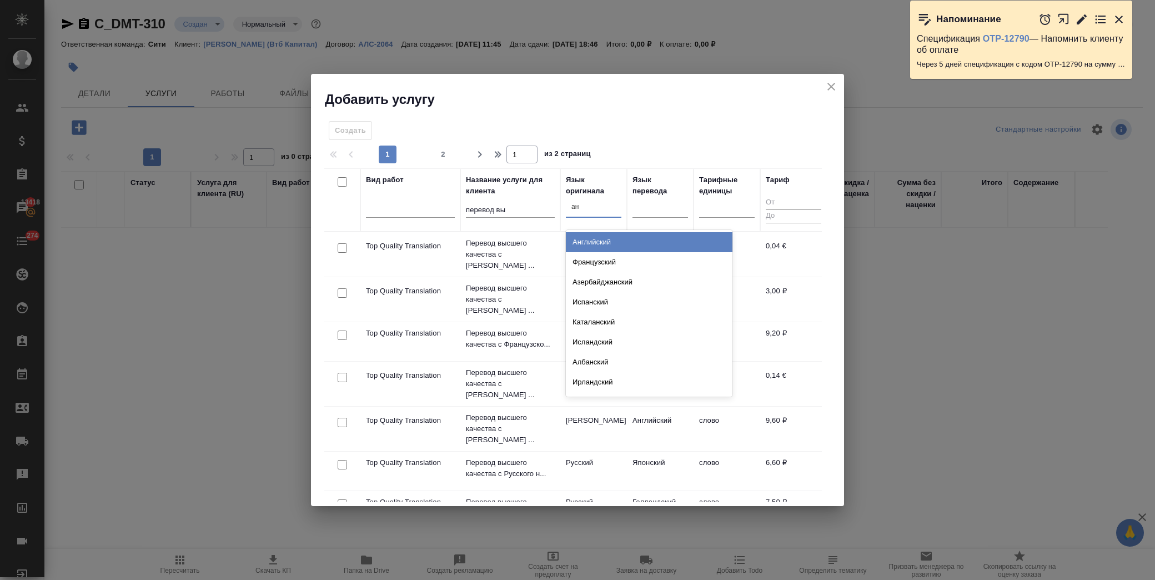
type input "анг"
click at [586, 235] on div "Английский" at bounding box center [649, 242] width 167 height 20
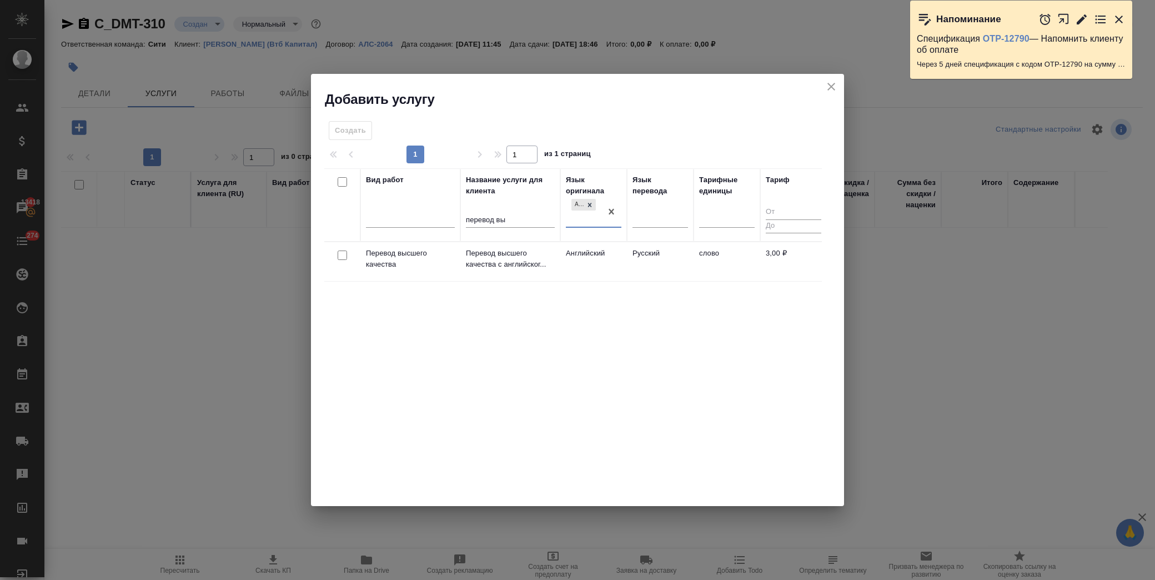
click at [346, 253] on input "checkbox" at bounding box center [342, 254] width 9 height 9
checkbox input "true"
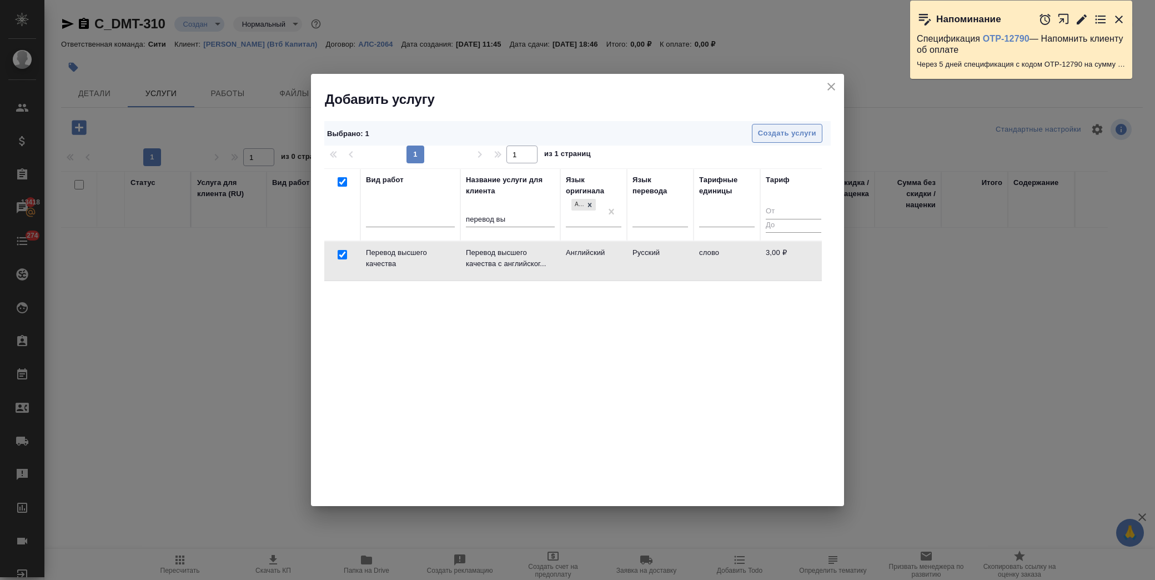
click at [790, 132] on span "Создать услуги" at bounding box center [787, 133] width 58 height 13
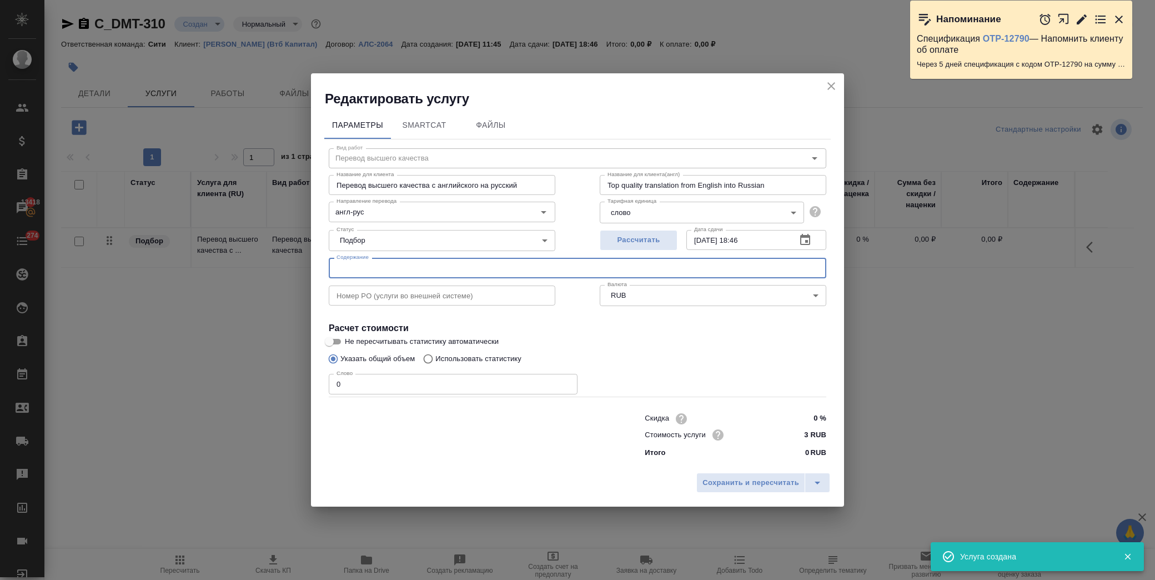
click at [437, 264] on input "text" at bounding box center [577, 268] width 497 height 20
paste input "Passport_NP_2025"
type input "Passport_NP_2025"
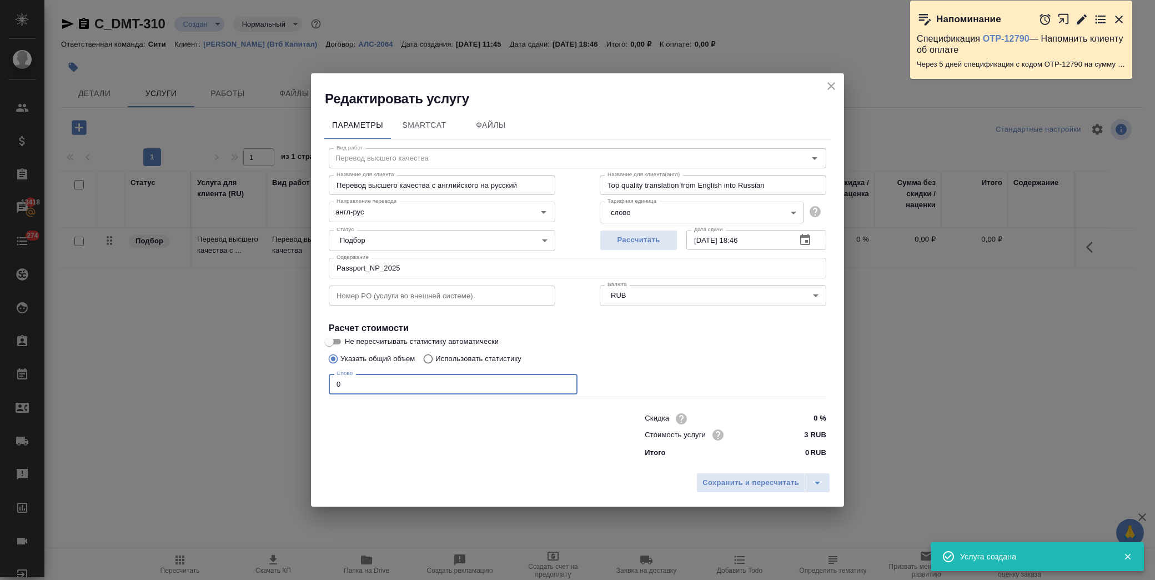
drag, startPoint x: 306, startPoint y: 389, endPoint x: 248, endPoint y: 376, distance: 59.7
click at [253, 385] on div "Редактировать услугу Параметры SmartCat Файлы Вид работ Перевод высшего качеств…" at bounding box center [577, 290] width 1155 height 580
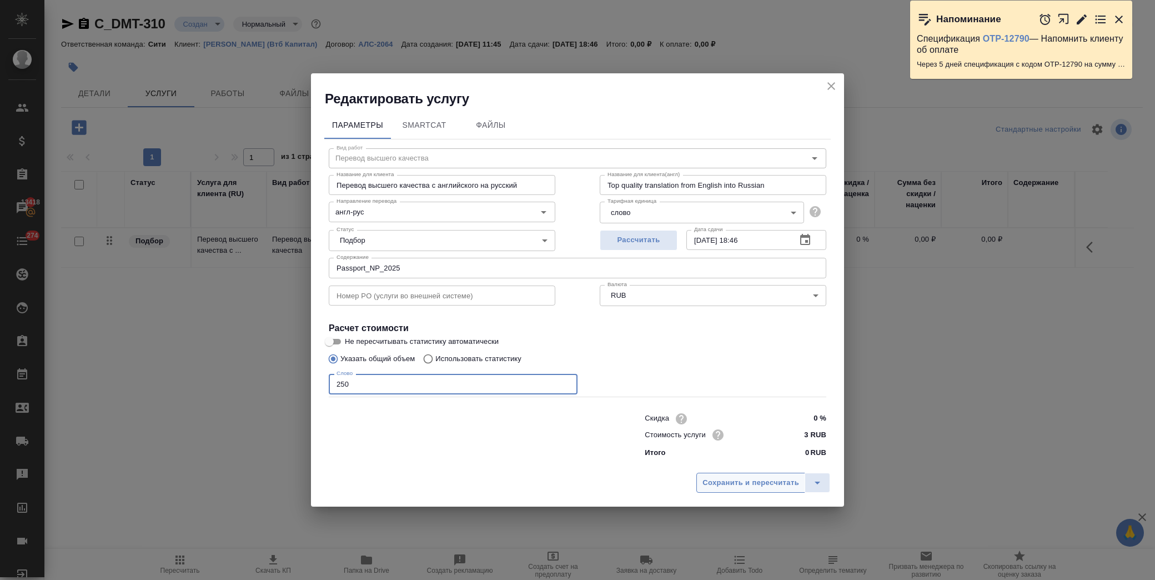
type input "250"
click at [735, 481] on span "Сохранить и пересчитать" at bounding box center [750, 482] width 97 height 13
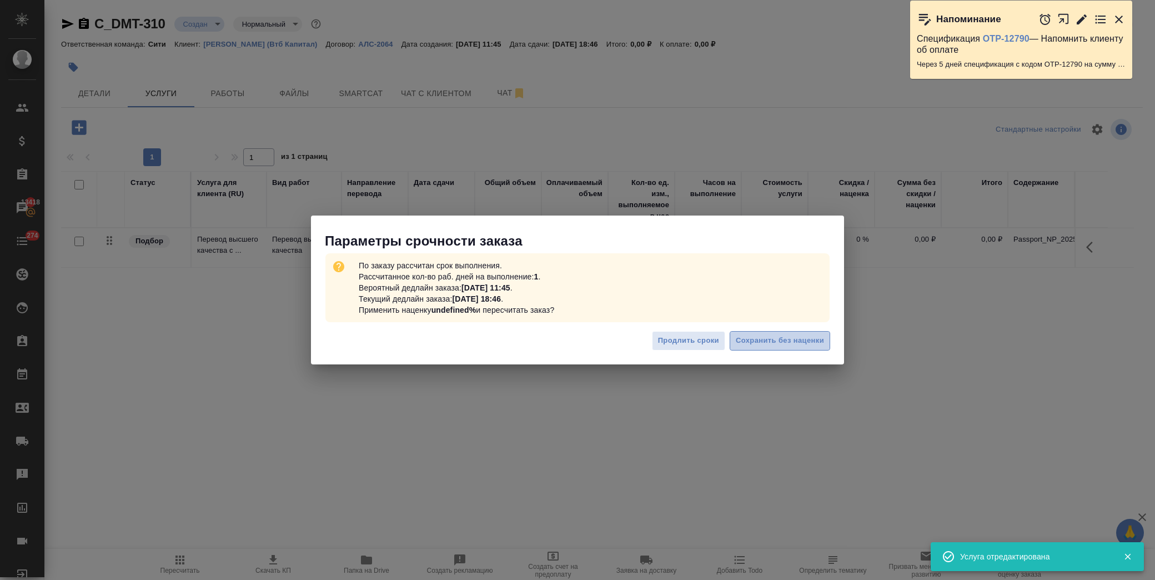
click at [786, 337] on span "Сохранить без наценки" at bounding box center [780, 340] width 88 height 13
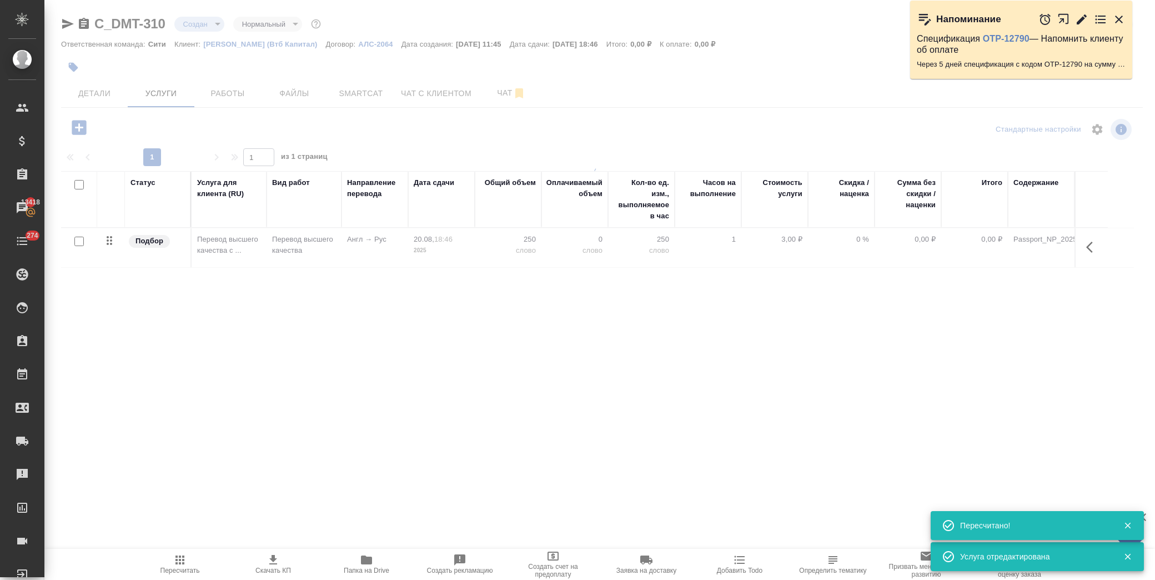
type input "urgent"
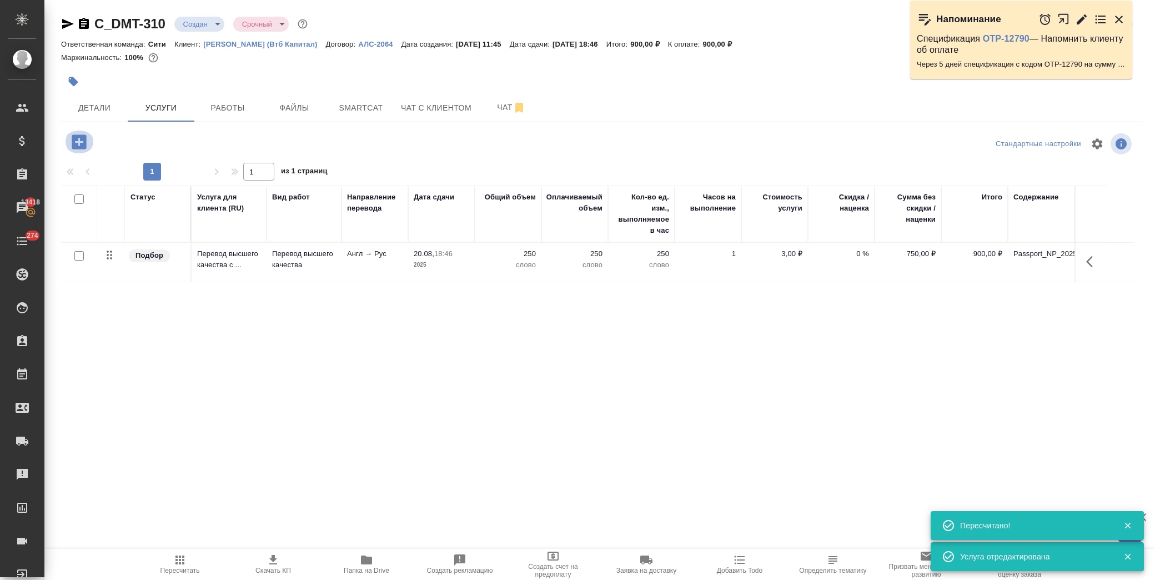
click at [74, 142] on icon "button" at bounding box center [79, 141] width 14 height 14
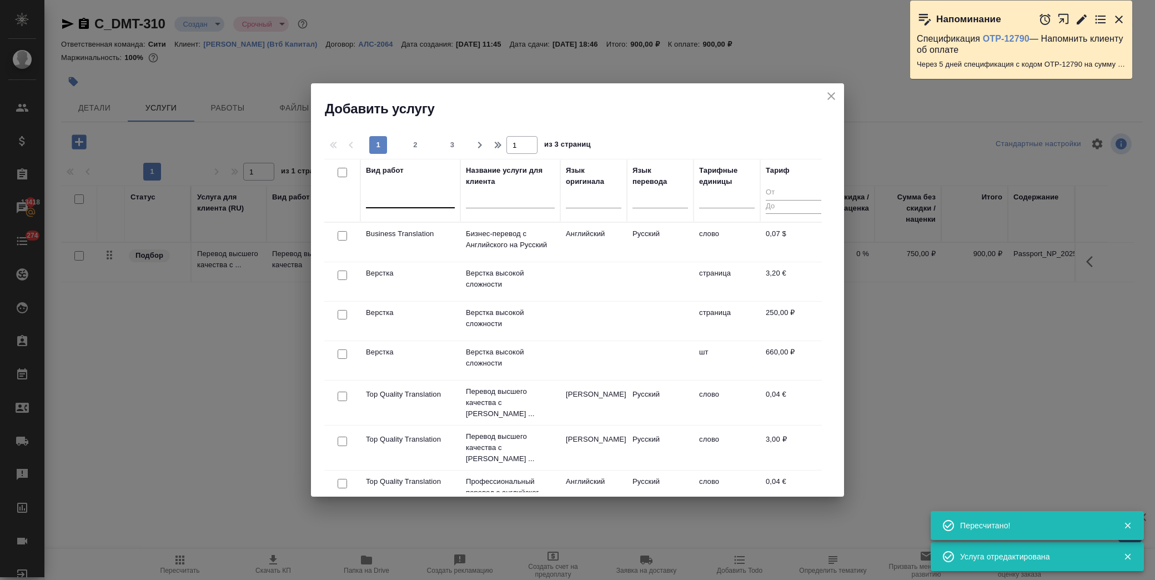
click at [401, 198] on div at bounding box center [410, 197] width 89 height 16
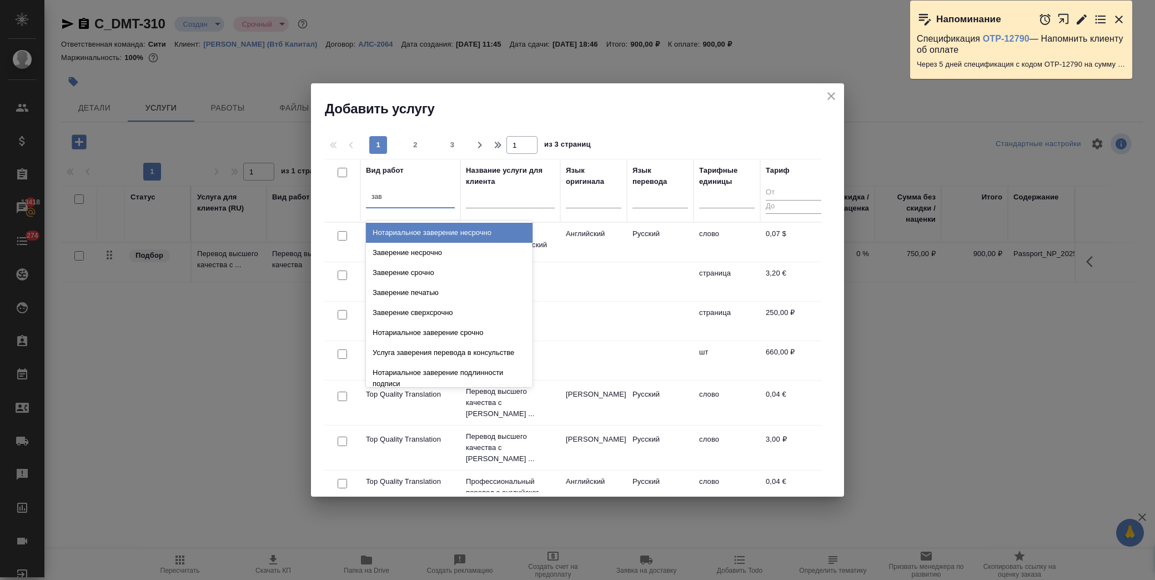
type input "заве"
click at [407, 258] on div "Заверение несрочно" at bounding box center [449, 253] width 167 height 20
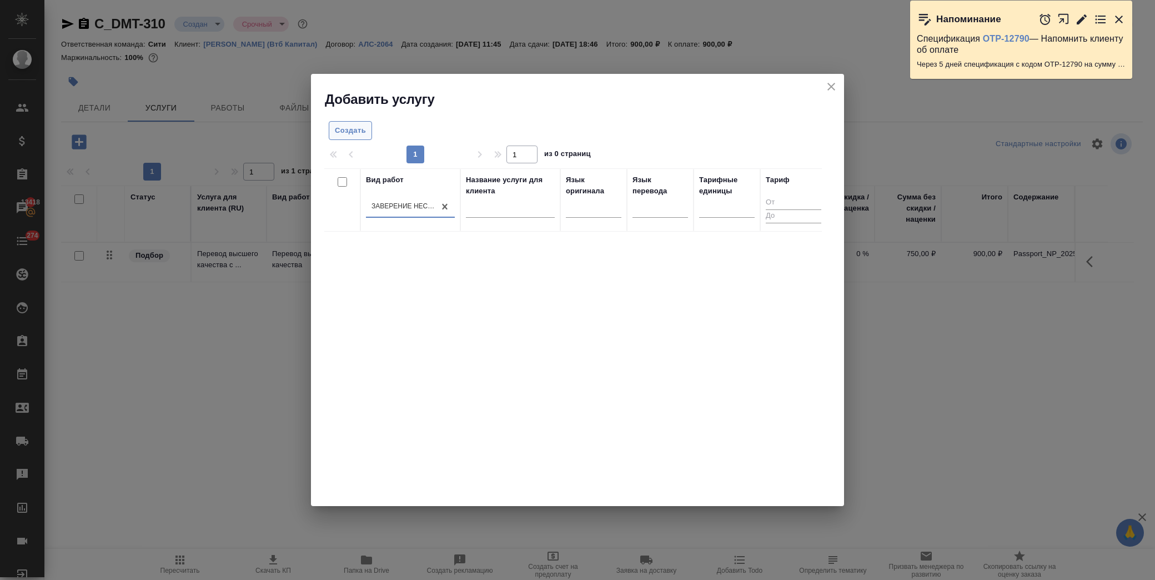
click at [356, 123] on button "Создать" at bounding box center [350, 130] width 43 height 19
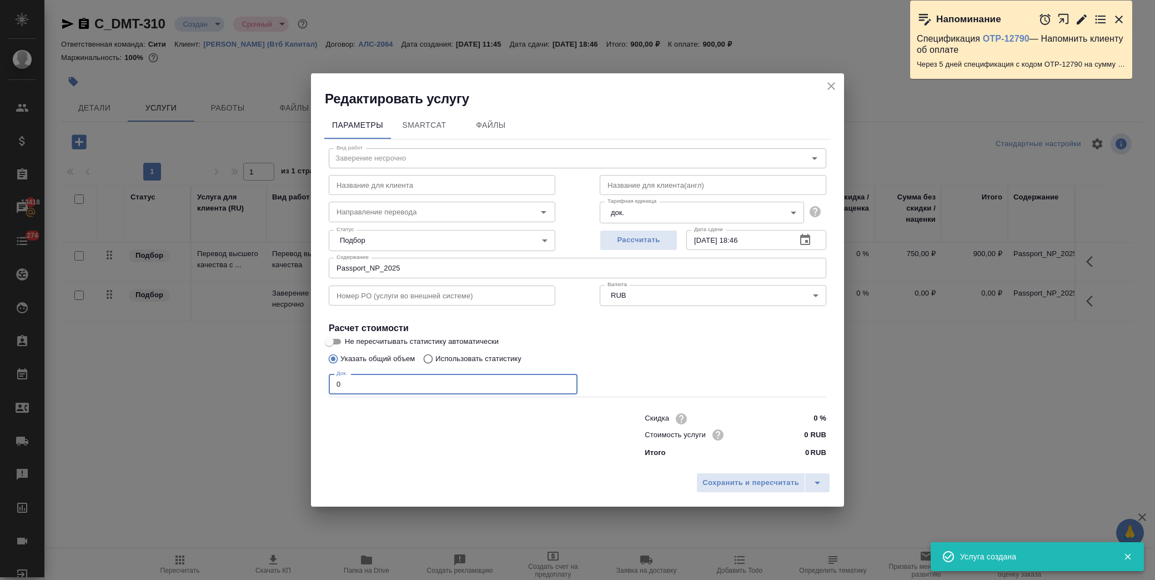
drag, startPoint x: 377, startPoint y: 384, endPoint x: 262, endPoint y: 379, distance: 115.6
click at [251, 383] on div "Редактировать услугу Параметры SmartCat Файлы Вид работ Заверение несрочно Вид …" at bounding box center [577, 290] width 1155 height 580
type input "1"
click at [798, 434] on input "0 RUB" at bounding box center [805, 434] width 42 height 16
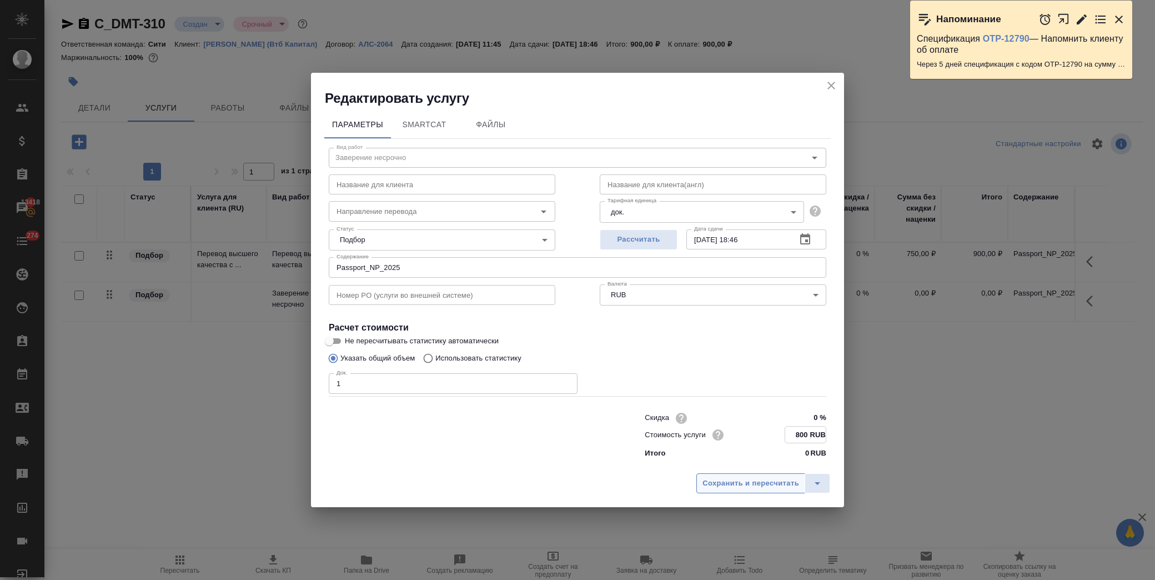
type input "800 RUB"
click at [729, 475] on button "Сохранить и пересчитать" at bounding box center [750, 483] width 109 height 20
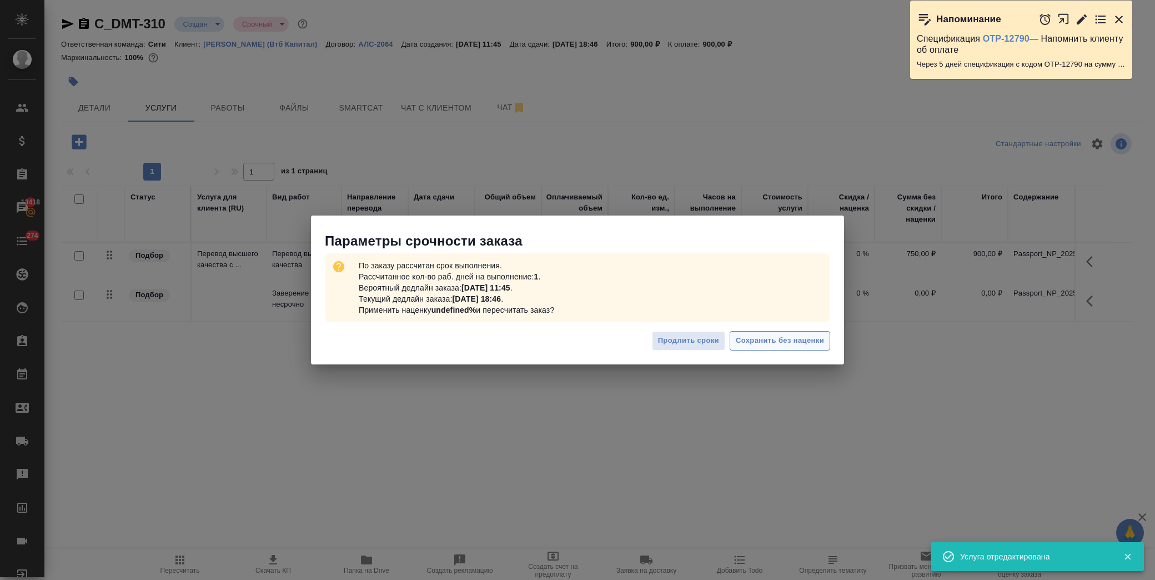
click at [801, 335] on span "Сохранить без наценки" at bounding box center [780, 340] width 88 height 13
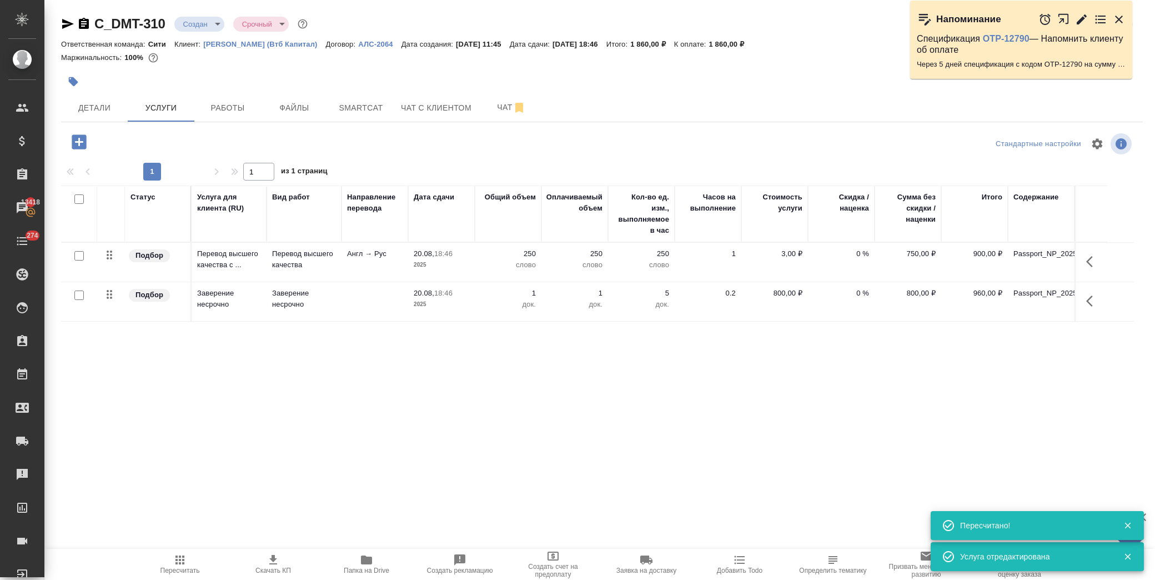
click at [276, 562] on icon "button" at bounding box center [272, 559] width 13 height 13
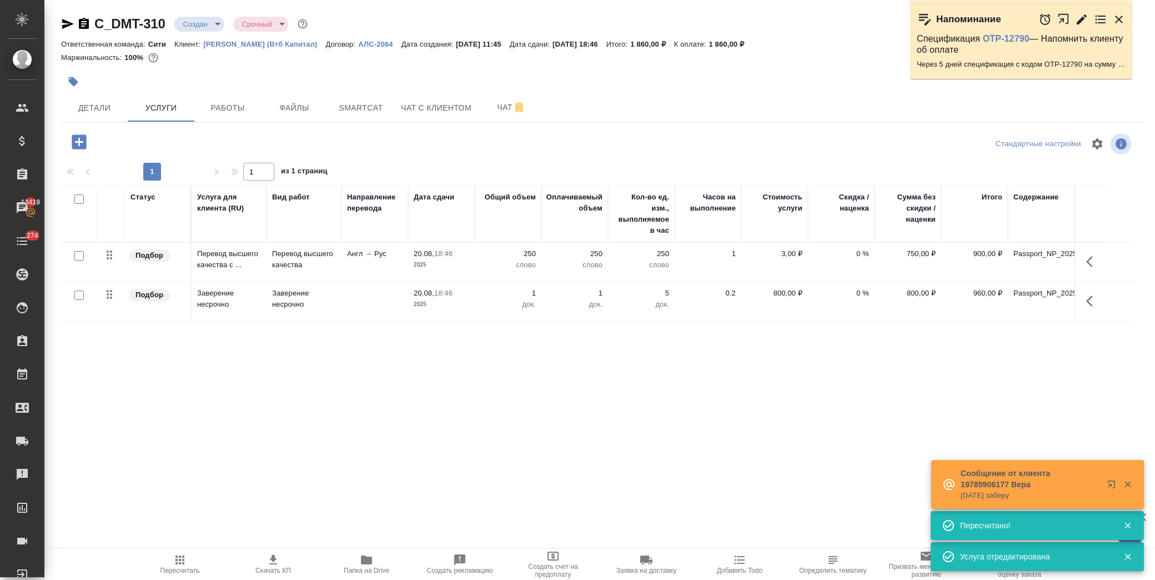
click at [853, 255] on p "0 %" at bounding box center [841, 253] width 56 height 11
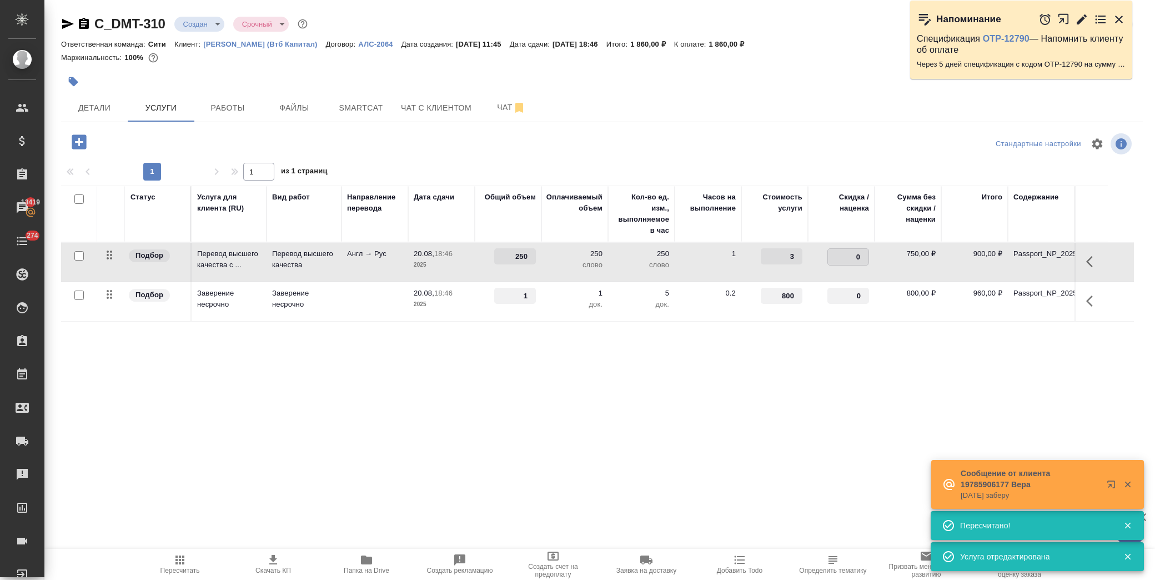
drag, startPoint x: 847, startPoint y: 258, endPoint x: 868, endPoint y: 263, distance: 21.7
click at [868, 263] on div "0" at bounding box center [848, 256] width 42 height 17
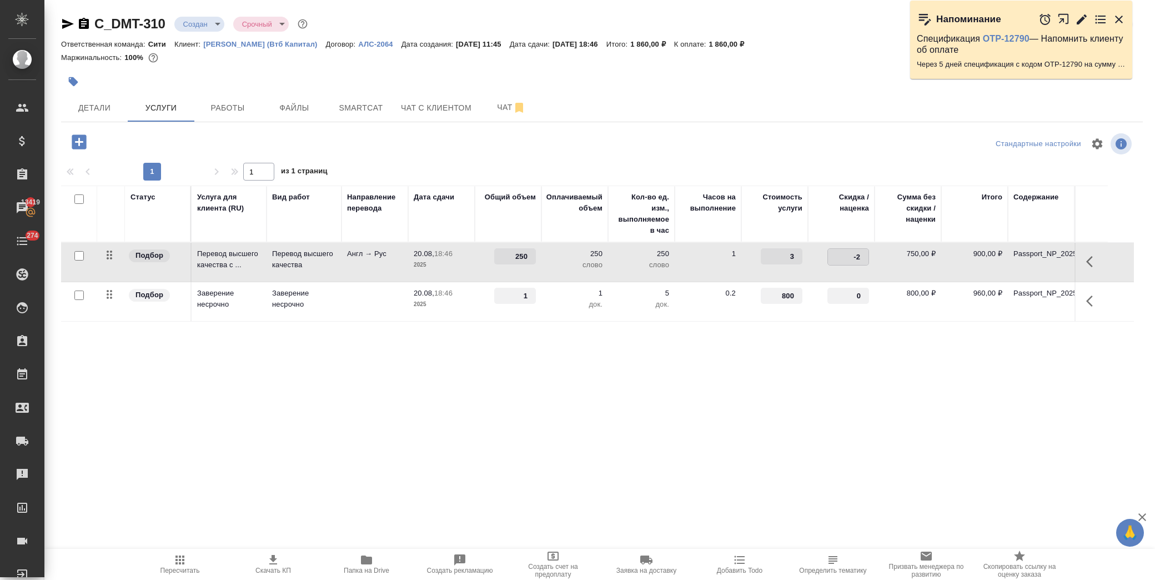
type input "-25"
drag, startPoint x: 847, startPoint y: 294, endPoint x: 869, endPoint y: 298, distance: 23.0
type input "-25"
drag, startPoint x: 844, startPoint y: 385, endPoint x: 839, endPoint y: 382, distance: 6.0
click at [839, 382] on div "Статус Услуга для клиента (RU) Вид работ Направление перевода Дата сдачи Общий …" at bounding box center [597, 304] width 1072 height 239
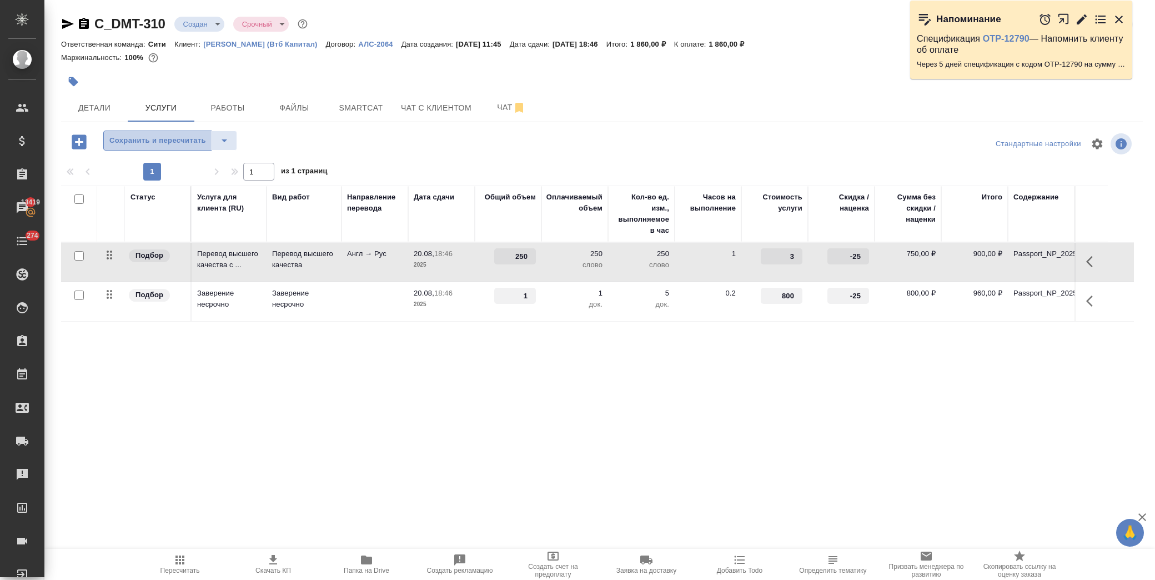
click at [131, 142] on span "Сохранить и пересчитать" at bounding box center [157, 140] width 97 height 13
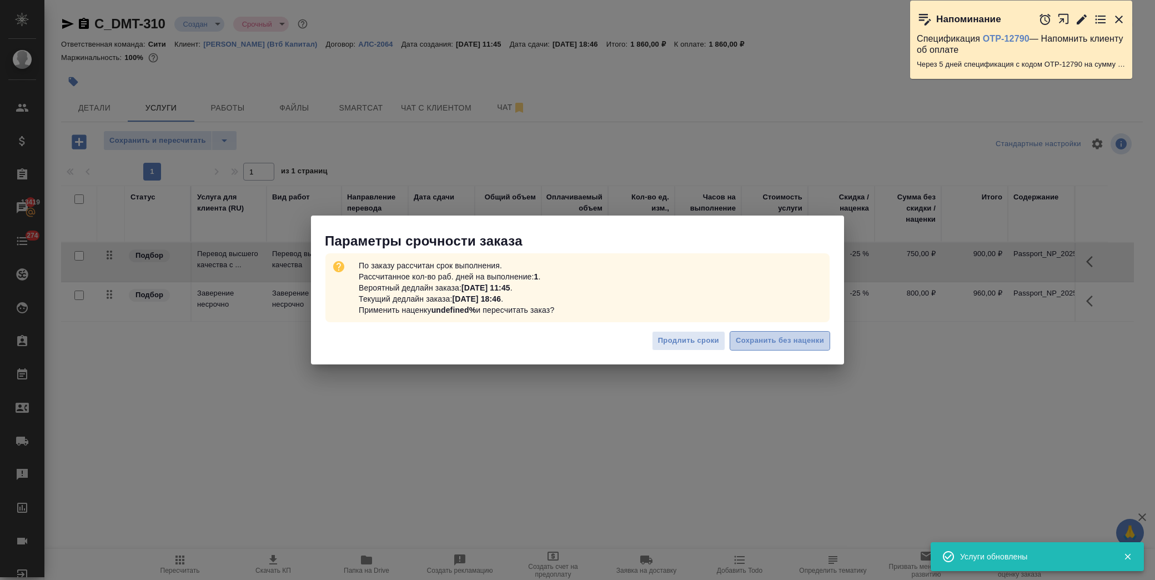
click at [764, 338] on span "Сохранить без наценки" at bounding box center [780, 340] width 88 height 13
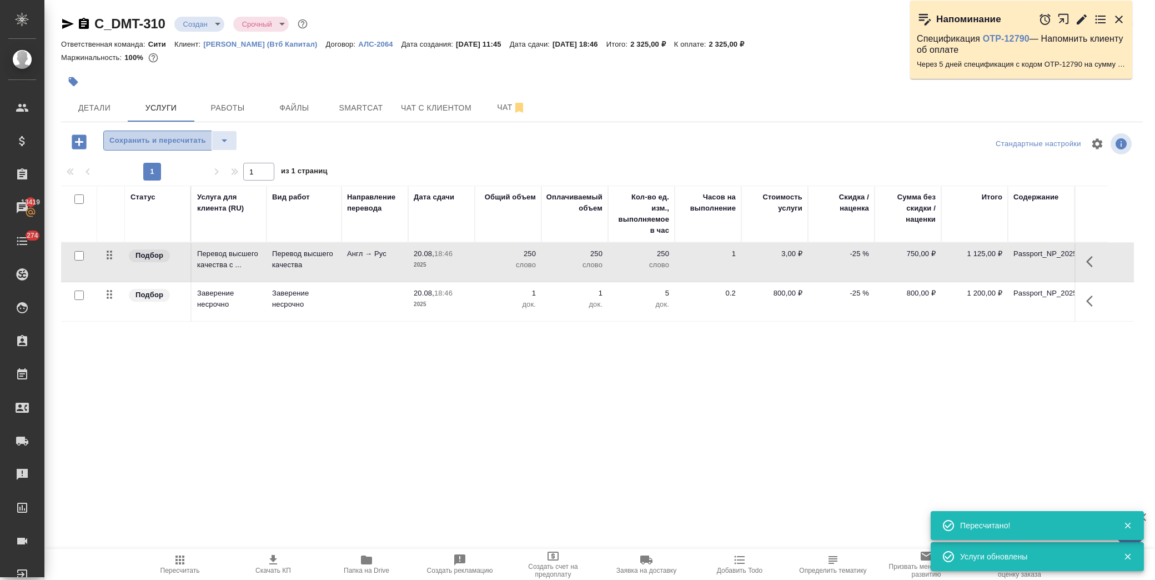
click at [195, 140] on span "Сохранить и пересчитать" at bounding box center [157, 140] width 97 height 13
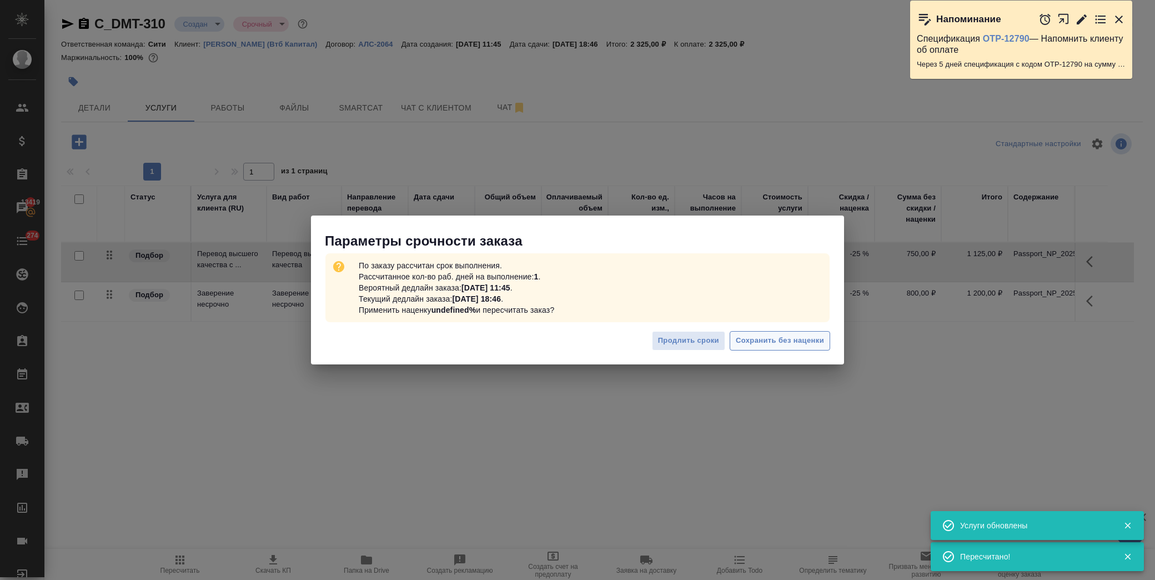
click at [767, 336] on span "Сохранить без наценки" at bounding box center [780, 340] width 88 height 13
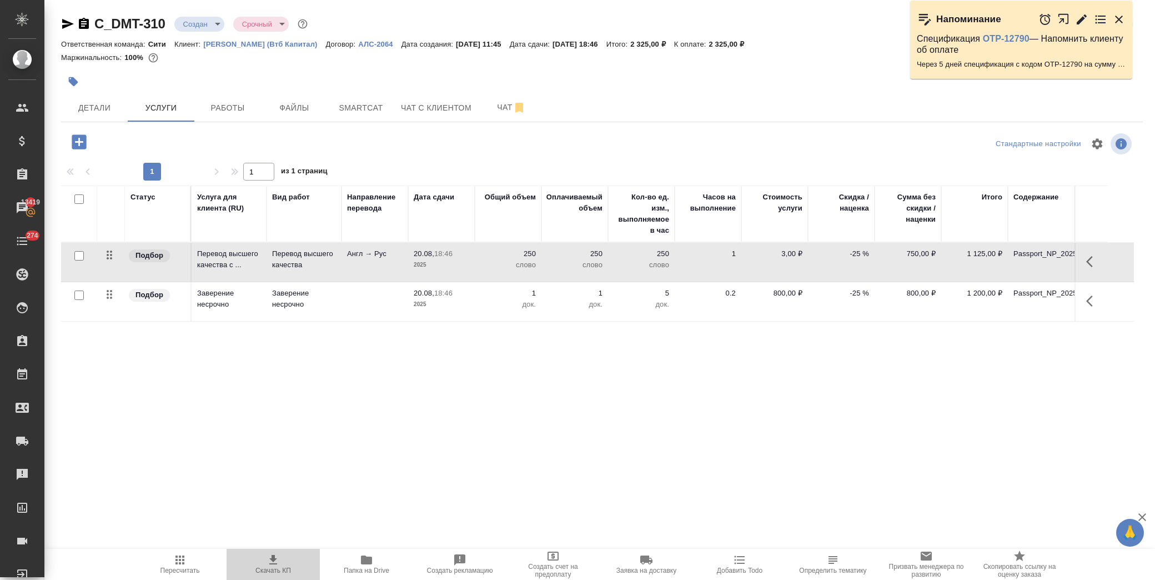
click at [268, 558] on icon "button" at bounding box center [272, 559] width 13 height 13
